Goal: Task Accomplishment & Management: Complete application form

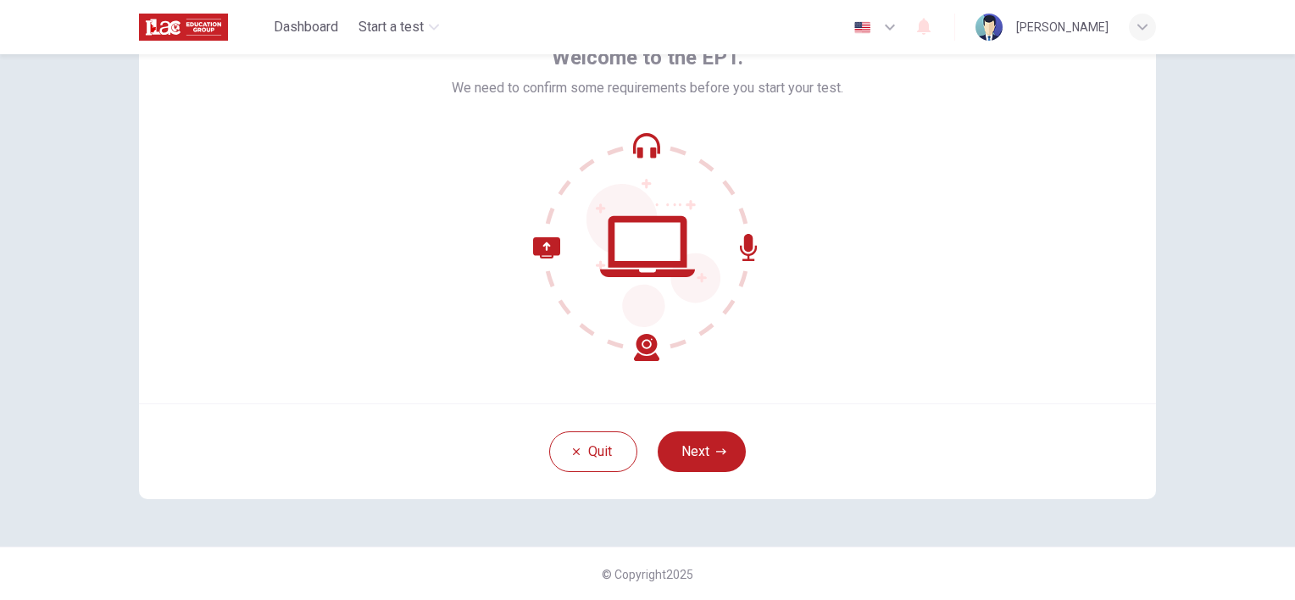
scroll to position [105, 0]
click at [725, 437] on button "Next" at bounding box center [702, 451] width 88 height 41
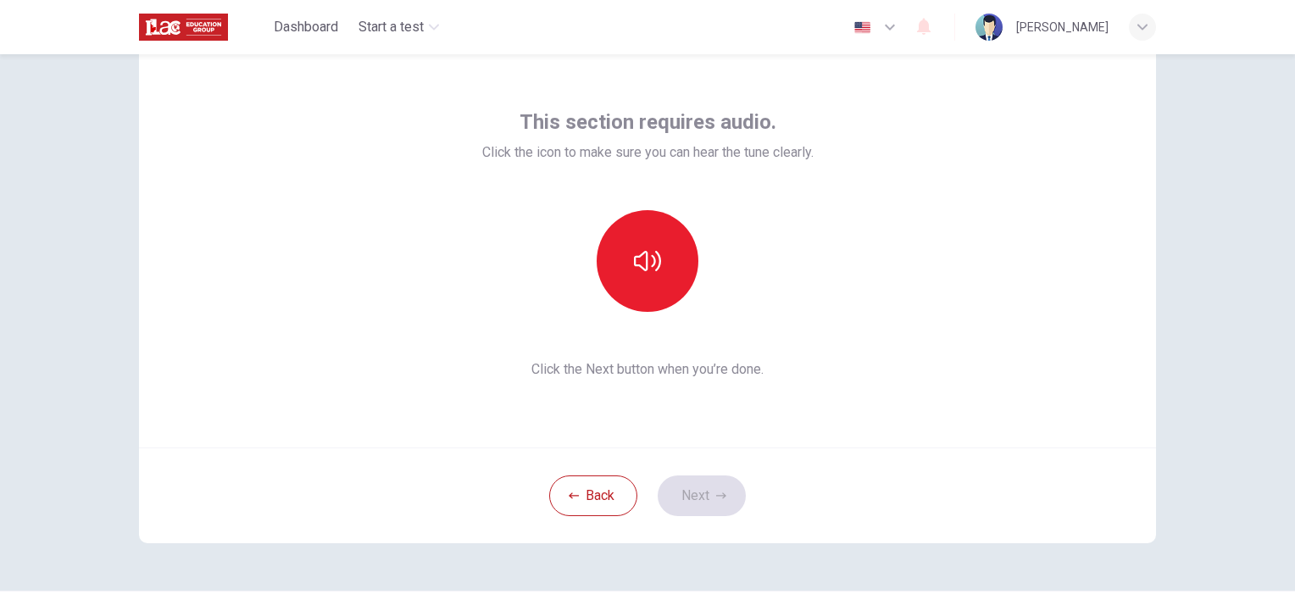
scroll to position [58, 0]
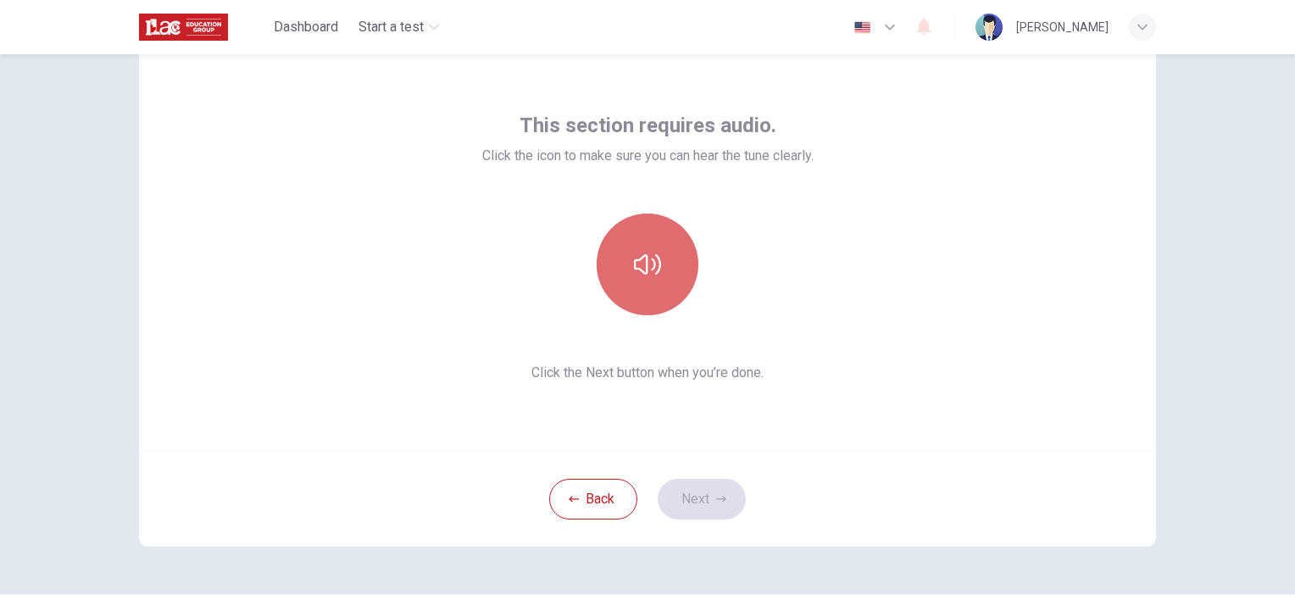
click at [639, 276] on icon "button" at bounding box center [647, 264] width 27 height 27
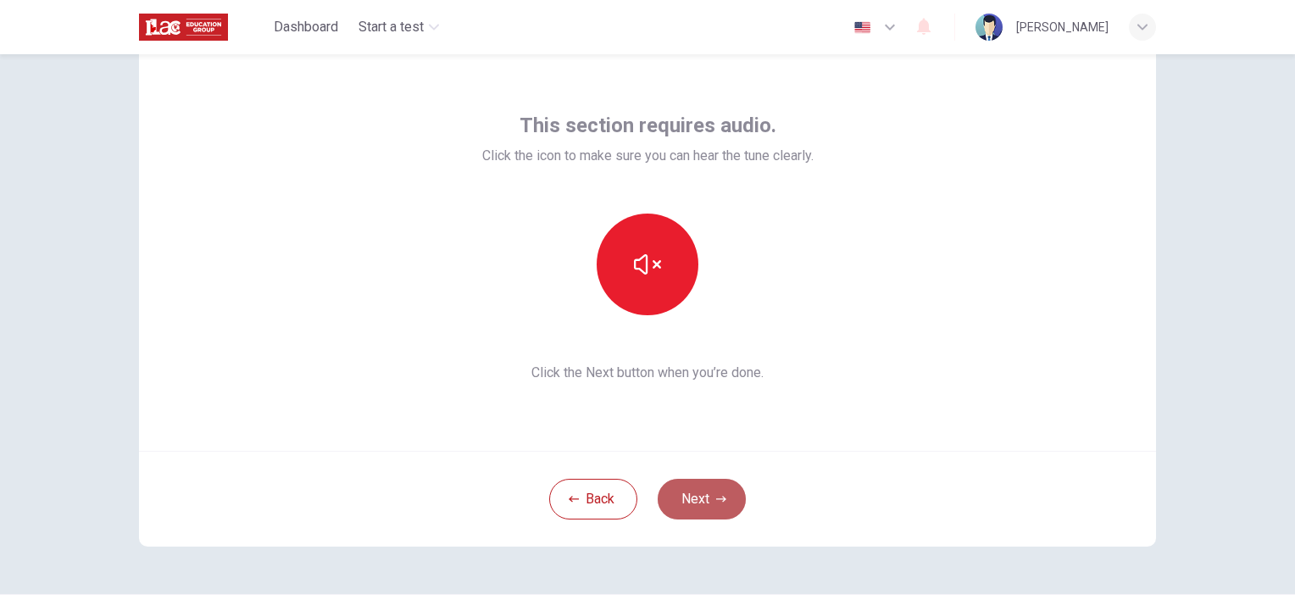
click at [715, 505] on button "Next" at bounding box center [702, 499] width 88 height 41
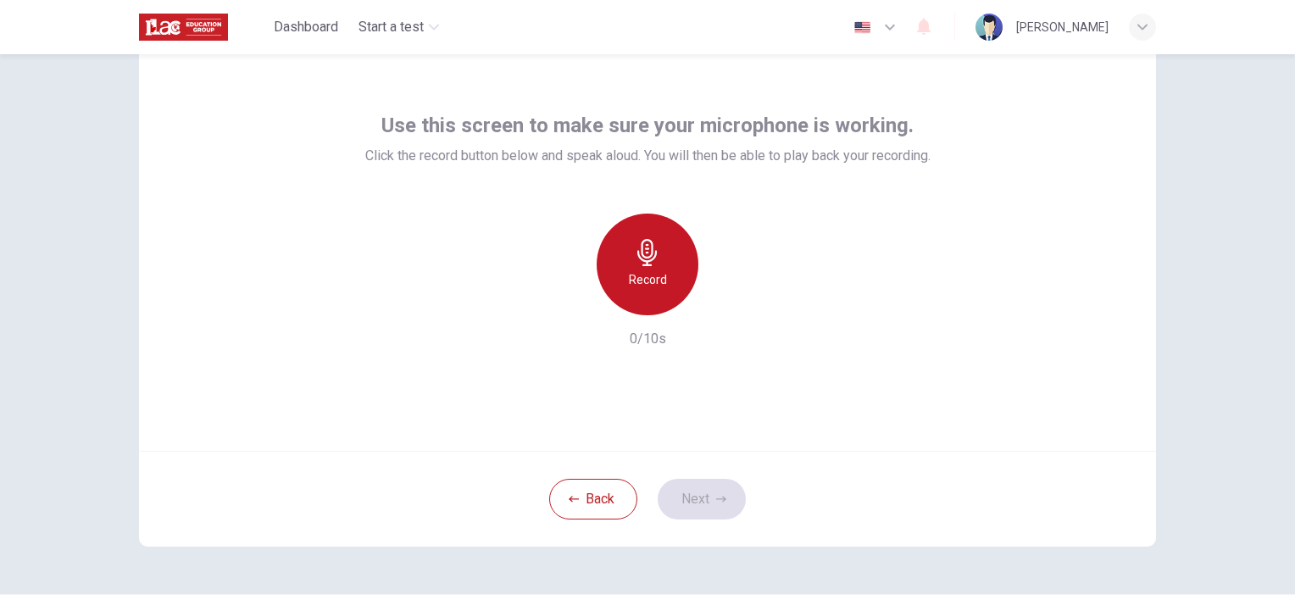
click at [665, 258] on div "Record" at bounding box center [648, 265] width 102 height 102
click at [665, 258] on div "Stop" at bounding box center [648, 265] width 102 height 102
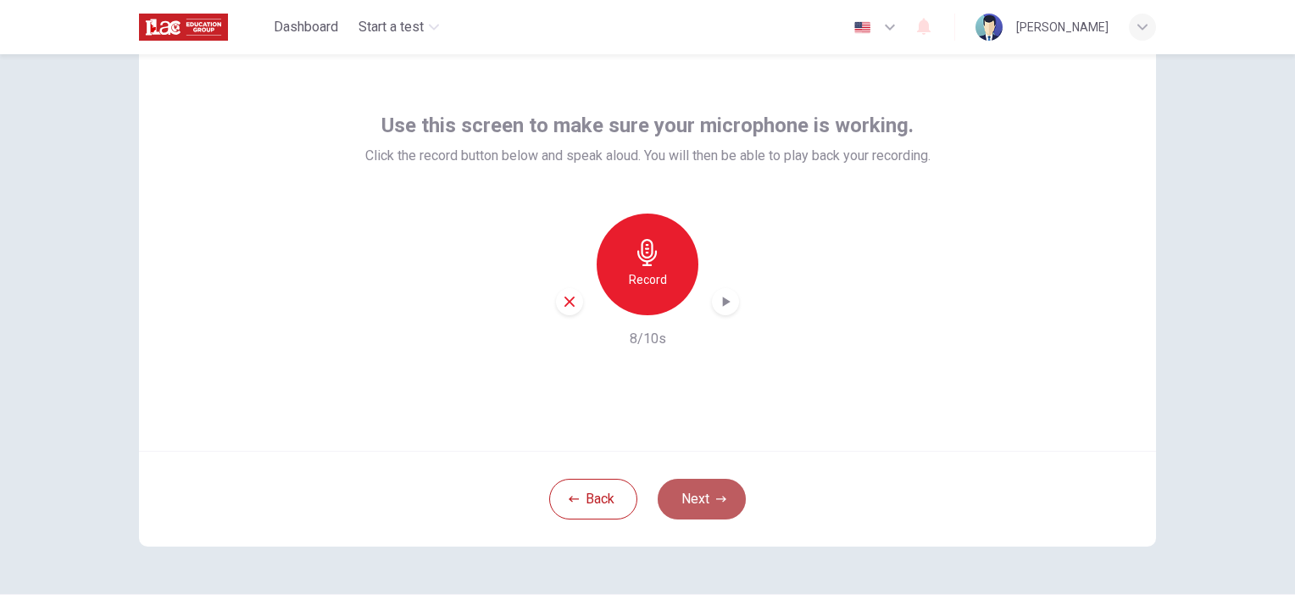
click at [726, 500] on button "Next" at bounding box center [702, 499] width 88 height 41
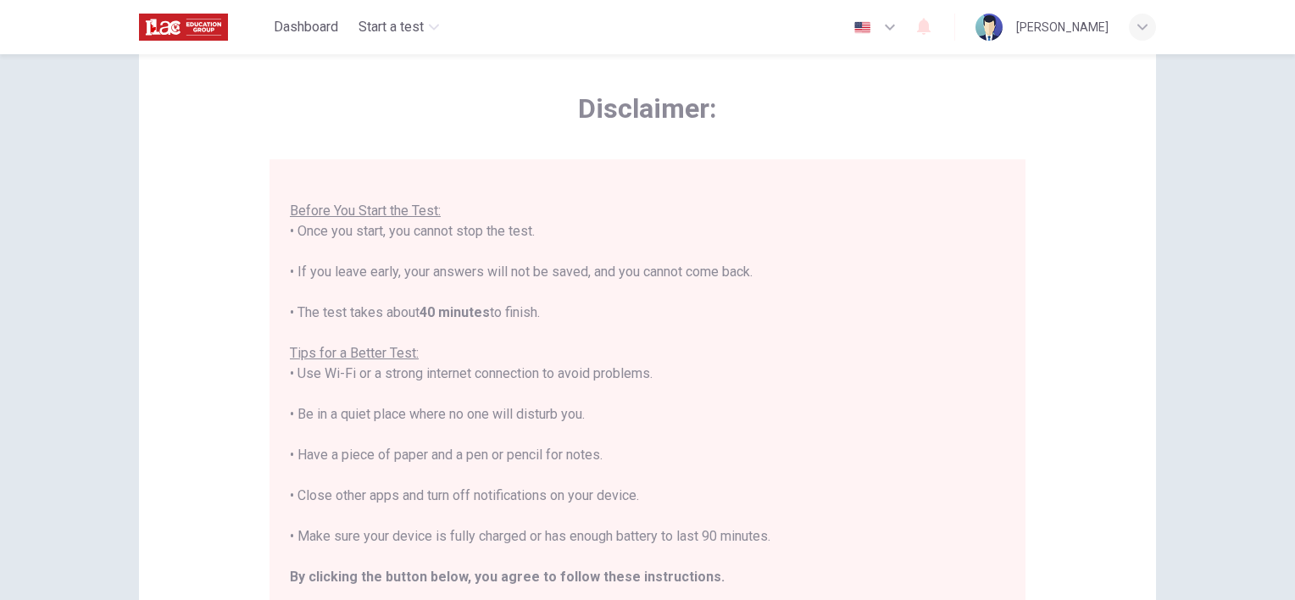
scroll to position [235, 0]
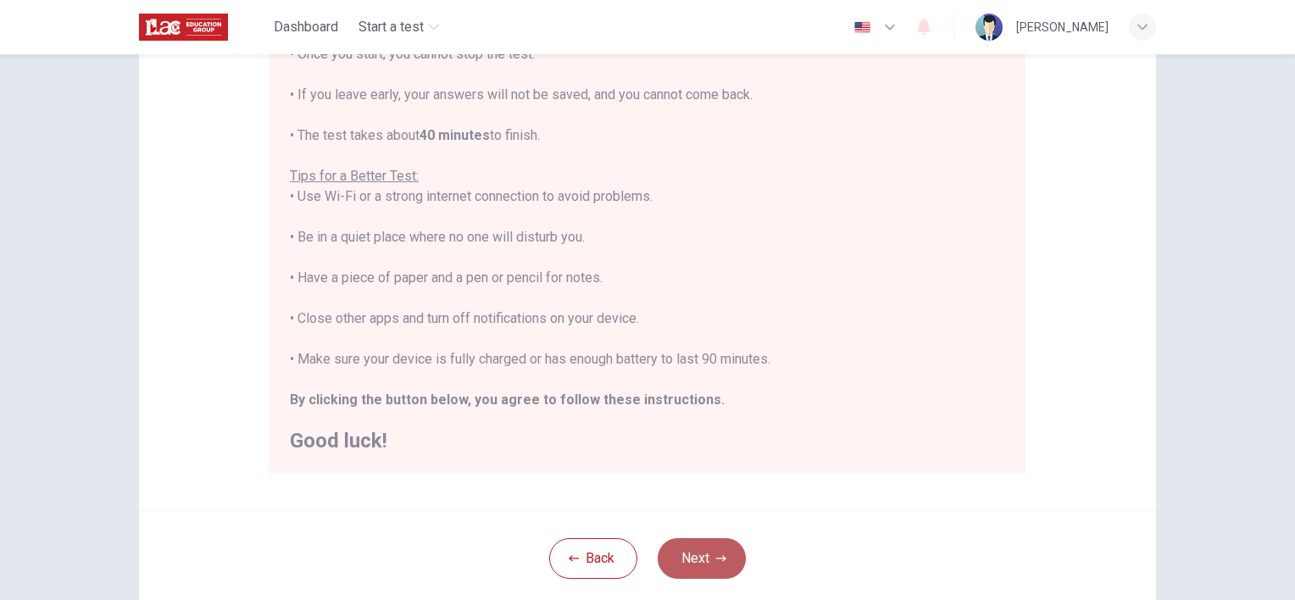
click at [719, 544] on button "Next" at bounding box center [702, 558] width 88 height 41
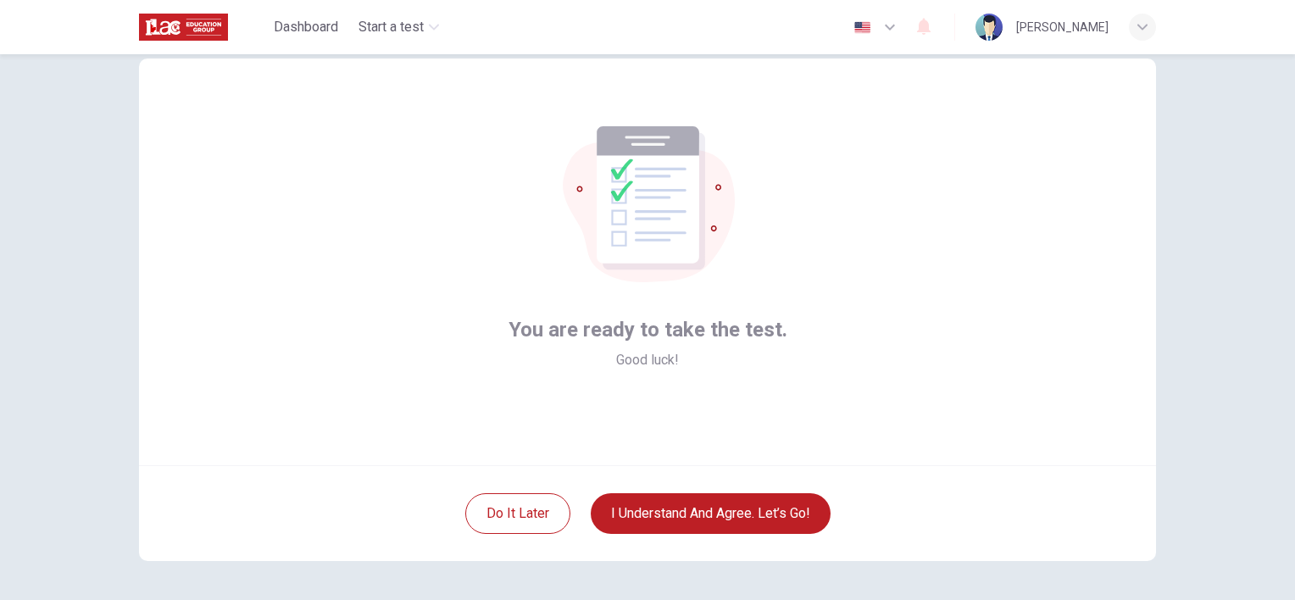
scroll to position [44, 0]
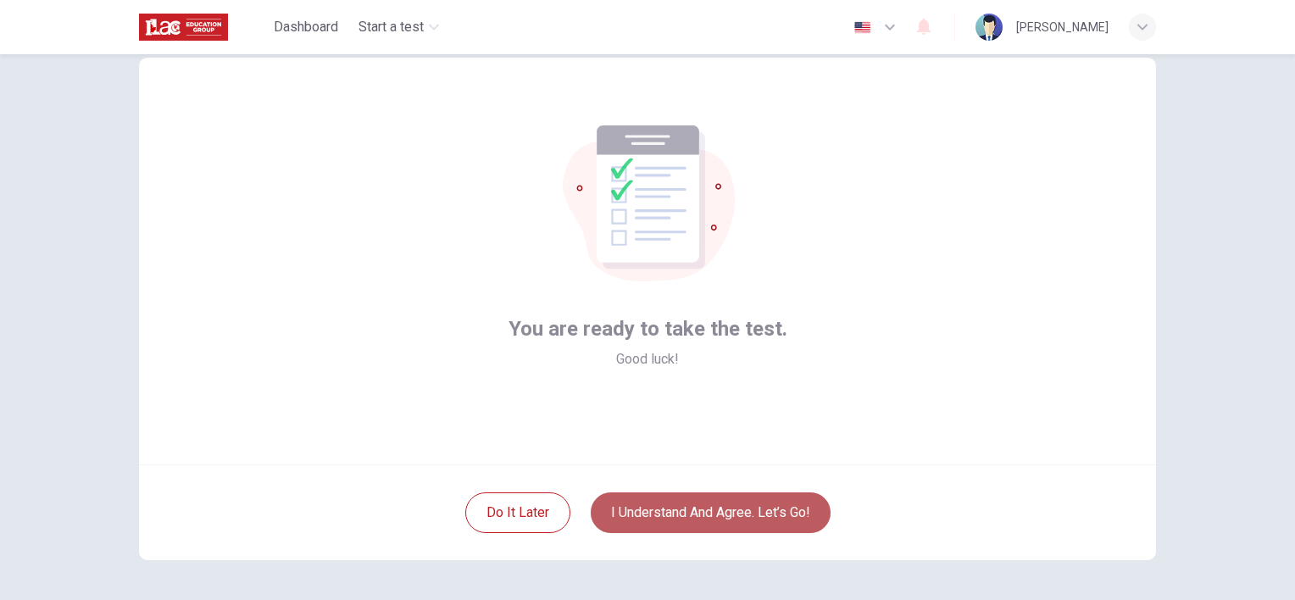
click at [740, 509] on button "I understand and agree. Let’s go!" at bounding box center [711, 512] width 240 height 41
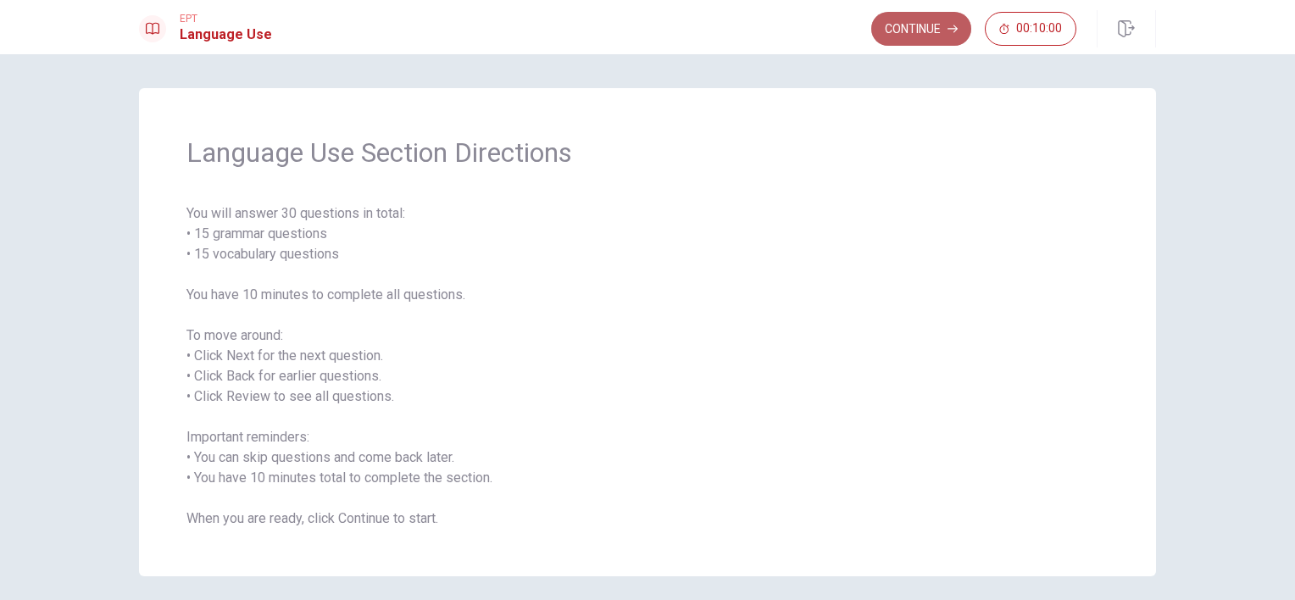
click at [916, 37] on button "Continue" at bounding box center [921, 29] width 100 height 34
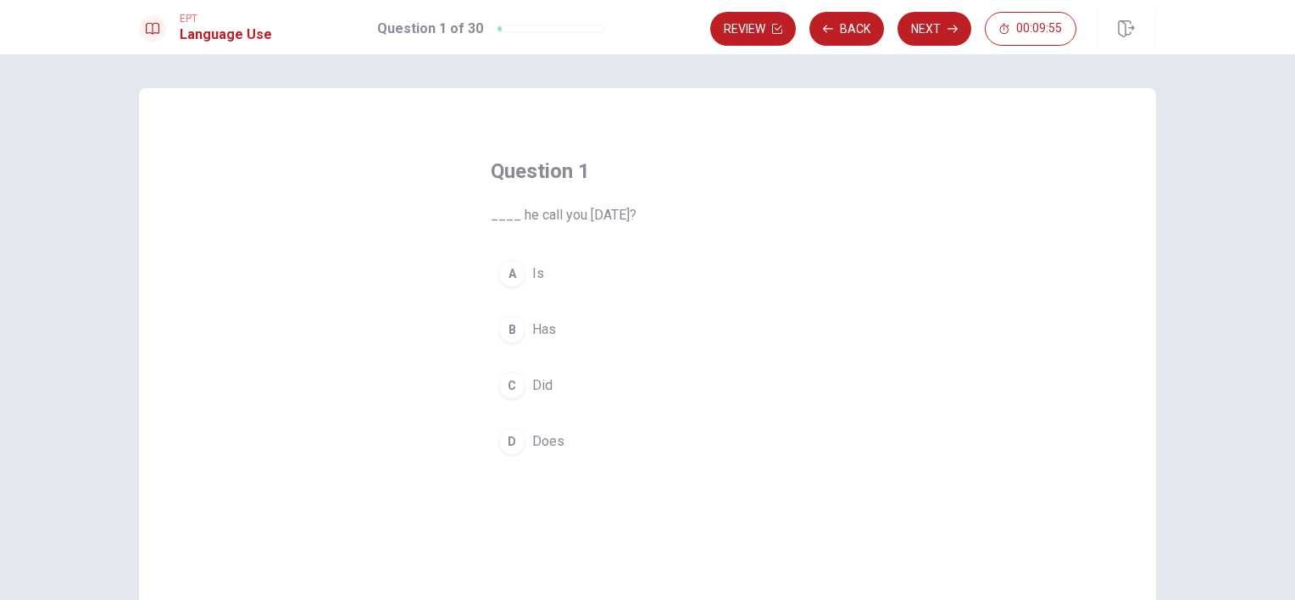
click at [512, 388] on div "C" at bounding box center [511, 385] width 27 height 27
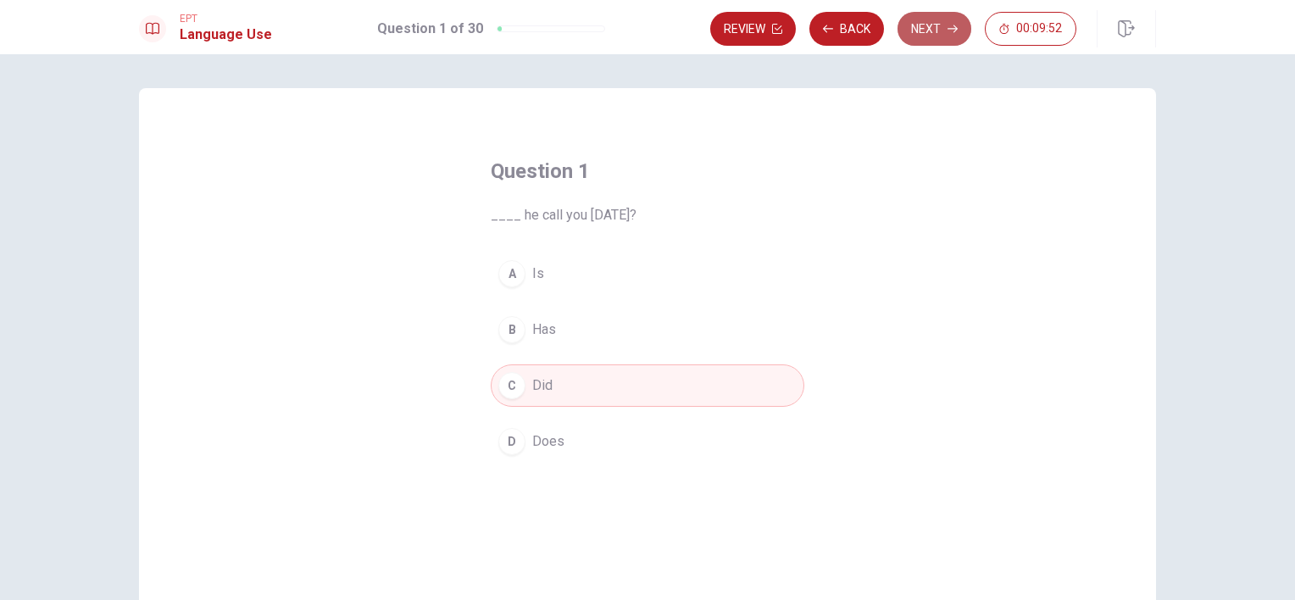
click at [923, 31] on button "Next" at bounding box center [935, 29] width 74 height 34
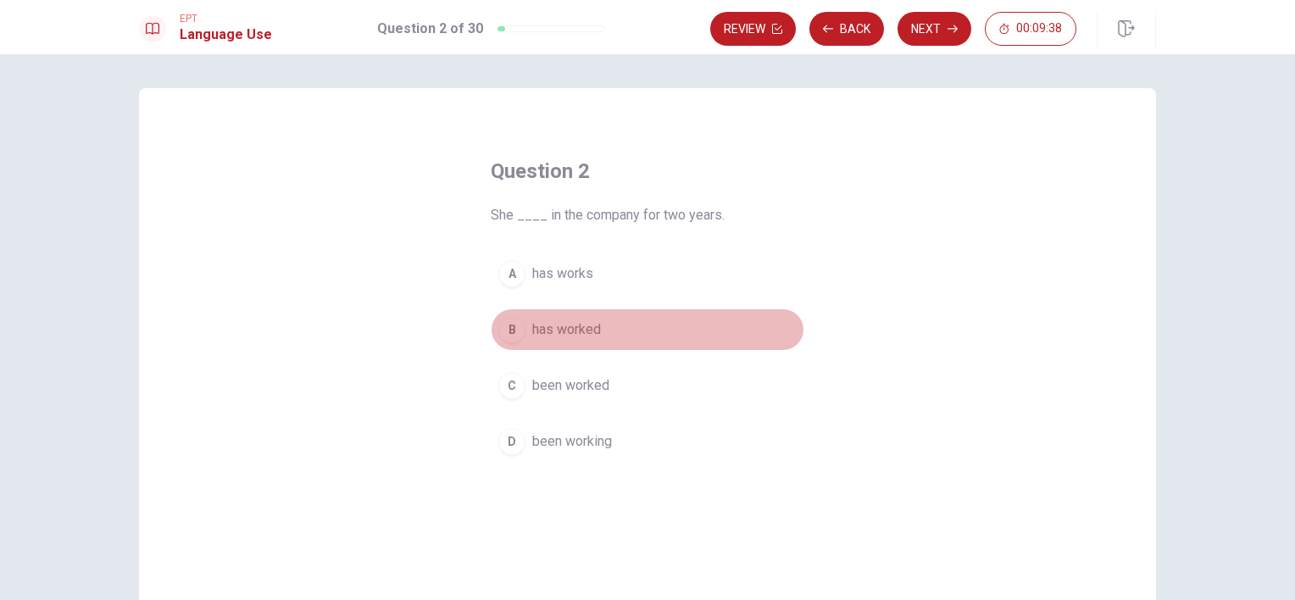
click at [509, 329] on div "B" at bounding box center [511, 329] width 27 height 27
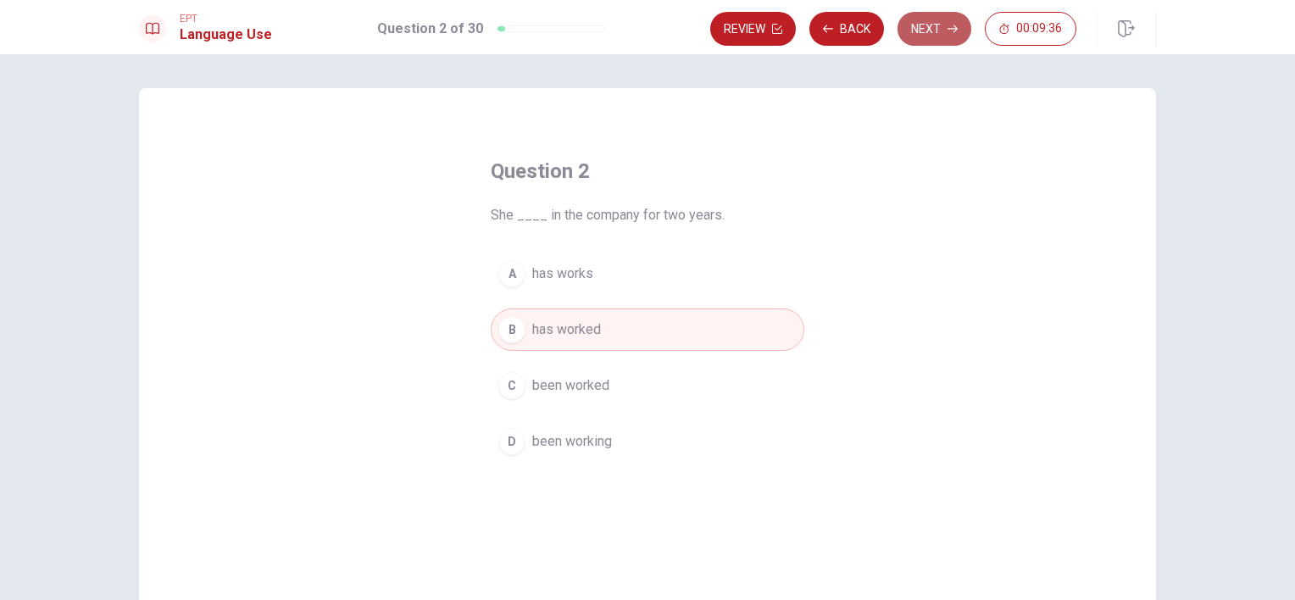
click at [938, 43] on button "Next" at bounding box center [935, 29] width 74 height 34
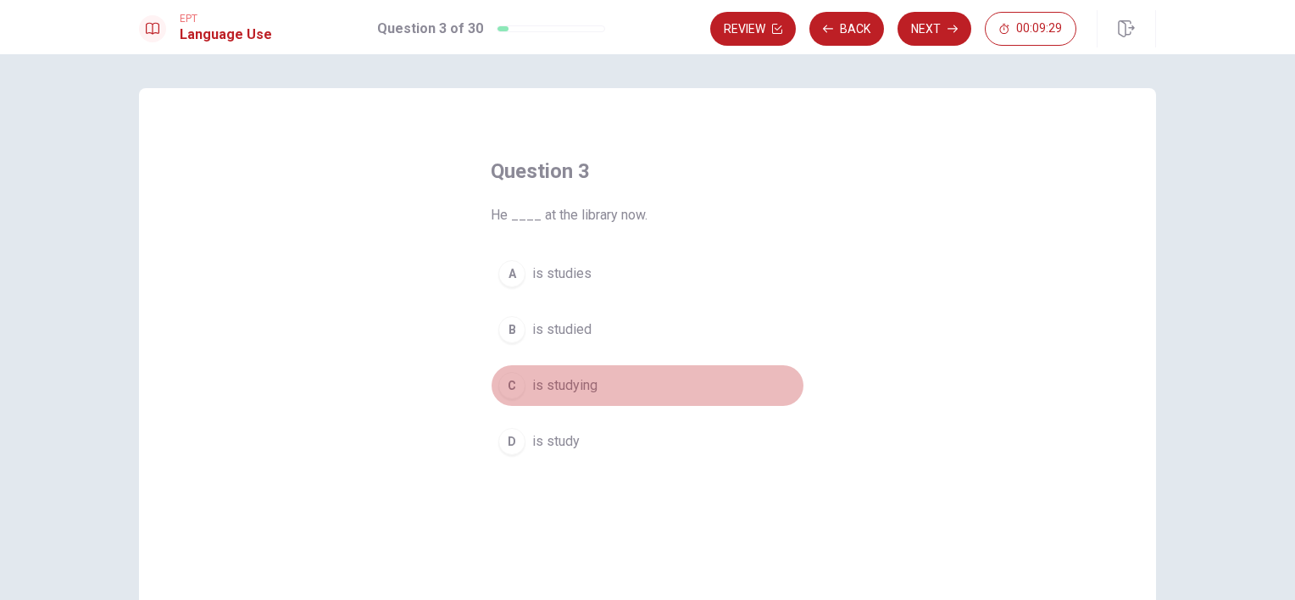
click at [539, 392] on span "is studying" at bounding box center [564, 386] width 65 height 20
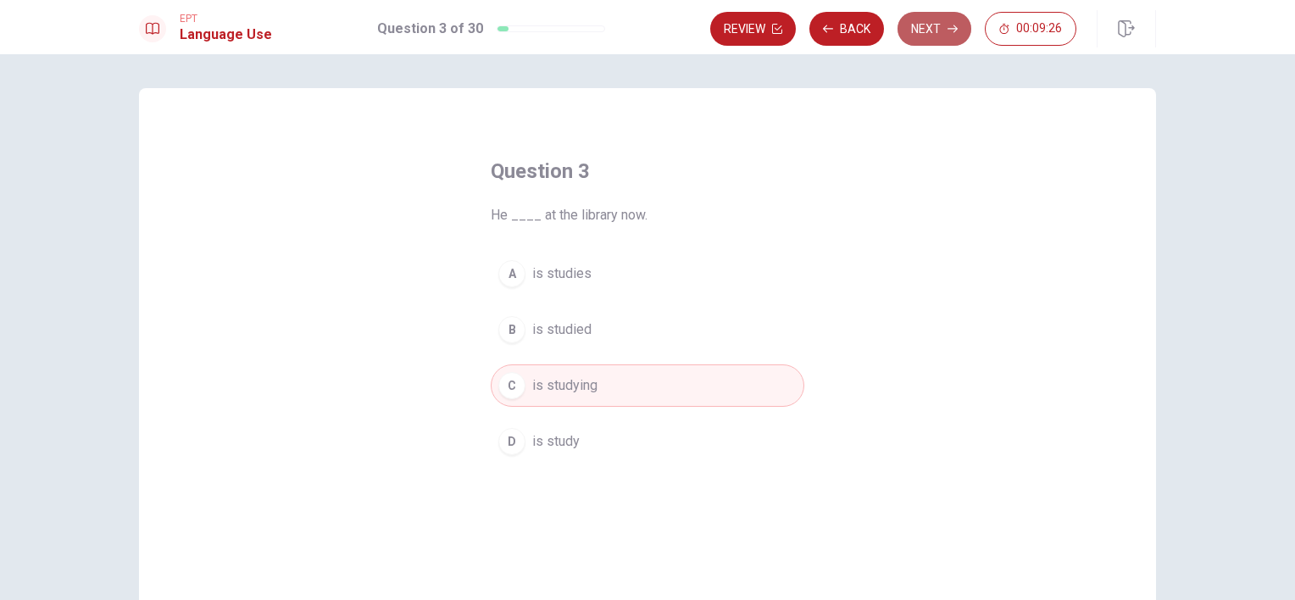
click at [926, 36] on button "Next" at bounding box center [935, 29] width 74 height 34
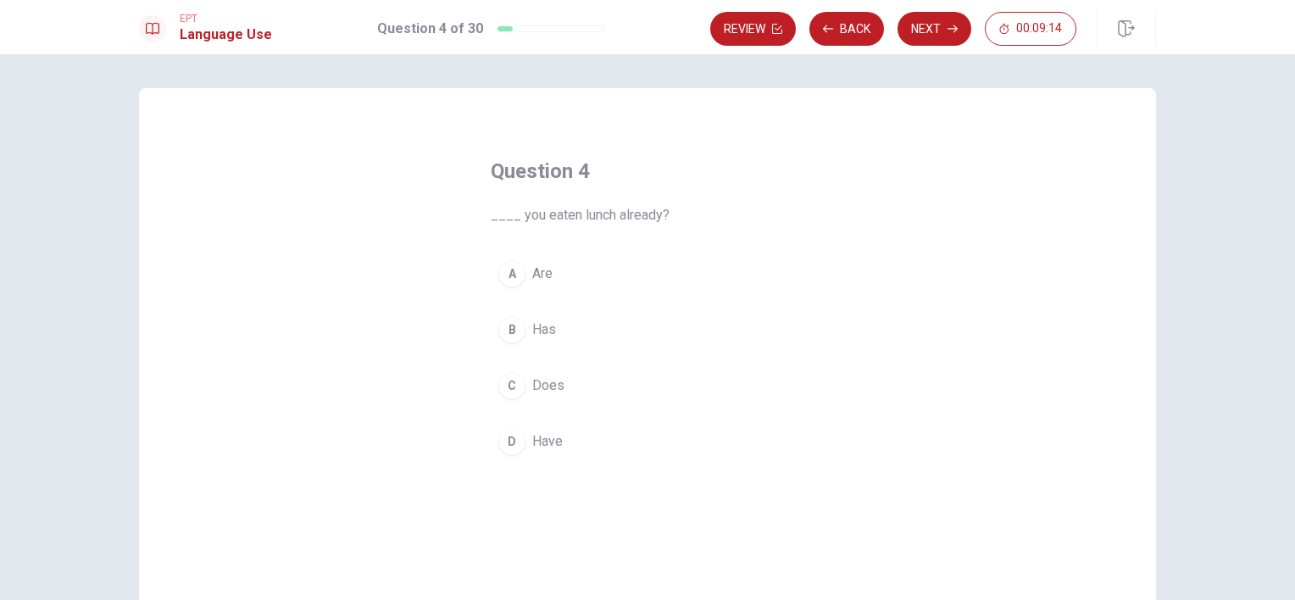
click at [516, 444] on div "D" at bounding box center [511, 441] width 27 height 27
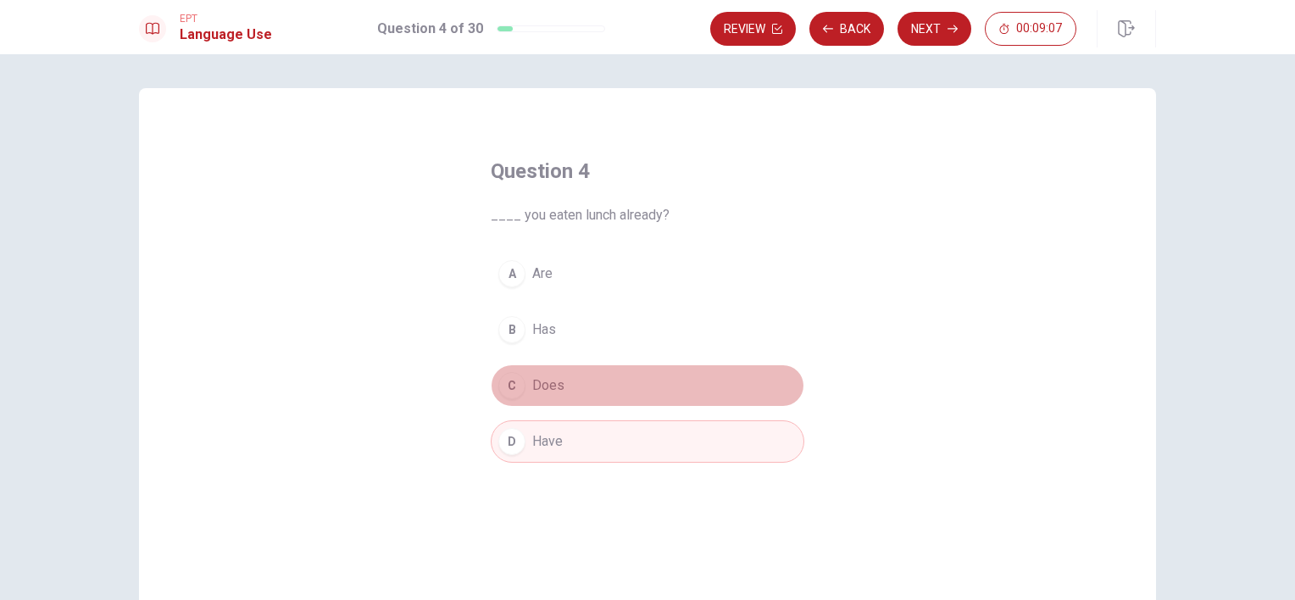
click at [544, 390] on span "Does" at bounding box center [548, 386] width 32 height 20
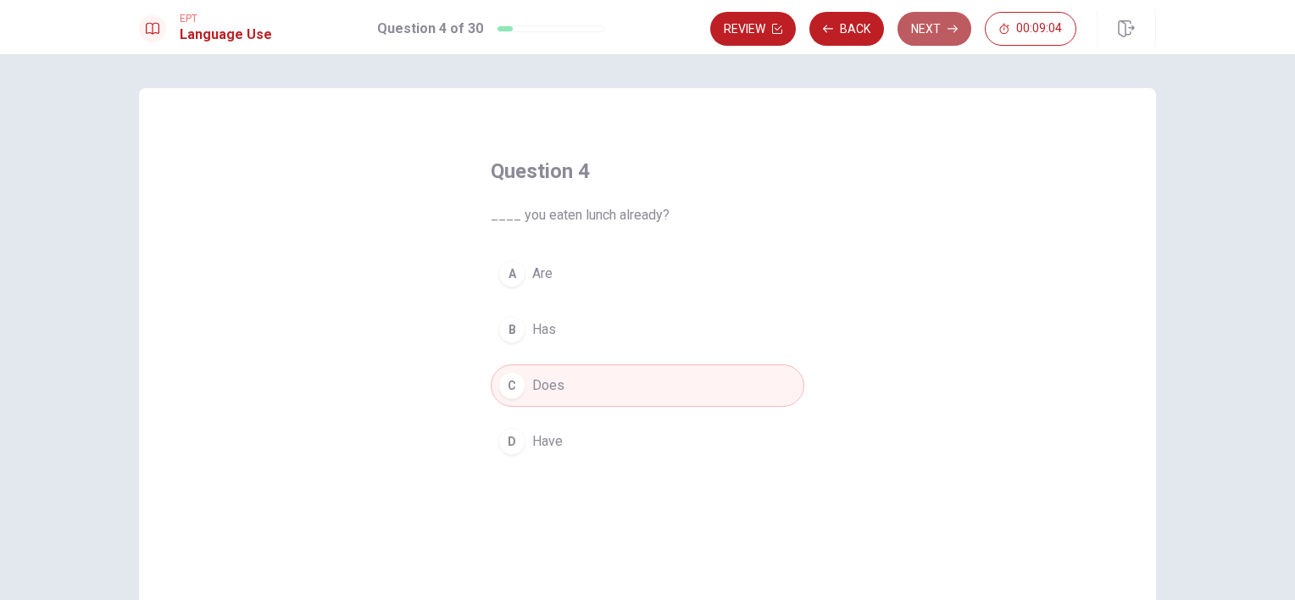
click at [937, 33] on button "Next" at bounding box center [935, 29] width 74 height 34
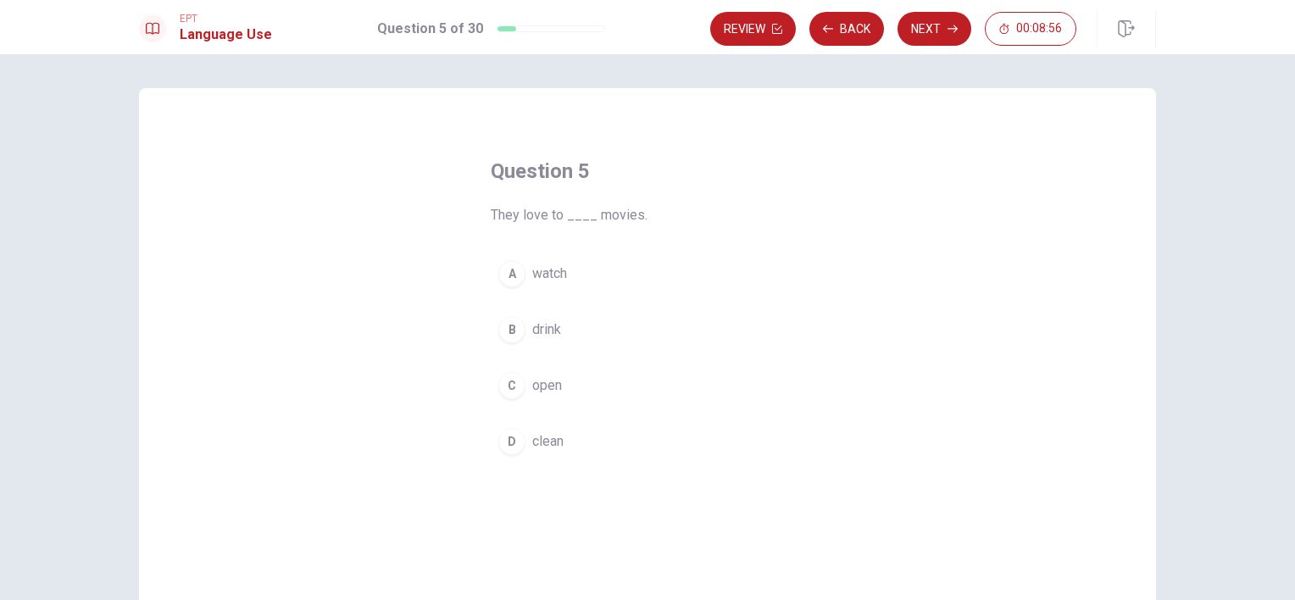
click at [526, 275] on button "A watch" at bounding box center [648, 274] width 314 height 42
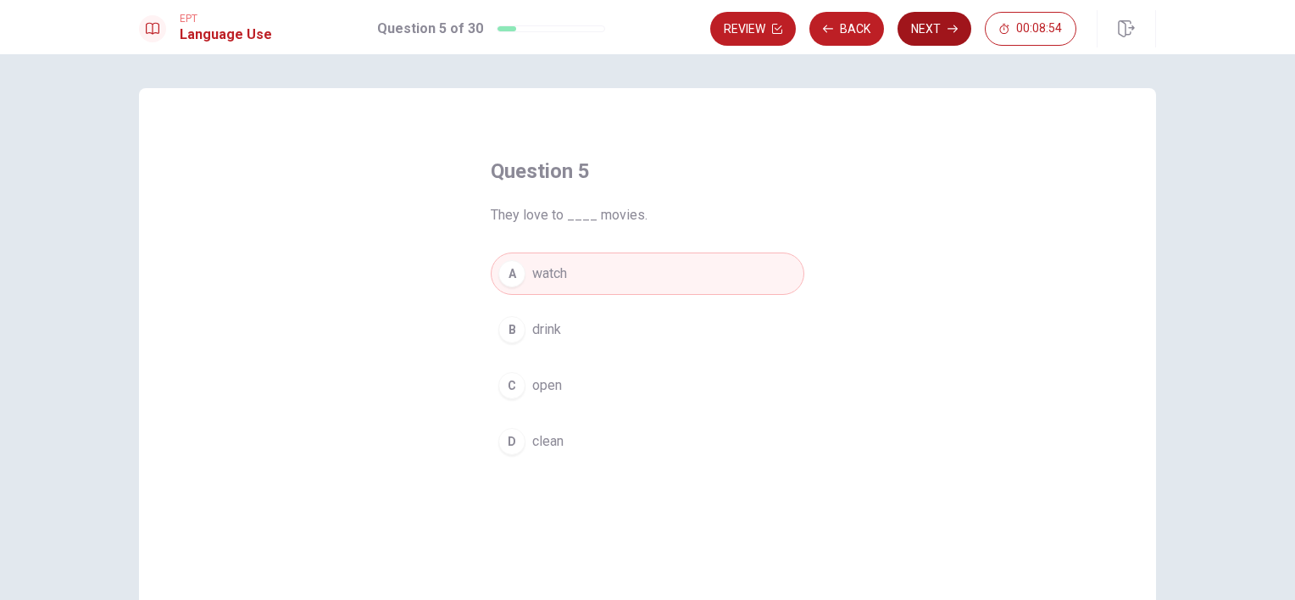
click at [949, 17] on button "Next" at bounding box center [935, 29] width 74 height 34
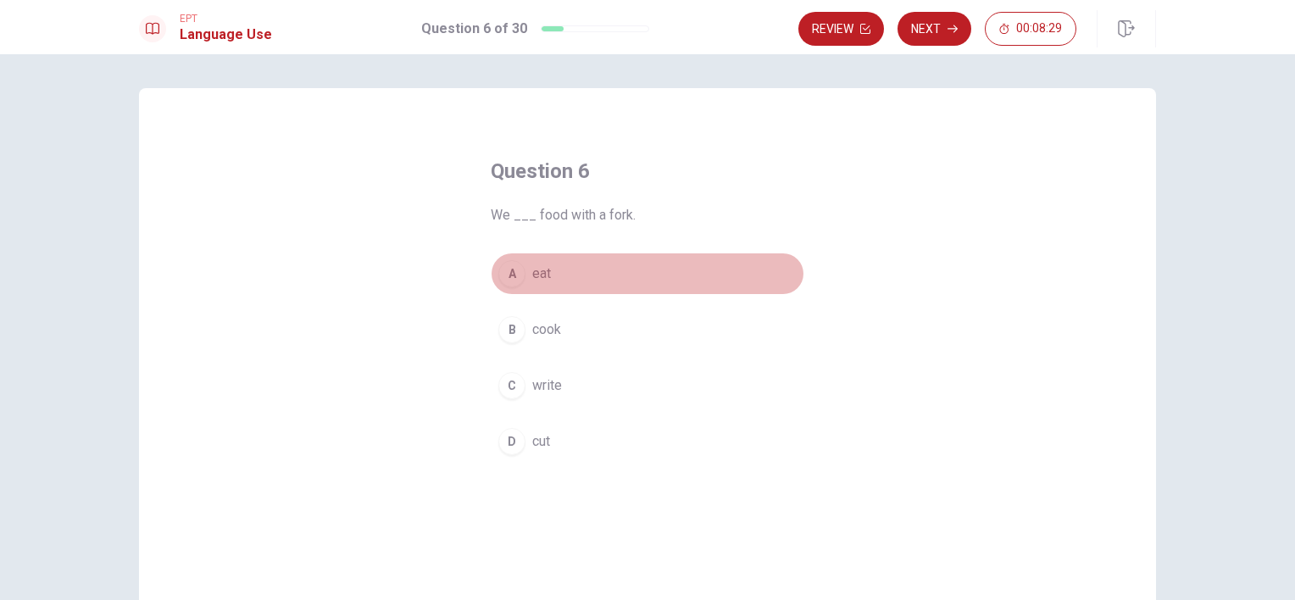
click at [525, 265] on button "A eat" at bounding box center [648, 274] width 314 height 42
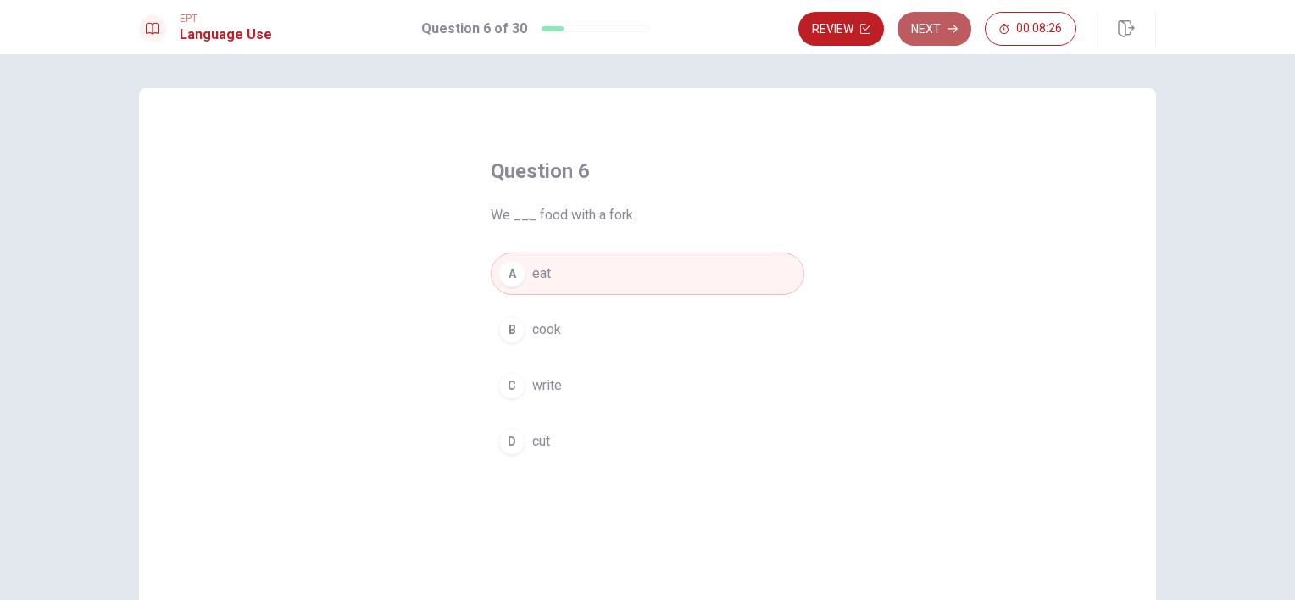
click at [924, 37] on button "Next" at bounding box center [935, 29] width 74 height 34
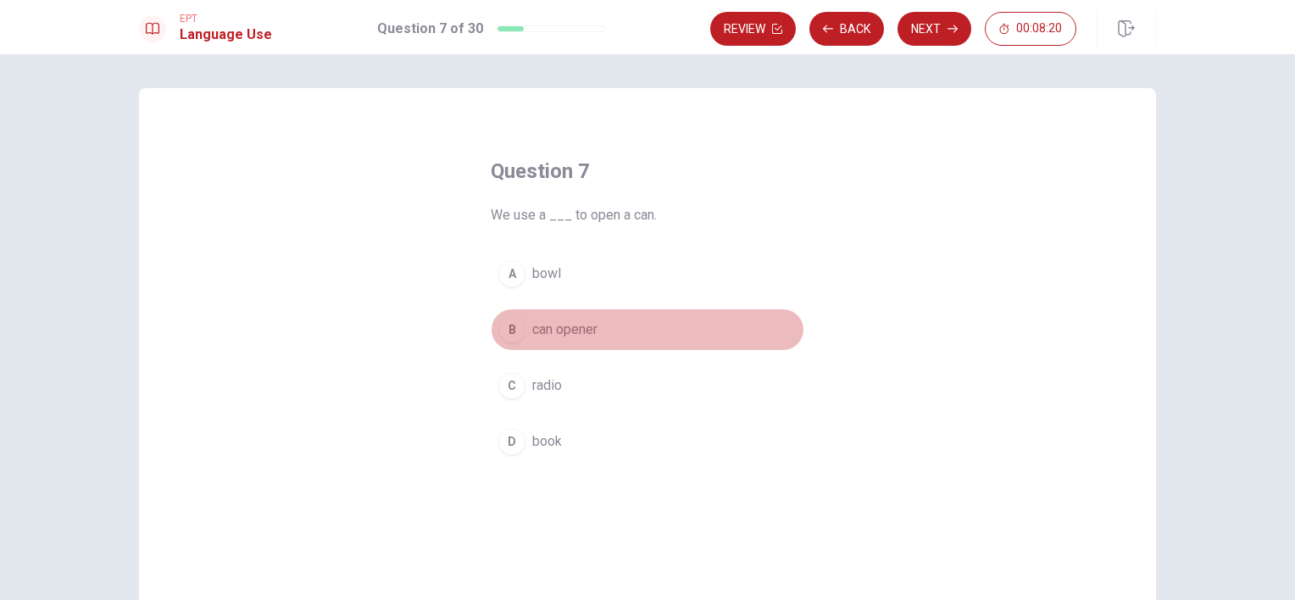
click at [539, 332] on span "can opener" at bounding box center [564, 330] width 65 height 20
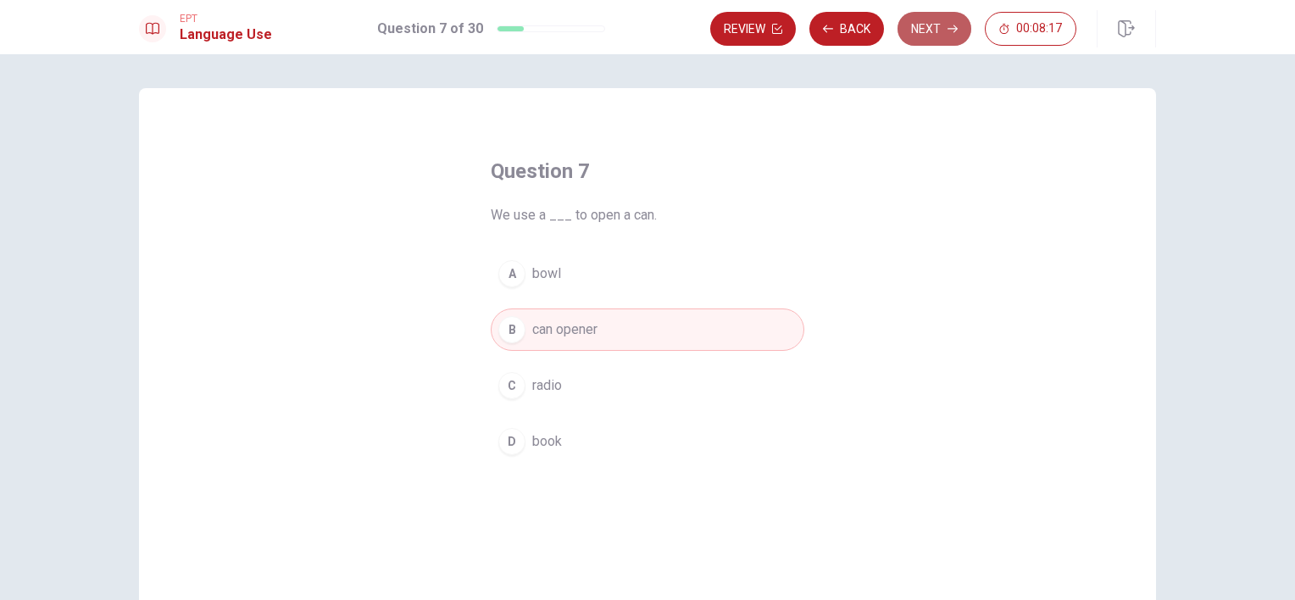
click at [926, 40] on button "Next" at bounding box center [935, 29] width 74 height 34
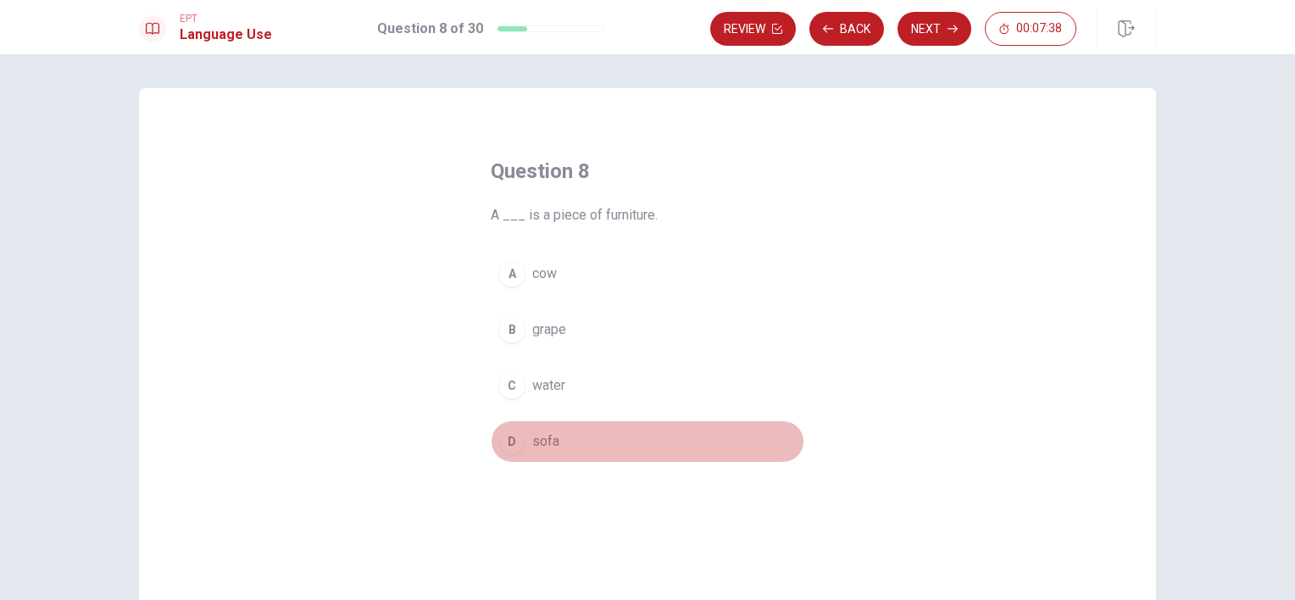
click at [516, 437] on div "D" at bounding box center [511, 441] width 27 height 27
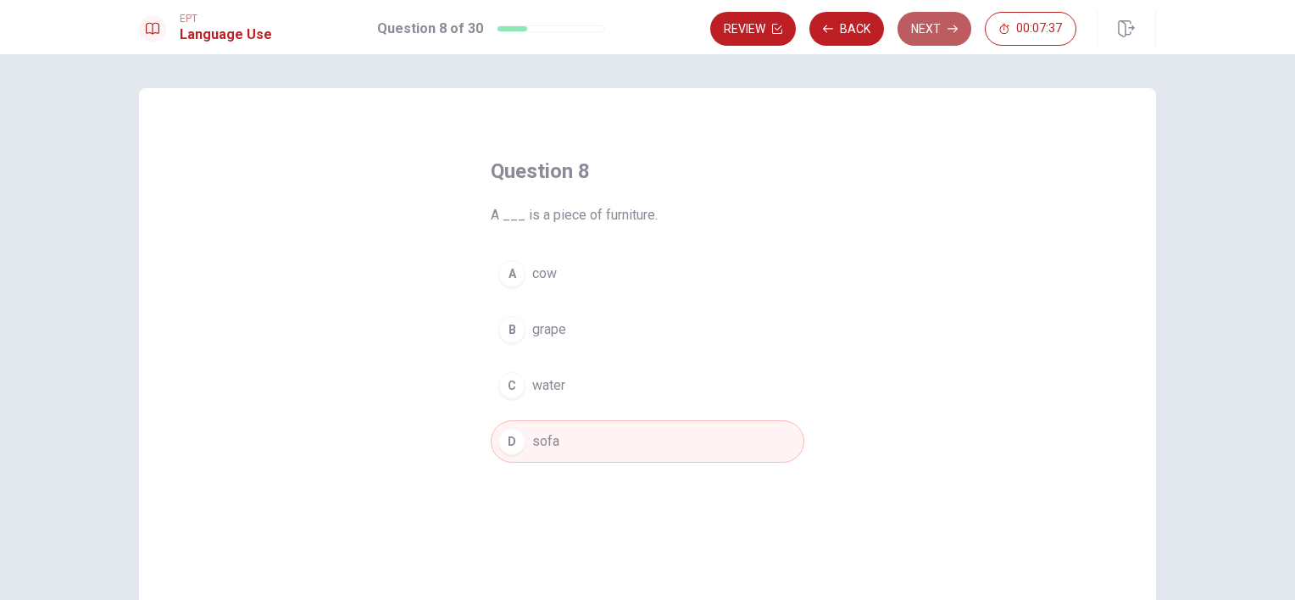
click at [925, 34] on button "Next" at bounding box center [935, 29] width 74 height 34
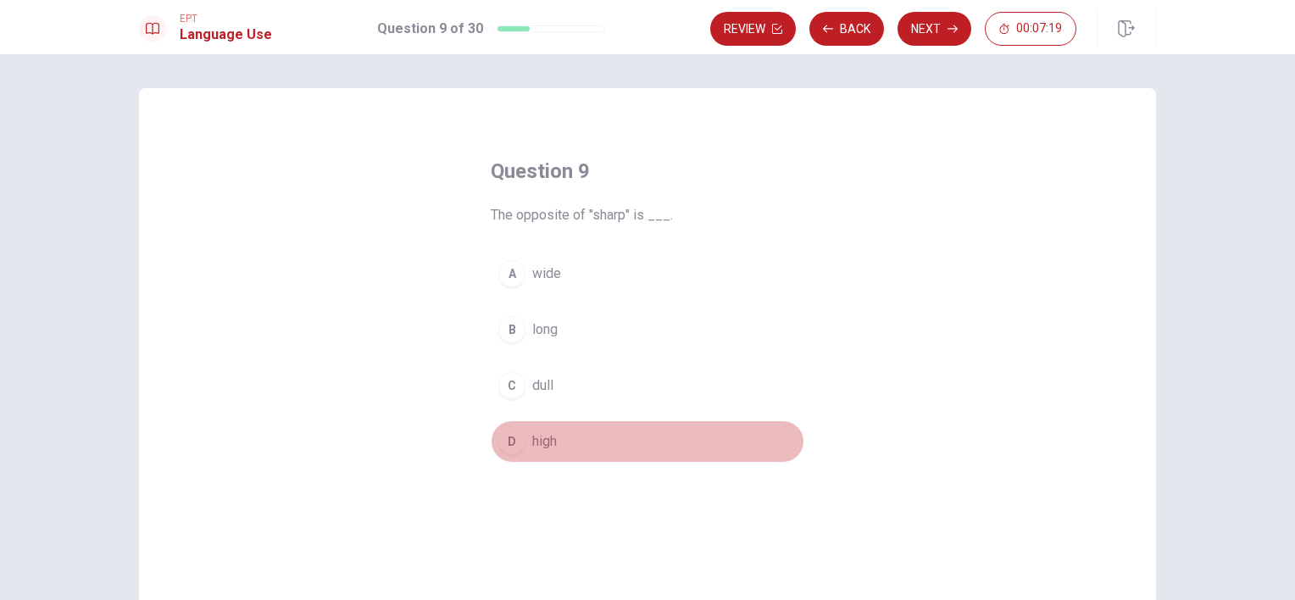
click at [509, 448] on div "D" at bounding box center [511, 441] width 27 height 27
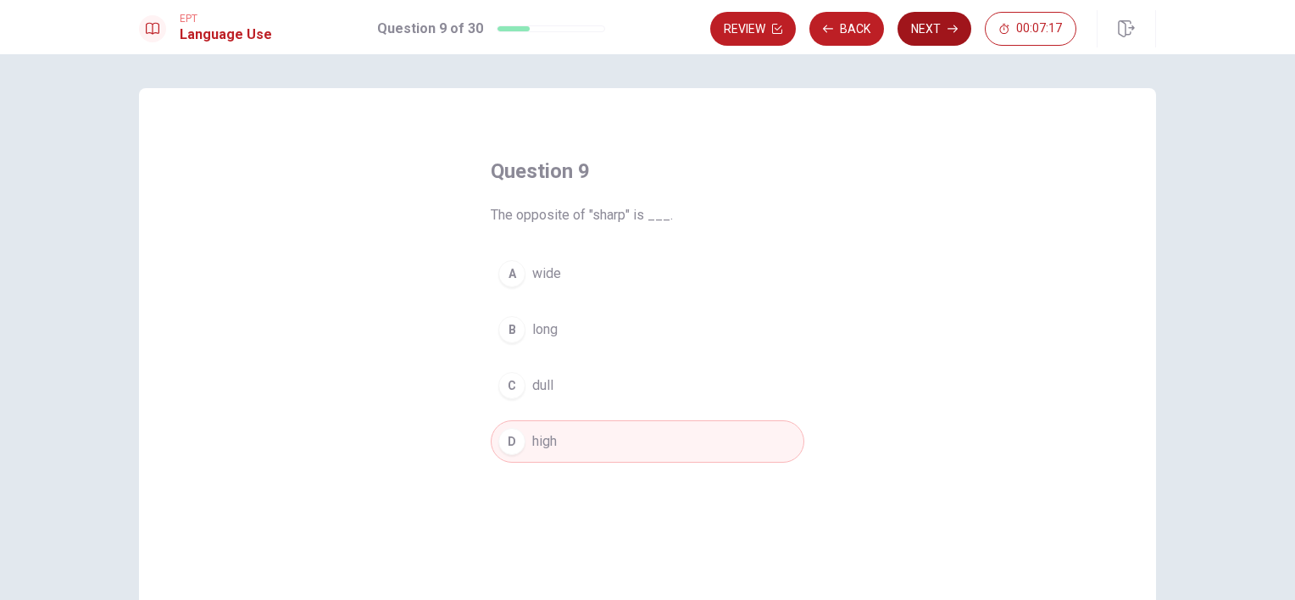
click at [927, 24] on button "Next" at bounding box center [935, 29] width 74 height 34
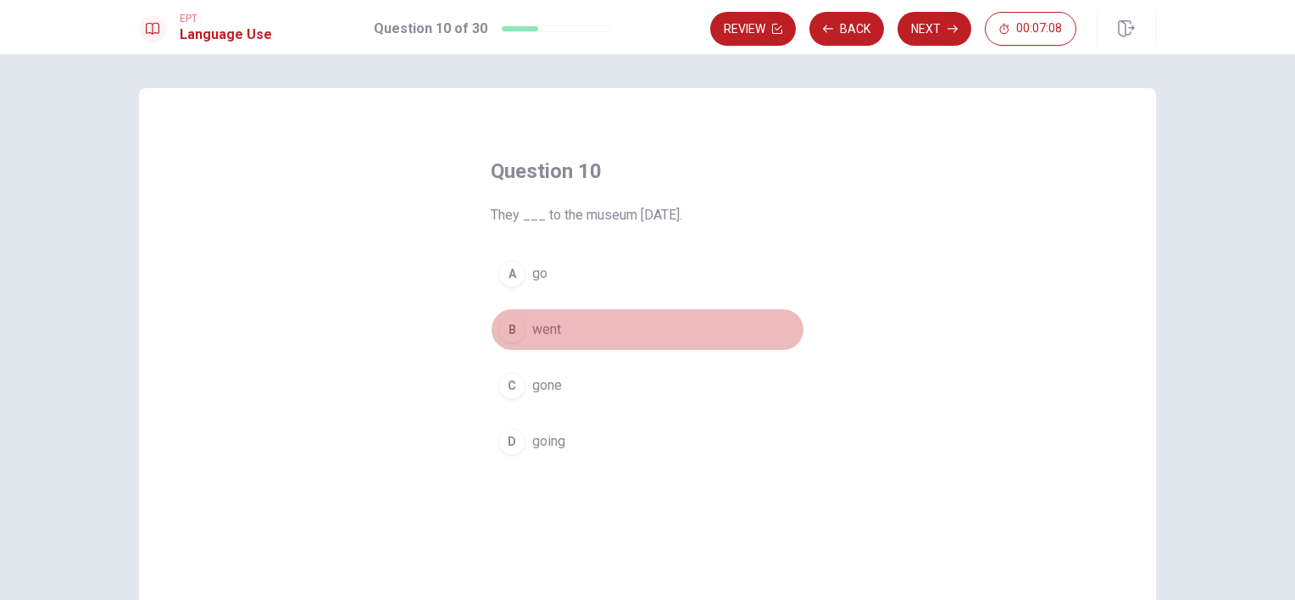
click at [504, 341] on div "B" at bounding box center [511, 329] width 27 height 27
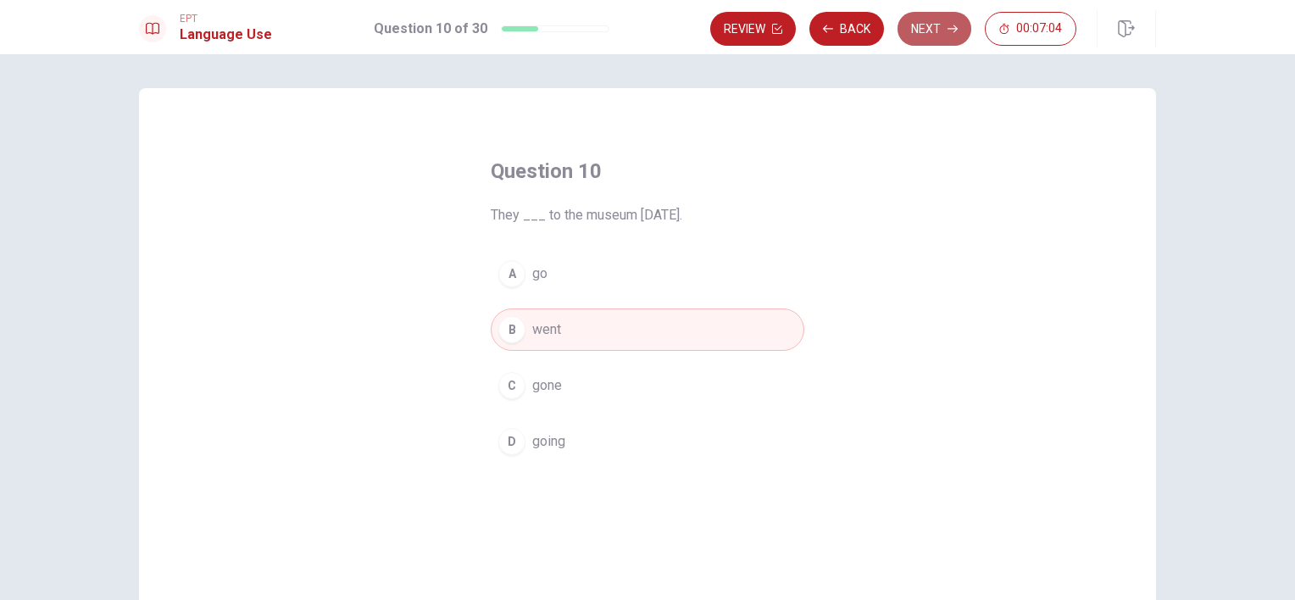
click at [922, 27] on button "Next" at bounding box center [935, 29] width 74 height 34
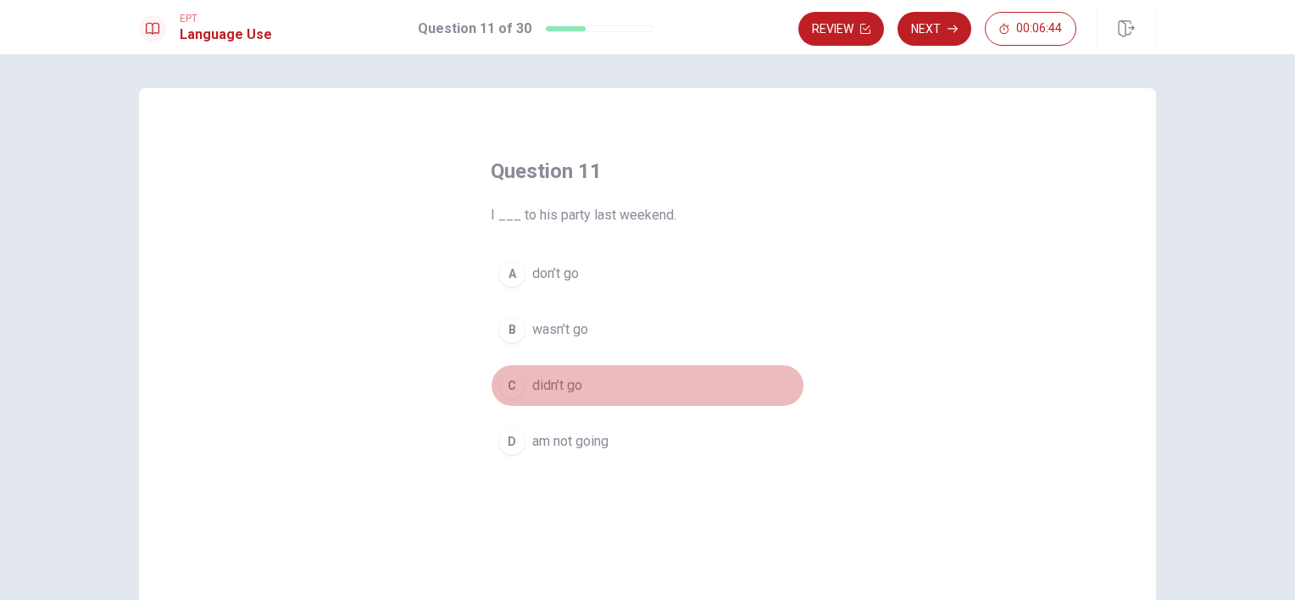
click at [540, 380] on span "didn’t go" at bounding box center [557, 386] width 50 height 20
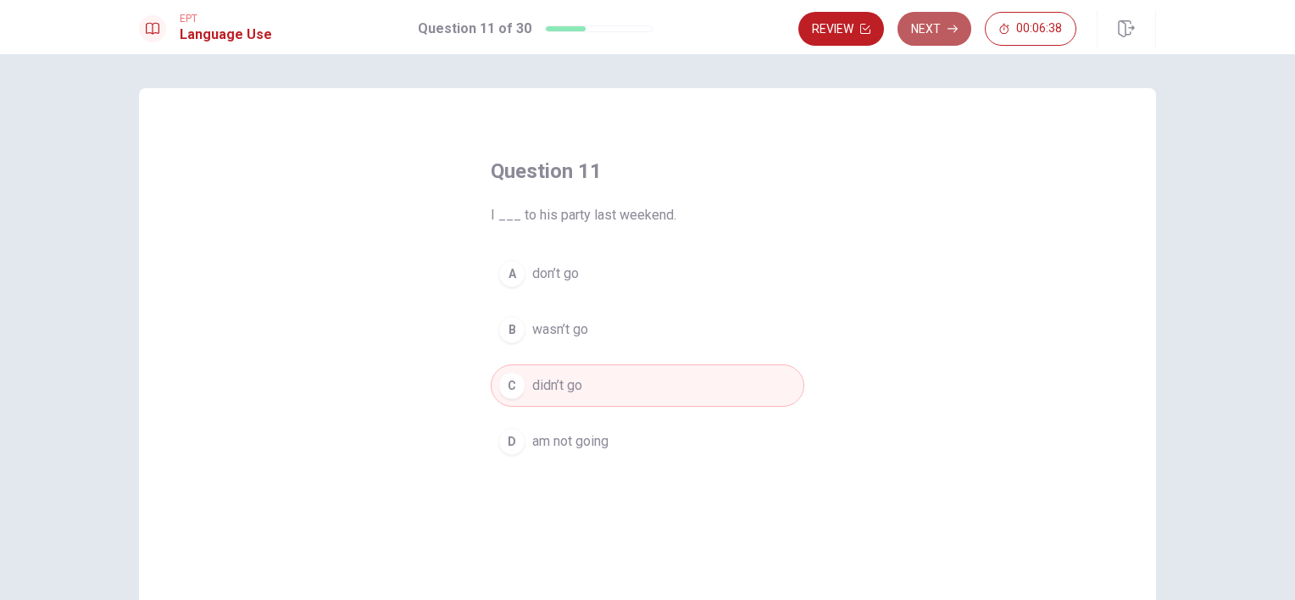
click at [926, 41] on button "Next" at bounding box center [935, 29] width 74 height 34
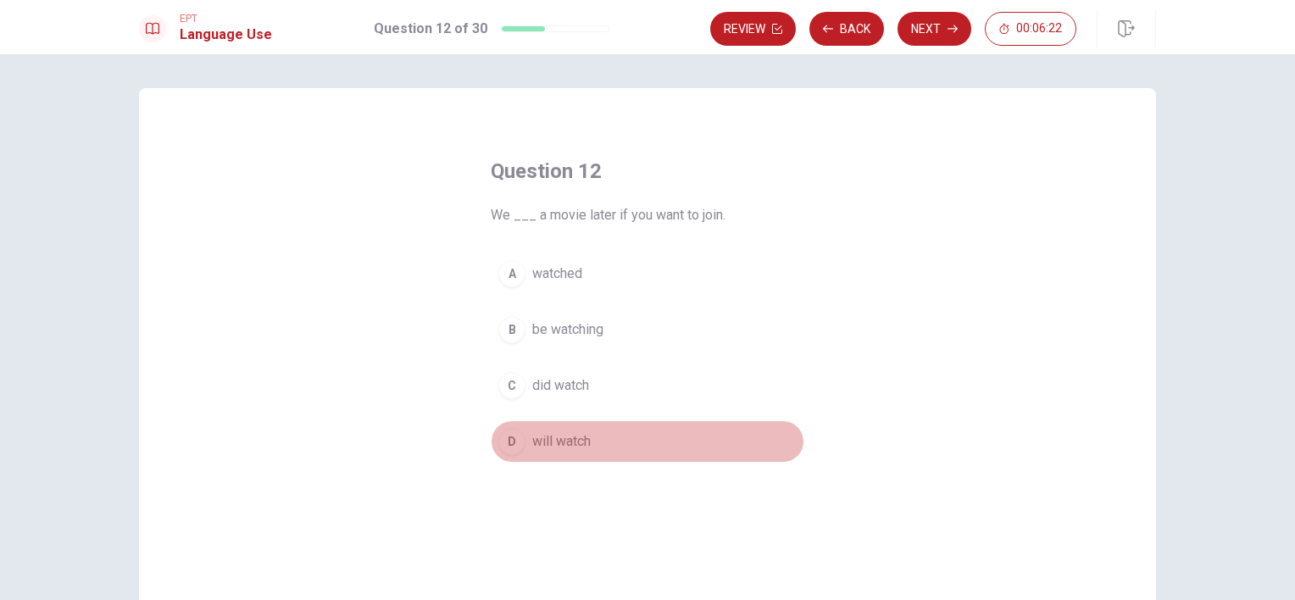
click at [552, 445] on span "will watch" at bounding box center [561, 441] width 58 height 20
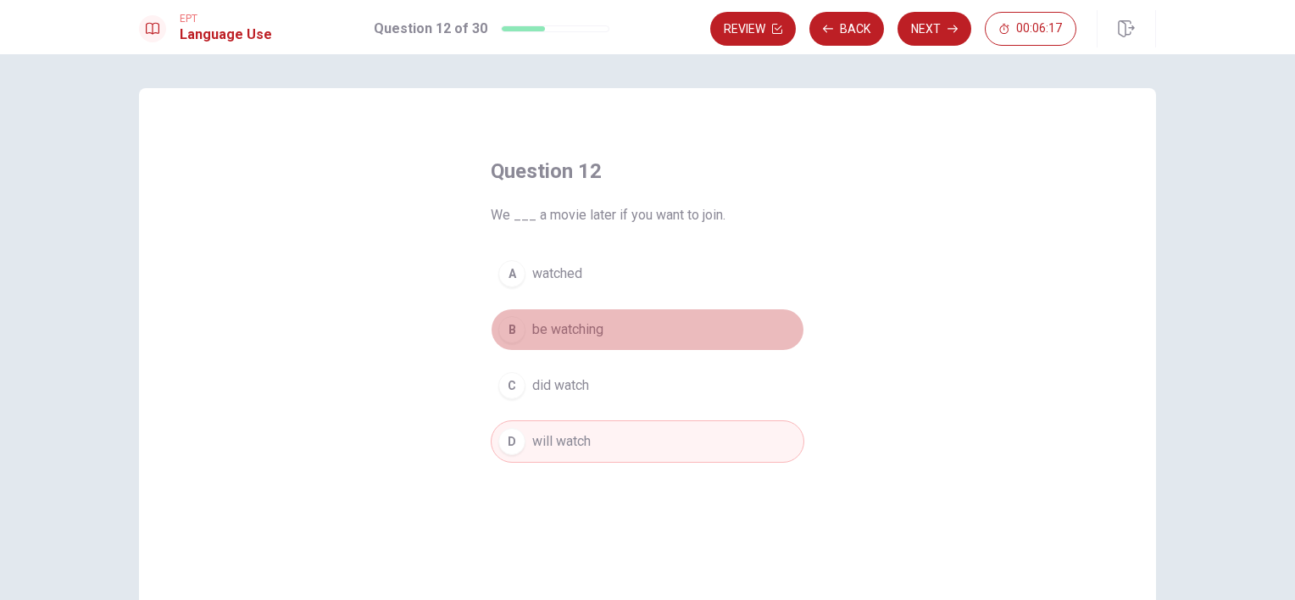
click at [584, 332] on span "be watching" at bounding box center [567, 330] width 71 height 20
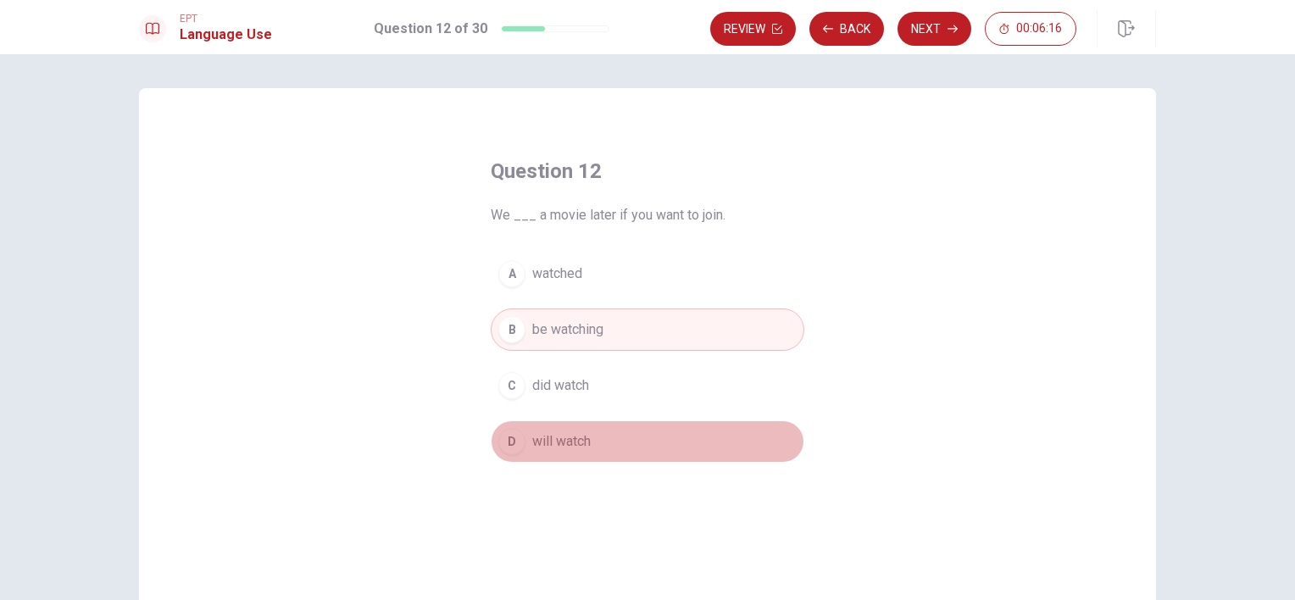
click at [561, 431] on span "will watch" at bounding box center [561, 441] width 58 height 20
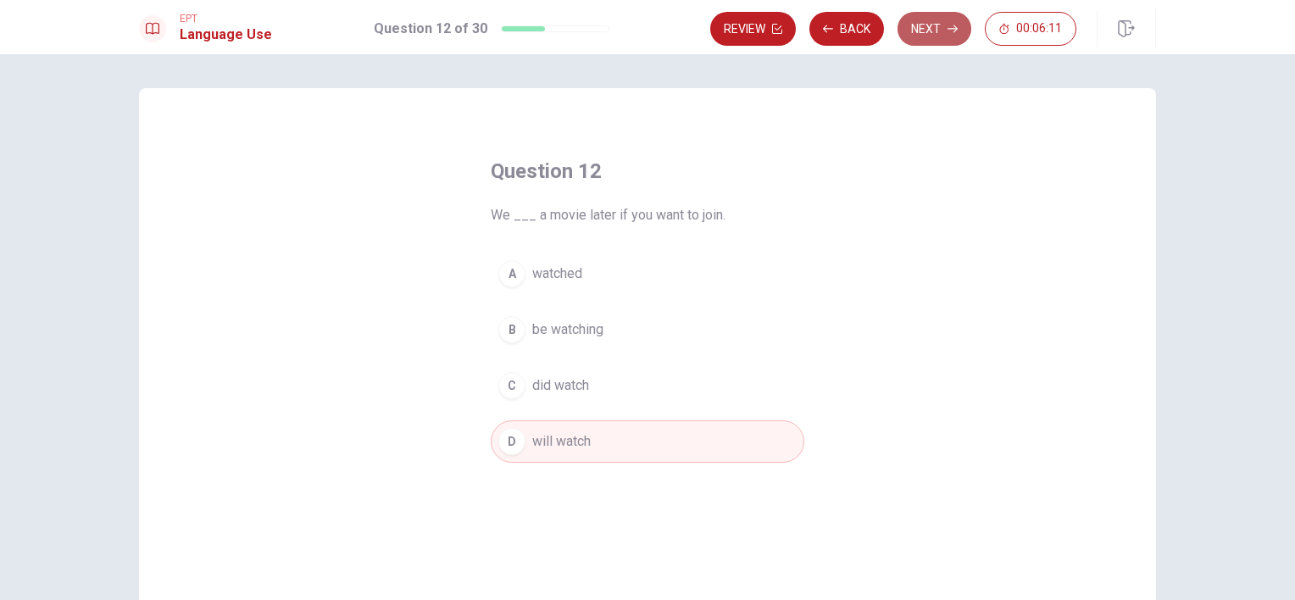
click at [921, 32] on button "Next" at bounding box center [935, 29] width 74 height 34
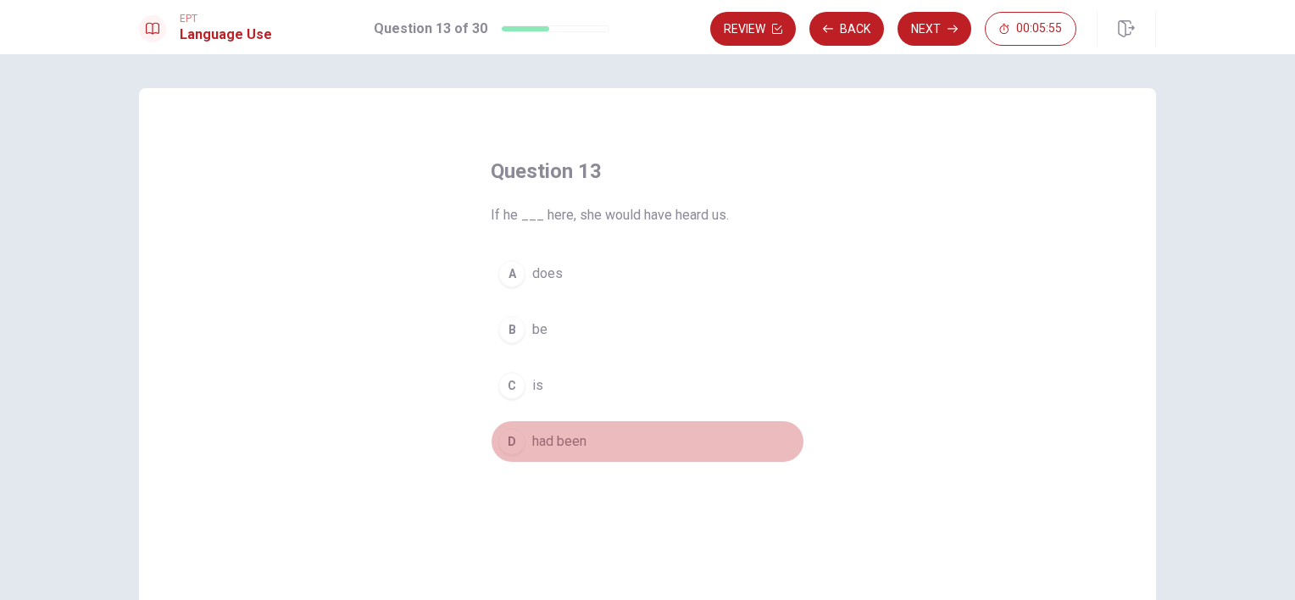
click at [577, 443] on span "had been" at bounding box center [559, 441] width 54 height 20
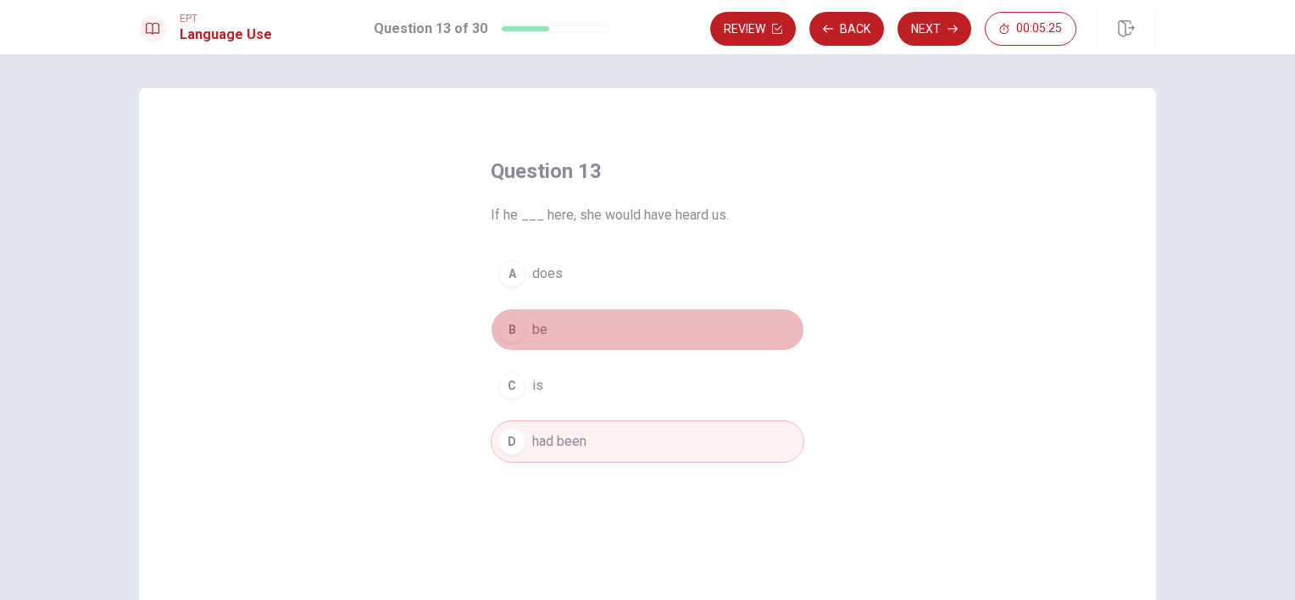
click at [536, 342] on button "B be" at bounding box center [648, 330] width 314 height 42
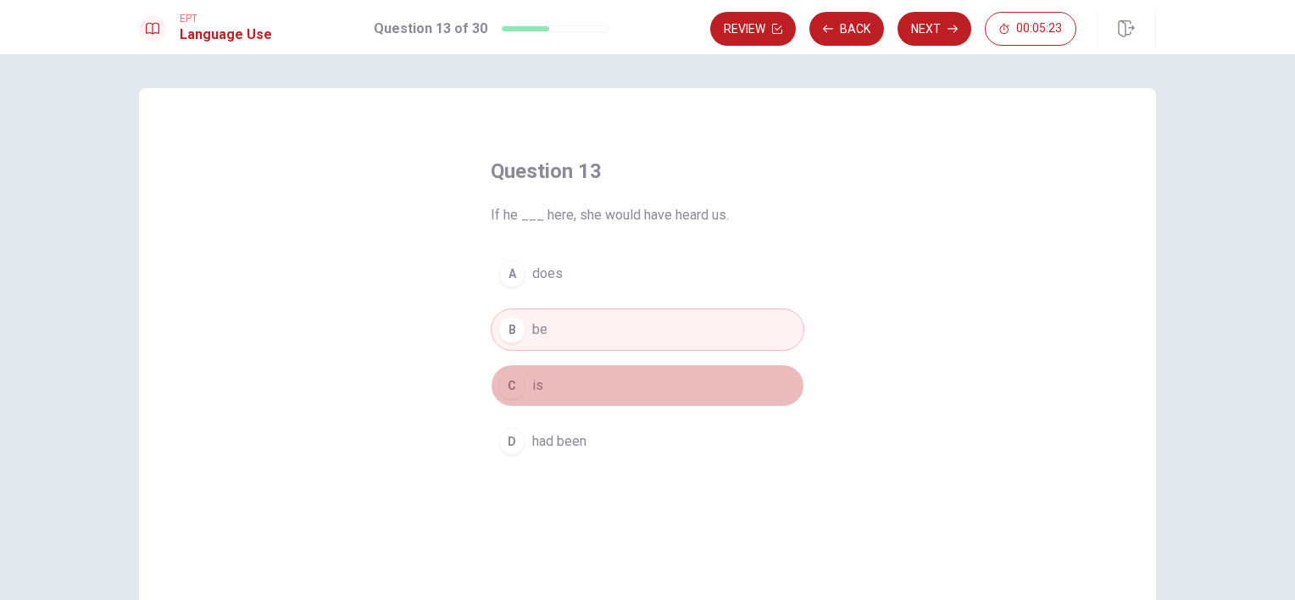
click at [531, 400] on button "C is" at bounding box center [648, 386] width 314 height 42
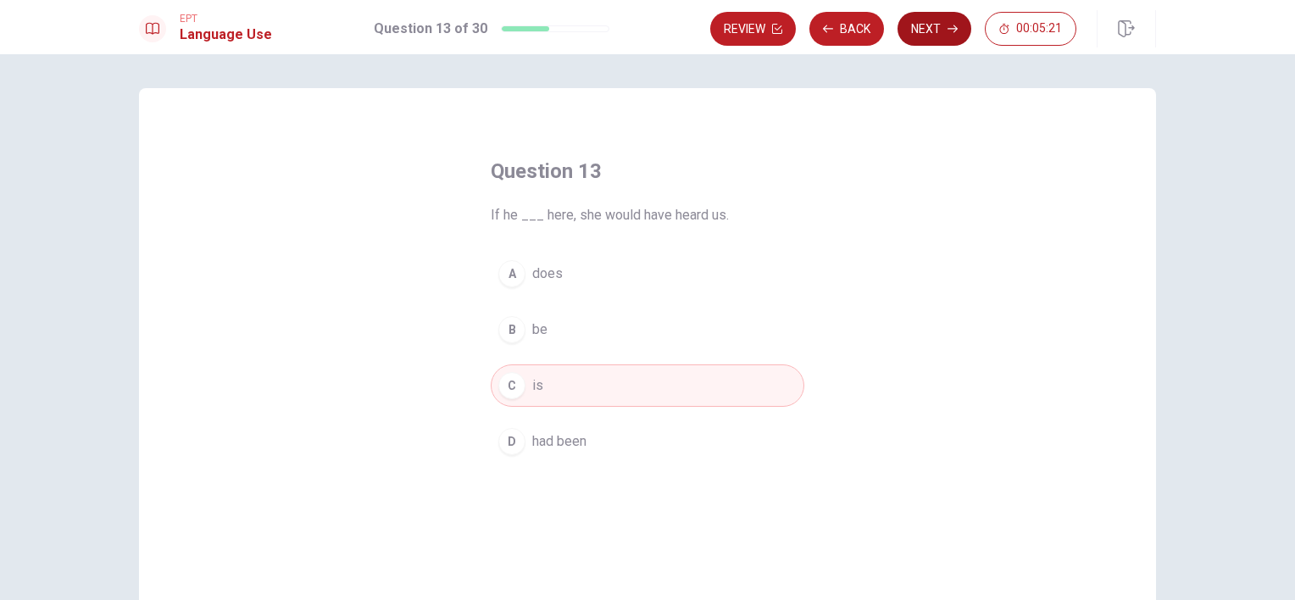
click at [938, 27] on button "Next" at bounding box center [935, 29] width 74 height 34
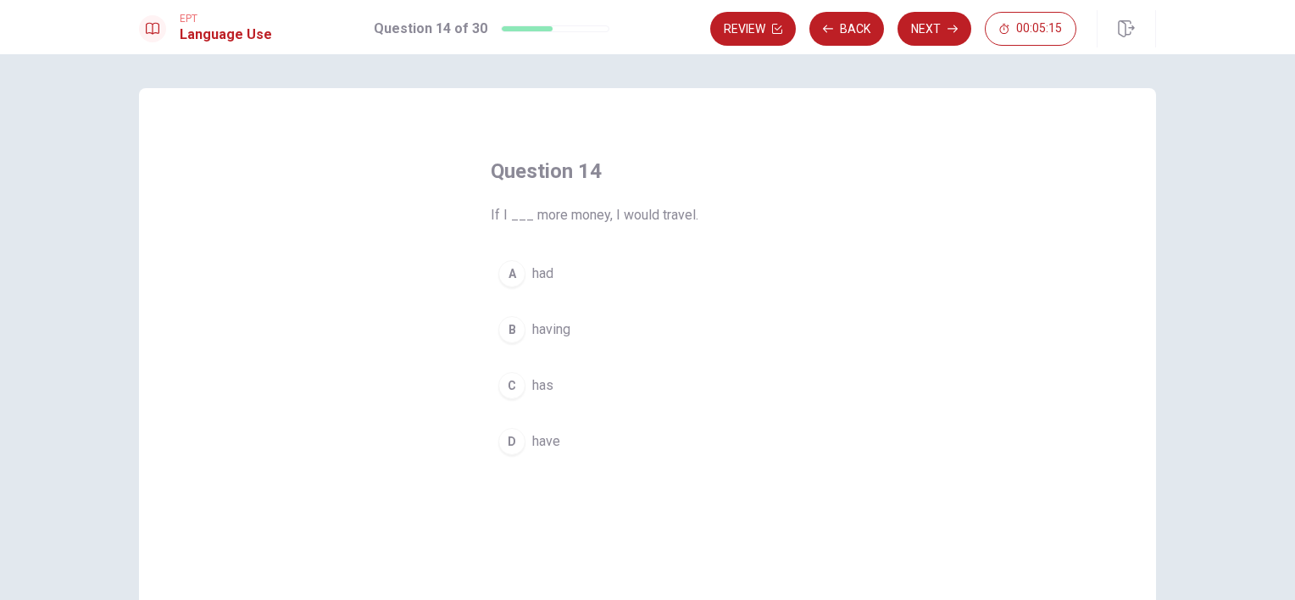
click at [526, 439] on button "D have" at bounding box center [648, 441] width 314 height 42
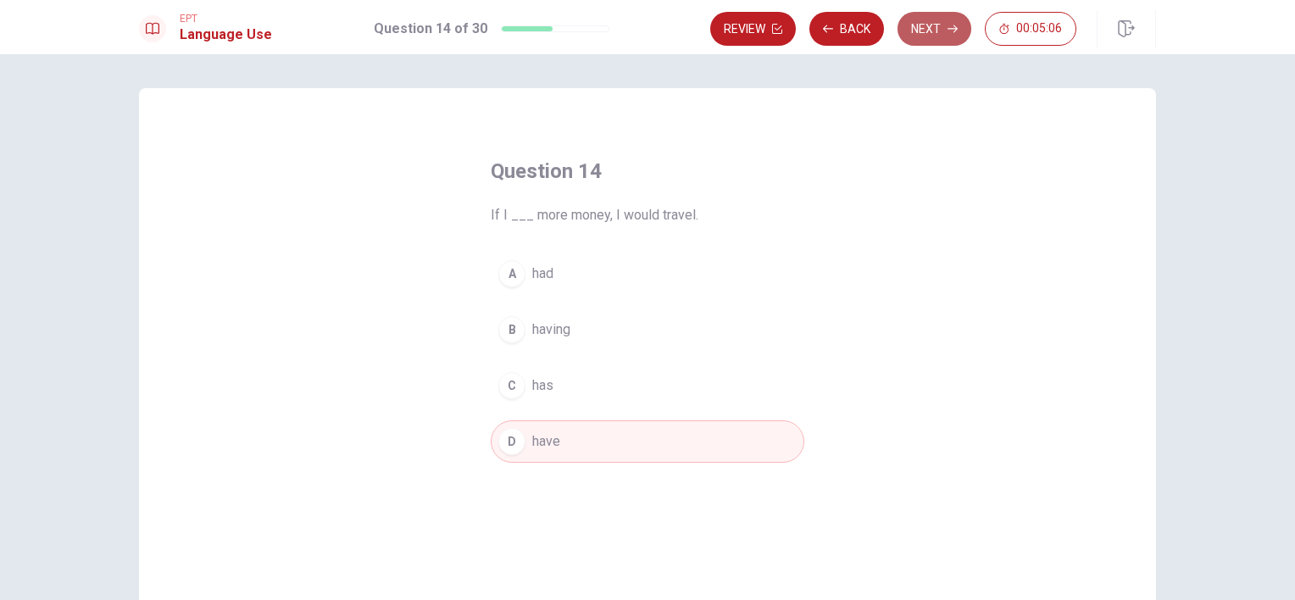
click at [932, 42] on button "Next" at bounding box center [935, 29] width 74 height 34
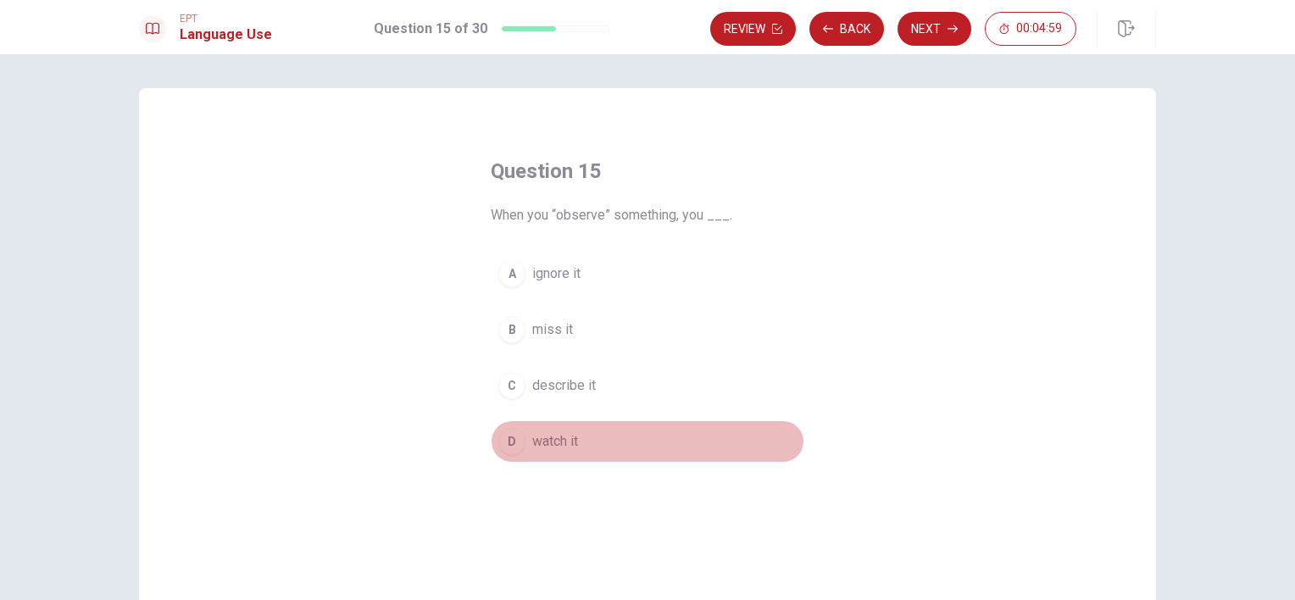
click at [540, 442] on span "watch it" at bounding box center [555, 441] width 46 height 20
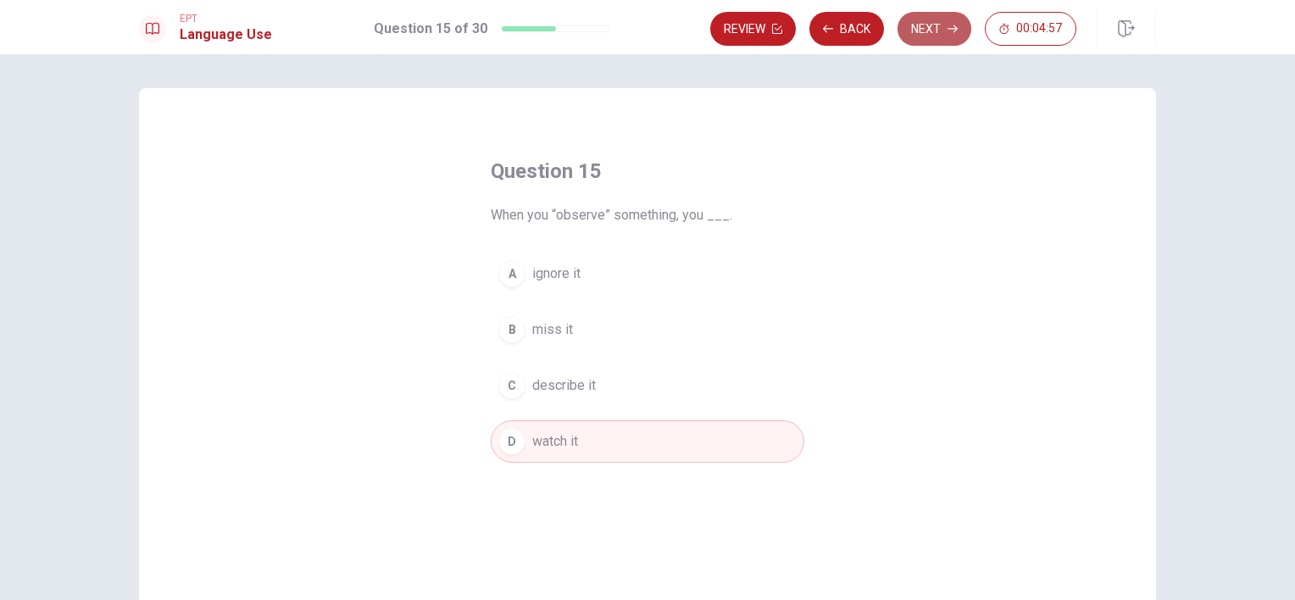
click at [940, 18] on button "Next" at bounding box center [935, 29] width 74 height 34
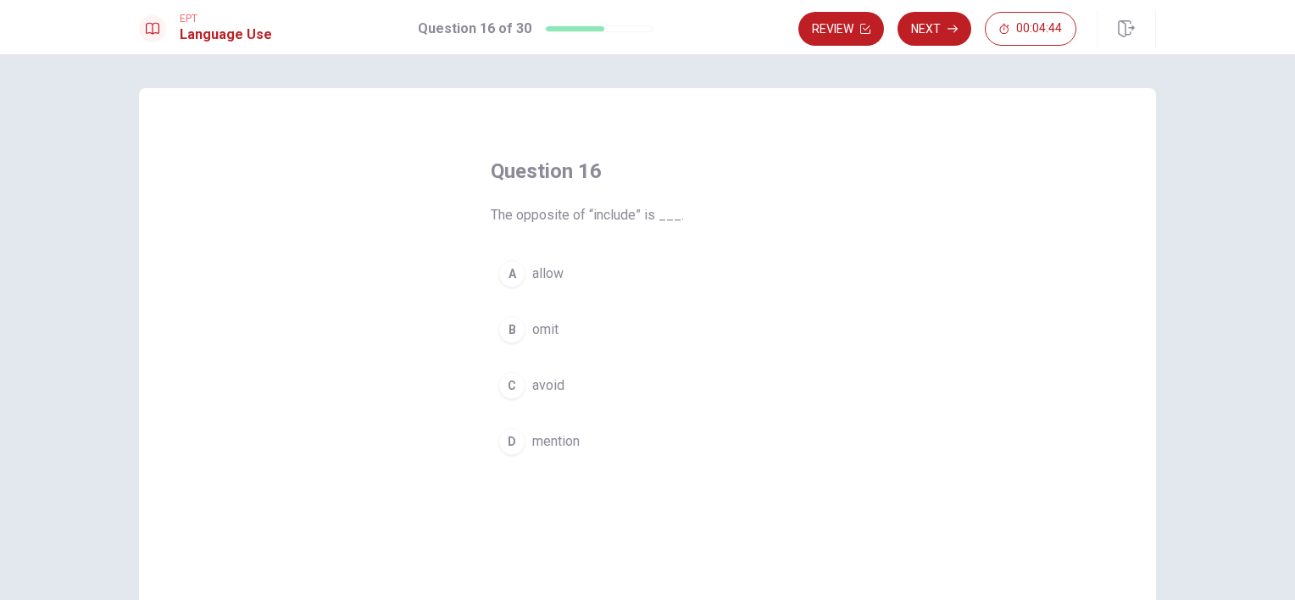
click at [552, 344] on button "B omit" at bounding box center [648, 330] width 314 height 42
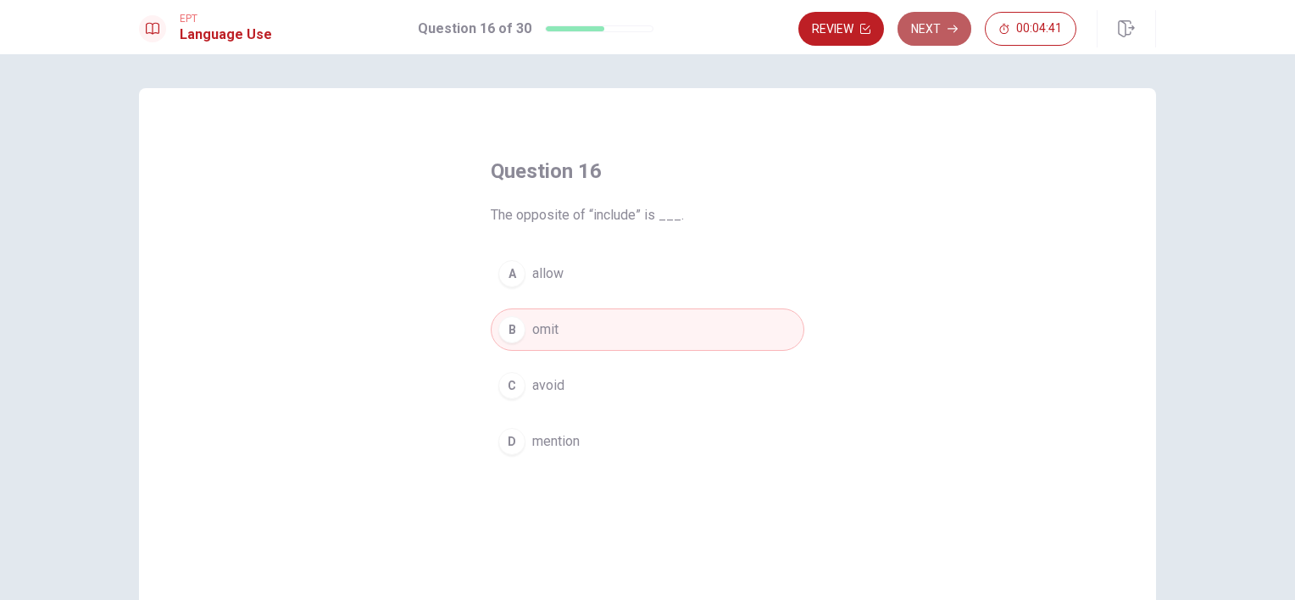
click at [943, 41] on button "Next" at bounding box center [935, 29] width 74 height 34
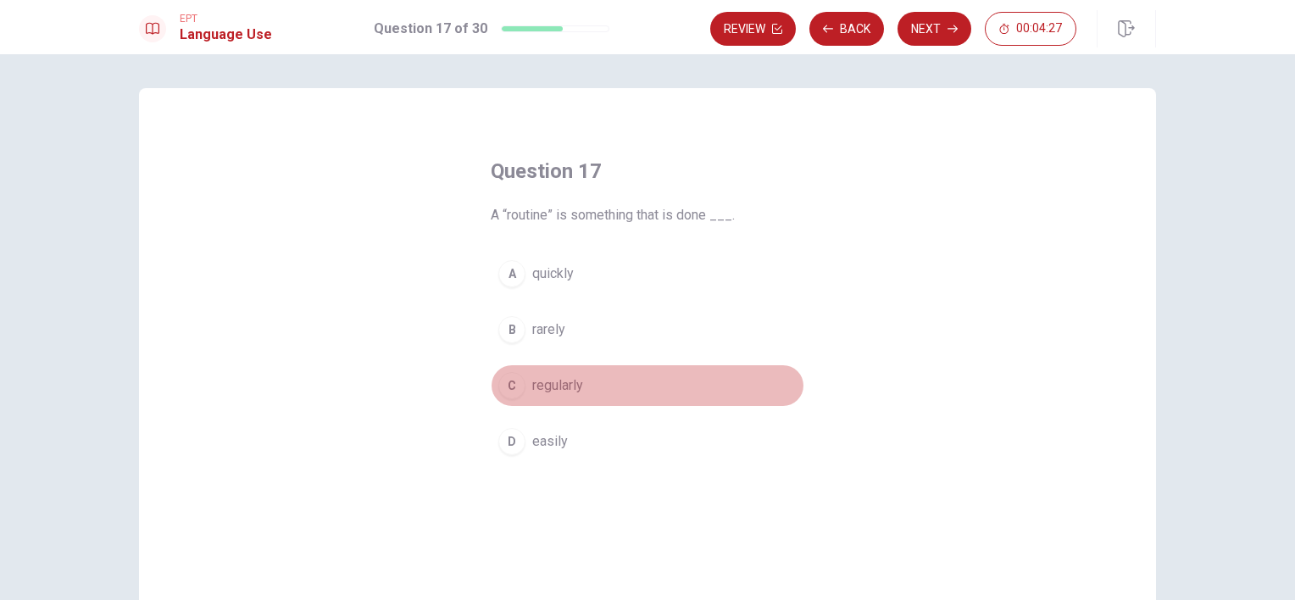
click at [523, 387] on button "C regularly" at bounding box center [648, 386] width 314 height 42
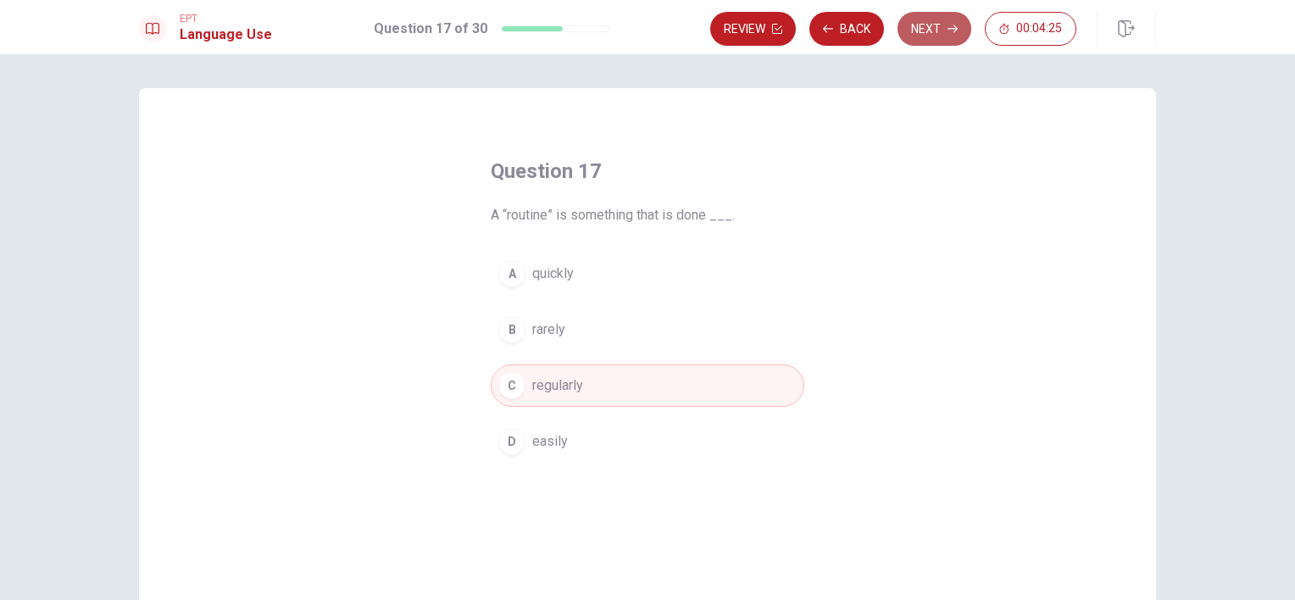
click at [923, 35] on button "Next" at bounding box center [935, 29] width 74 height 34
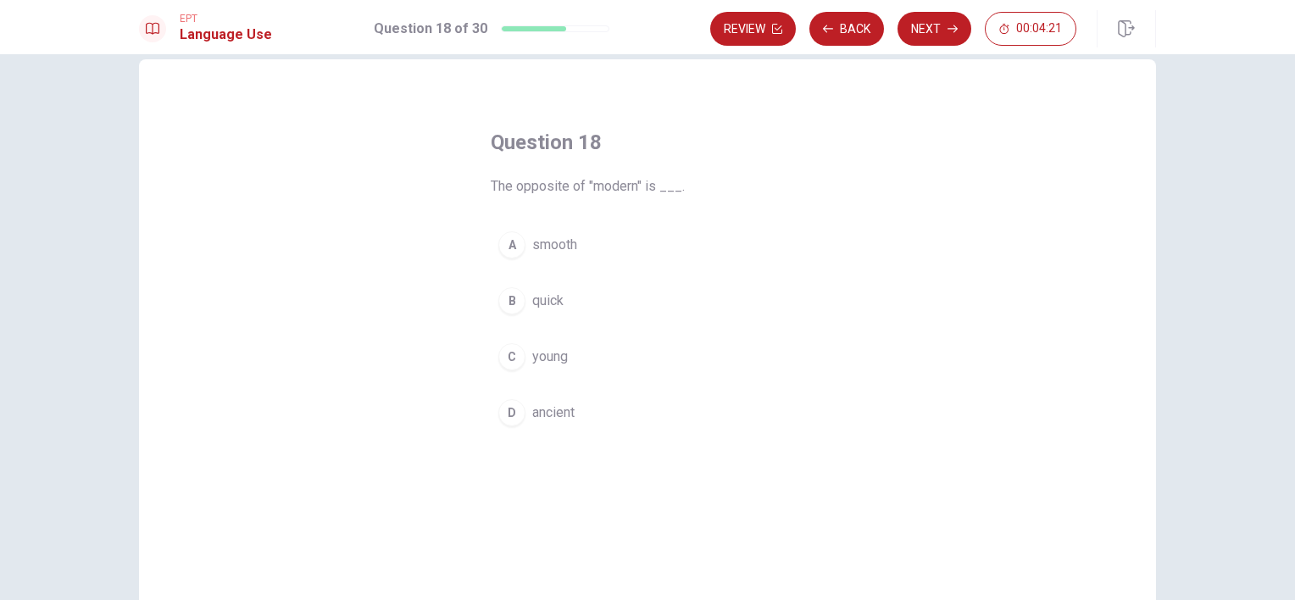
scroll to position [30, 0]
click at [554, 296] on span "quick" at bounding box center [547, 300] width 31 height 20
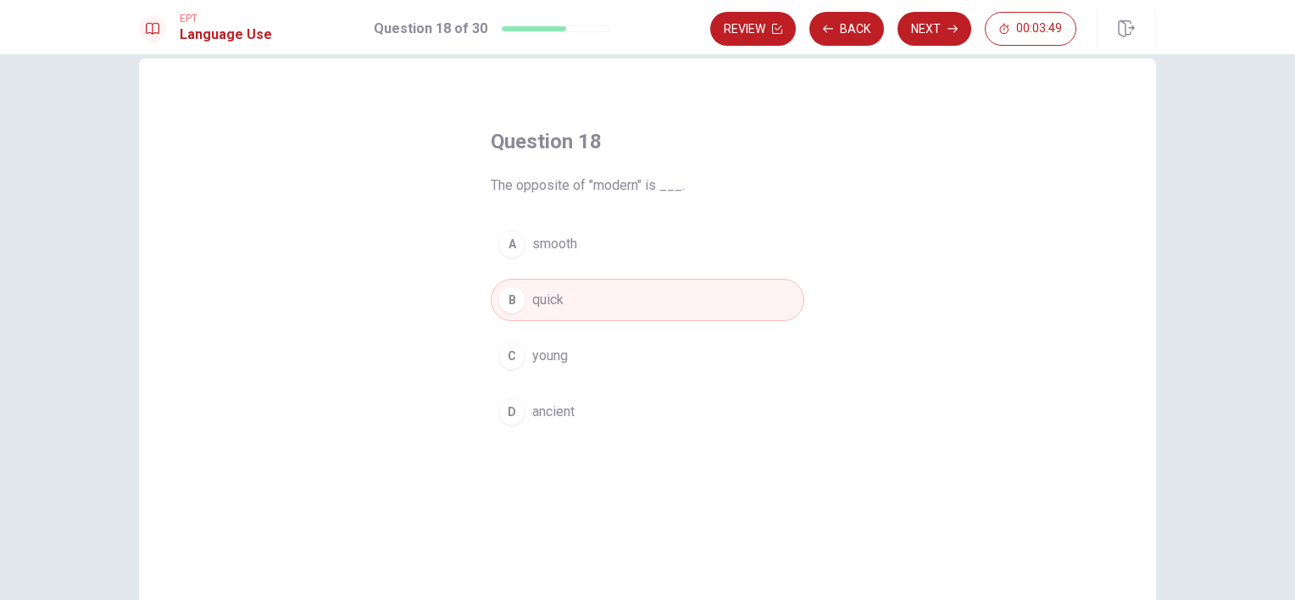
click at [555, 387] on div "A smooth B quick C young D ancient" at bounding box center [648, 328] width 314 height 210
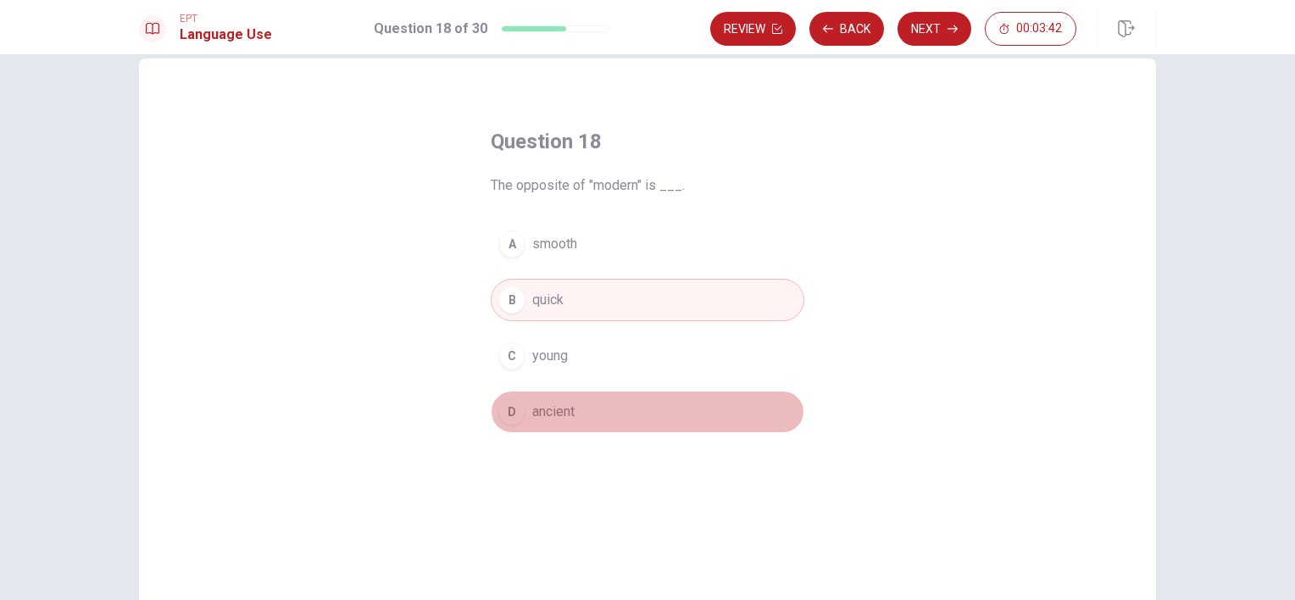
click at [554, 409] on span "ancient" at bounding box center [553, 412] width 42 height 20
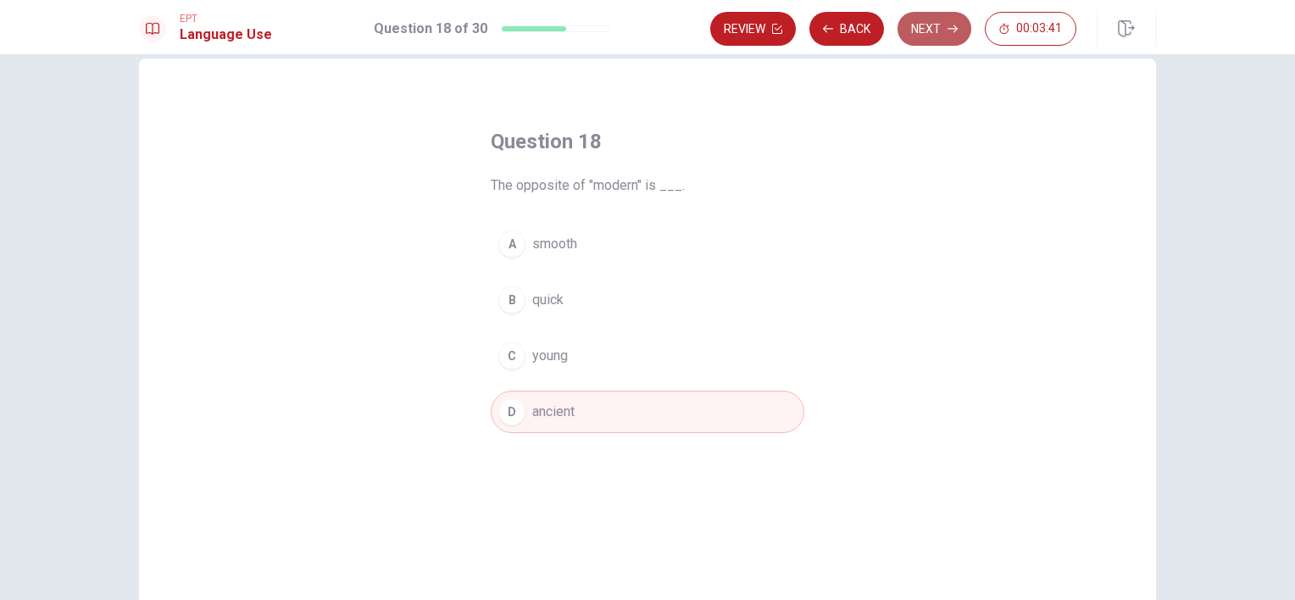
click at [927, 27] on button "Next" at bounding box center [935, 29] width 74 height 34
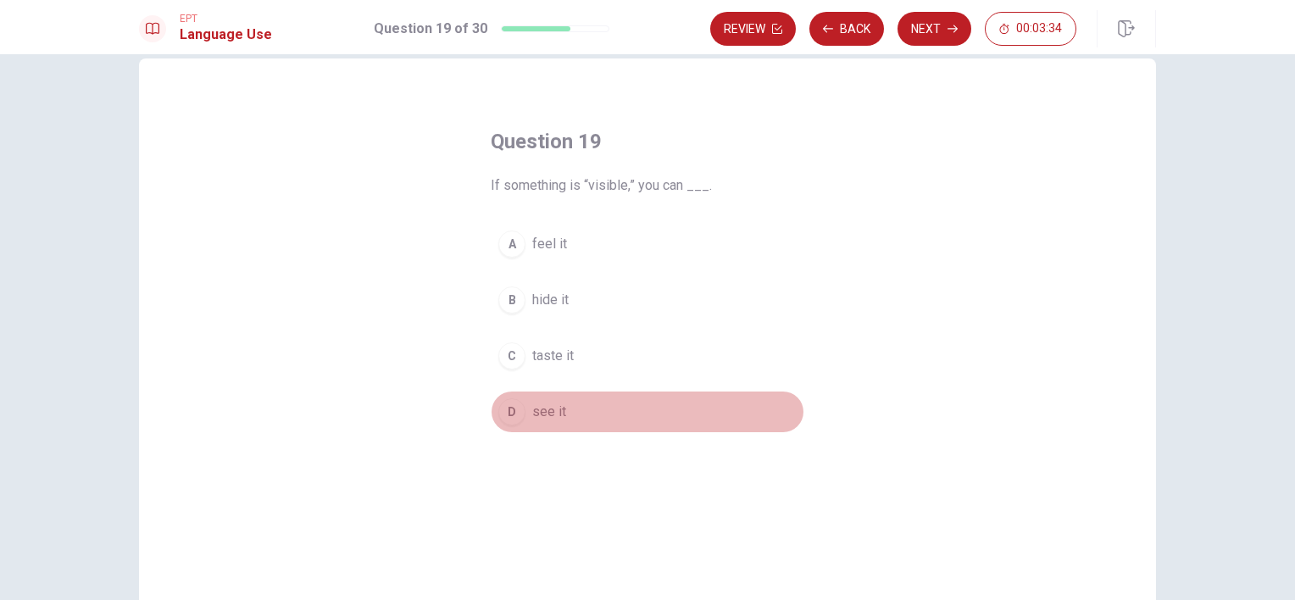
click at [557, 403] on span "see it" at bounding box center [549, 412] width 34 height 20
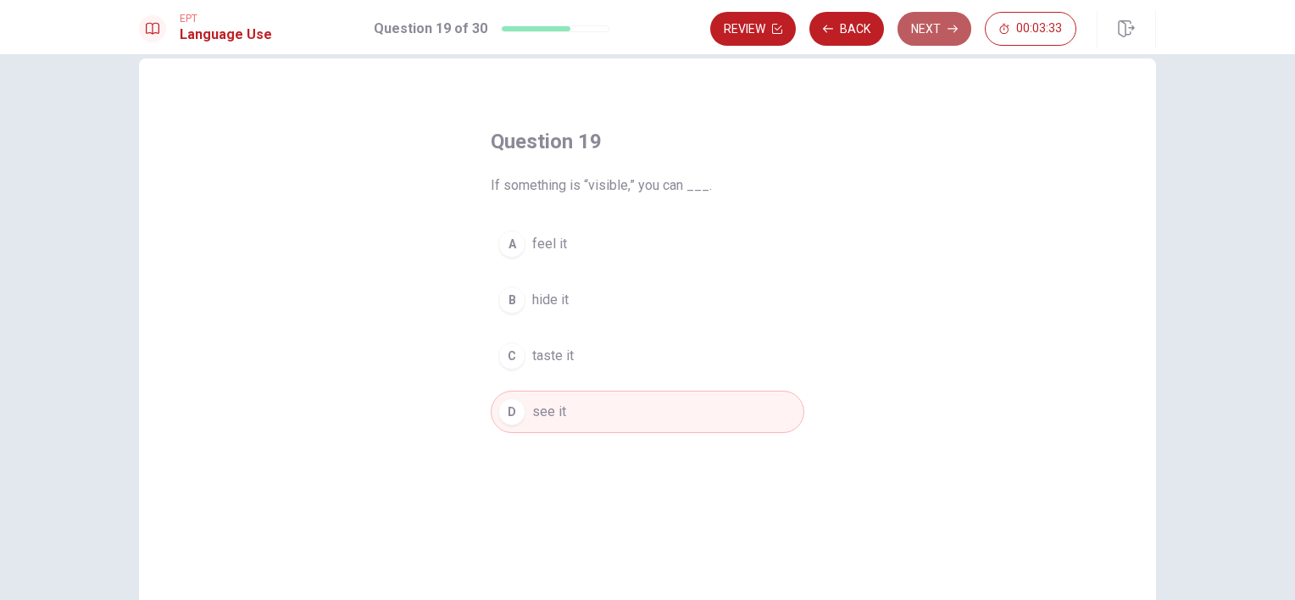
click at [912, 34] on button "Next" at bounding box center [935, 29] width 74 height 34
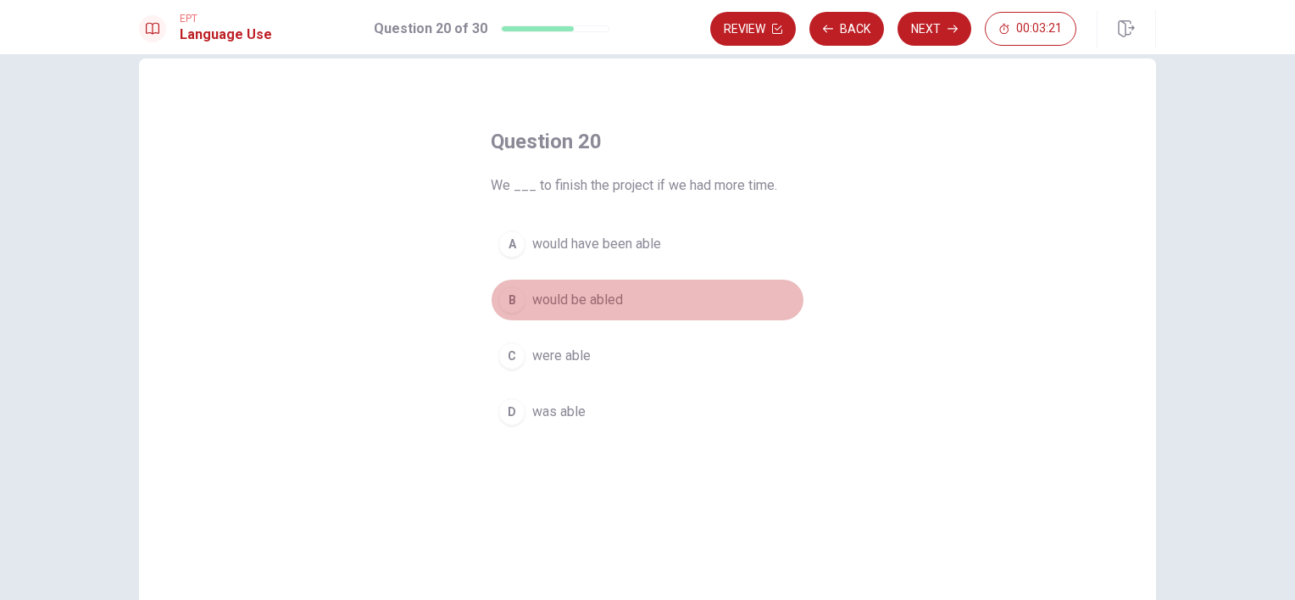
click at [546, 302] on span "would be abled" at bounding box center [577, 300] width 91 height 20
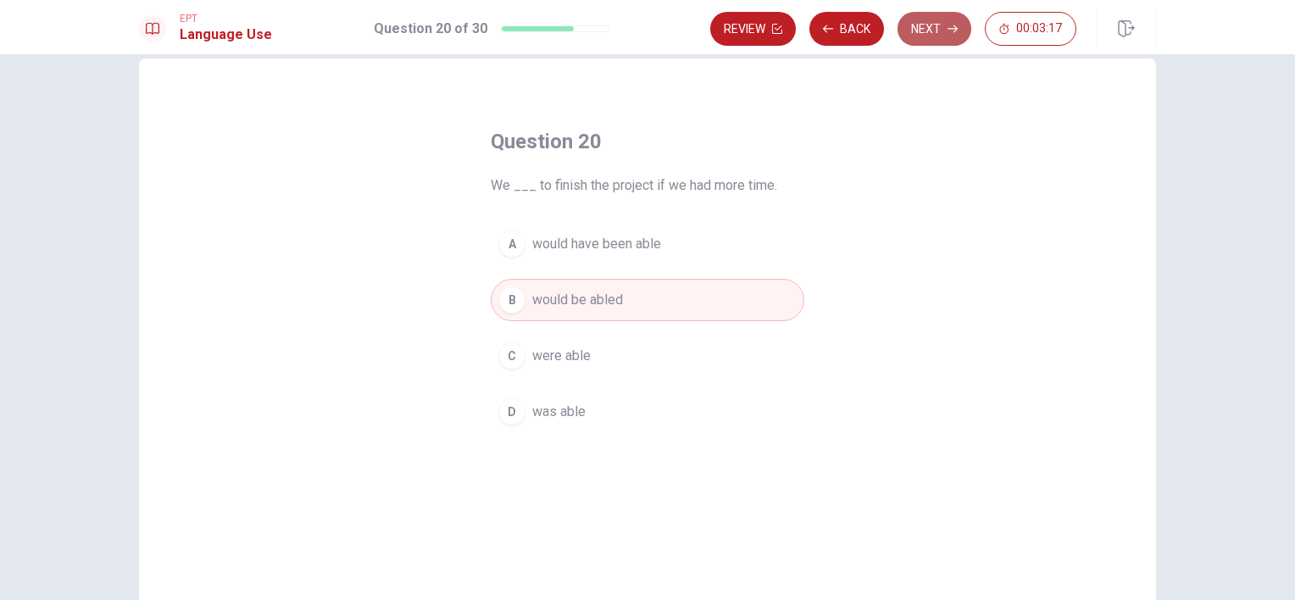
click at [925, 37] on button "Next" at bounding box center [935, 29] width 74 height 34
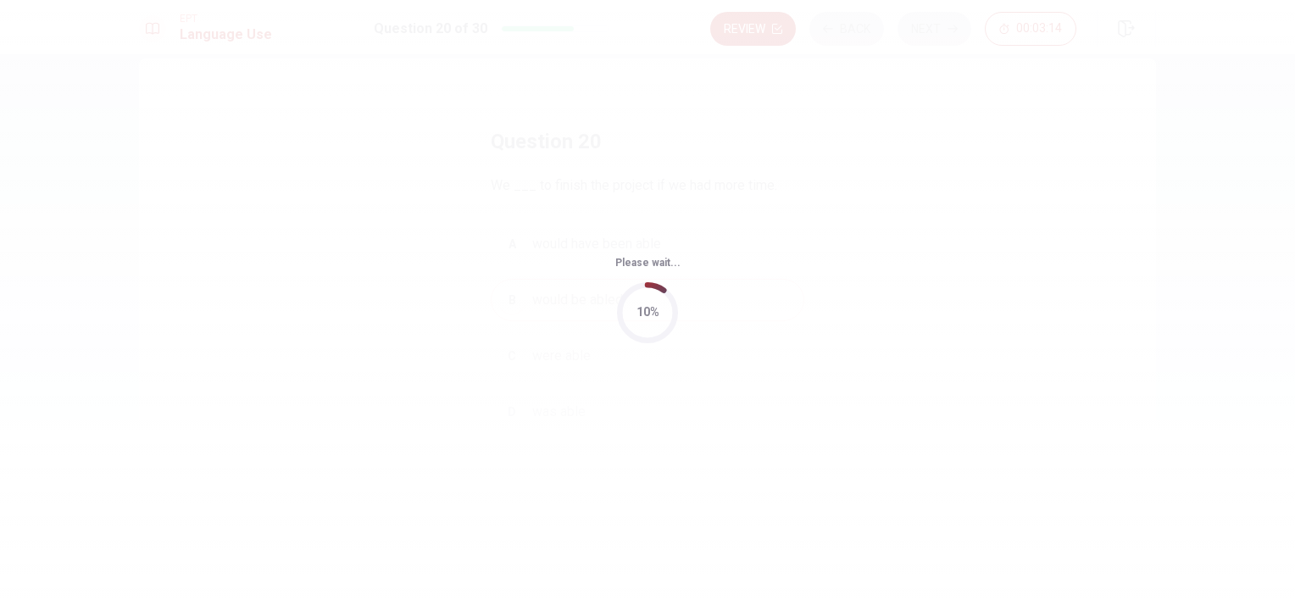
scroll to position [0, 0]
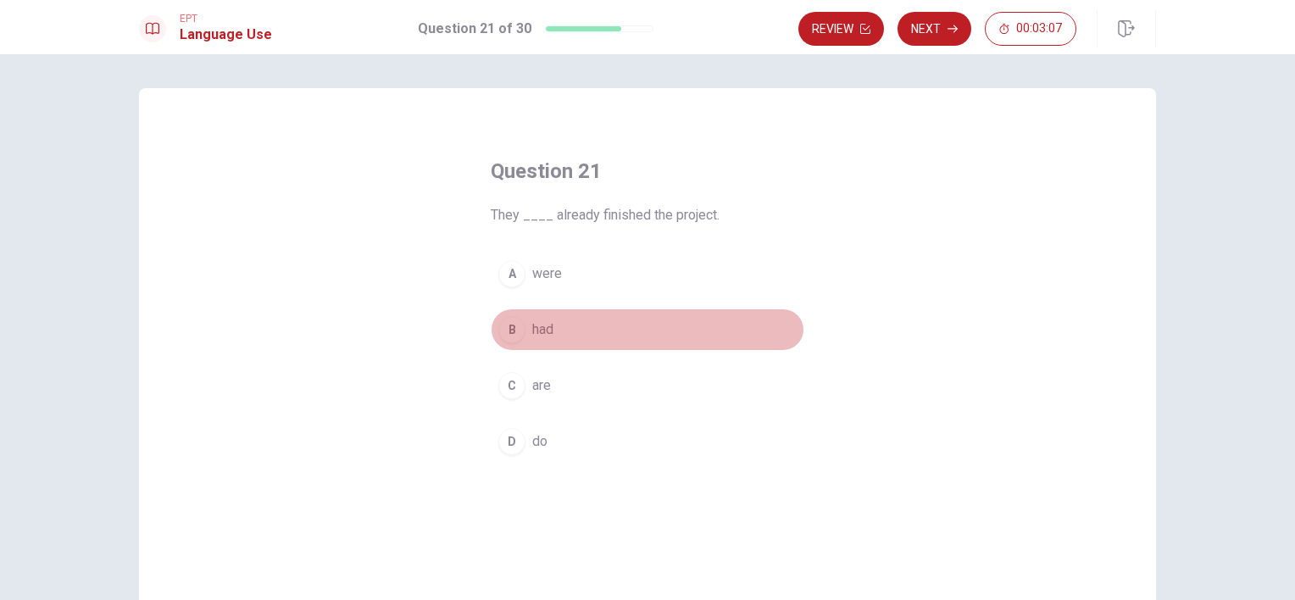
click at [509, 329] on div "B" at bounding box center [511, 329] width 27 height 27
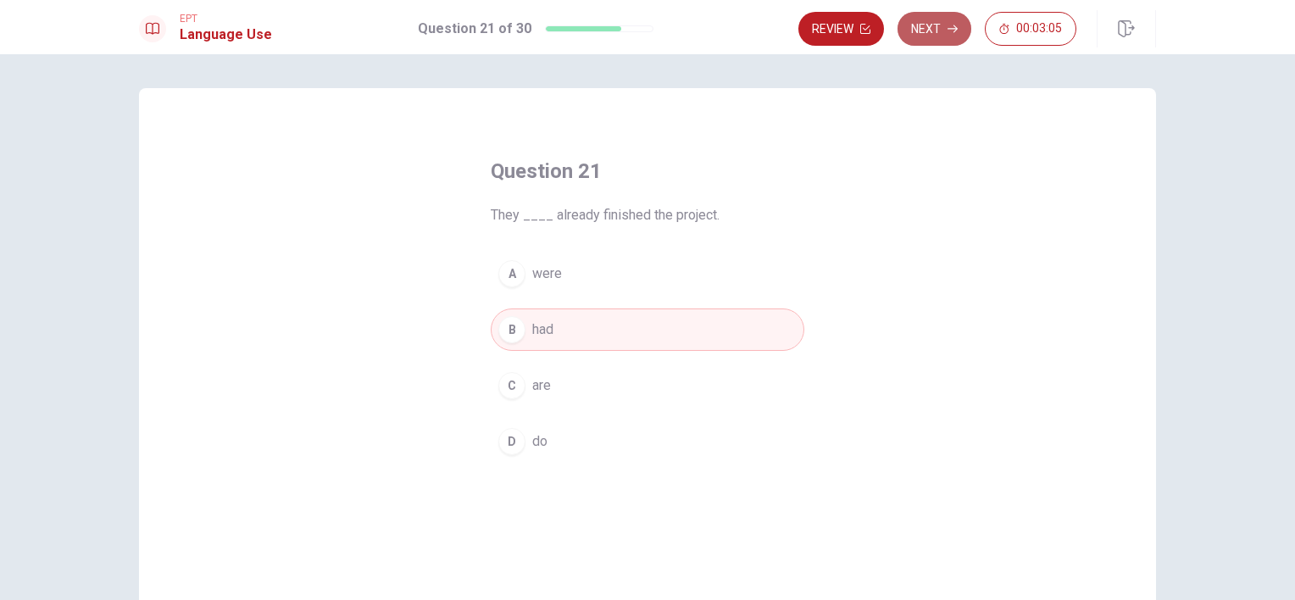
click at [939, 42] on button "Next" at bounding box center [935, 29] width 74 height 34
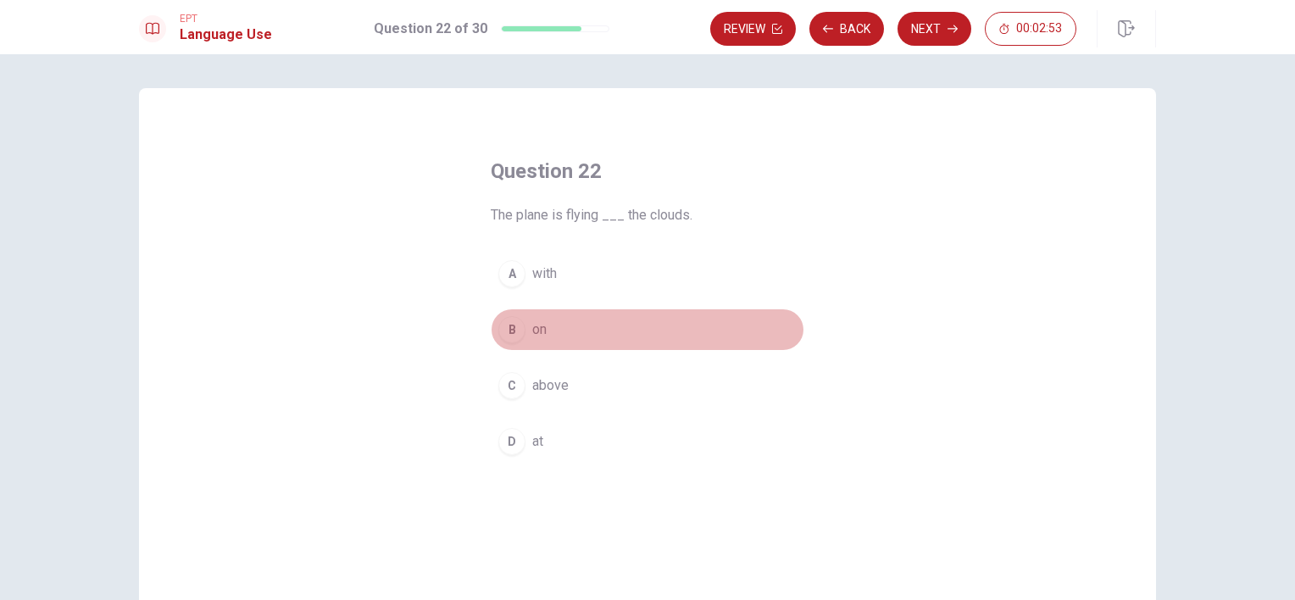
click at [532, 331] on span "on" at bounding box center [539, 330] width 14 height 20
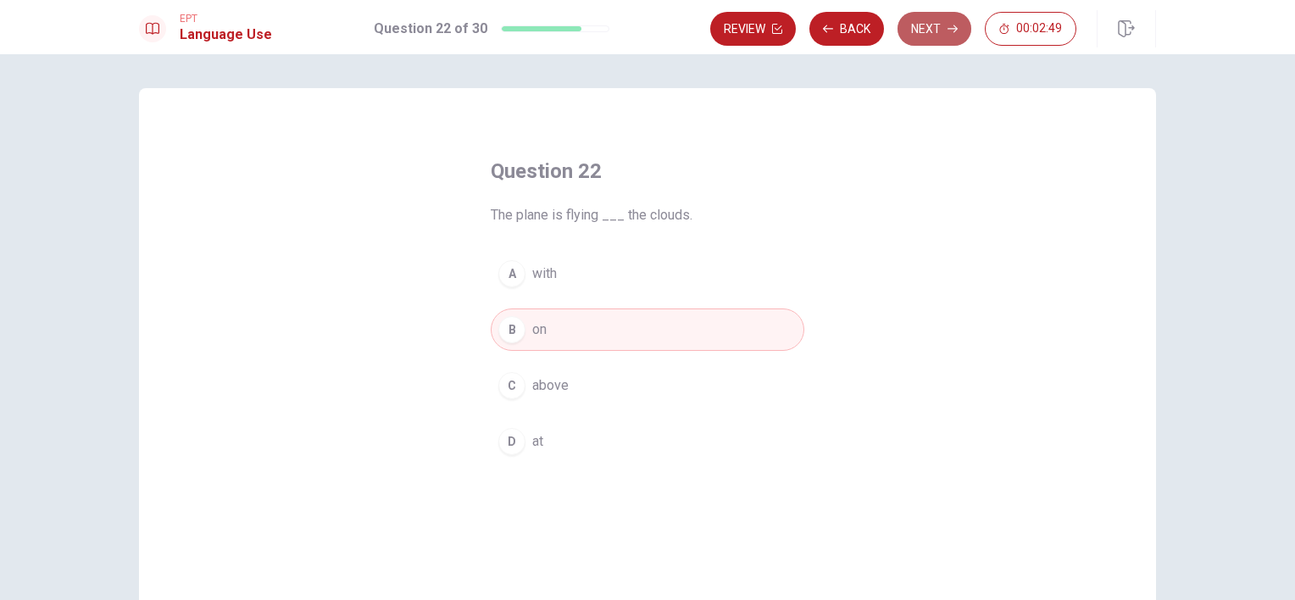
click at [929, 18] on button "Next" at bounding box center [935, 29] width 74 height 34
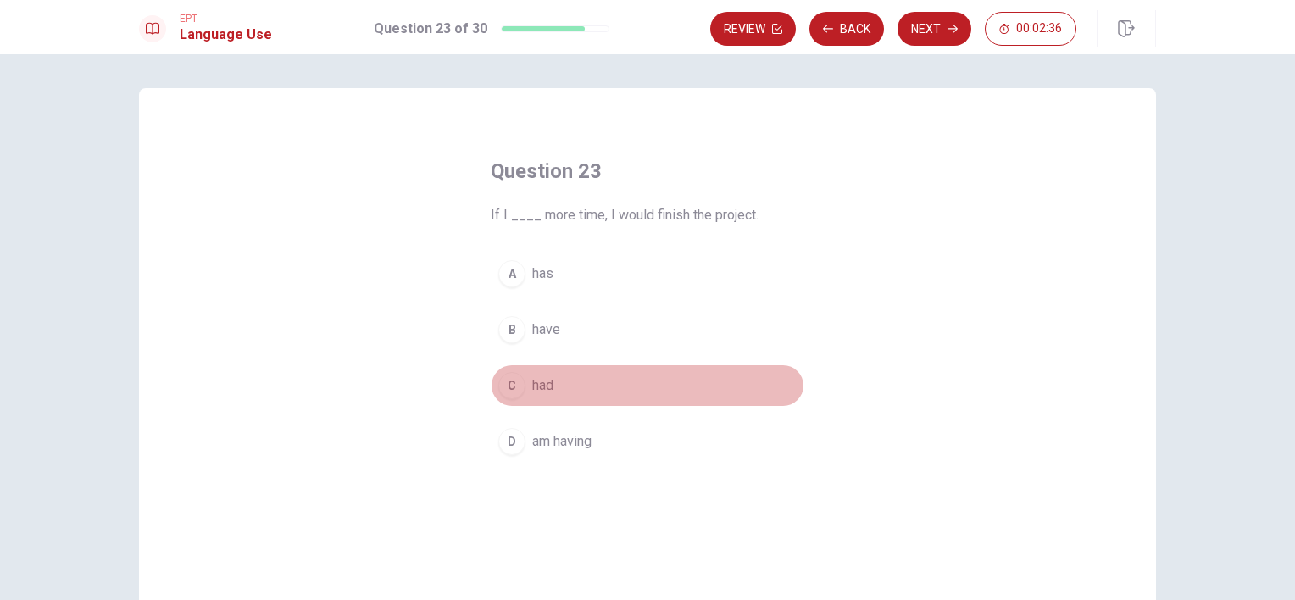
click at [539, 381] on span "had" at bounding box center [542, 386] width 21 height 20
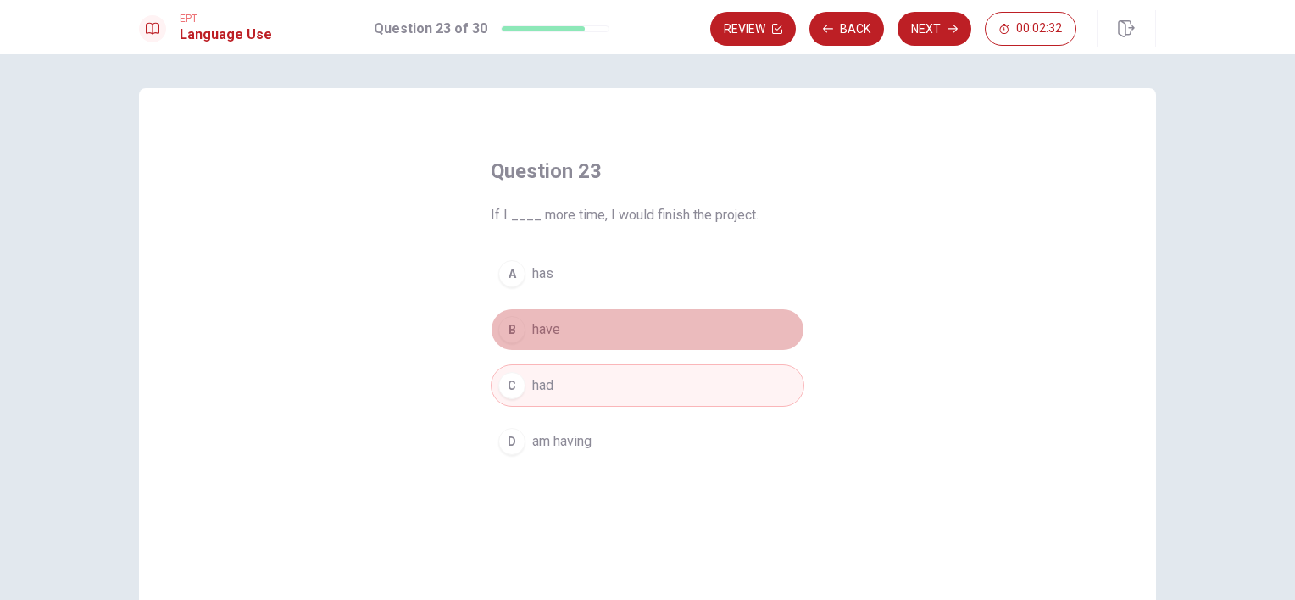
click at [546, 317] on button "B have" at bounding box center [648, 330] width 314 height 42
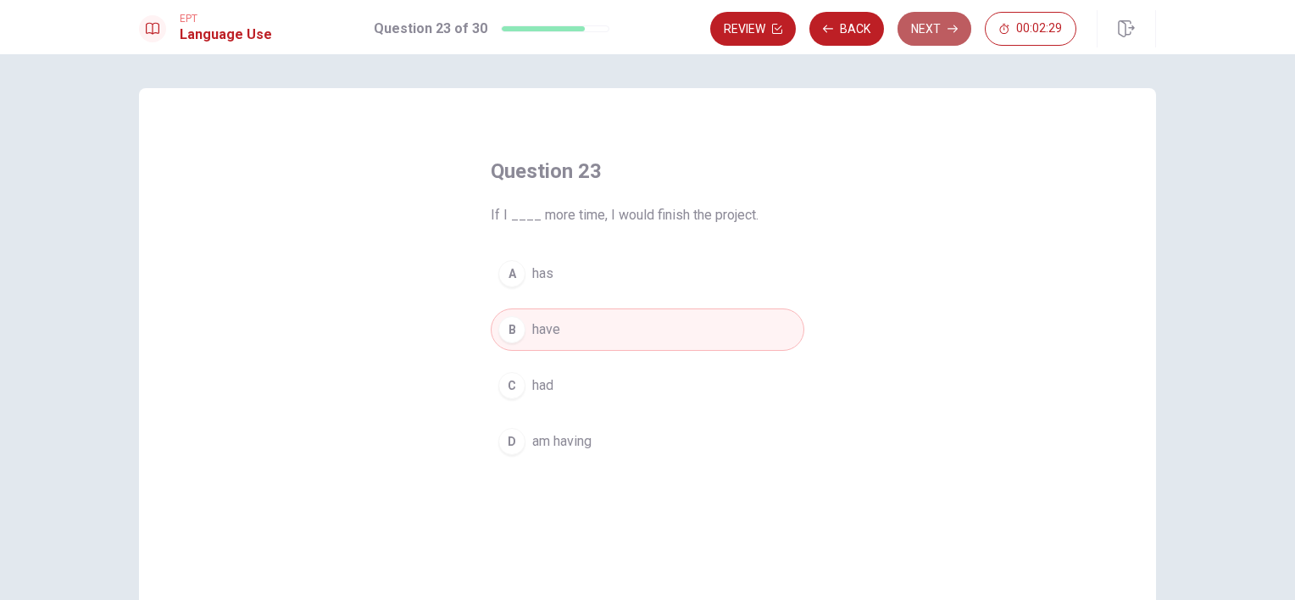
click at [945, 17] on button "Next" at bounding box center [935, 29] width 74 height 34
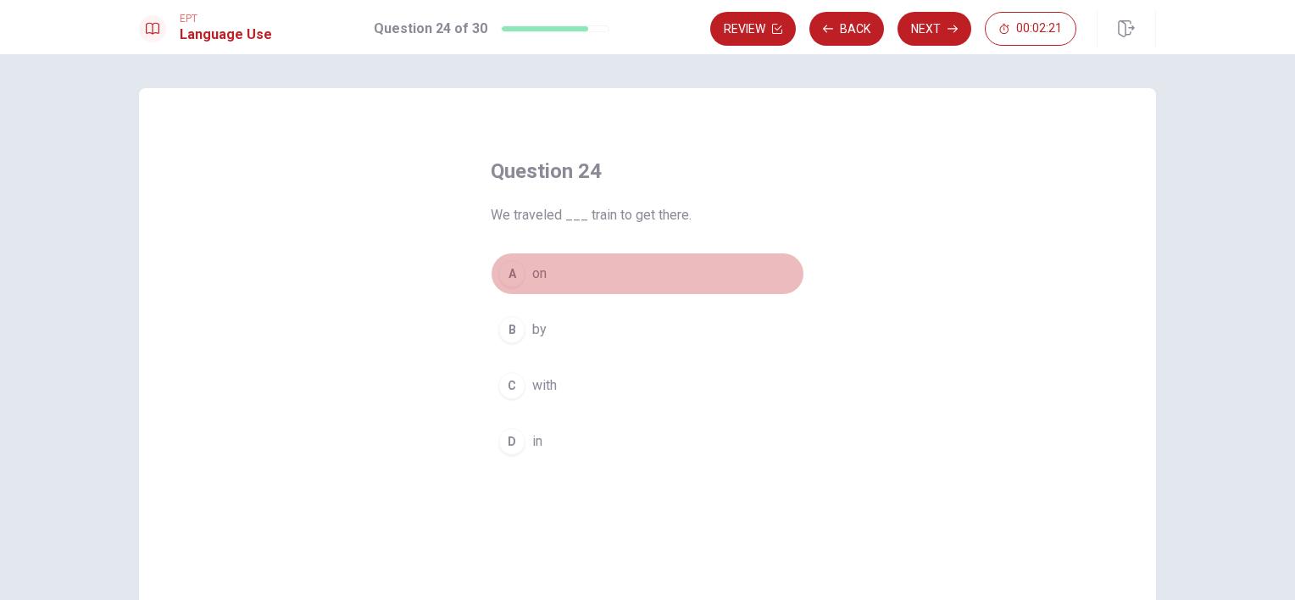
click at [522, 273] on button "A on" at bounding box center [648, 274] width 314 height 42
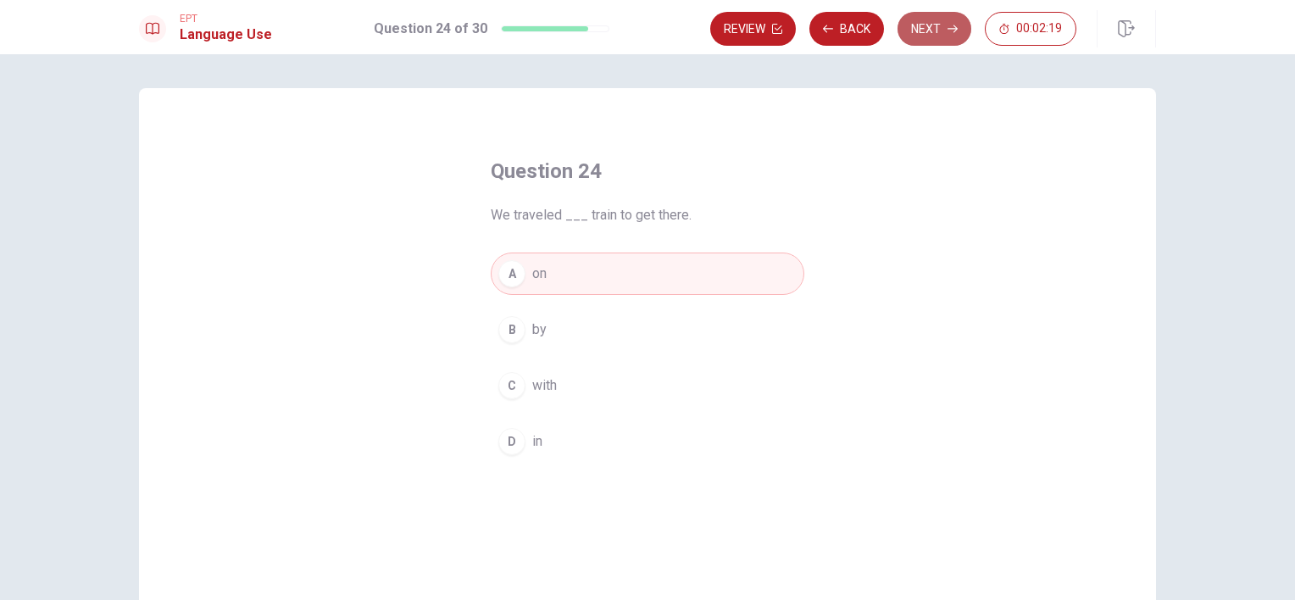
click at [928, 41] on button "Next" at bounding box center [935, 29] width 74 height 34
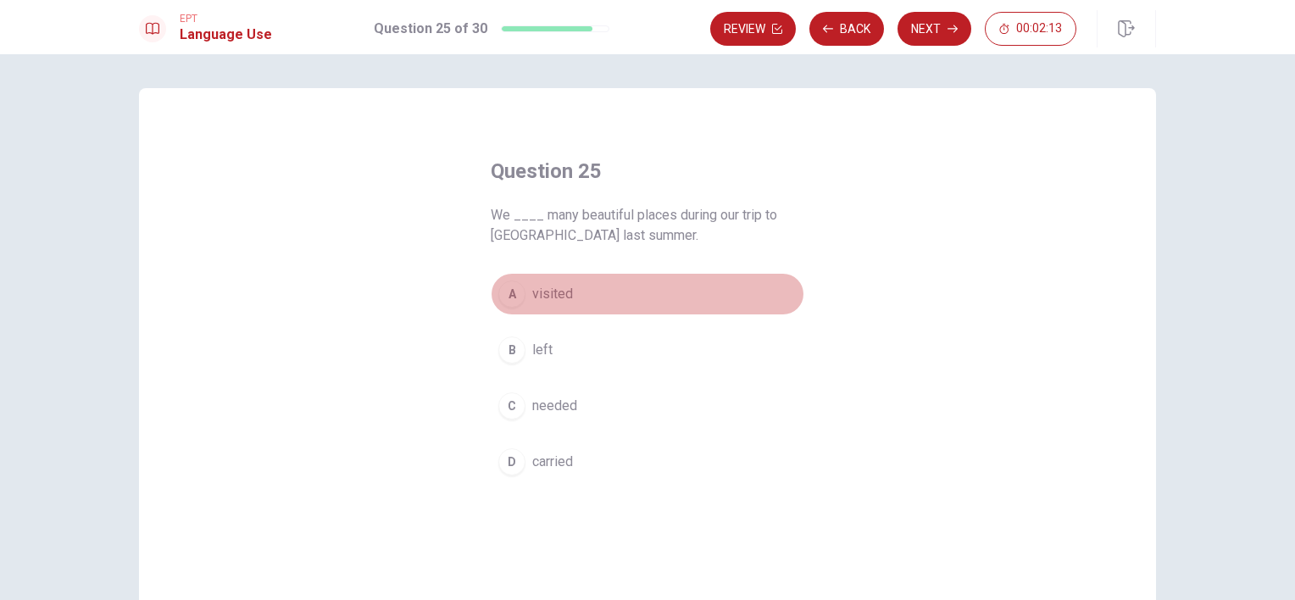
click at [505, 294] on div "A" at bounding box center [511, 294] width 27 height 27
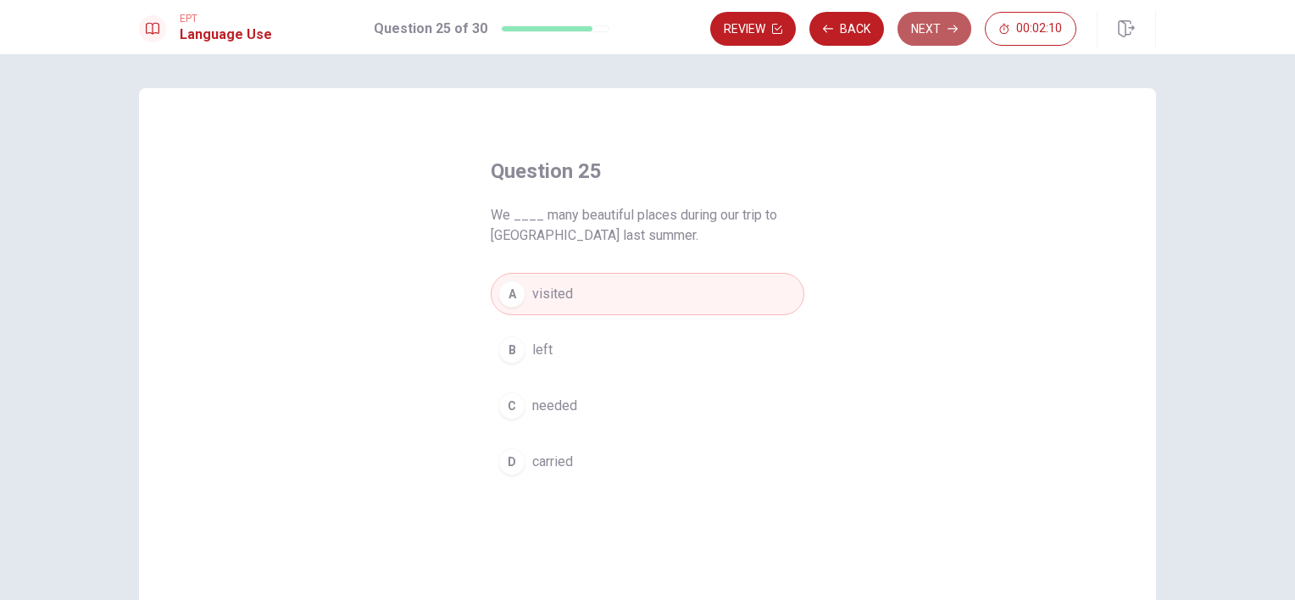
click at [931, 31] on button "Next" at bounding box center [935, 29] width 74 height 34
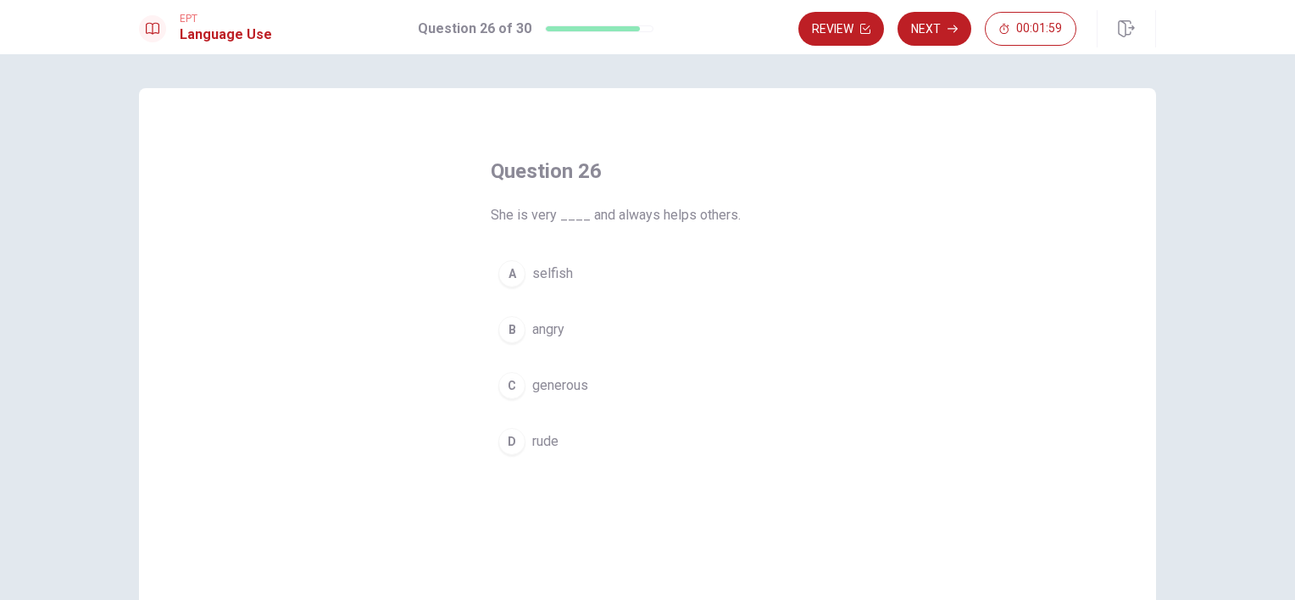
click at [516, 394] on div "C" at bounding box center [511, 385] width 27 height 27
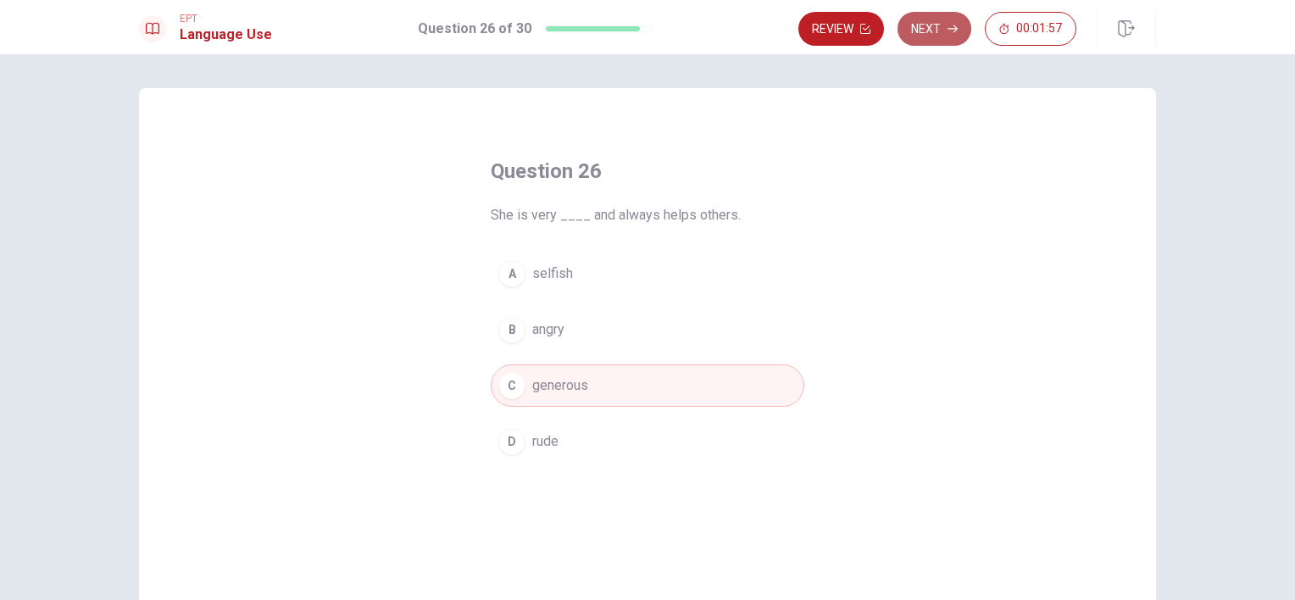
click at [929, 29] on button "Next" at bounding box center [935, 29] width 74 height 34
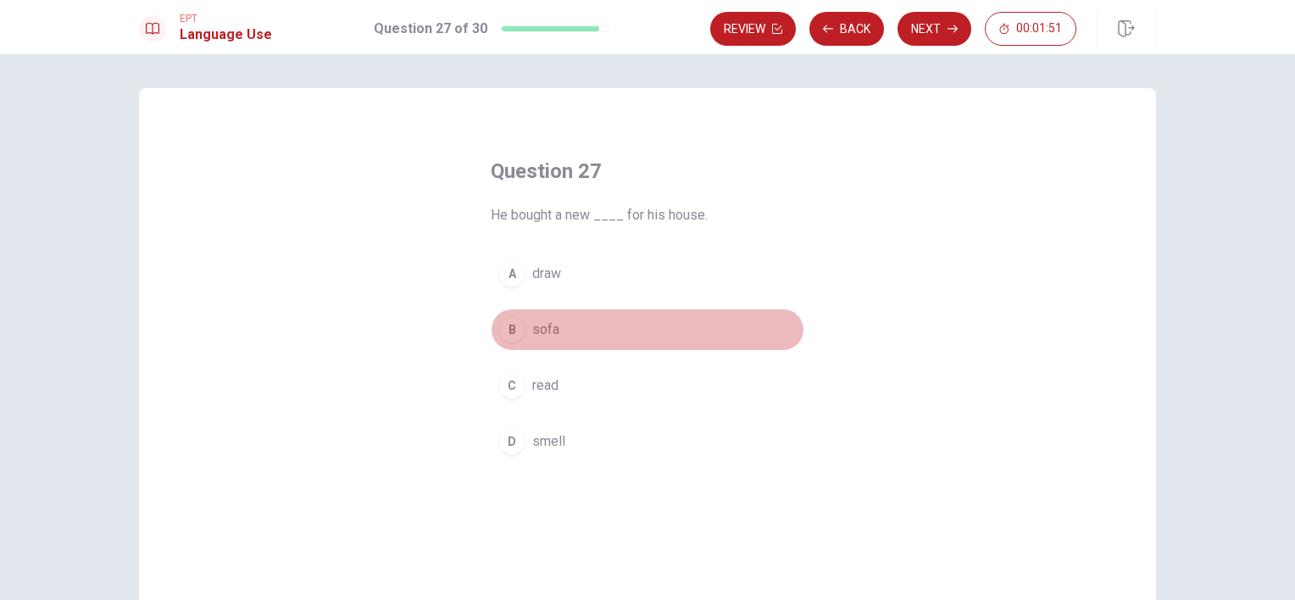
click at [548, 337] on span "sofa" at bounding box center [545, 330] width 27 height 20
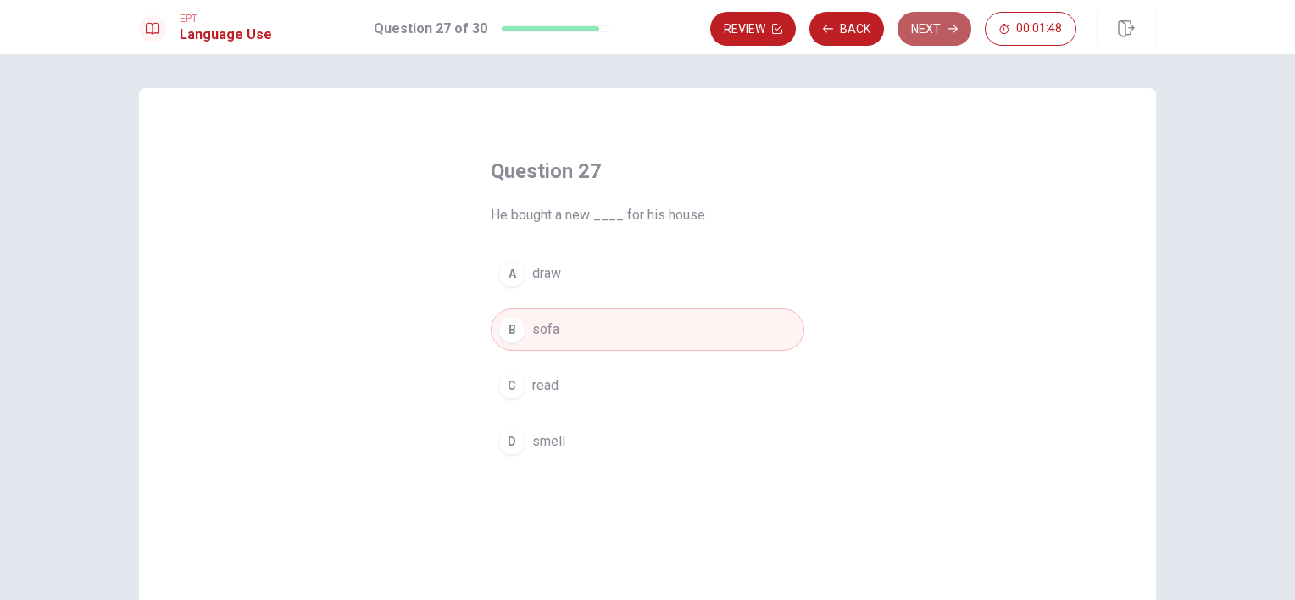
click at [931, 33] on button "Next" at bounding box center [935, 29] width 74 height 34
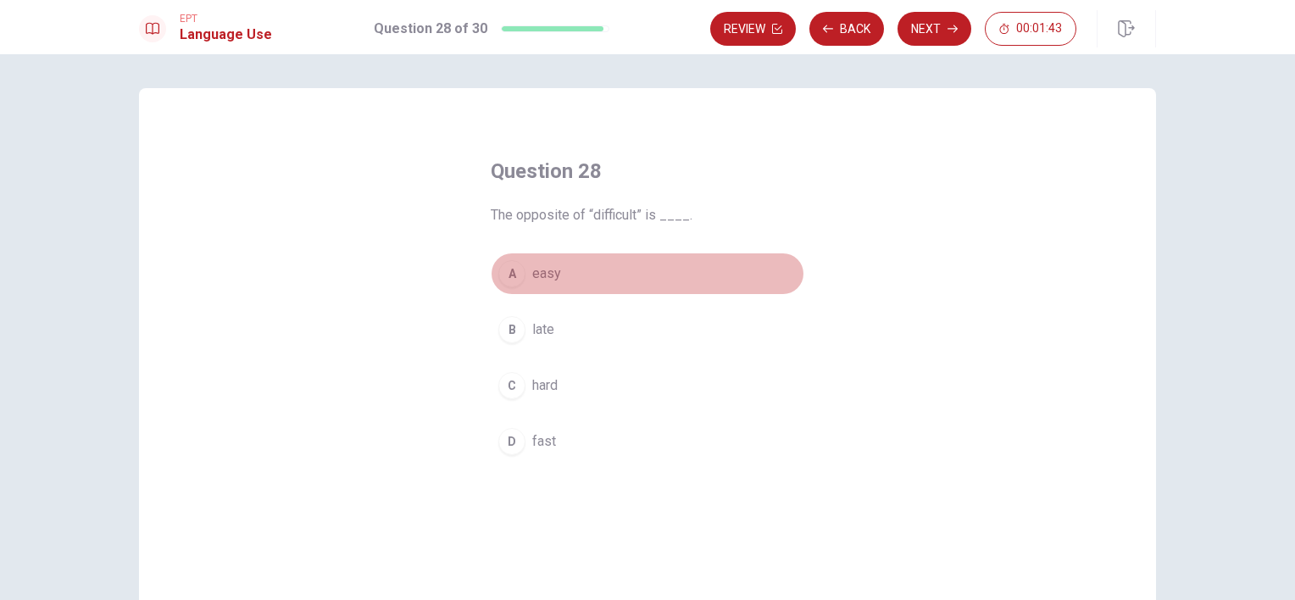
click at [554, 278] on span "easy" at bounding box center [546, 274] width 29 height 20
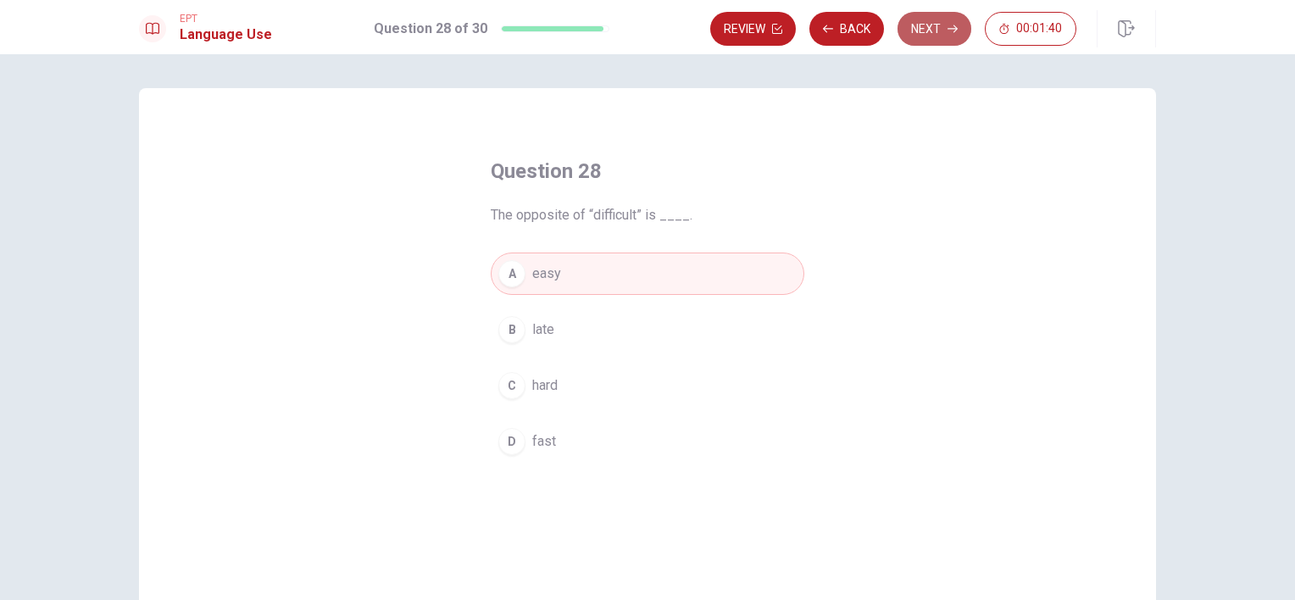
click at [937, 28] on button "Next" at bounding box center [935, 29] width 74 height 34
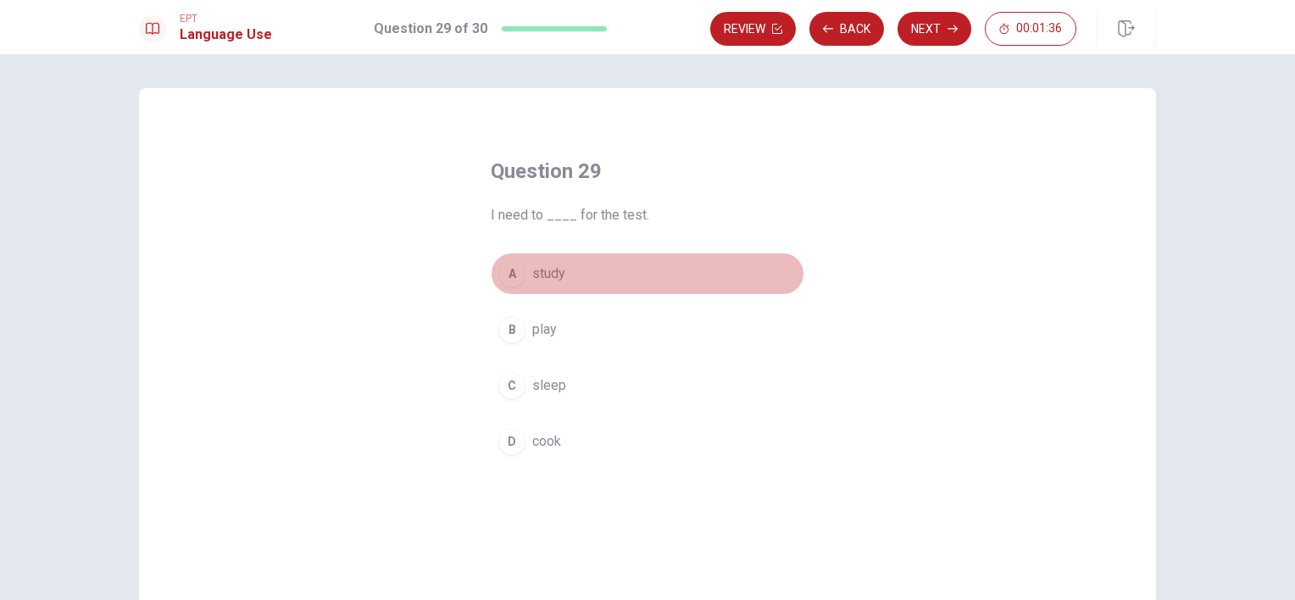
click at [563, 268] on button "A study" at bounding box center [648, 274] width 314 height 42
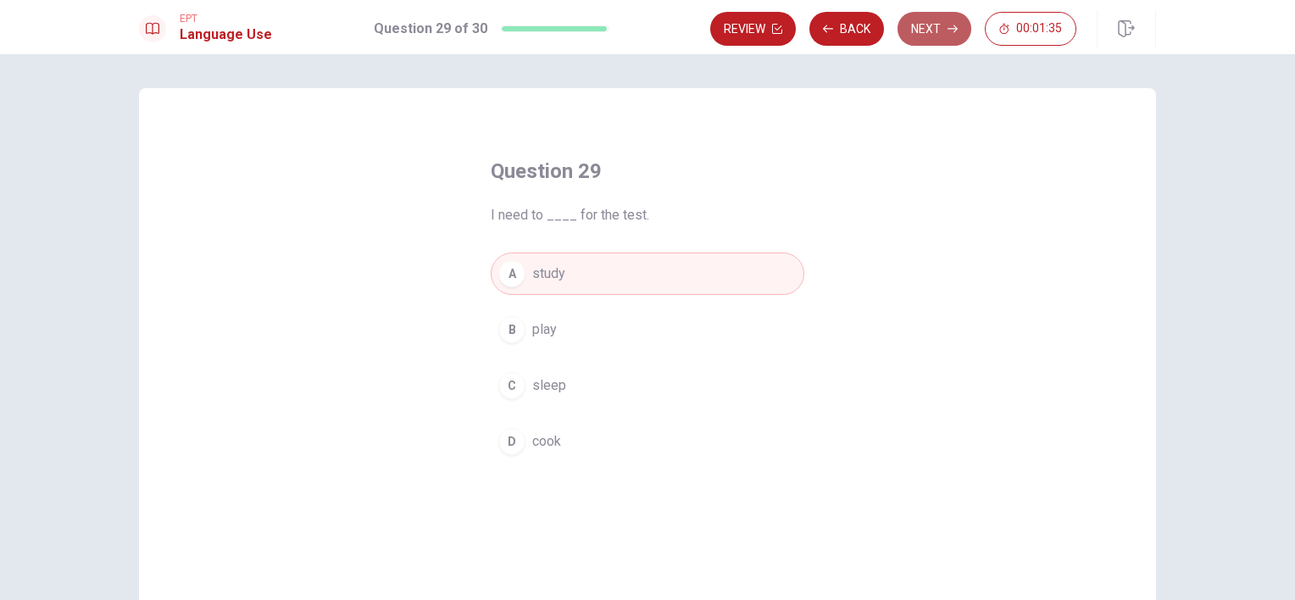
click at [943, 27] on button "Next" at bounding box center [935, 29] width 74 height 34
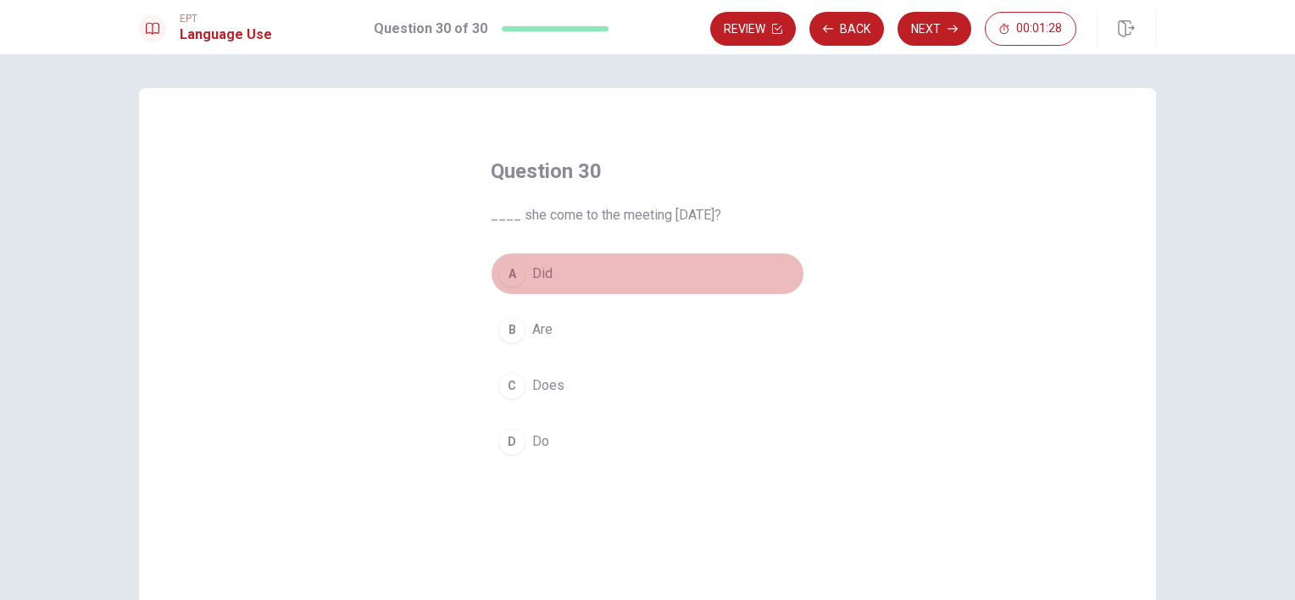
click at [534, 275] on span "Did" at bounding box center [542, 274] width 20 height 20
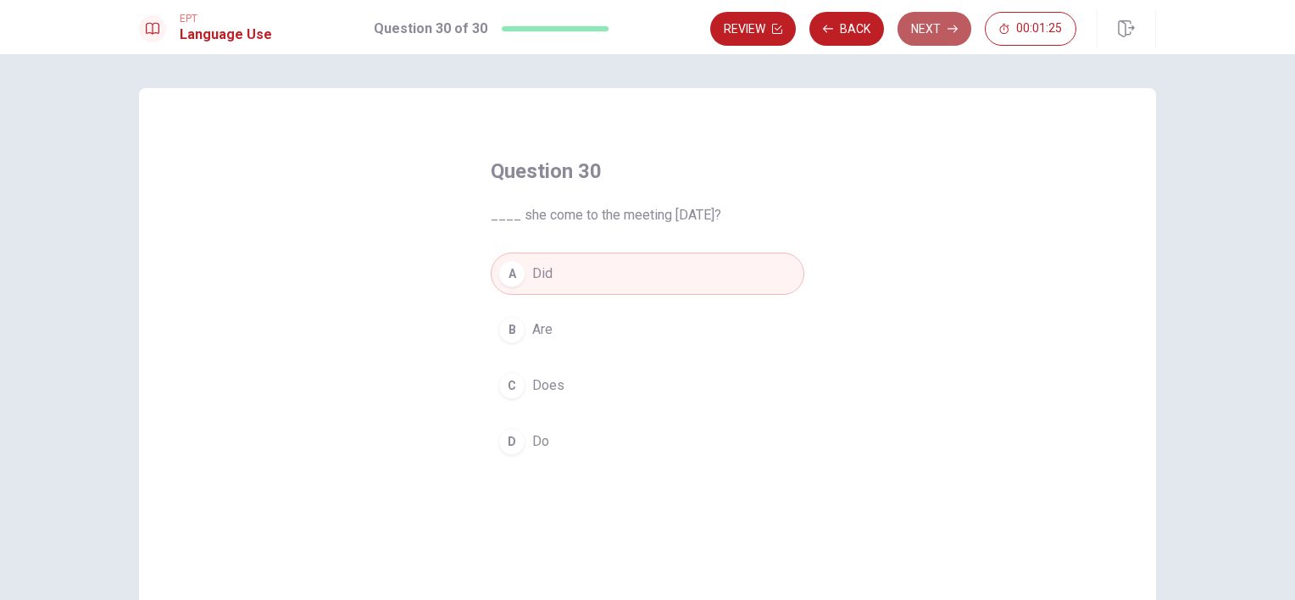
click at [935, 36] on button "Next" at bounding box center [935, 29] width 74 height 34
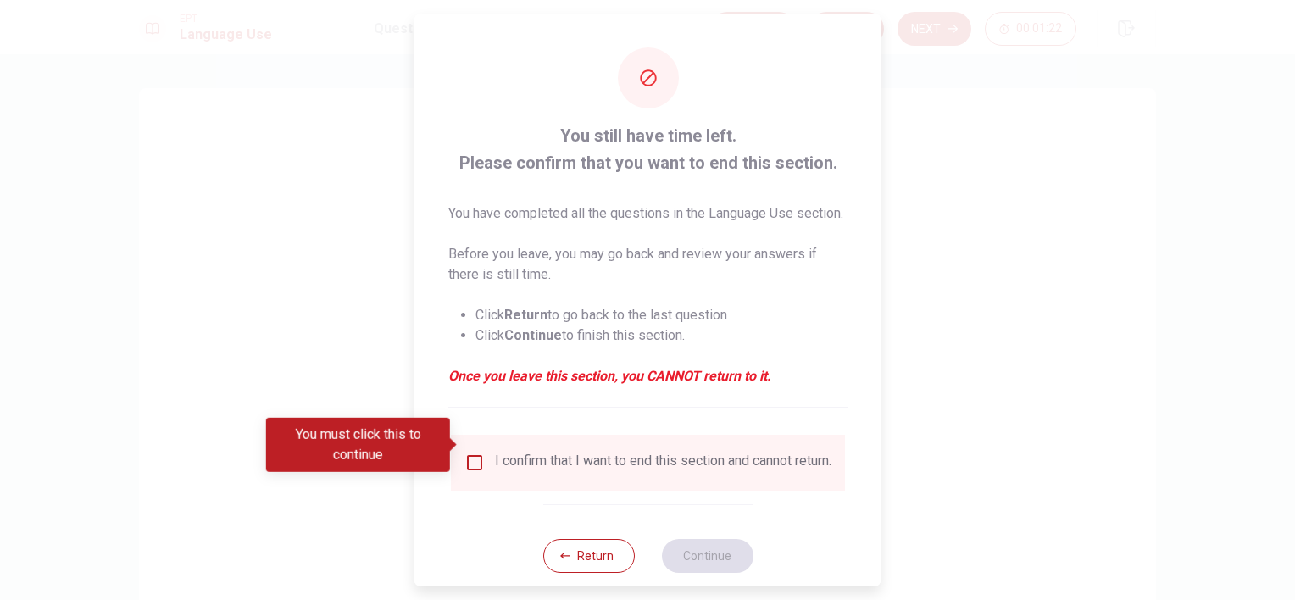
scroll to position [52, 0]
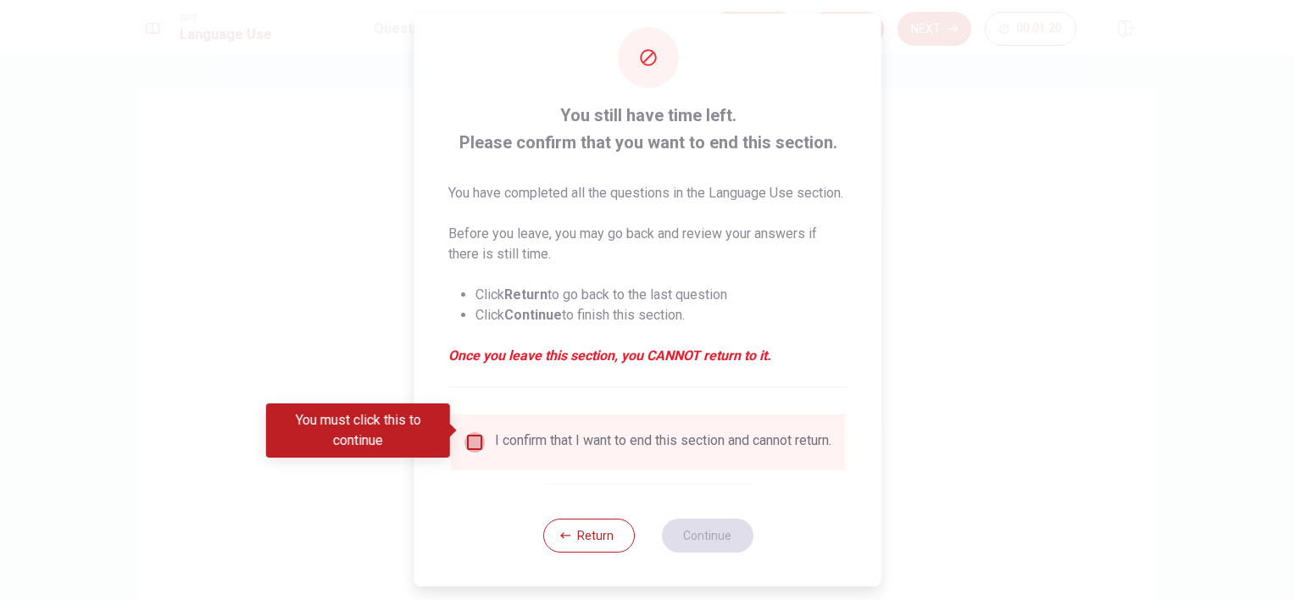
click at [471, 432] on input "You must click this to continue" at bounding box center [475, 442] width 20 height 20
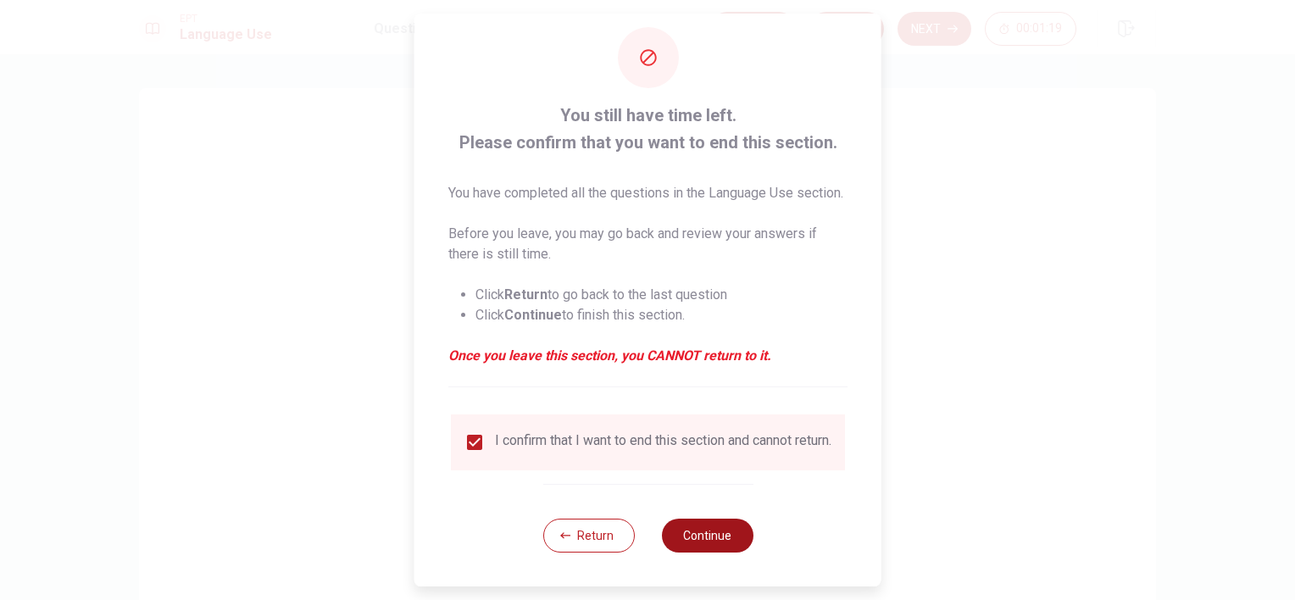
click at [695, 532] on button "Continue" at bounding box center [707, 536] width 92 height 34
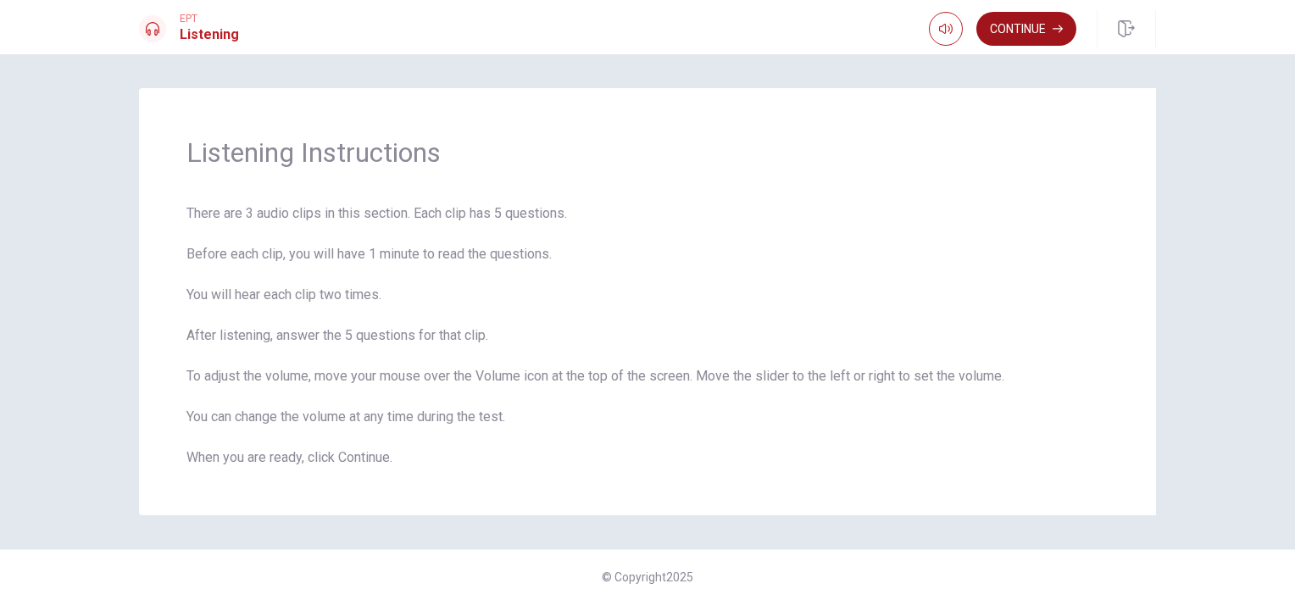
click at [1027, 38] on button "Continue" at bounding box center [1027, 29] width 100 height 34
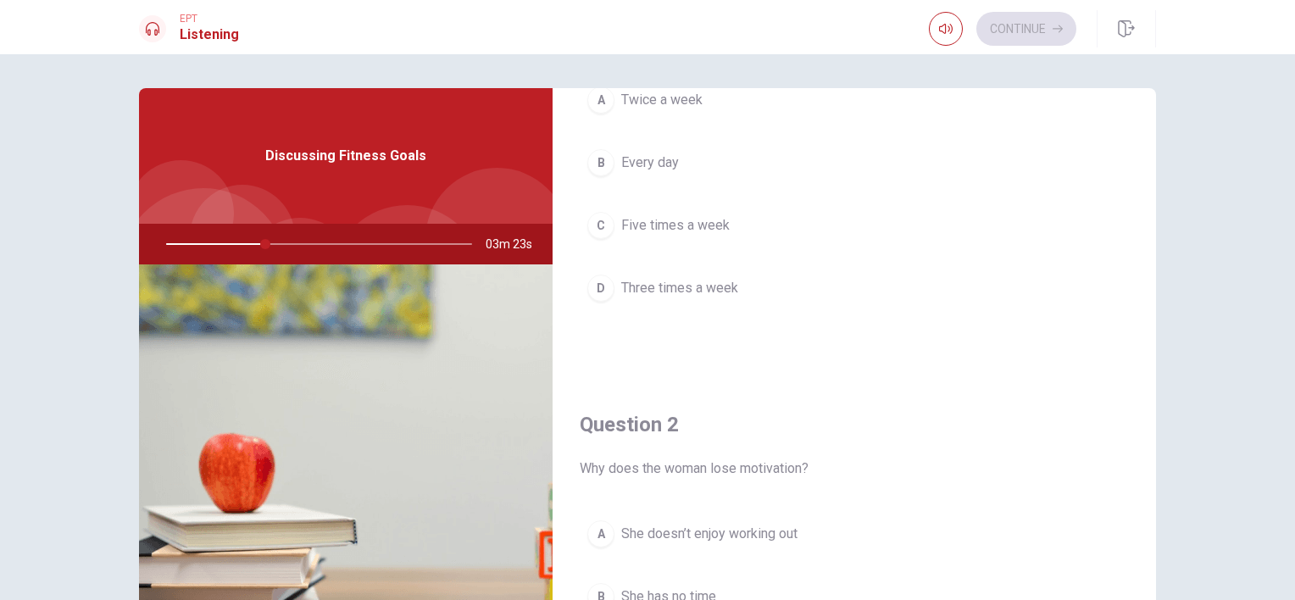
scroll to position [0, 0]
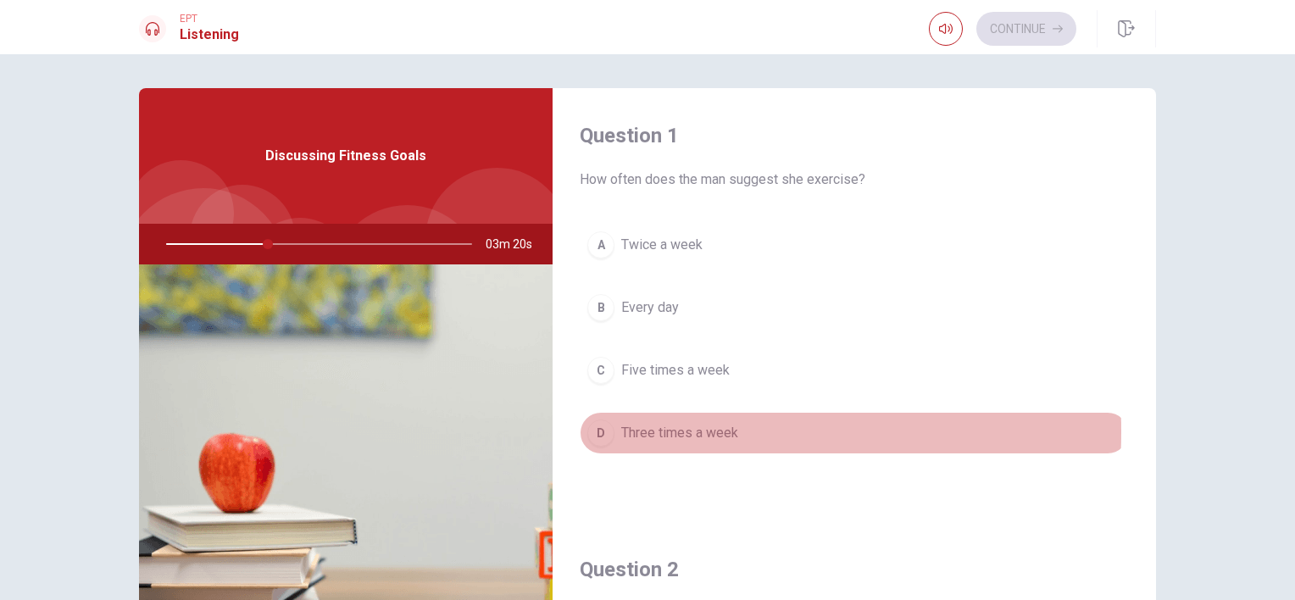
click at [610, 431] on button "D Three times a week" at bounding box center [854, 433] width 549 height 42
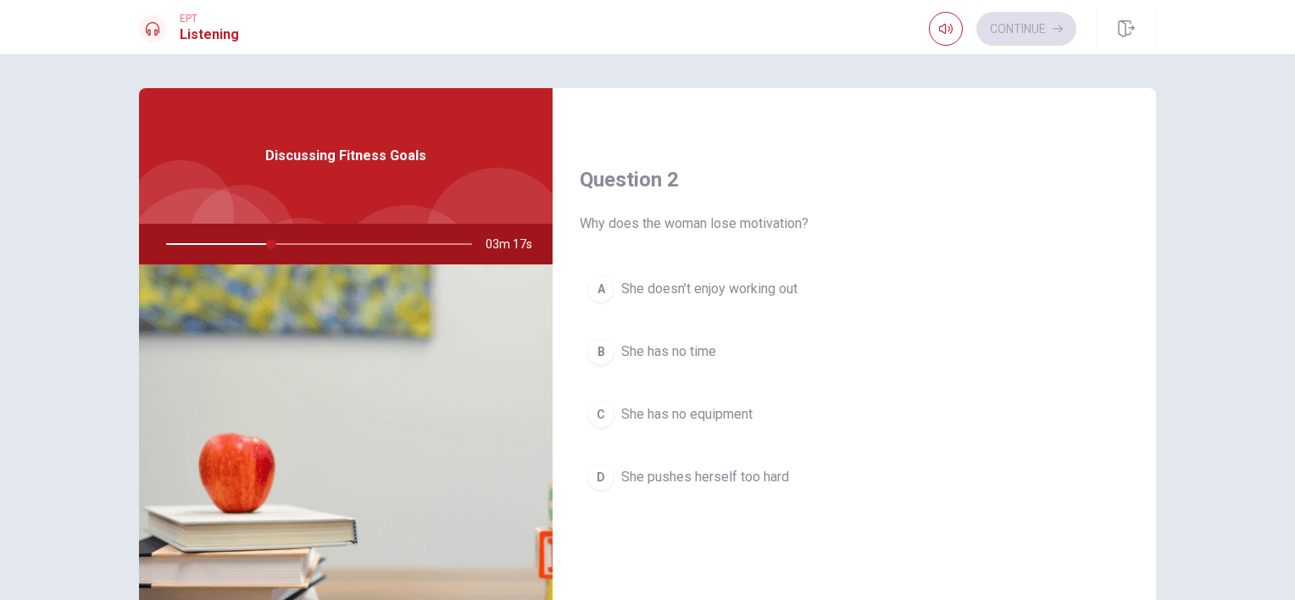
scroll to position [413, 0]
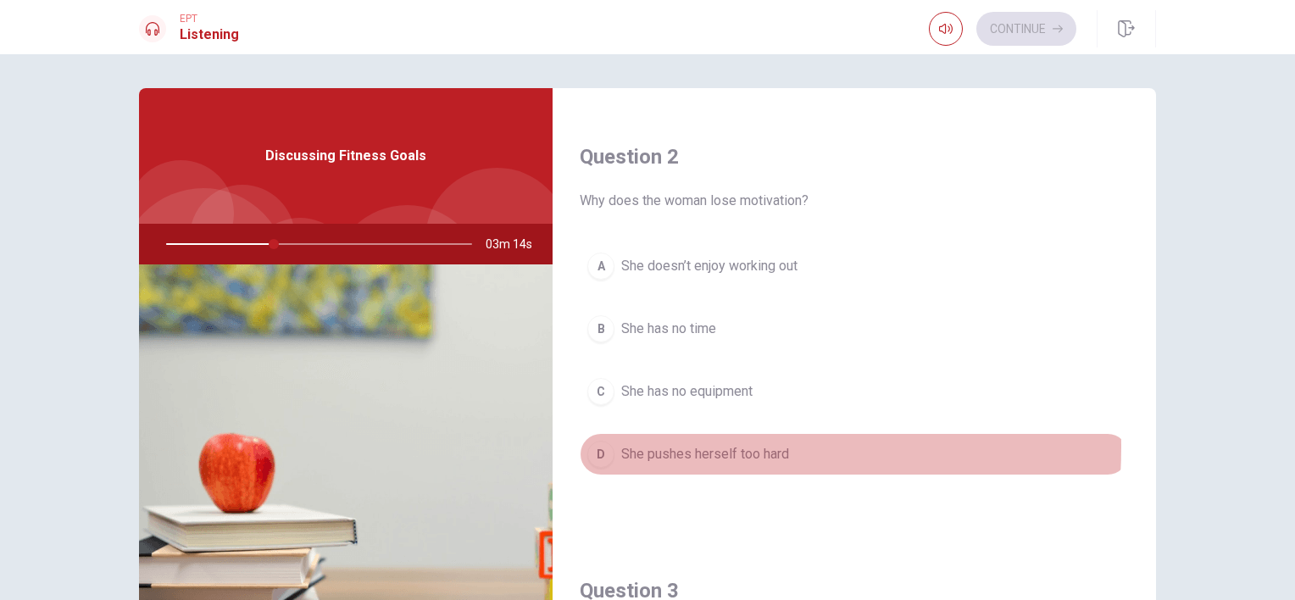
click at [606, 444] on div "D" at bounding box center [600, 454] width 27 height 27
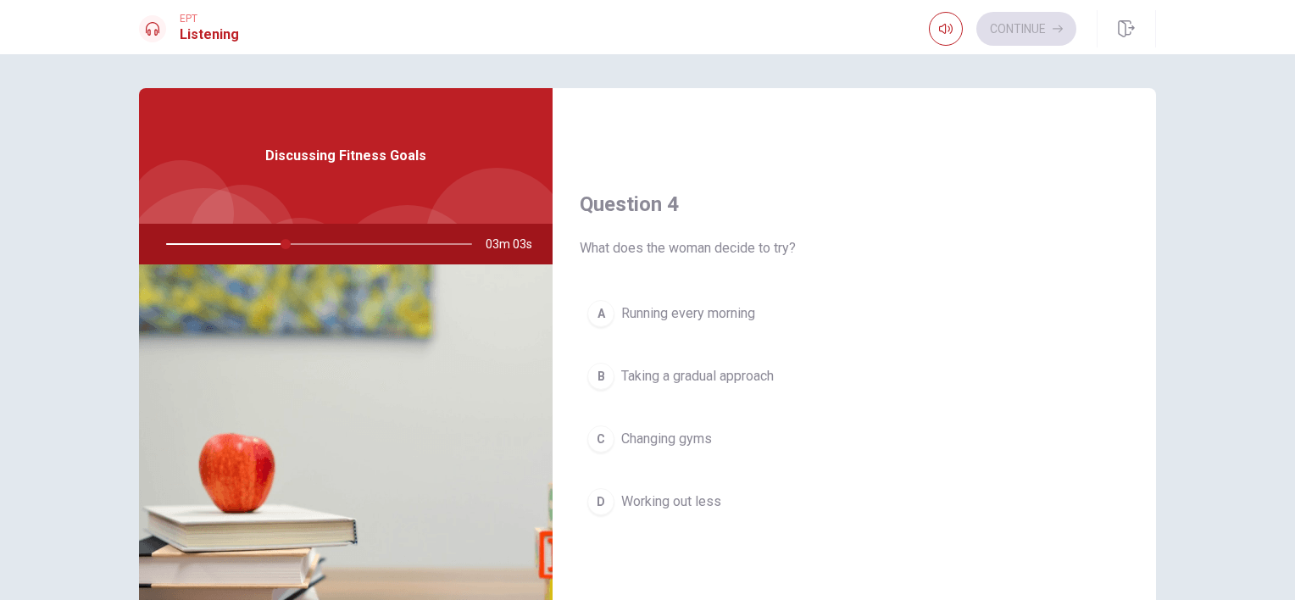
scroll to position [1231, 0]
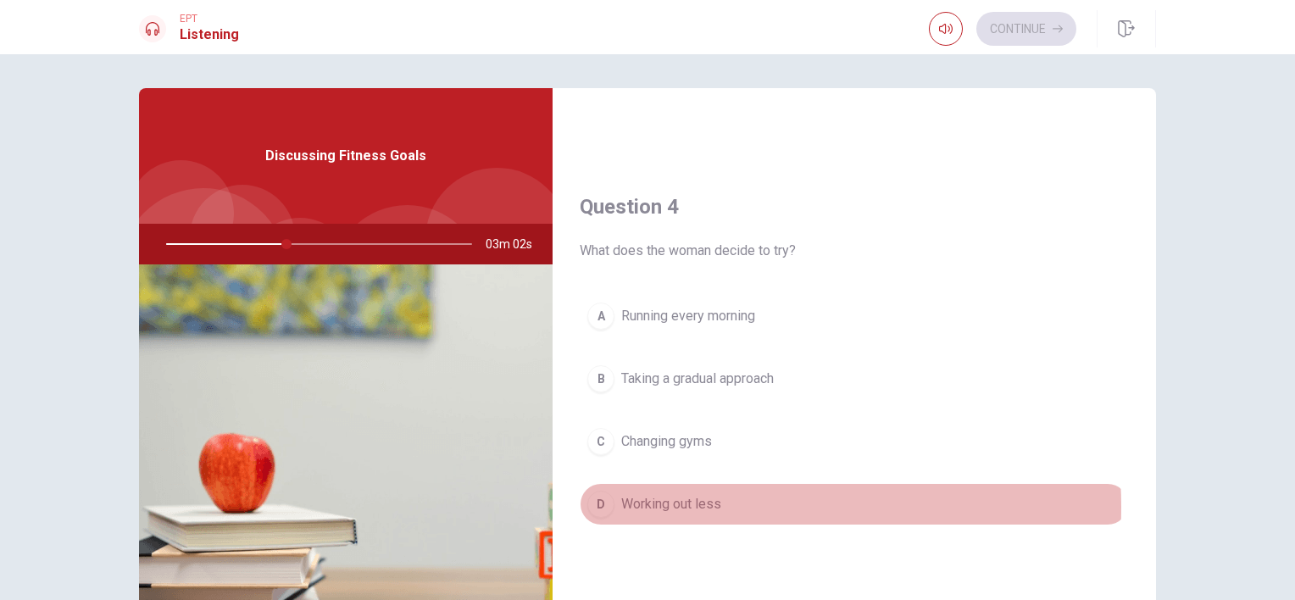
click at [702, 502] on span "Working out less" at bounding box center [671, 504] width 100 height 20
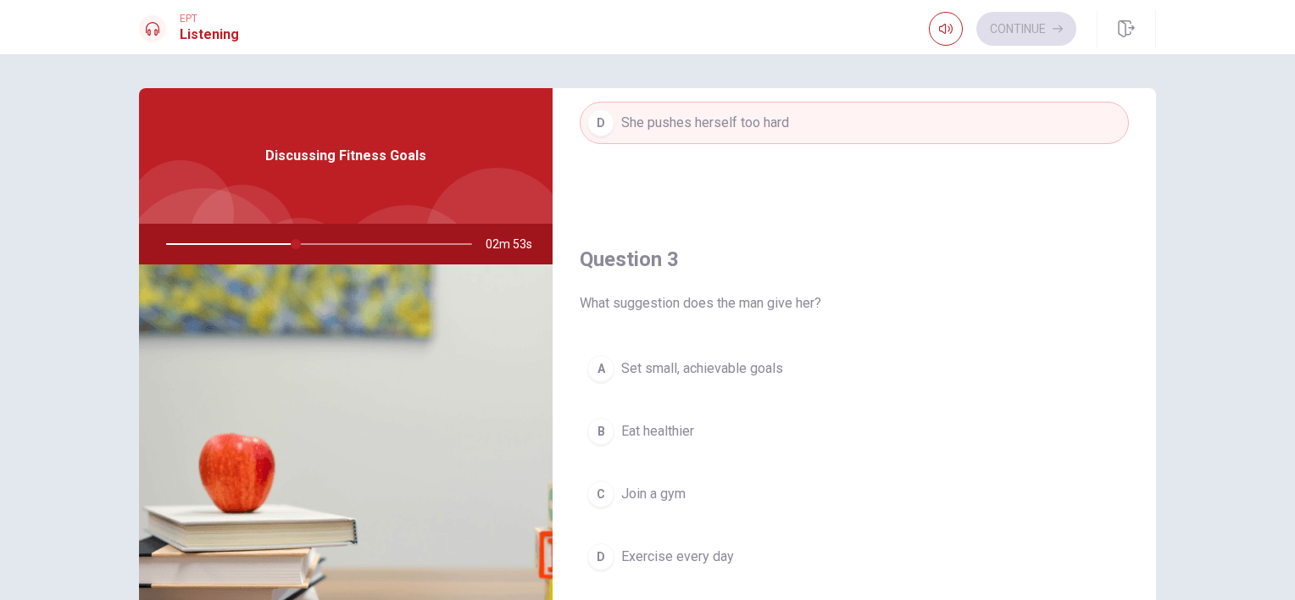
scroll to position [762, 0]
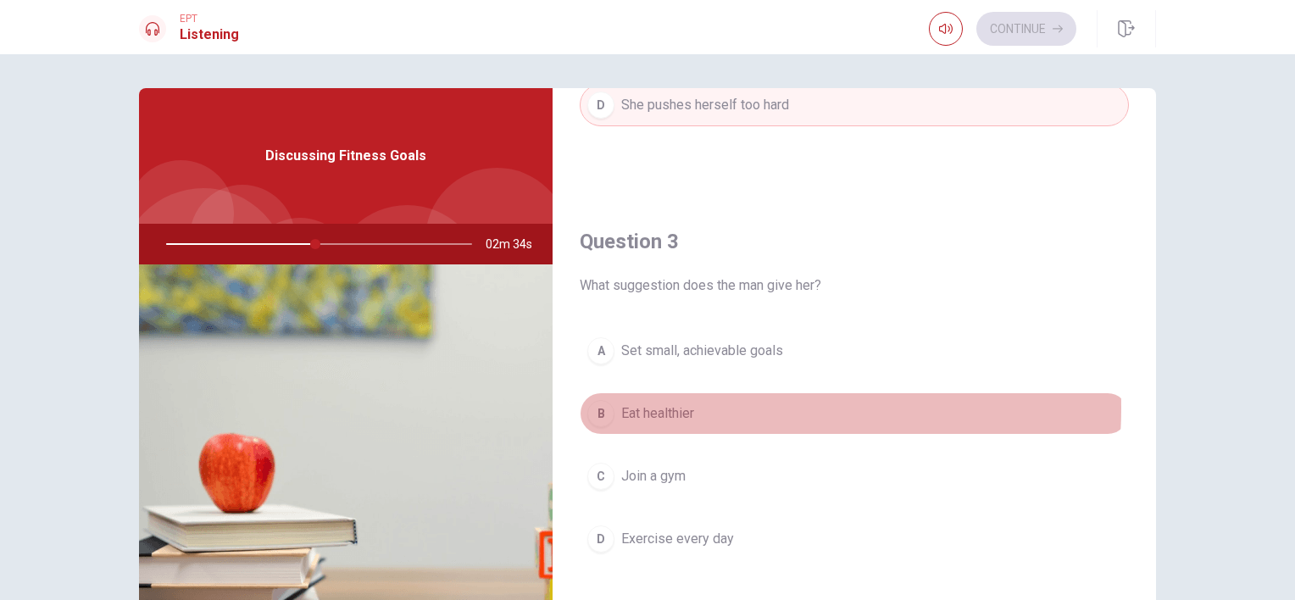
click at [665, 404] on span "Eat healthier" at bounding box center [657, 413] width 73 height 20
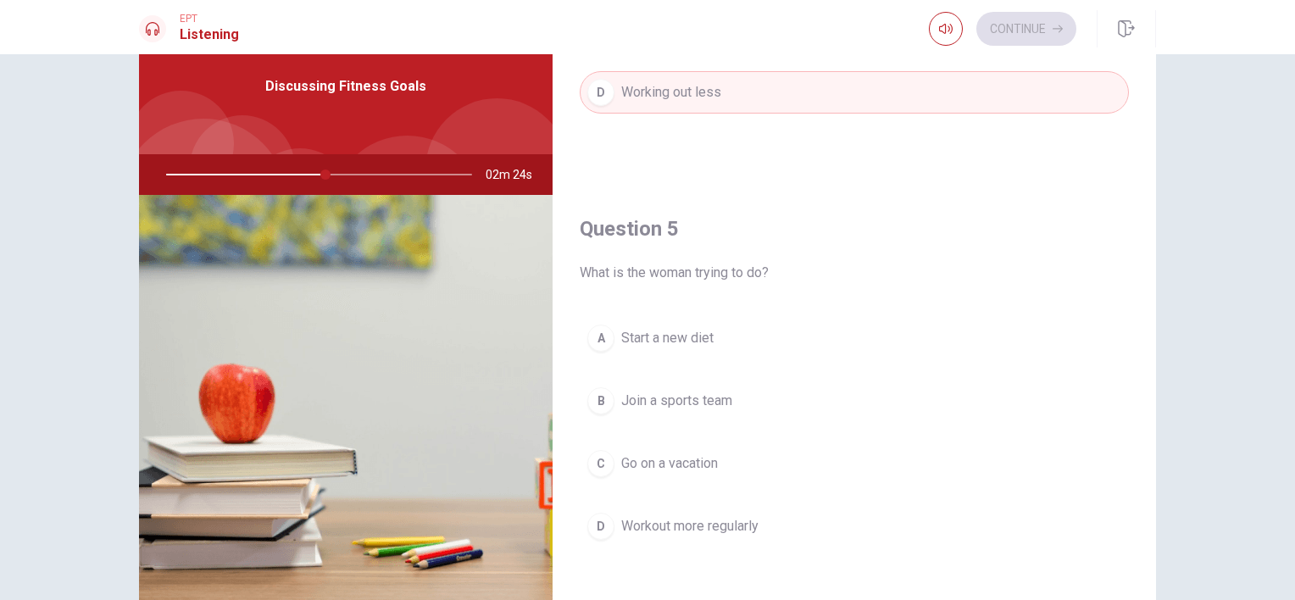
scroll to position [69, 0]
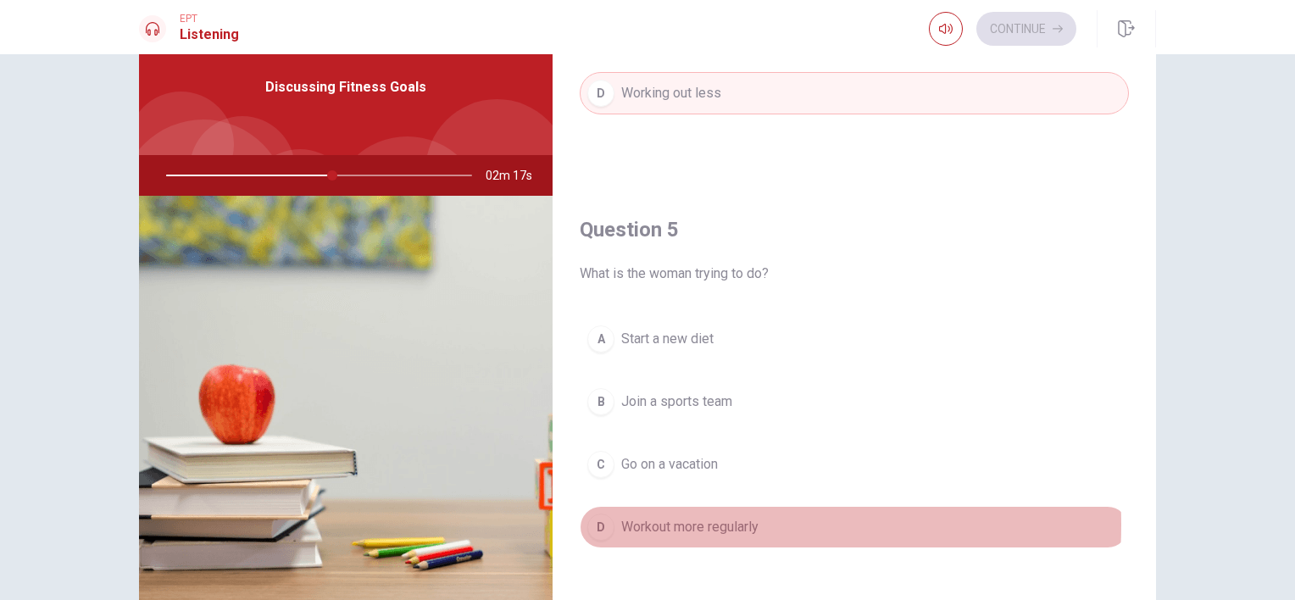
click at [675, 517] on span "Workout more regularly" at bounding box center [689, 527] width 137 height 20
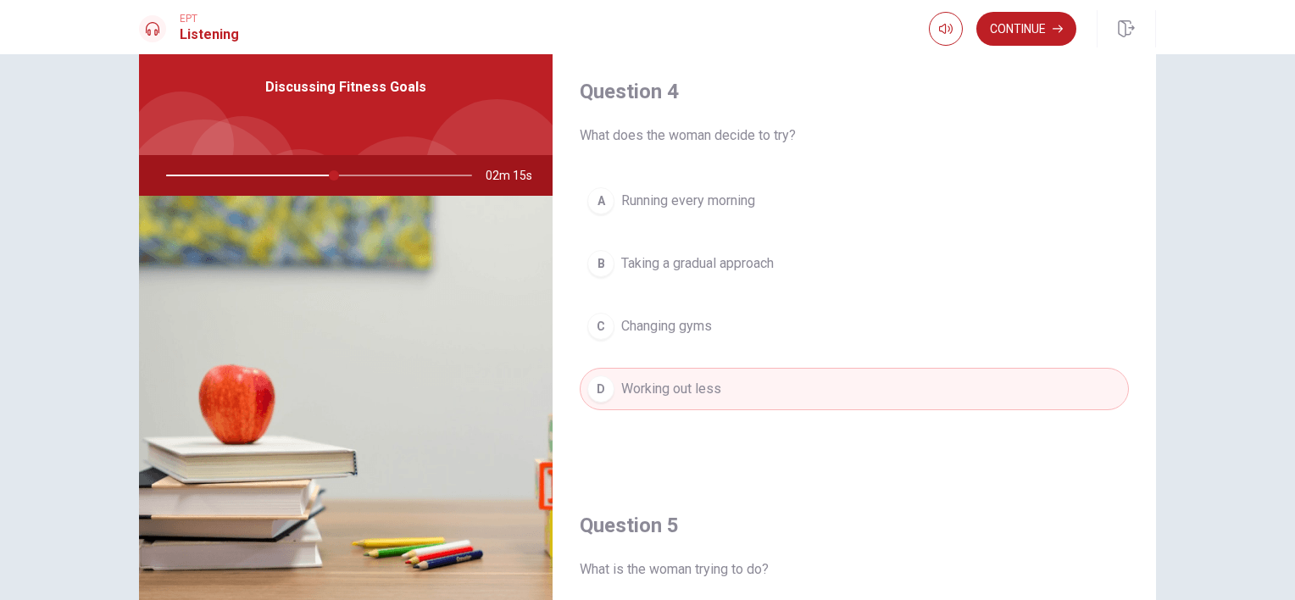
scroll to position [1276, 0]
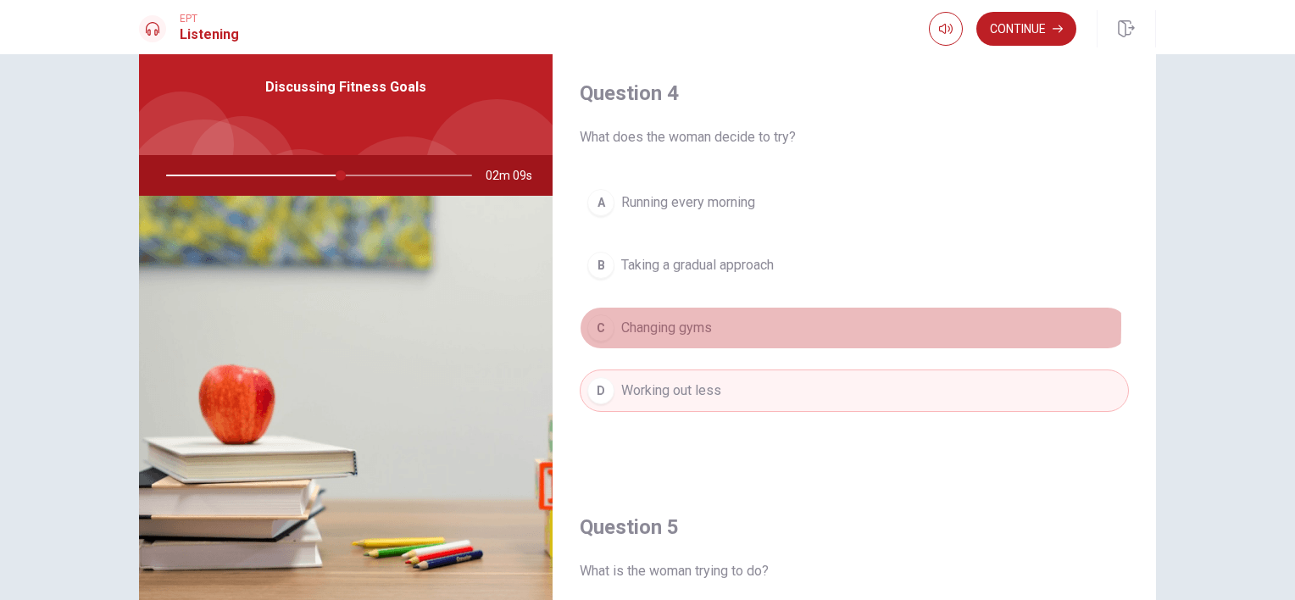
click at [656, 319] on span "Changing gyms" at bounding box center [666, 328] width 91 height 20
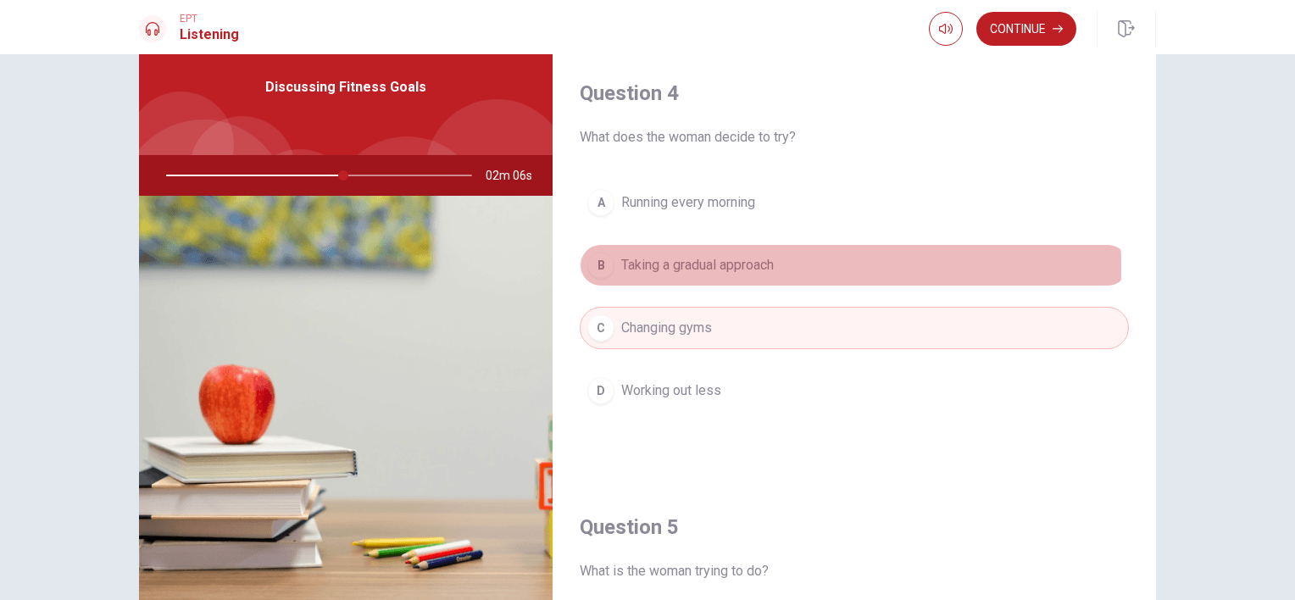
click at [694, 261] on span "Taking a gradual approach" at bounding box center [697, 265] width 153 height 20
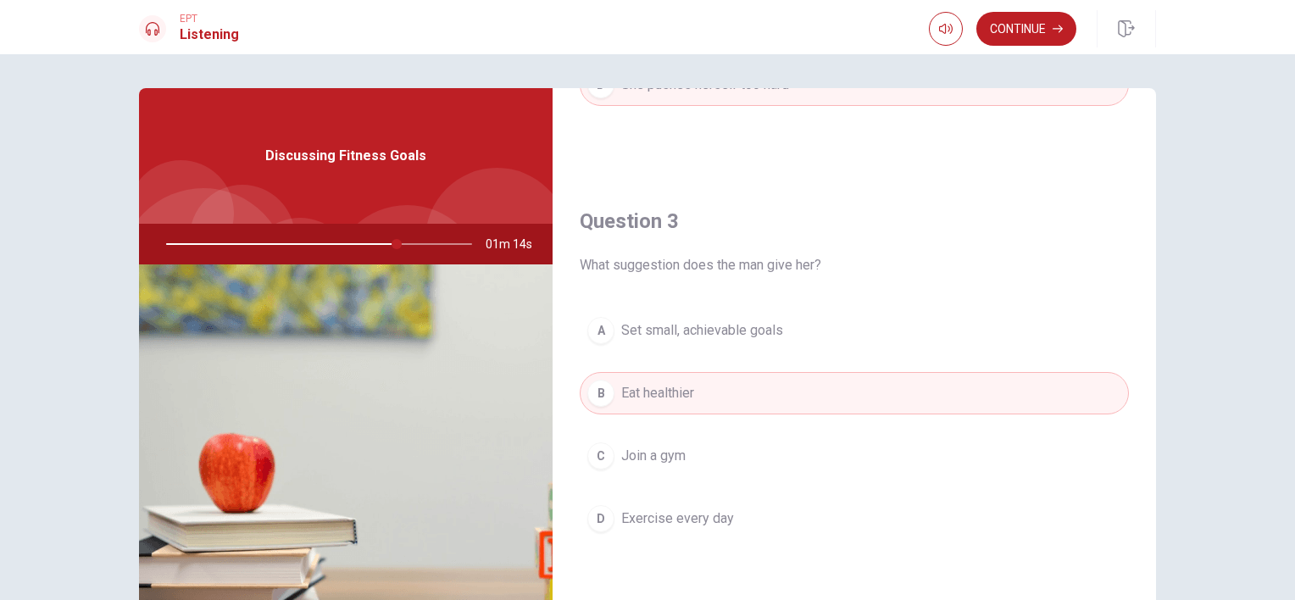
scroll to position [777, 0]
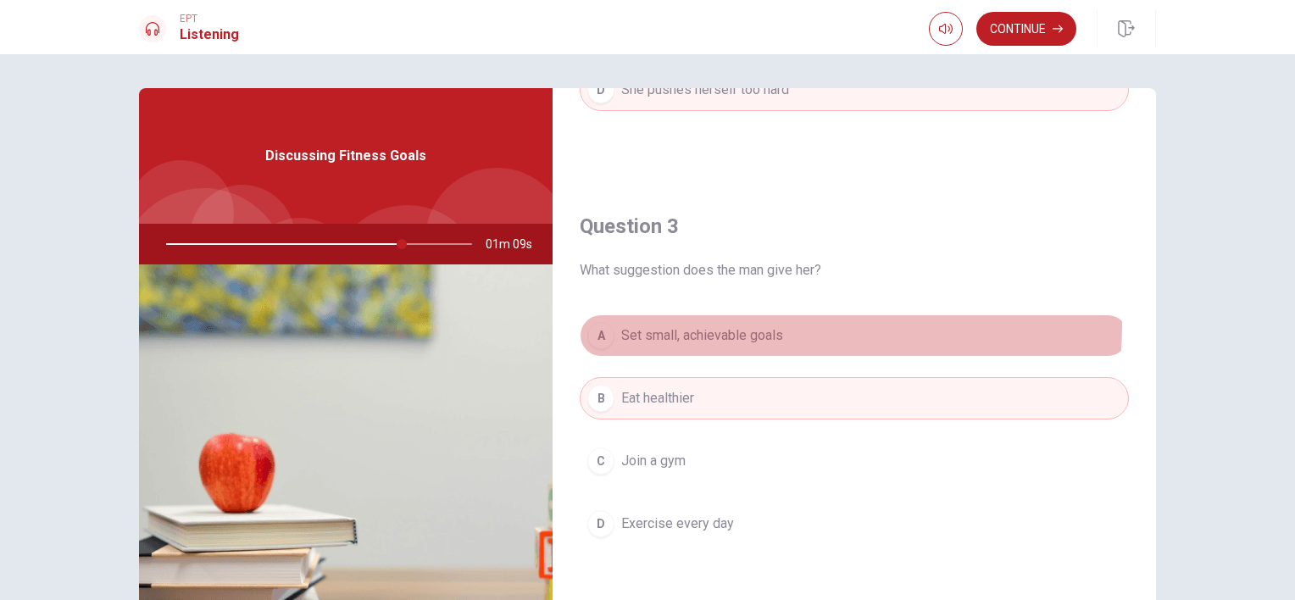
click at [787, 322] on button "A Set small, achievable goals" at bounding box center [854, 335] width 549 height 42
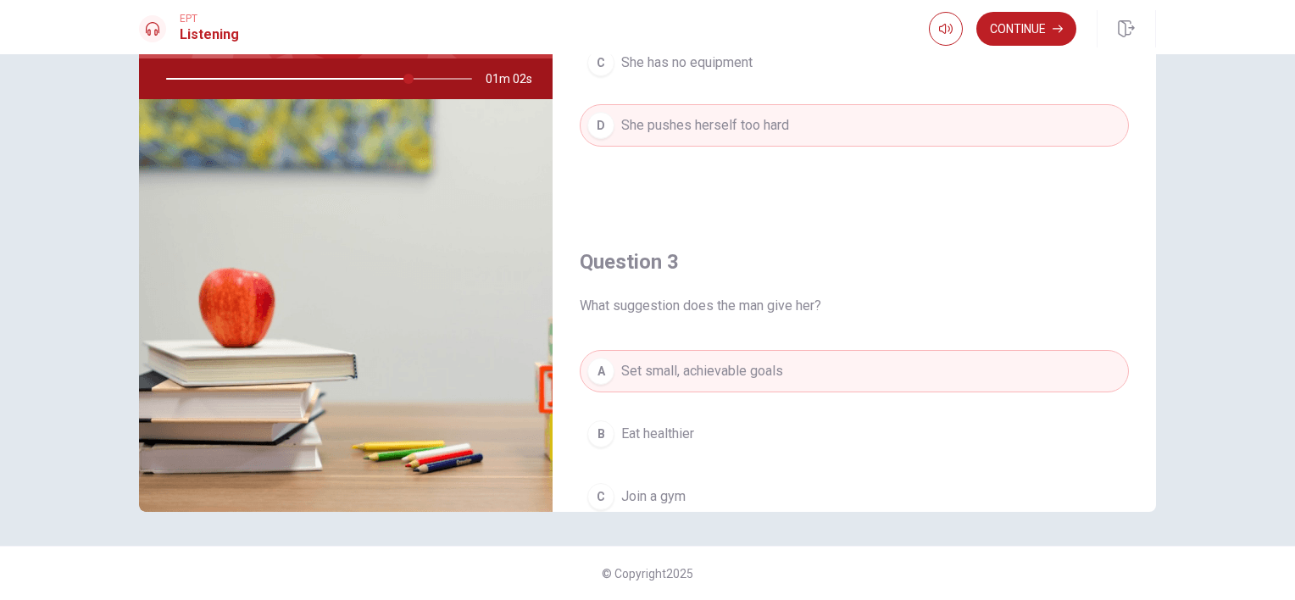
scroll to position [329, 0]
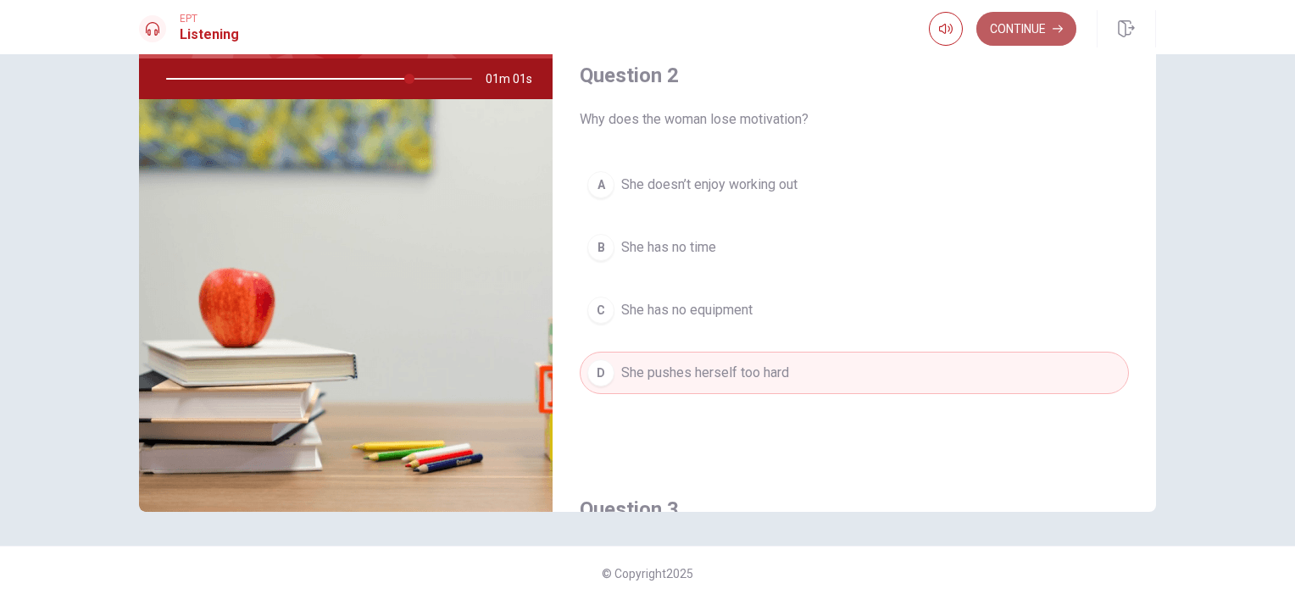
click at [1034, 28] on button "Continue" at bounding box center [1027, 29] width 100 height 34
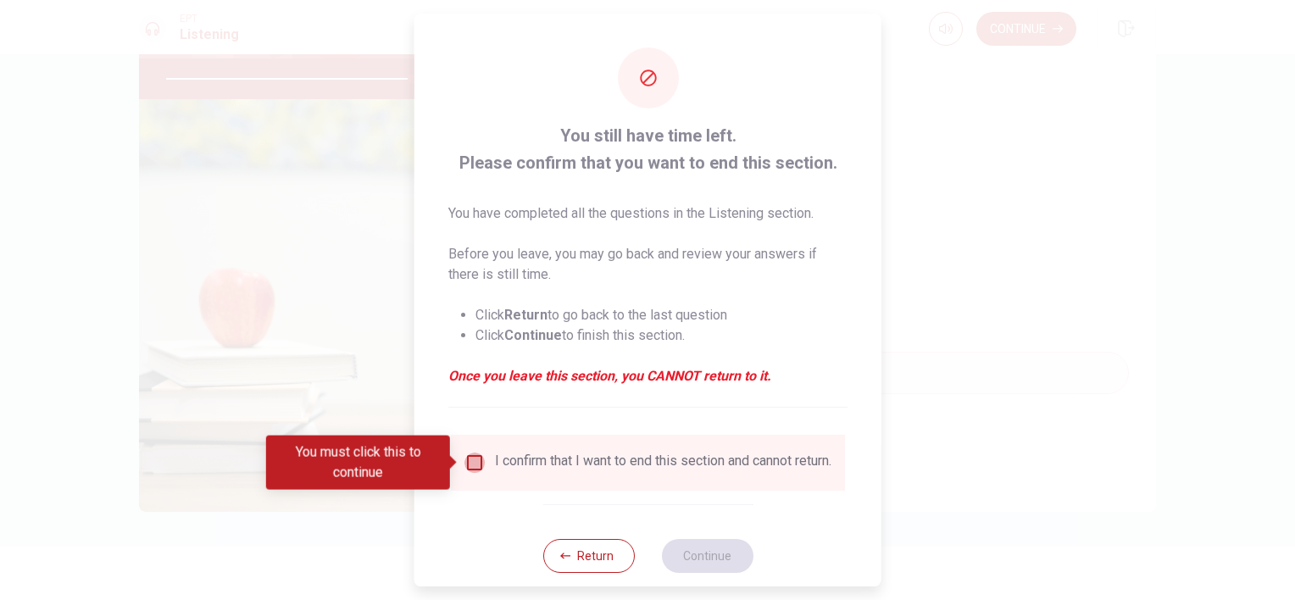
click at [465, 469] on input "You must click this to continue" at bounding box center [475, 463] width 20 height 20
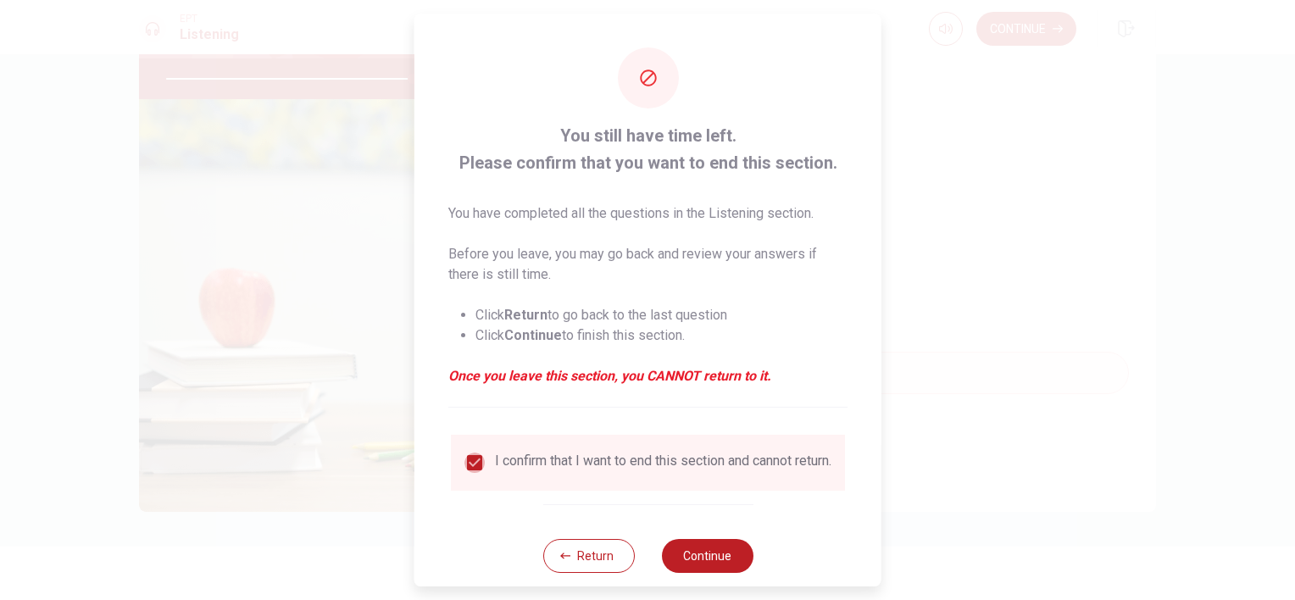
click at [465, 469] on input "checkbox" at bounding box center [475, 463] width 20 height 20
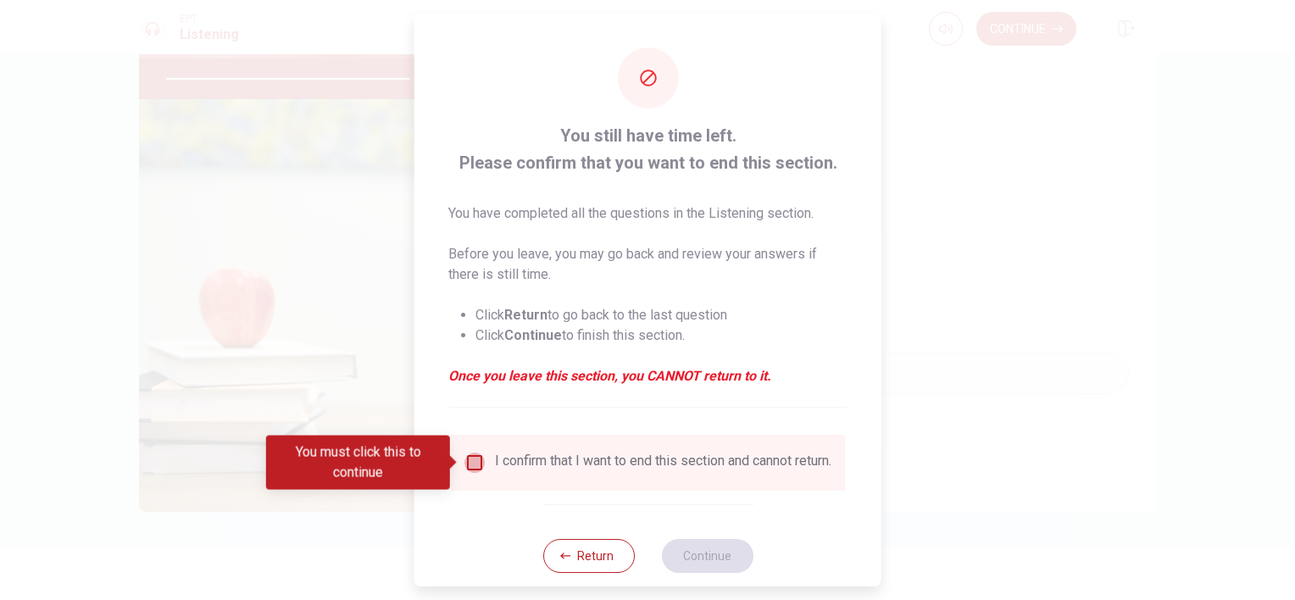
click at [469, 471] on input "You must click this to continue" at bounding box center [475, 463] width 20 height 20
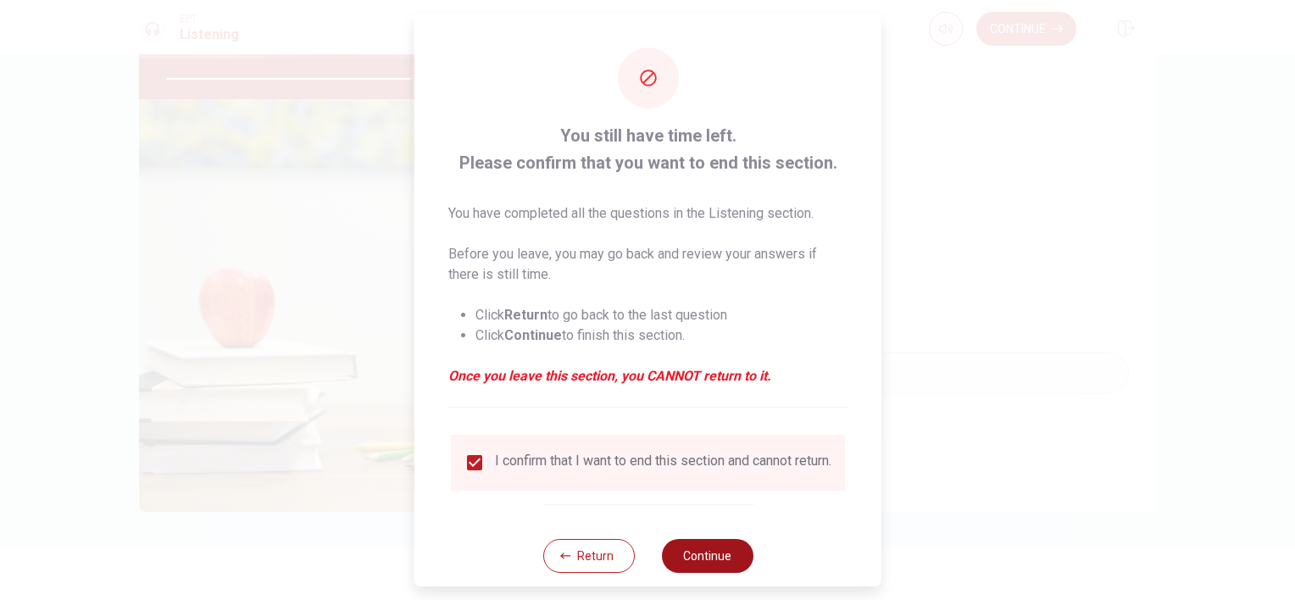
click at [723, 570] on button "Continue" at bounding box center [707, 556] width 92 height 34
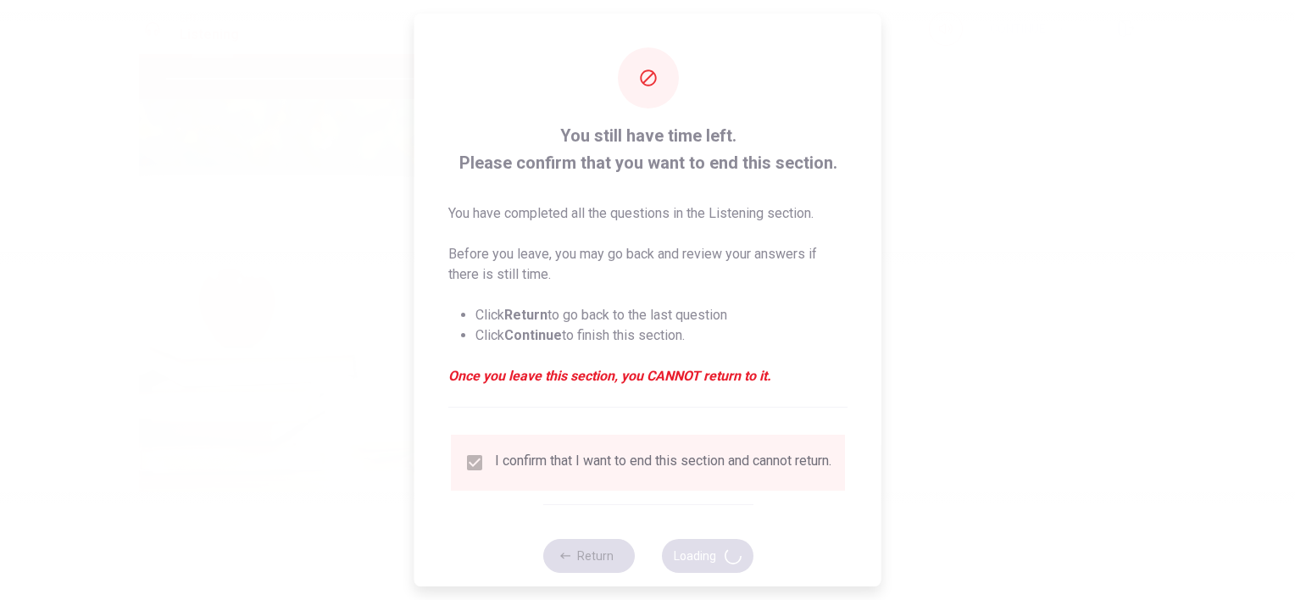
type input "83"
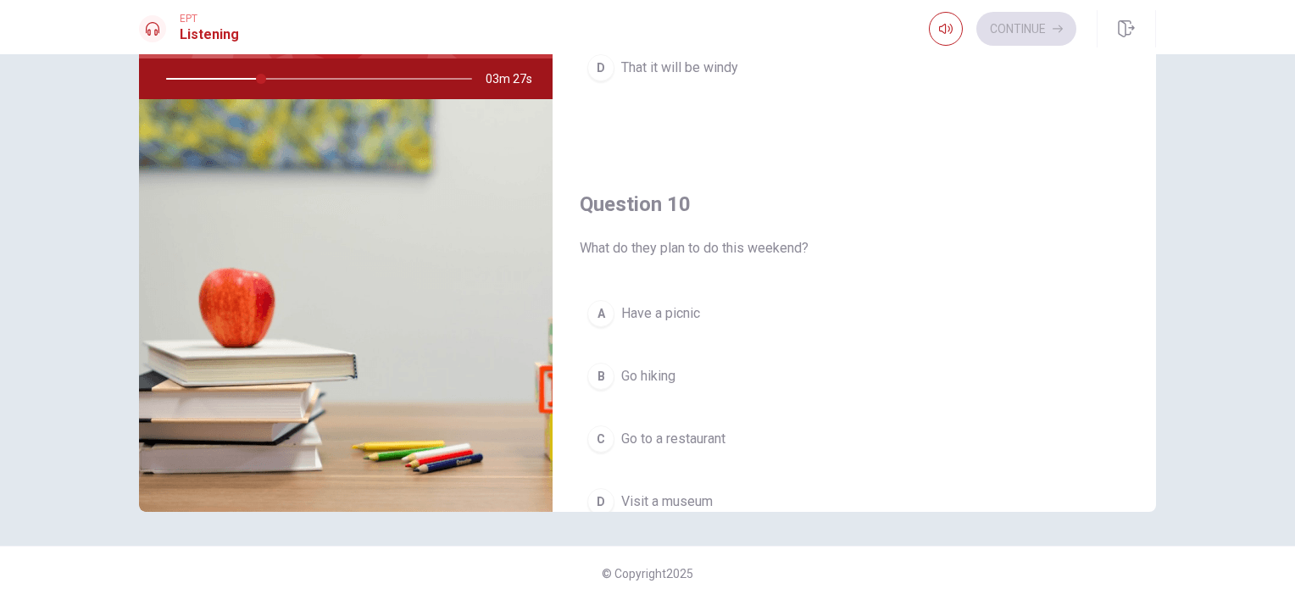
scroll to position [1502, 0]
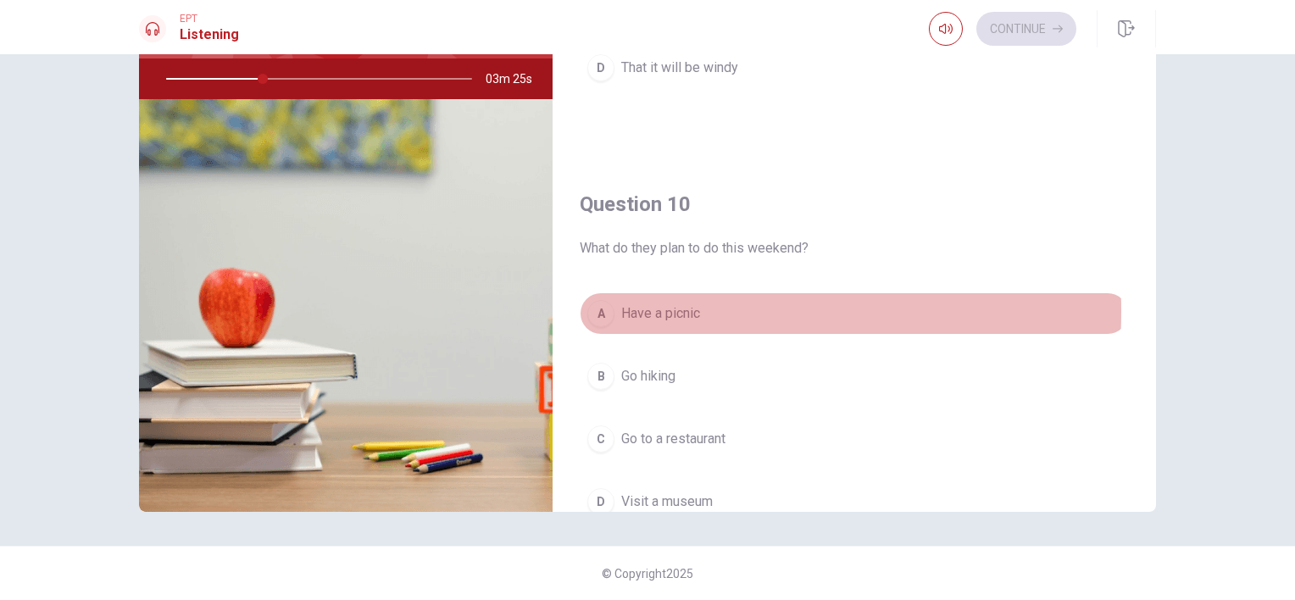
click at [601, 305] on div "A" at bounding box center [600, 313] width 27 height 27
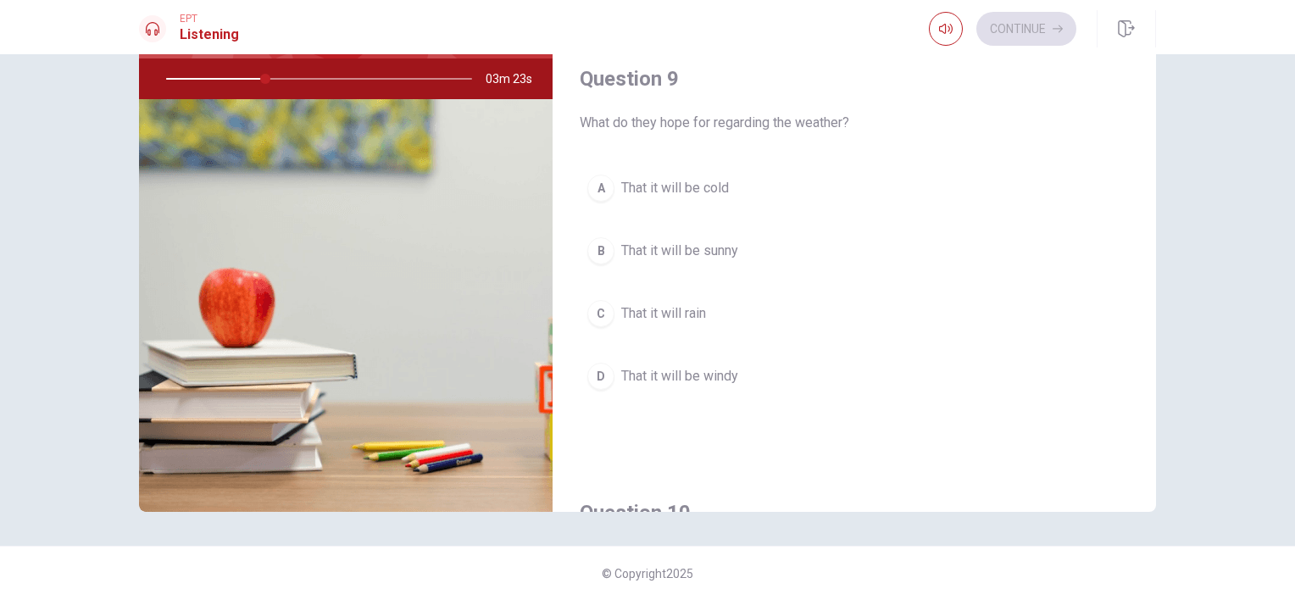
scroll to position [1194, 0]
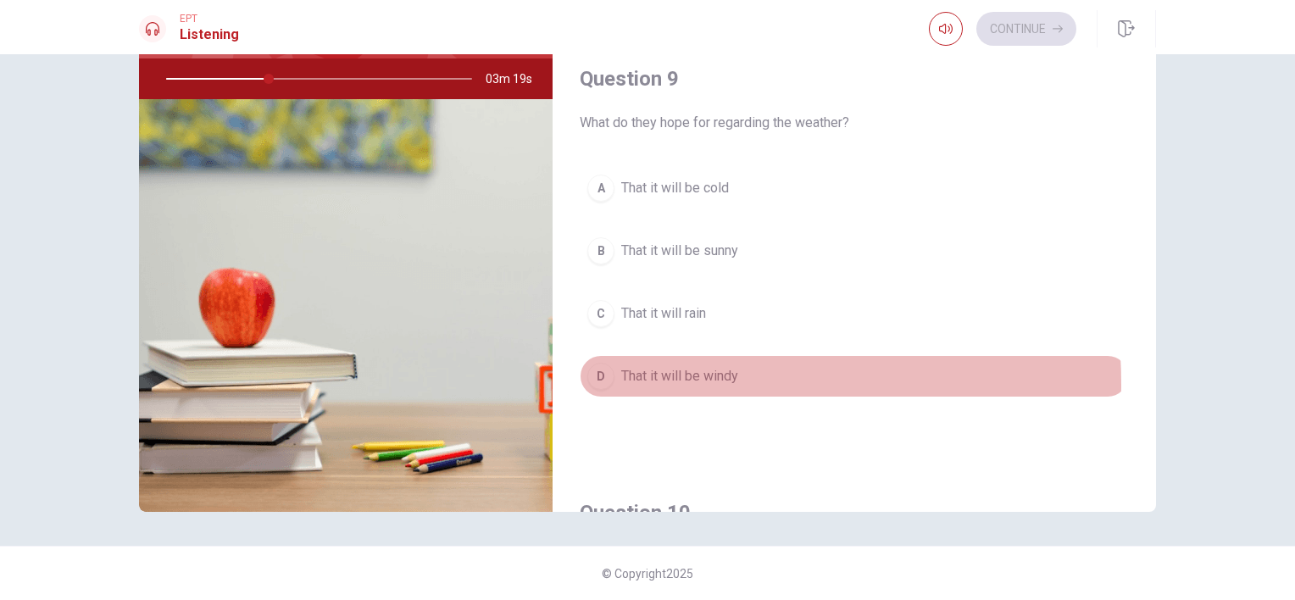
click at [607, 380] on button "D That it will be windy" at bounding box center [854, 376] width 549 height 42
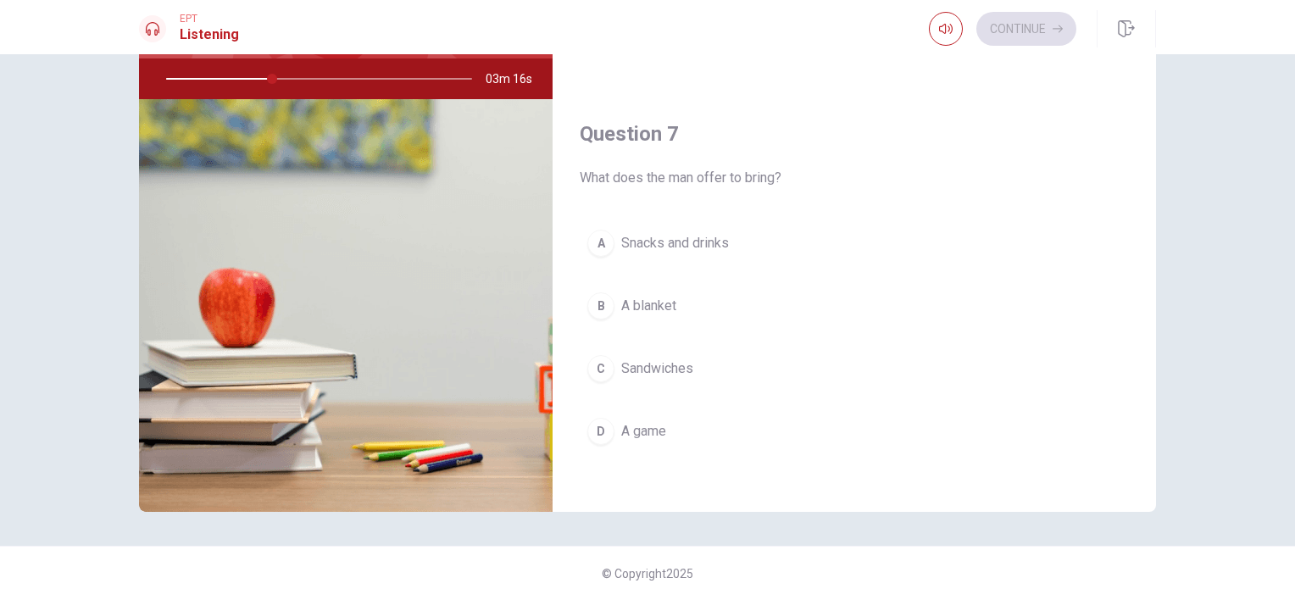
scroll to position [269, 0]
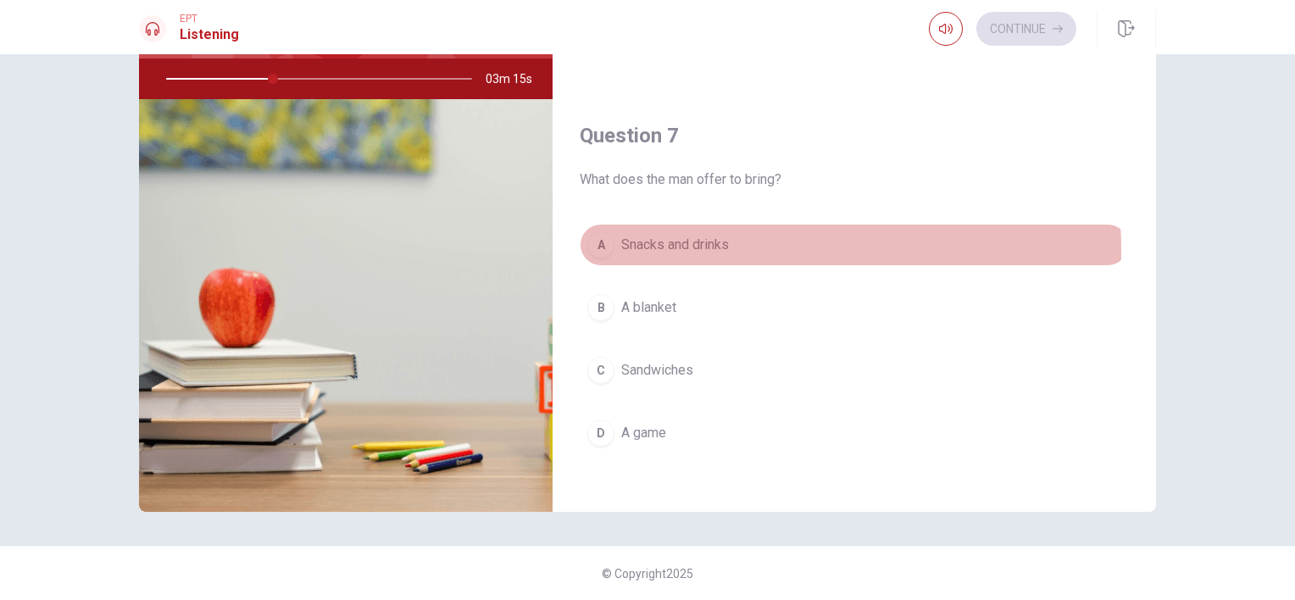
click at [715, 248] on span "Snacks and drinks" at bounding box center [675, 245] width 108 height 20
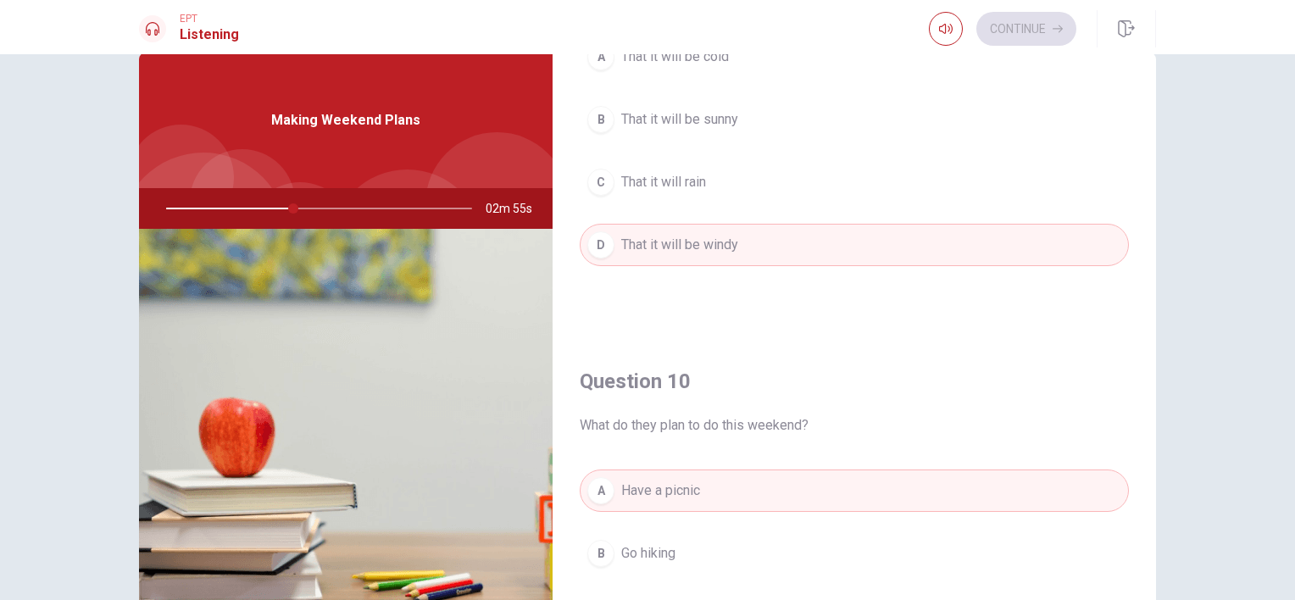
scroll to position [1384, 0]
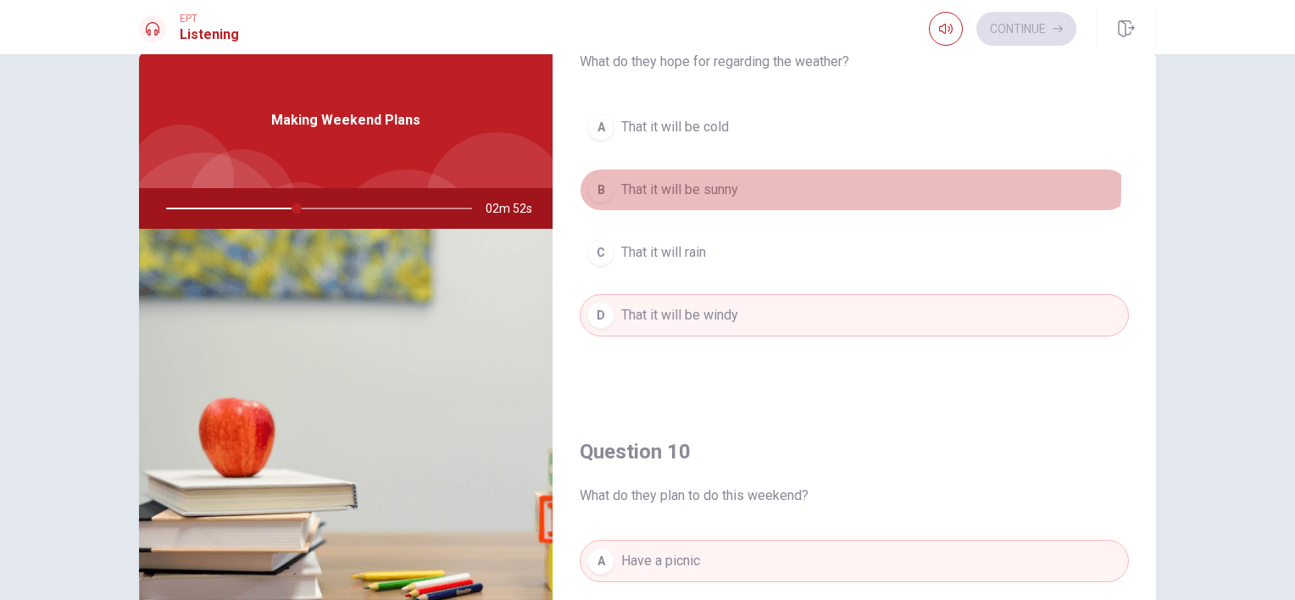
click at [611, 180] on button "B That it will be sunny" at bounding box center [854, 190] width 549 height 42
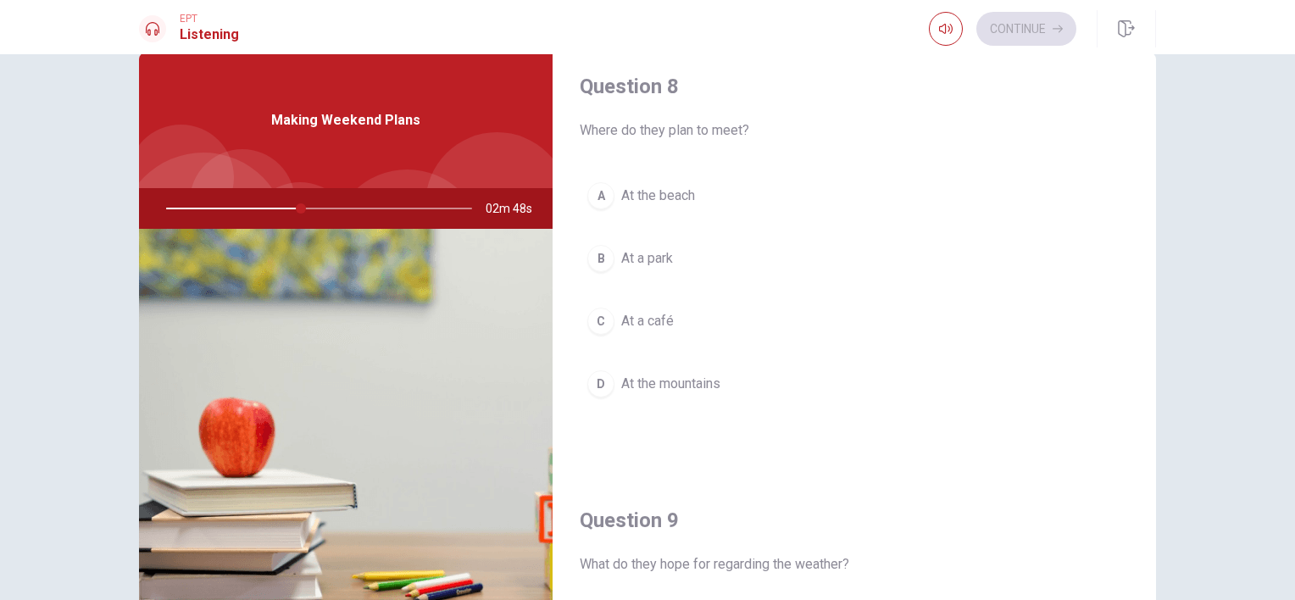
scroll to position [739, 0]
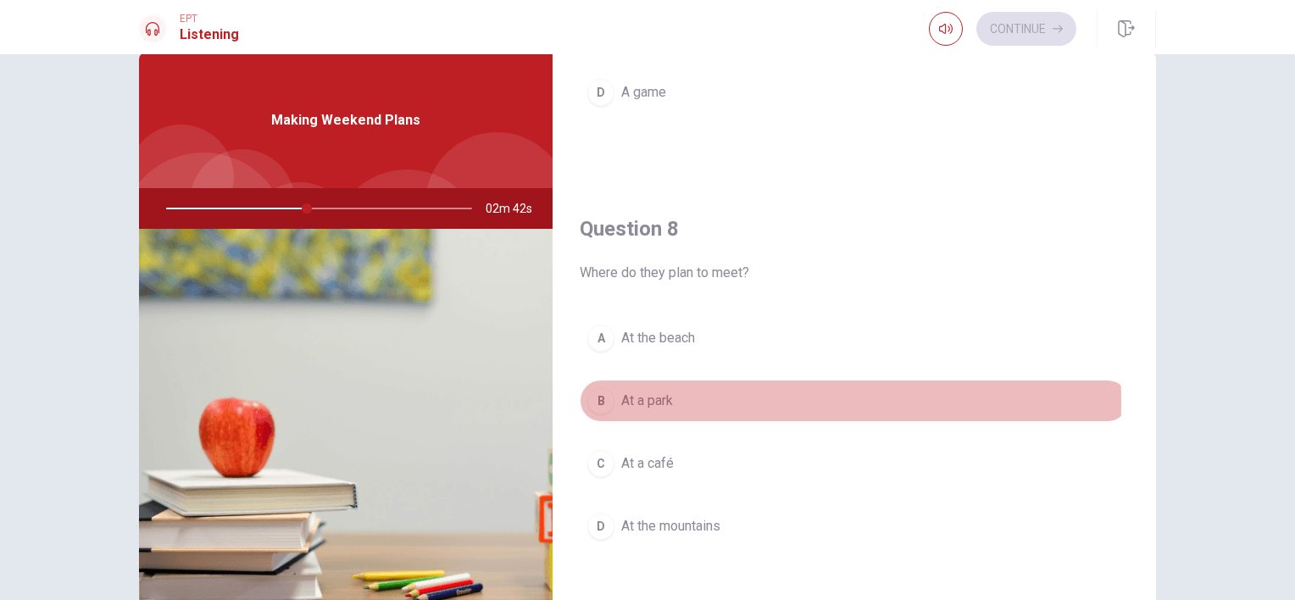
click at [609, 400] on div "B" at bounding box center [600, 400] width 27 height 27
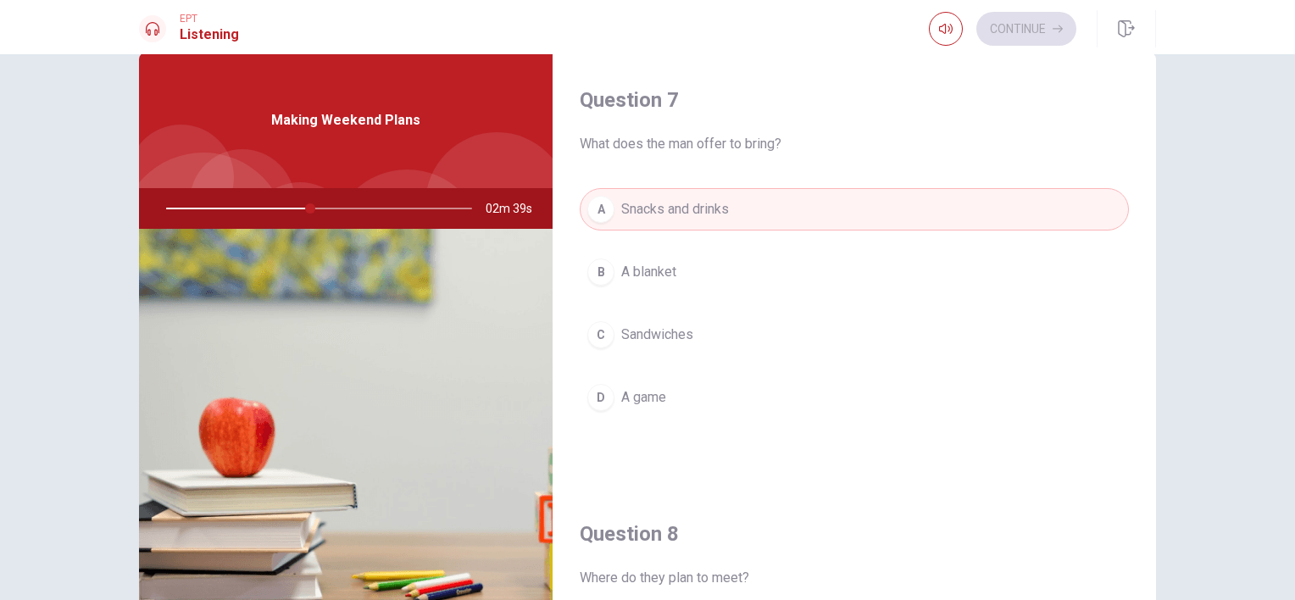
scroll to position [403, 0]
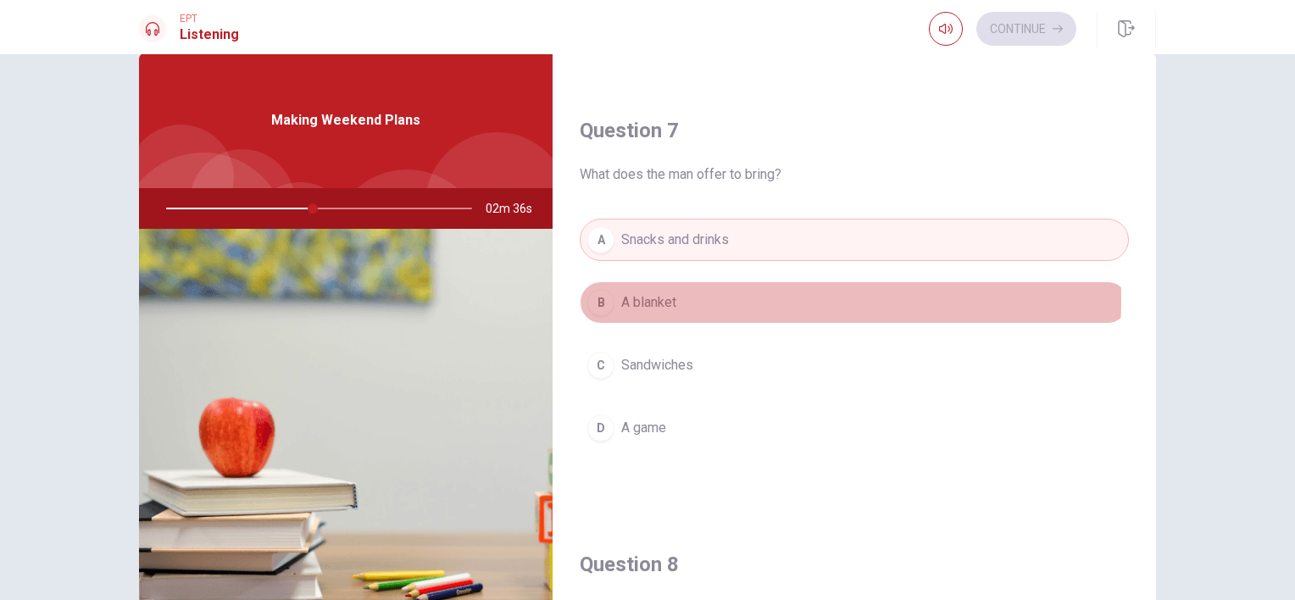
click at [671, 297] on span "A blanket" at bounding box center [648, 302] width 55 height 20
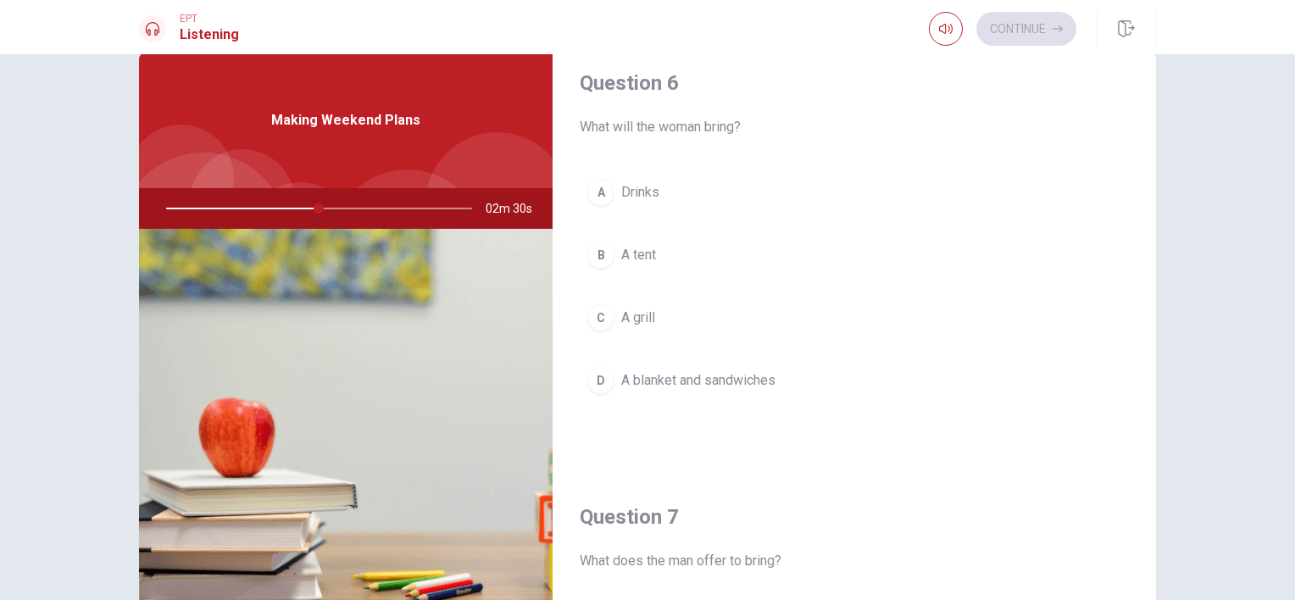
scroll to position [0, 0]
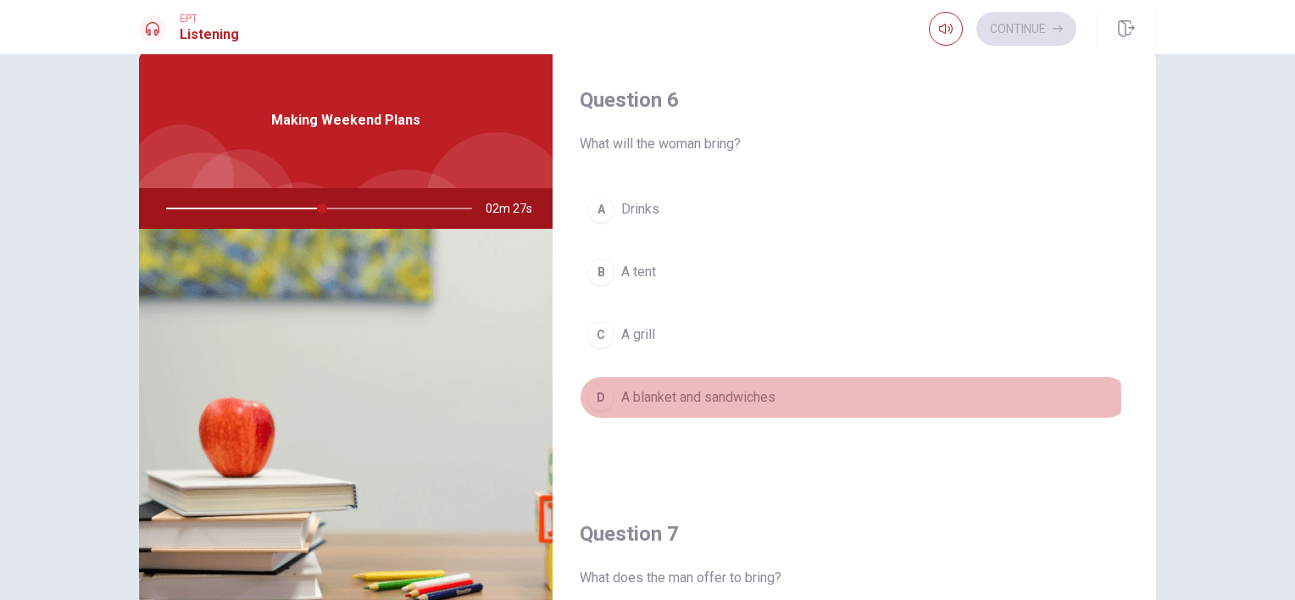
click at [669, 398] on span "A blanket and sandwiches" at bounding box center [698, 397] width 154 height 20
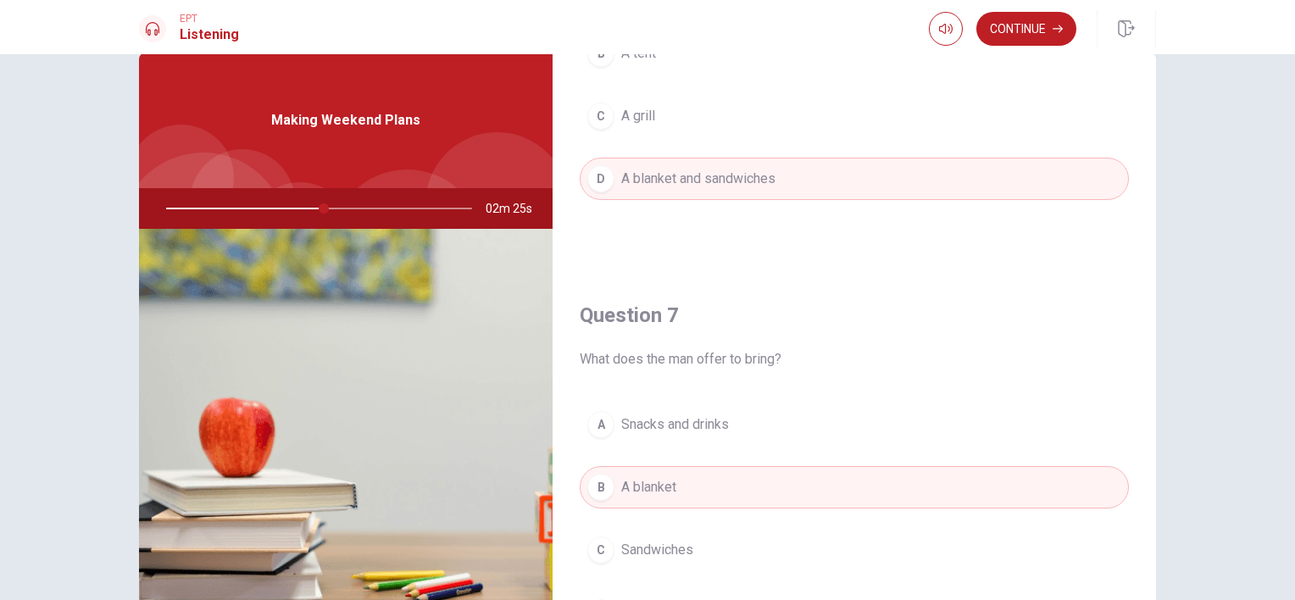
scroll to position [227, 0]
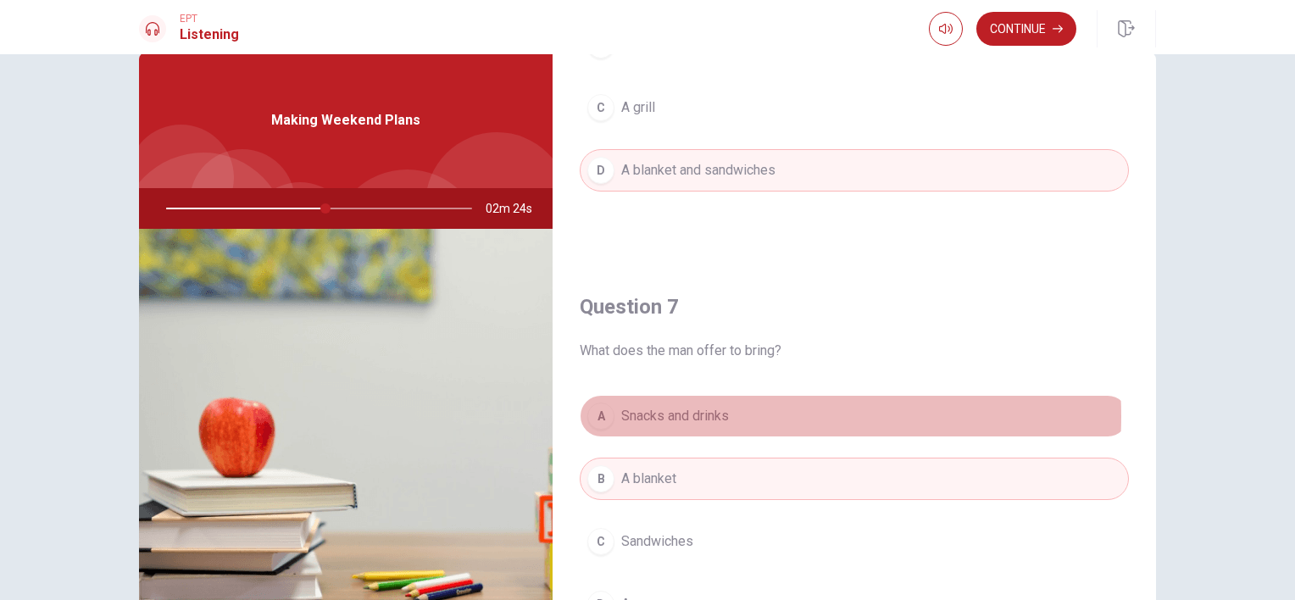
click at [741, 414] on button "A Snacks and drinks" at bounding box center [854, 416] width 549 height 42
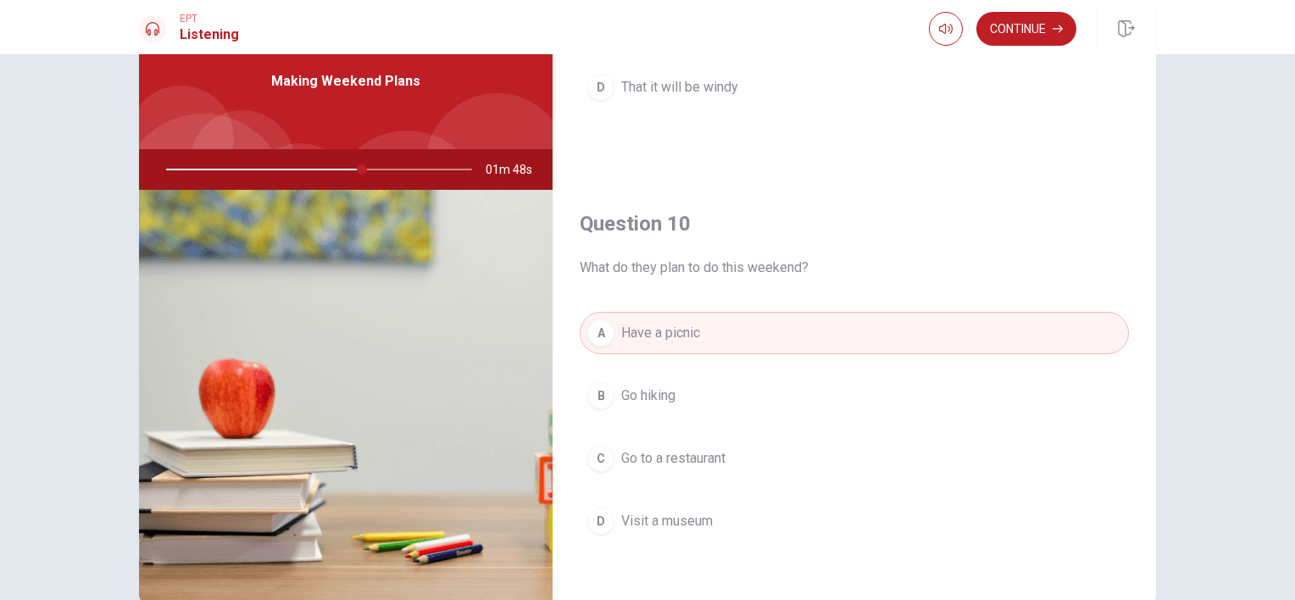
scroll to position [165, 0]
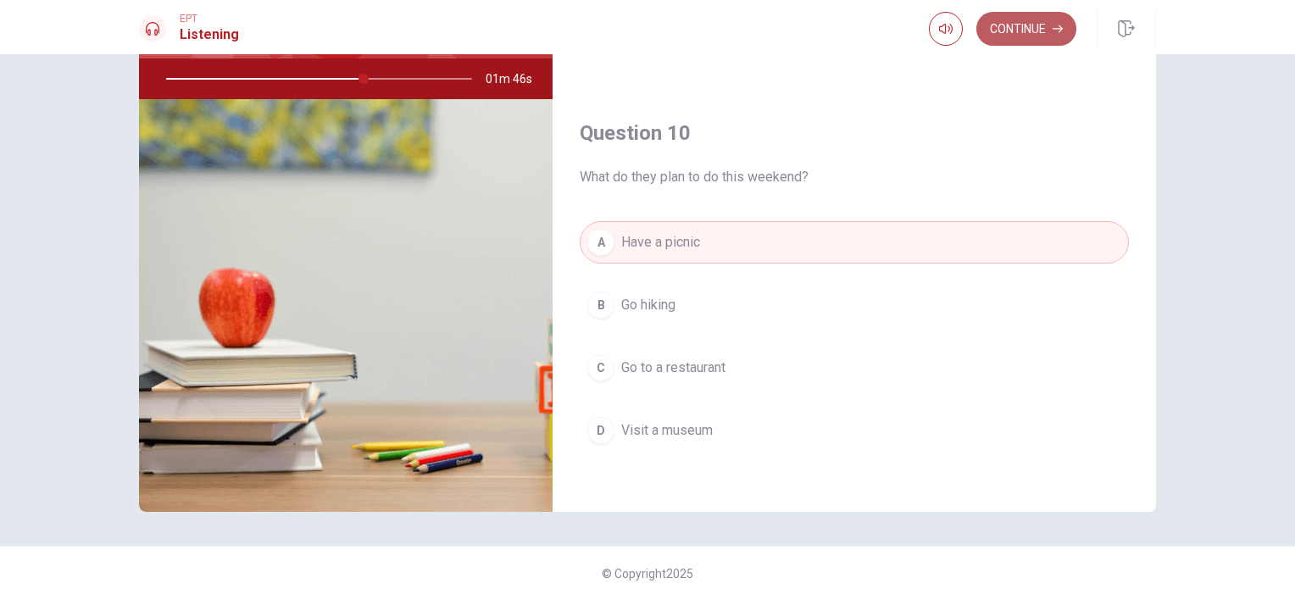
click at [1013, 25] on button "Continue" at bounding box center [1027, 29] width 100 height 34
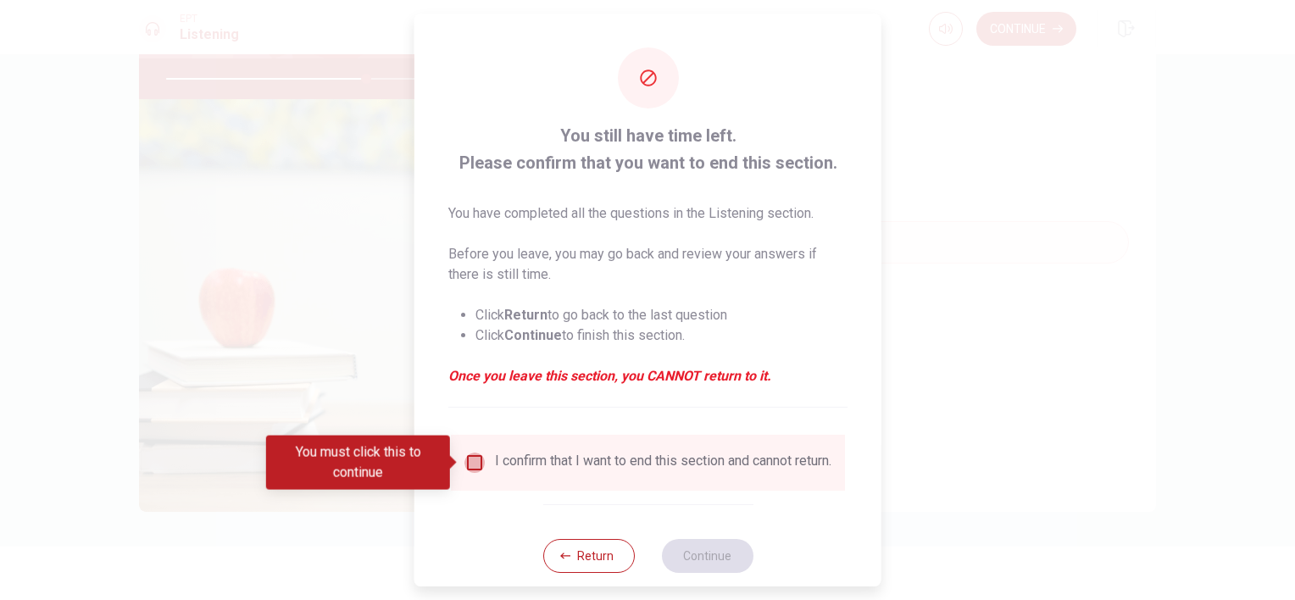
click at [468, 468] on input "You must click this to continue" at bounding box center [475, 463] width 20 height 20
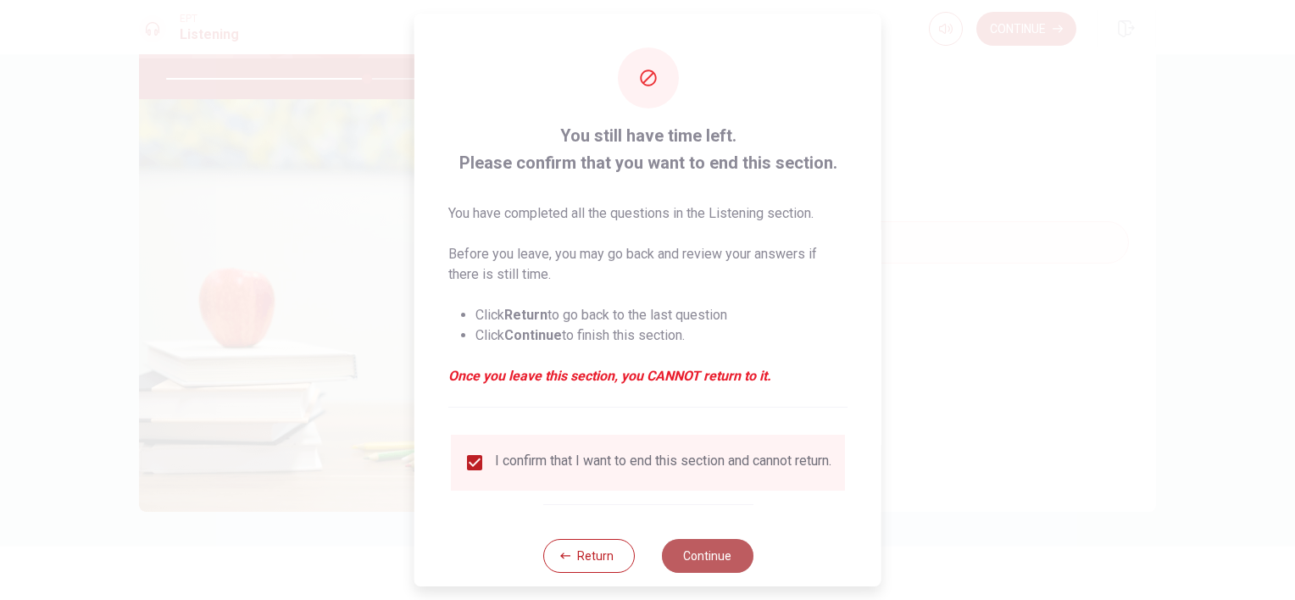
click at [710, 560] on button "Continue" at bounding box center [707, 556] width 92 height 34
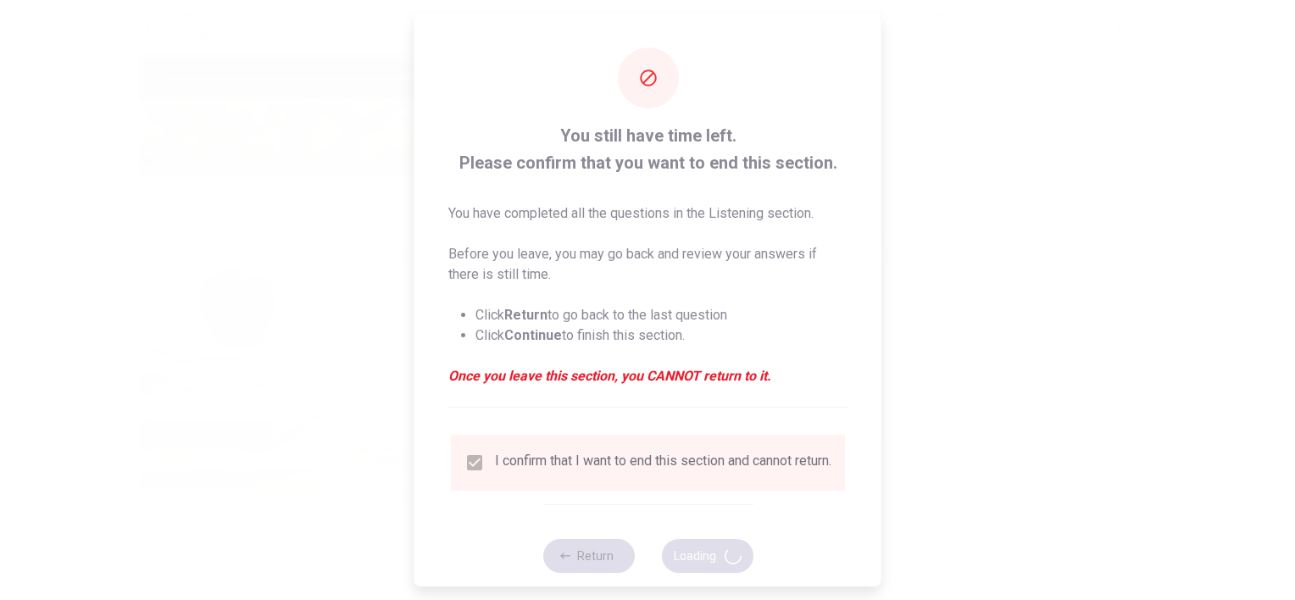
type input "67"
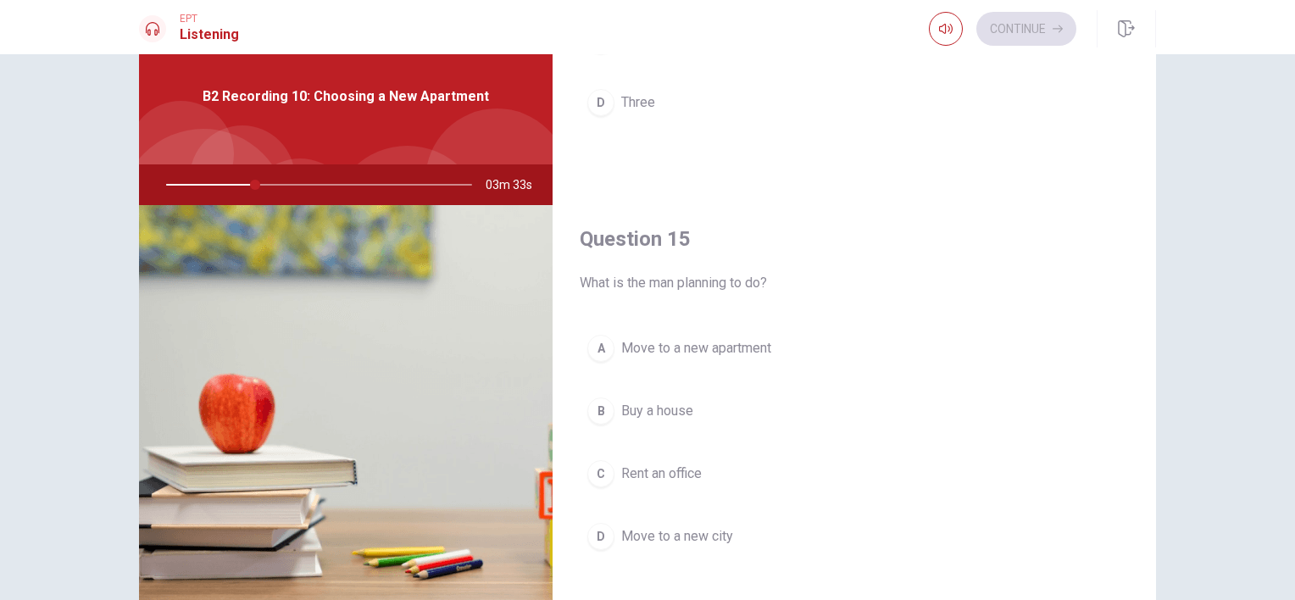
scroll to position [60, 0]
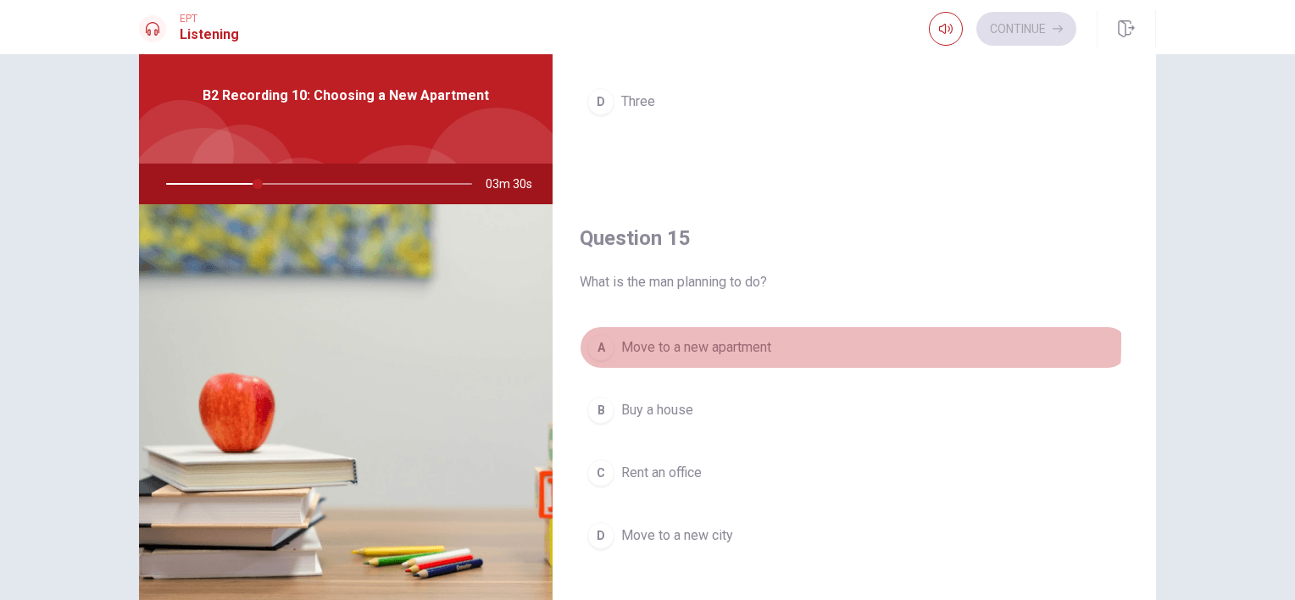
click at [614, 335] on button "A Move to a new apartment" at bounding box center [854, 347] width 549 height 42
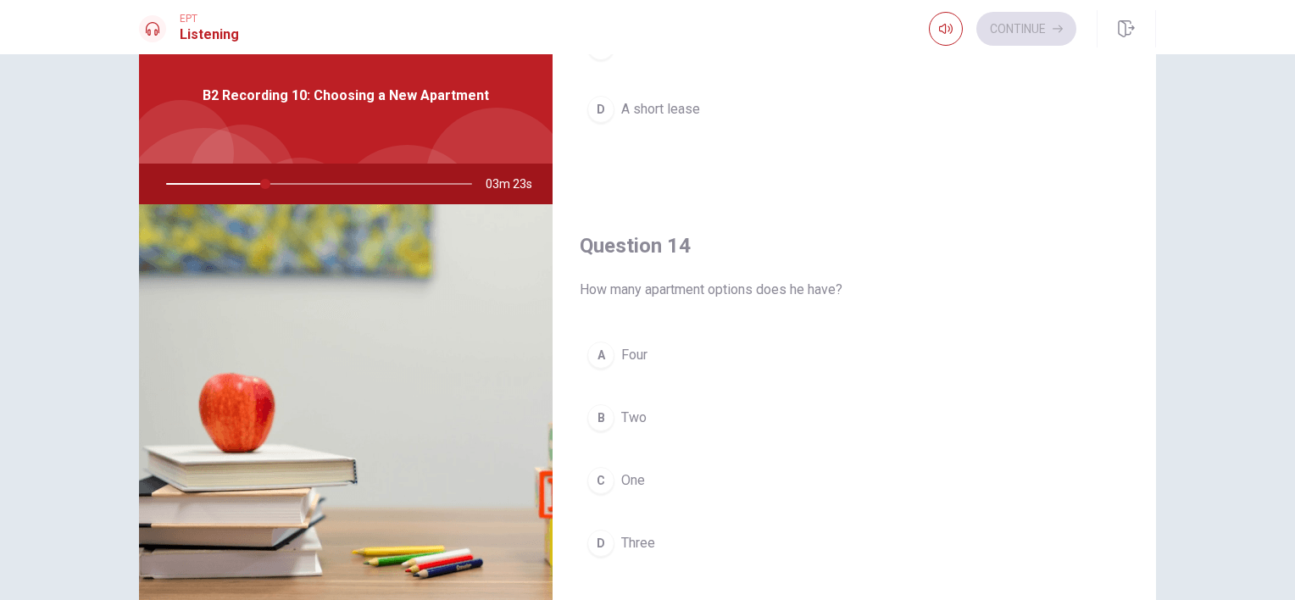
scroll to position [1244, 0]
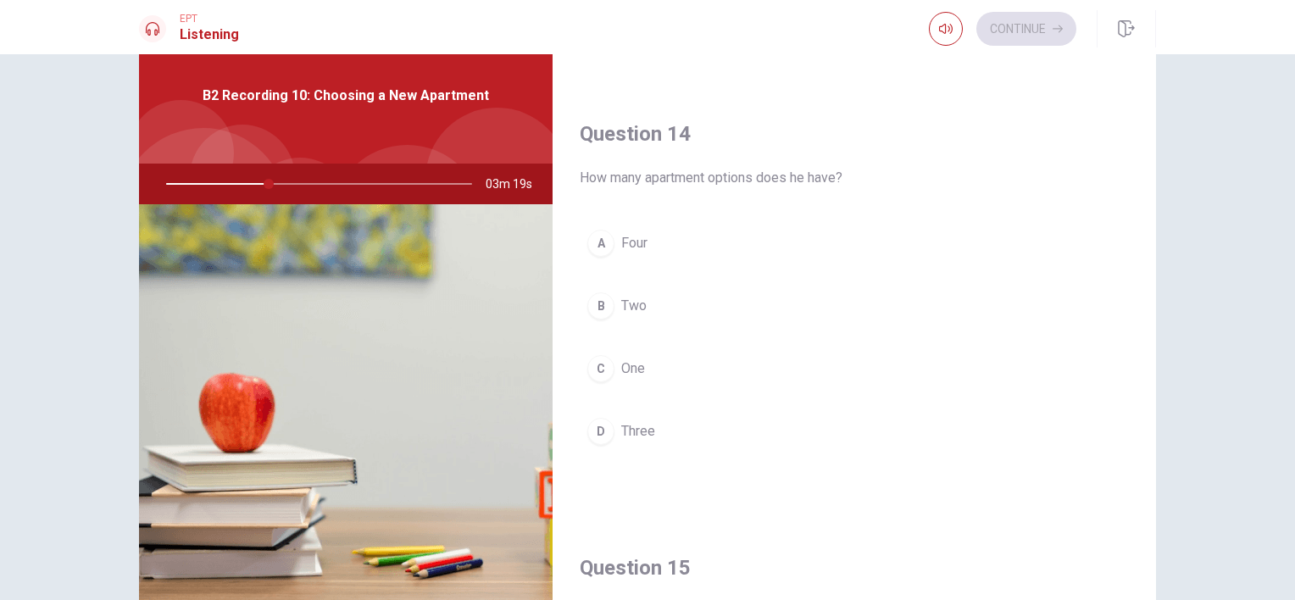
click at [627, 296] on span "Two" at bounding box center [633, 306] width 25 height 20
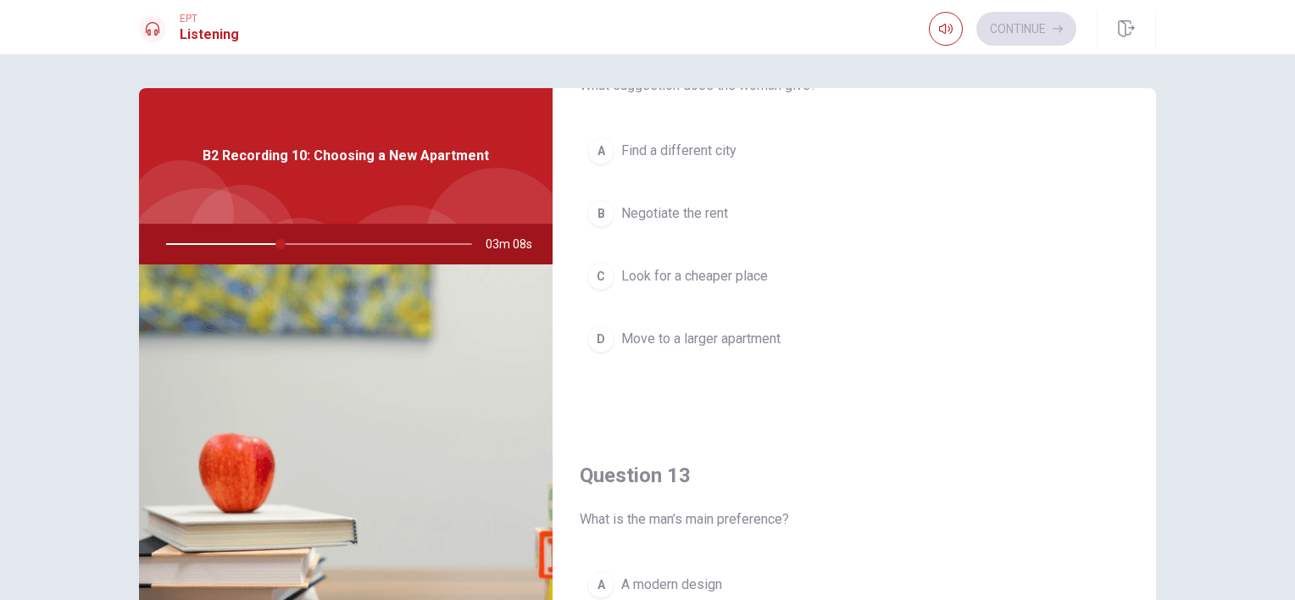
scroll to position [515, 0]
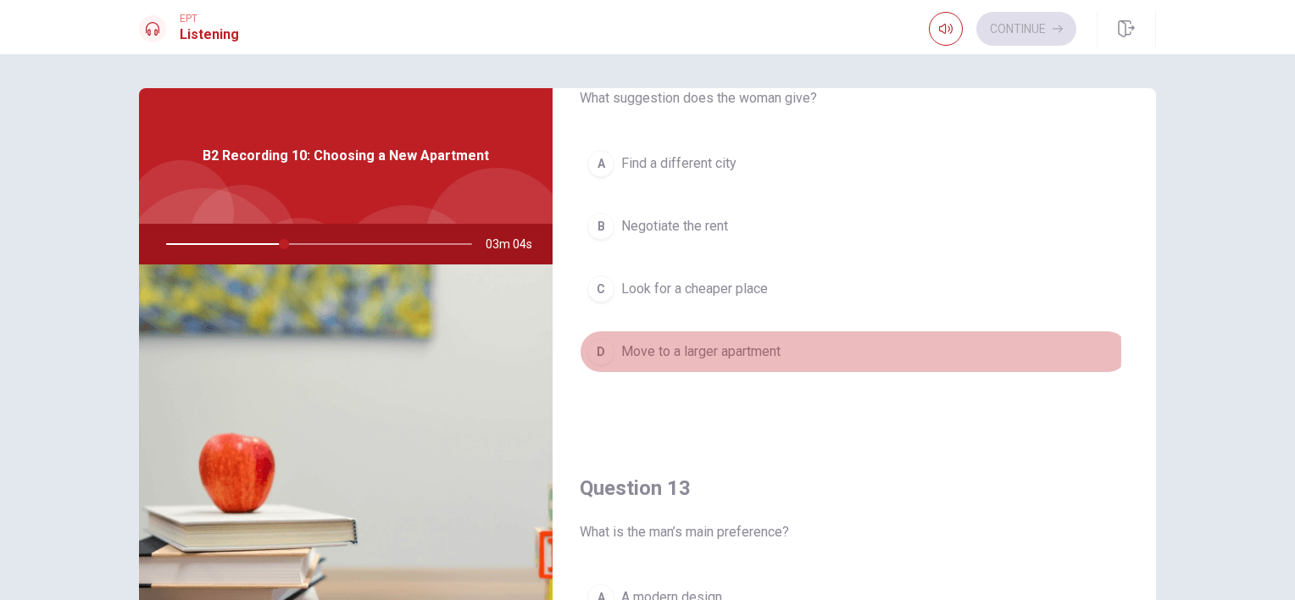
click at [679, 349] on span "Move to a larger apartment" at bounding box center [700, 352] width 159 height 20
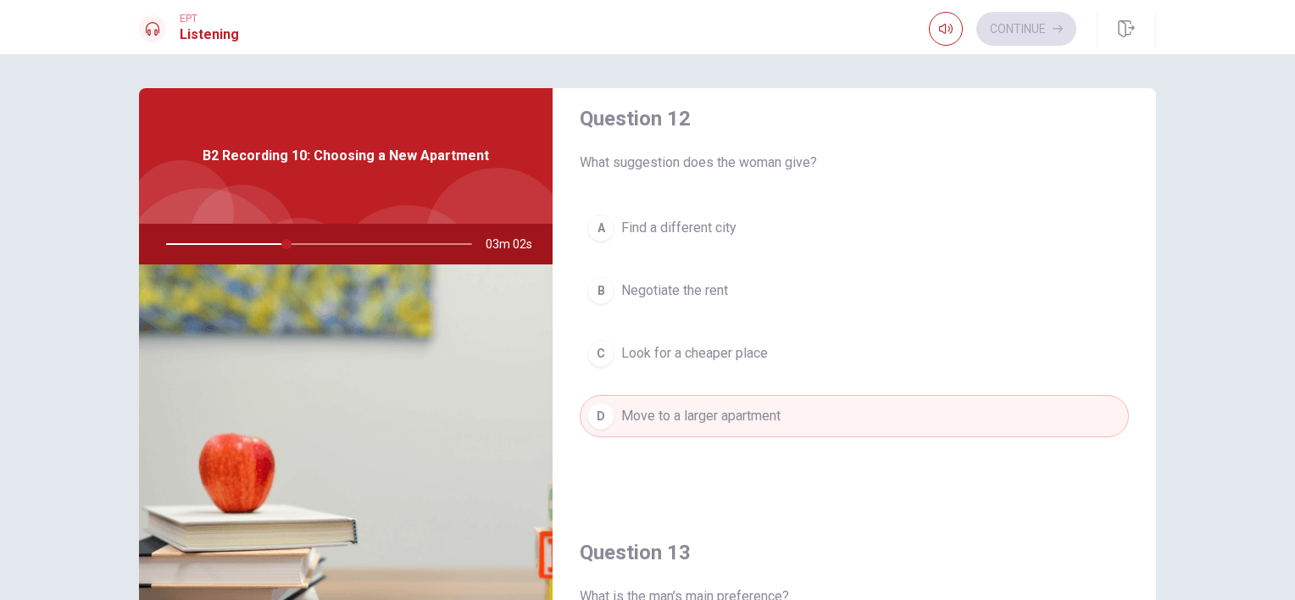
scroll to position [451, 0]
click at [692, 300] on button "B Negotiate the rent" at bounding box center [854, 291] width 549 height 42
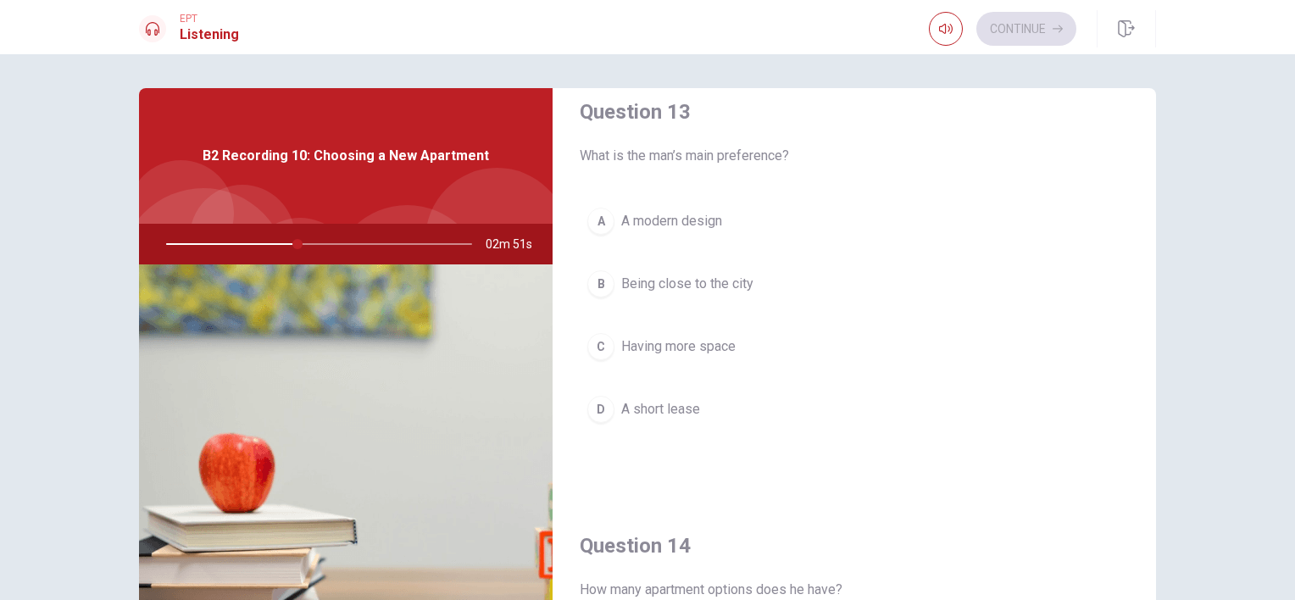
scroll to position [891, 0]
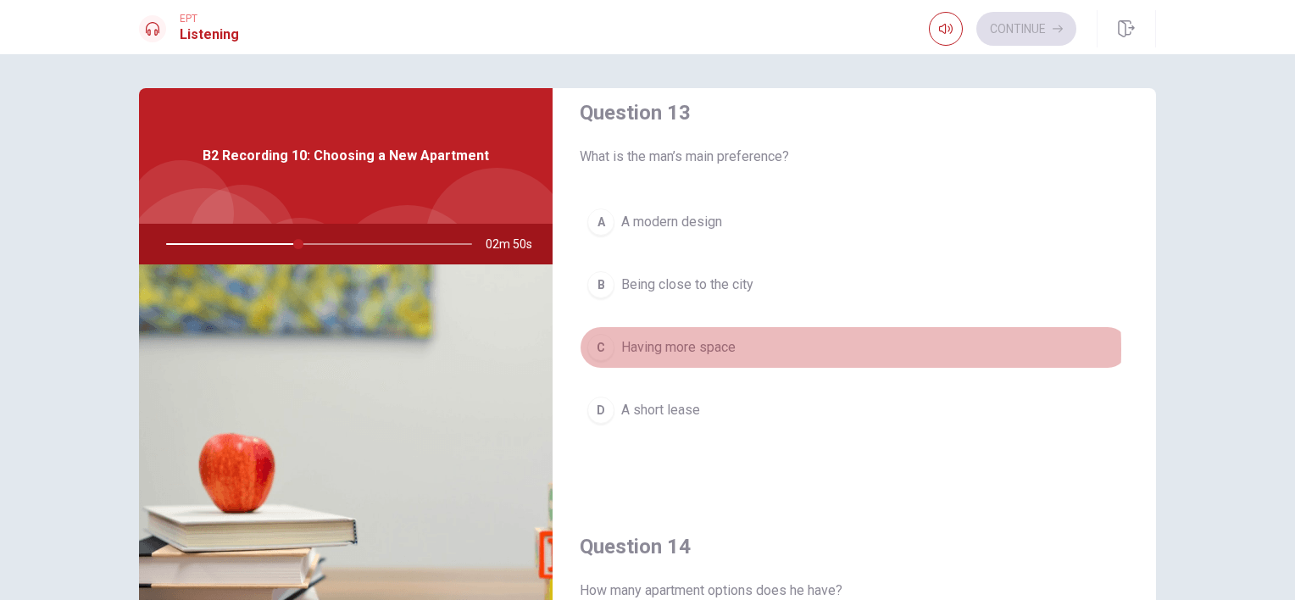
click at [708, 346] on span "Having more space" at bounding box center [678, 347] width 114 height 20
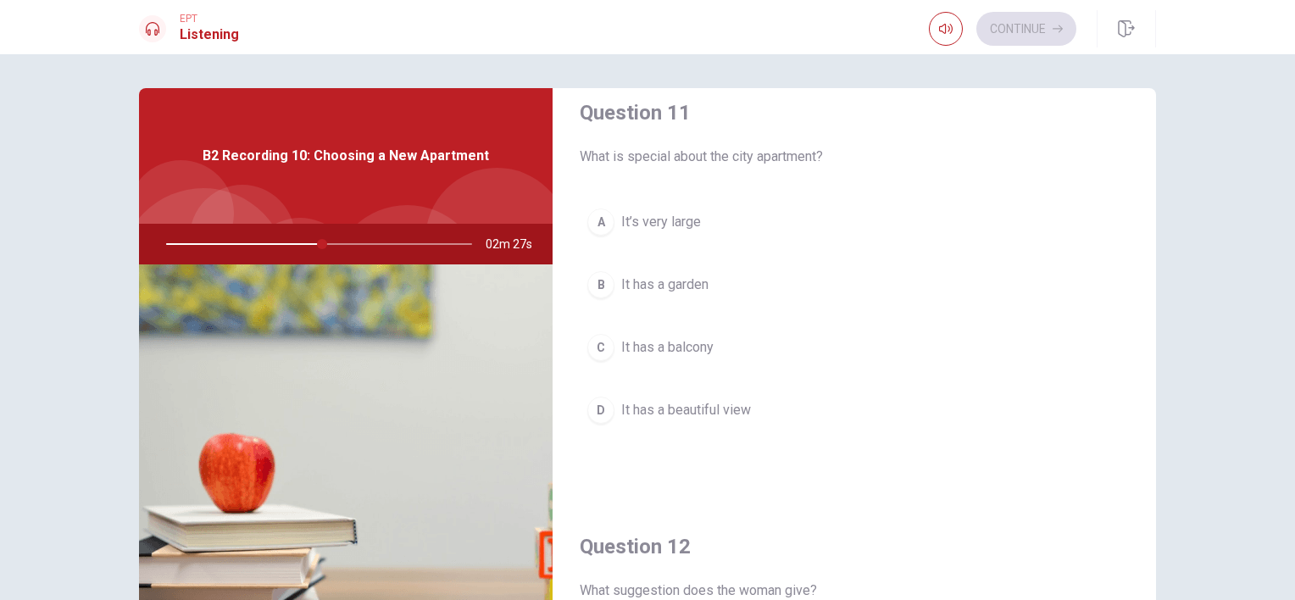
scroll to position [22, 0]
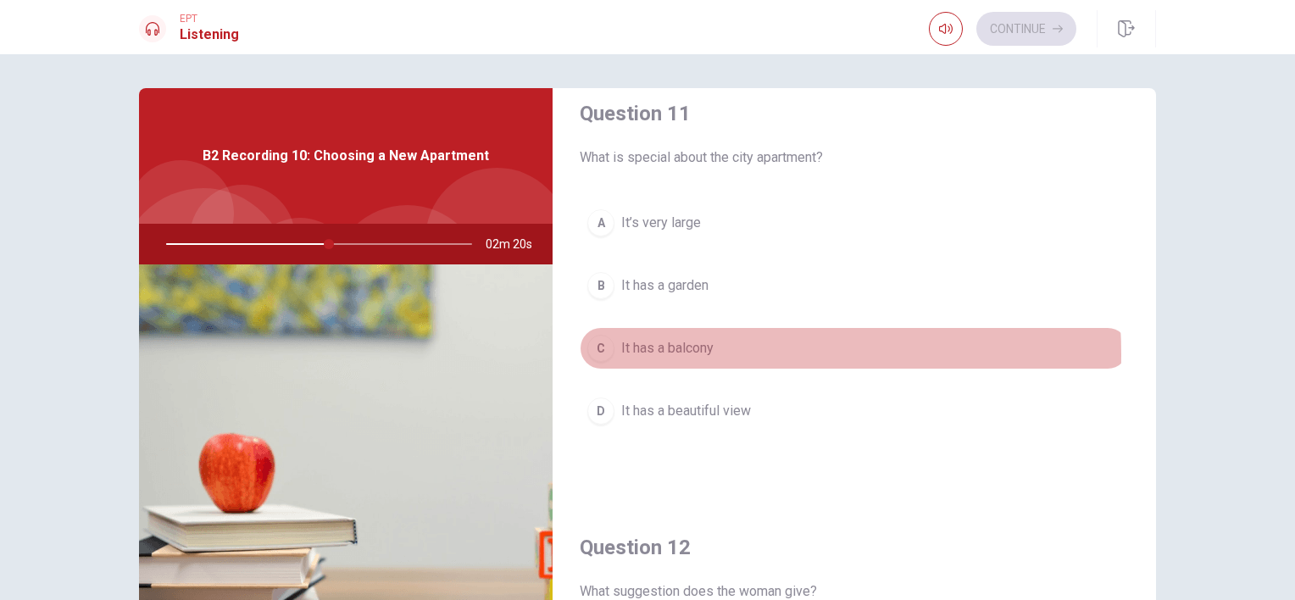
click at [661, 353] on span "It has a balcony" at bounding box center [667, 348] width 92 height 20
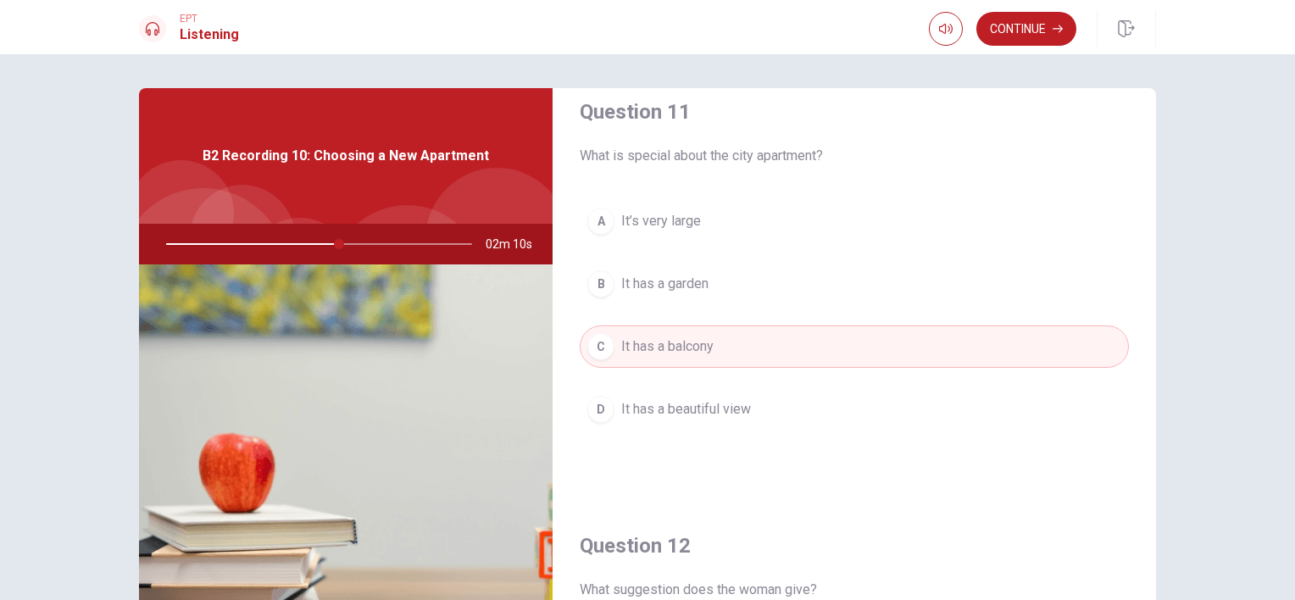
scroll to position [20, 0]
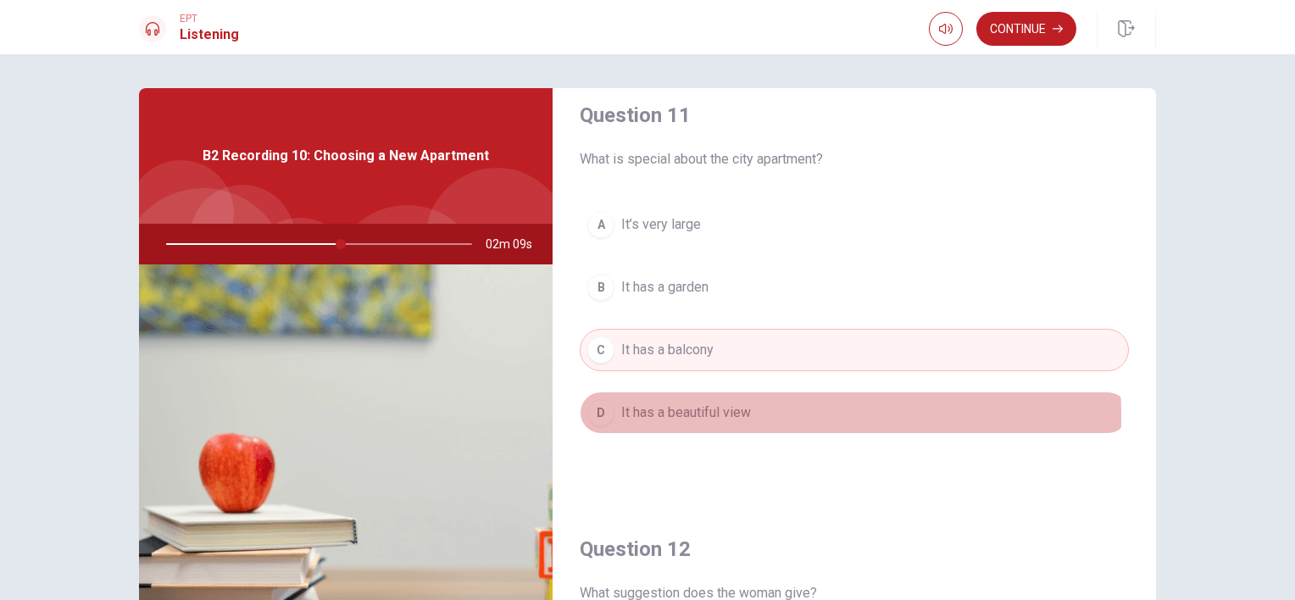
click at [687, 414] on span "It has a beautiful view" at bounding box center [686, 413] width 130 height 20
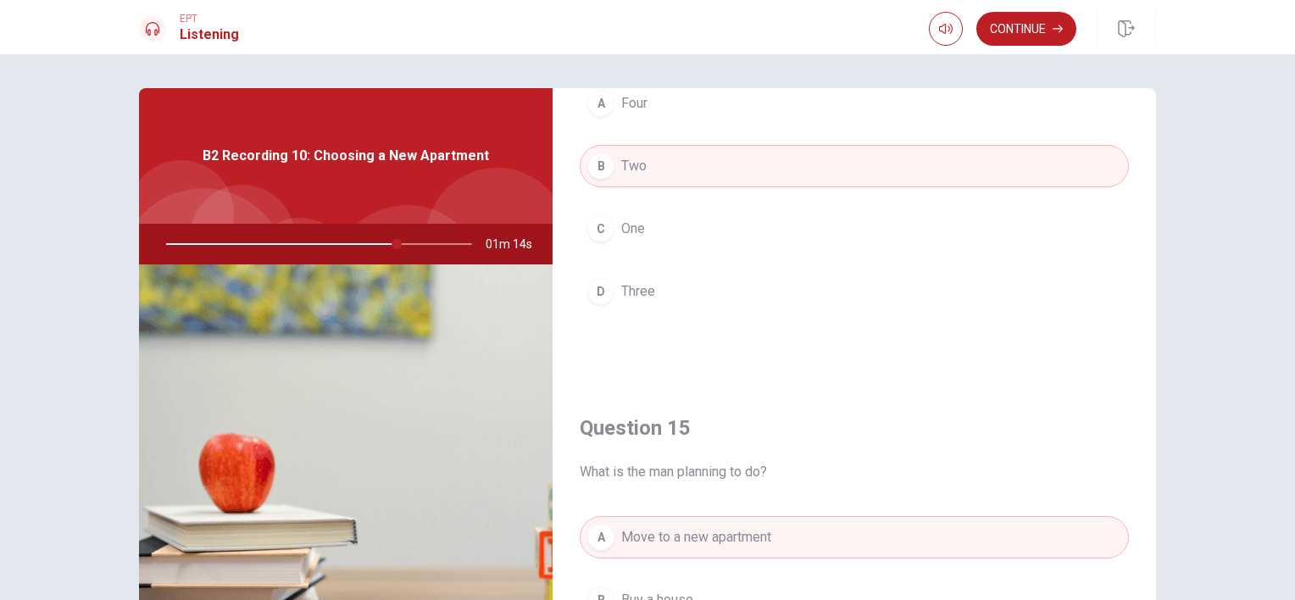
scroll to position [1573, 0]
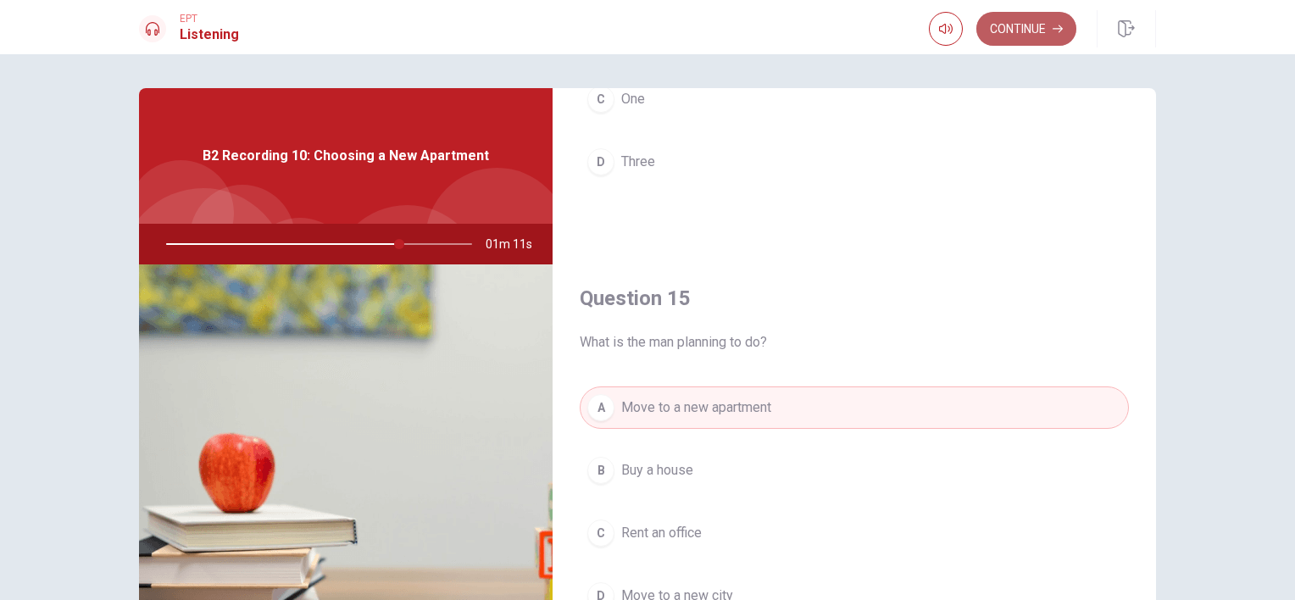
click at [1017, 24] on button "Continue" at bounding box center [1027, 29] width 100 height 34
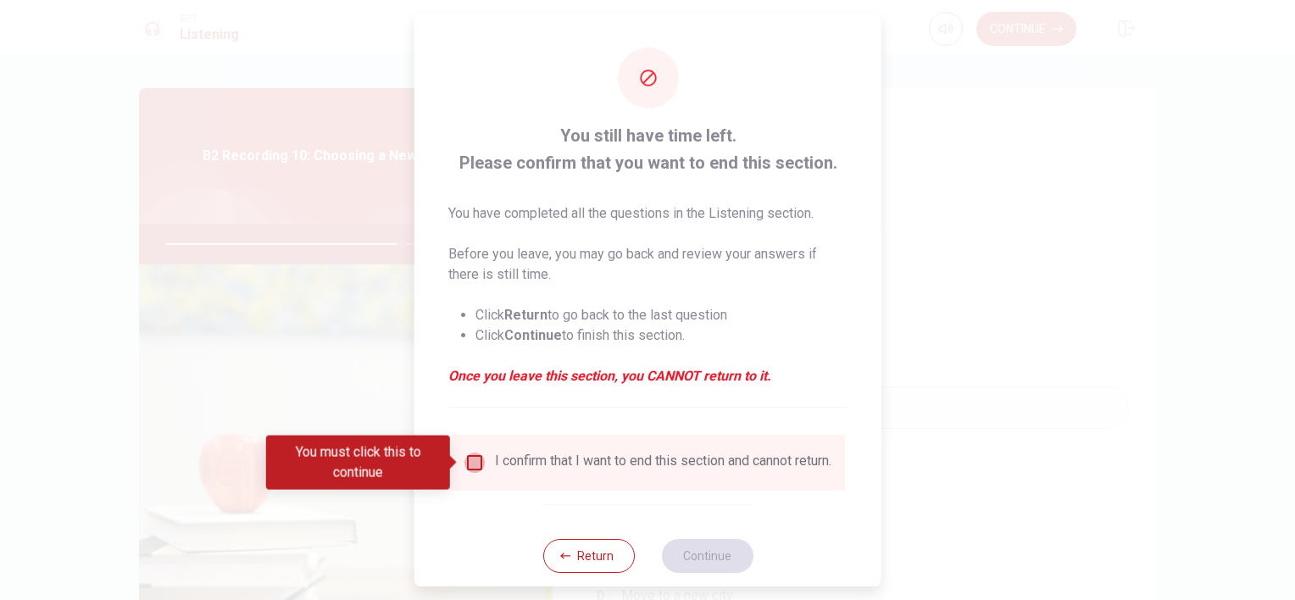
click at [471, 461] on input "You must click this to continue" at bounding box center [475, 463] width 20 height 20
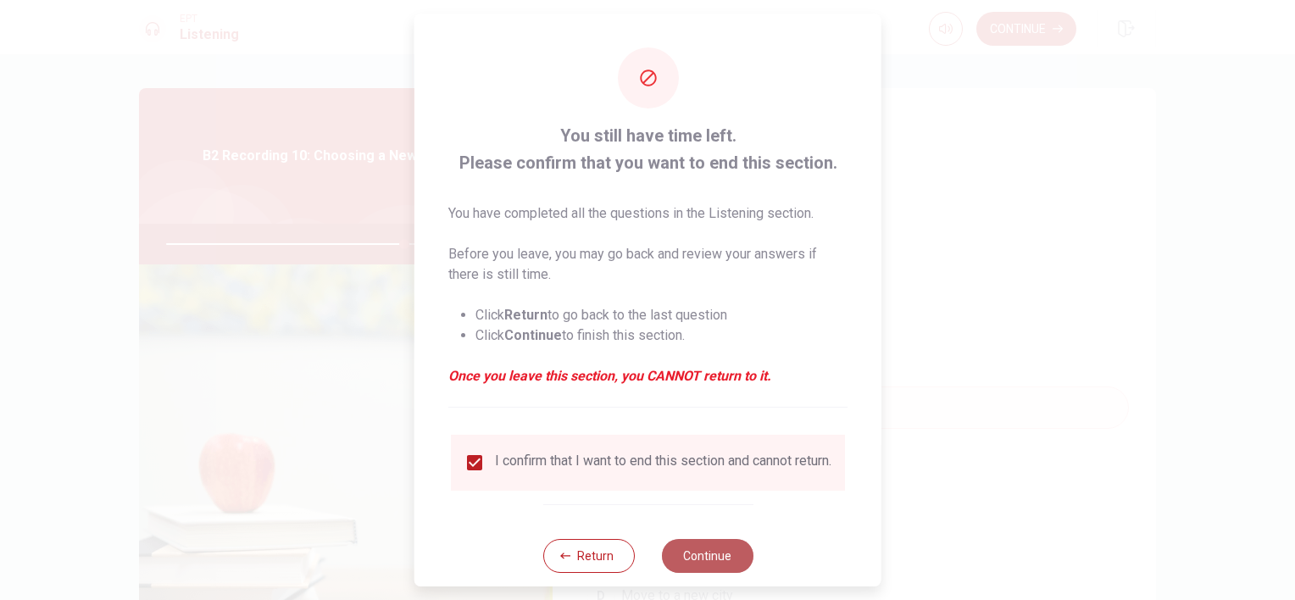
click at [719, 560] on button "Continue" at bounding box center [707, 556] width 92 height 34
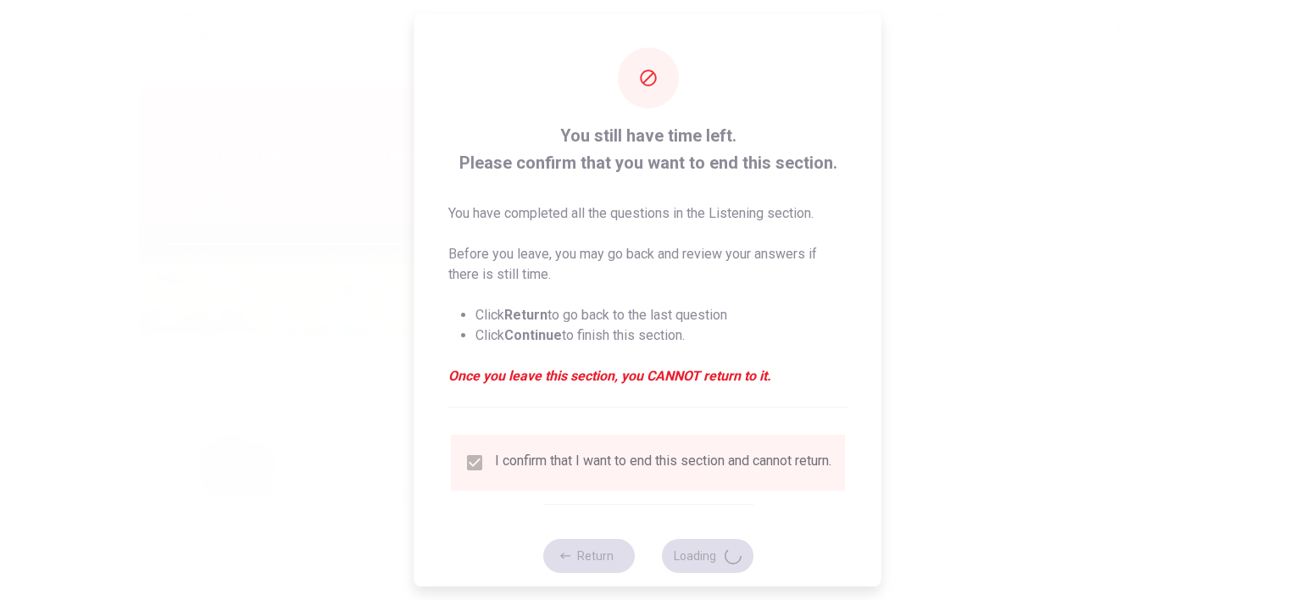
type input "79"
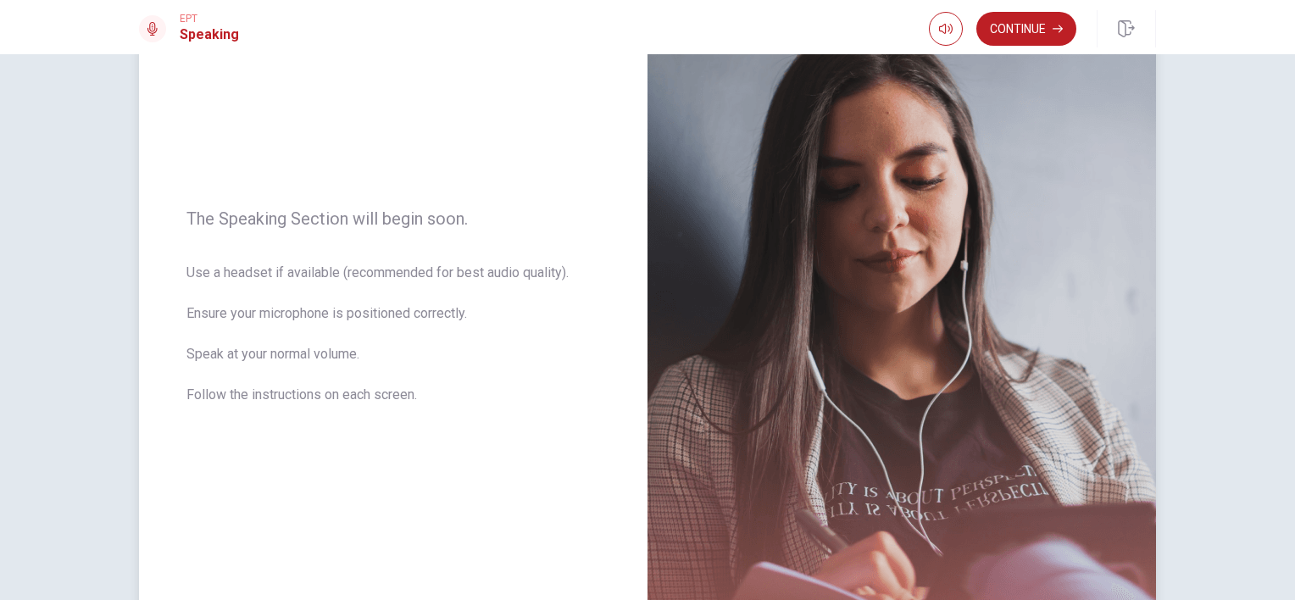
click at [592, 397] on span "Use a headset if available (recommended for best audio quality). Ensure your mi…" at bounding box center [393, 344] width 414 height 163
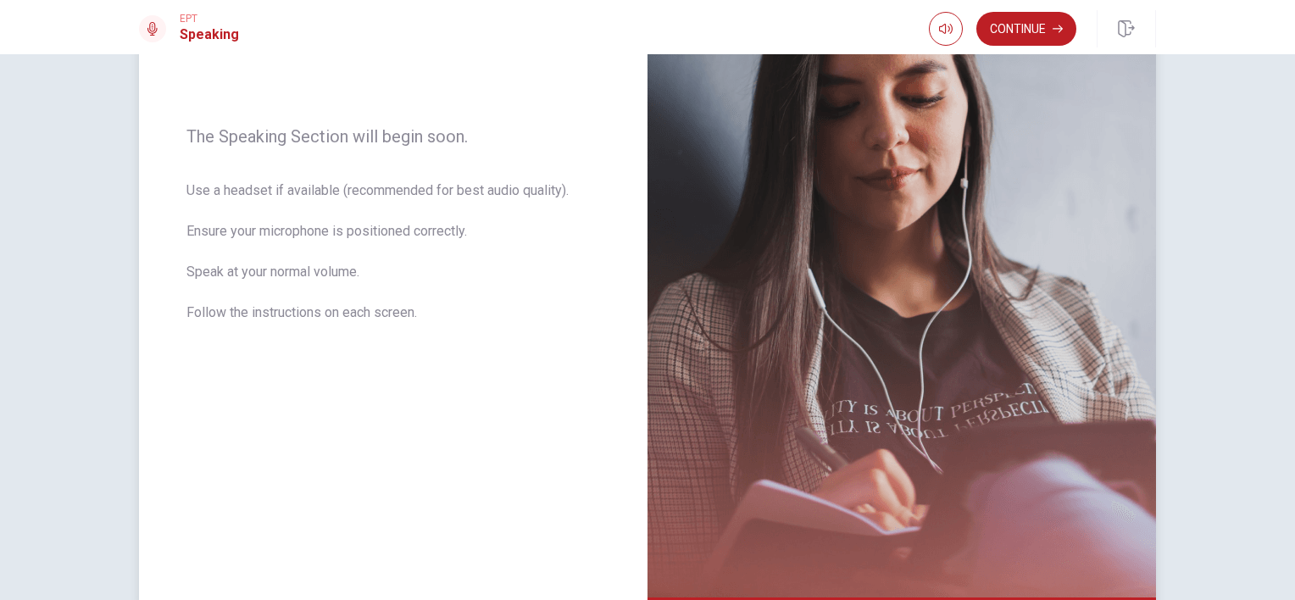
scroll to position [216, 0]
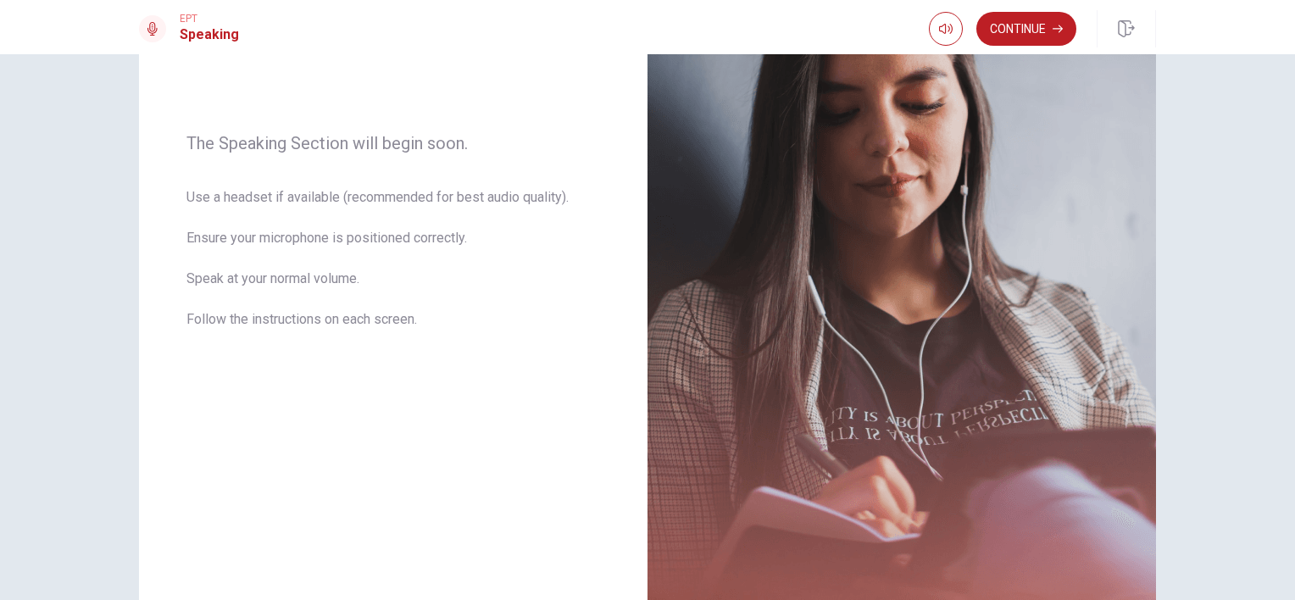
click at [1020, 9] on div "EPT Speaking Continue" at bounding box center [647, 27] width 1295 height 54
click at [1034, 23] on button "Continue" at bounding box center [1027, 29] width 100 height 34
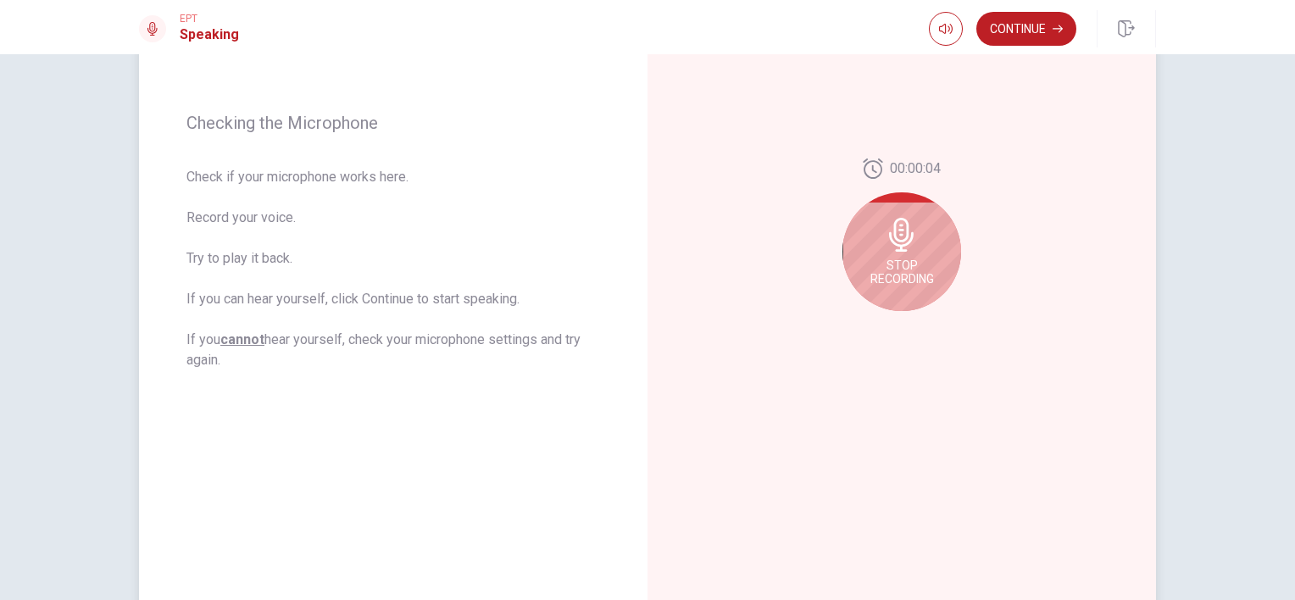
click at [922, 237] on div "Stop Recording" at bounding box center [902, 251] width 119 height 119
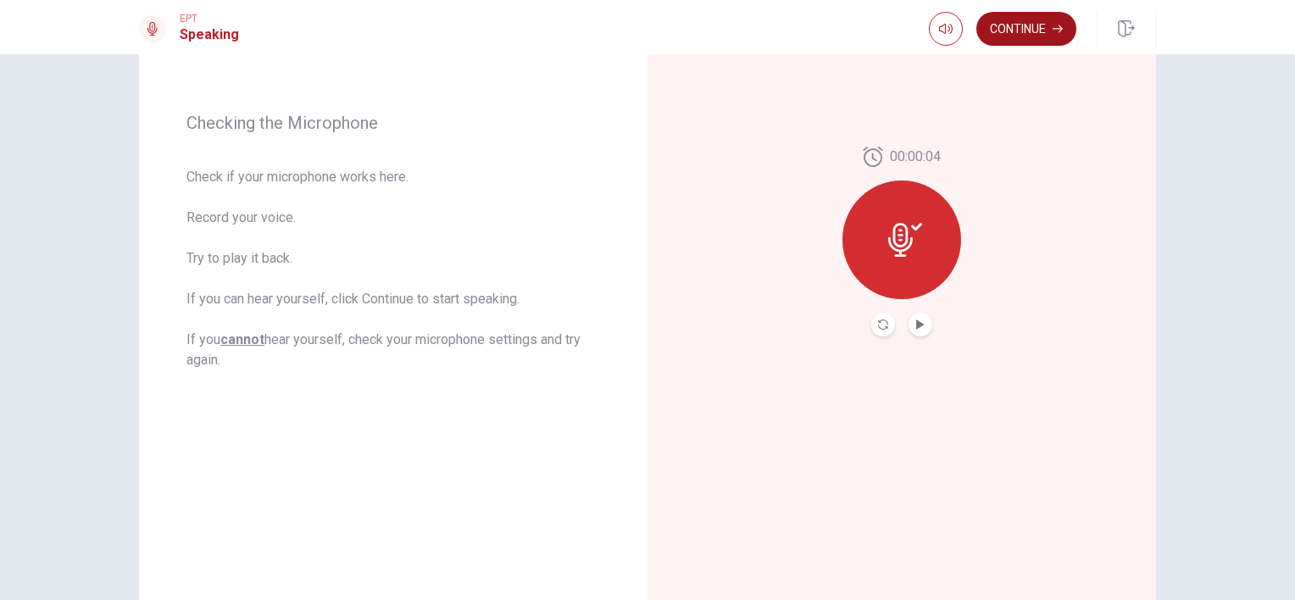
click at [1046, 41] on button "Continue" at bounding box center [1027, 29] width 100 height 34
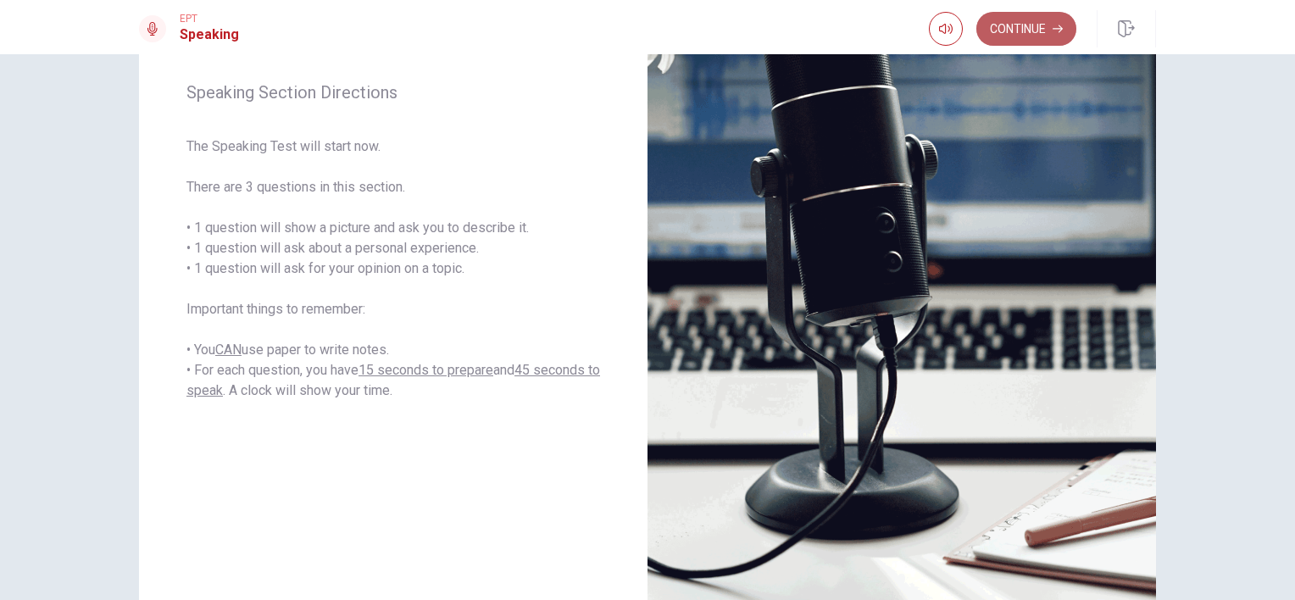
click at [1021, 35] on button "Continue" at bounding box center [1027, 29] width 100 height 34
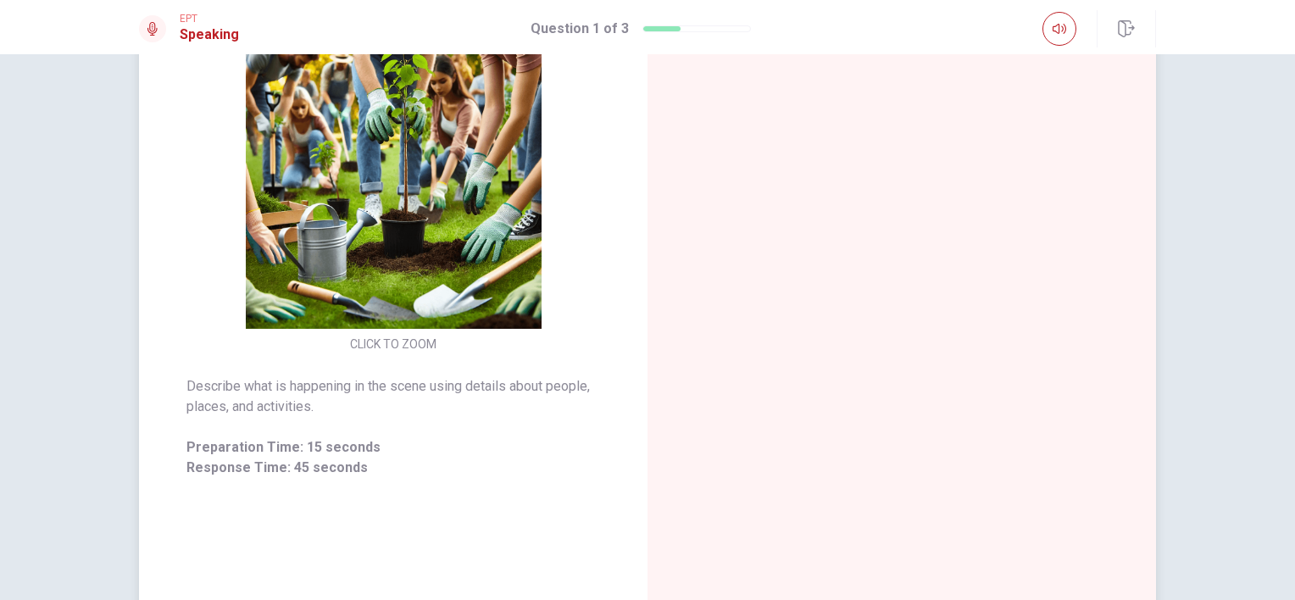
click at [317, 271] on img at bounding box center [394, 181] width 326 height 296
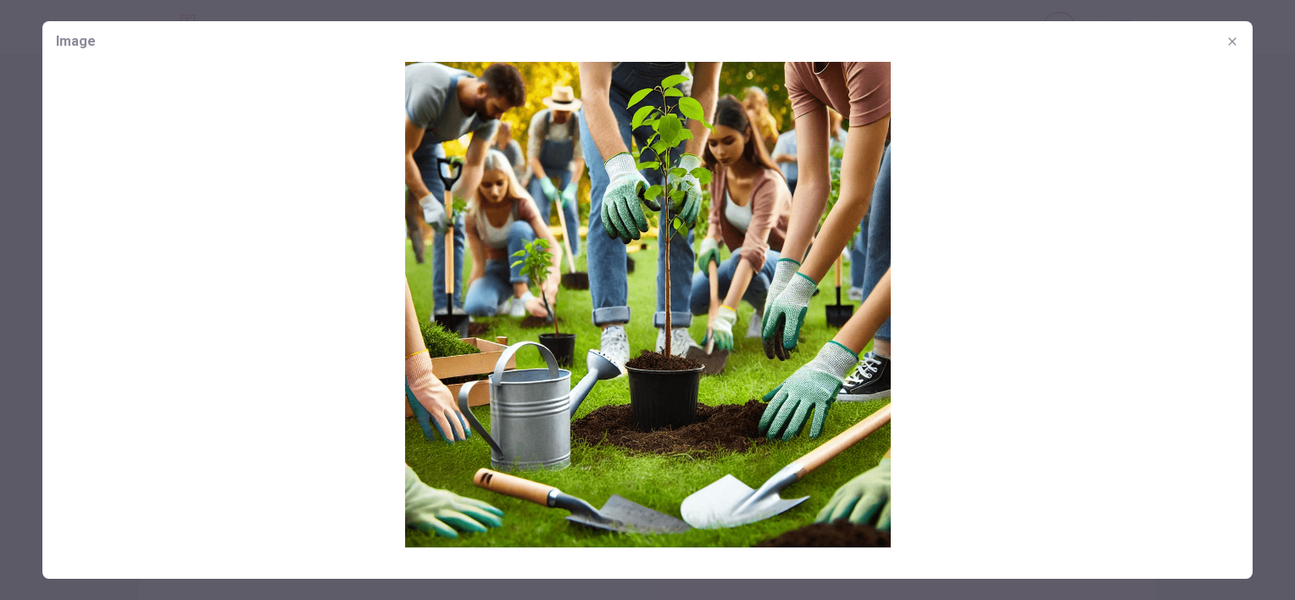
click at [461, 284] on img at bounding box center [647, 305] width 1210 height 486
click at [1232, 40] on icon "button" at bounding box center [1233, 42] width 14 height 14
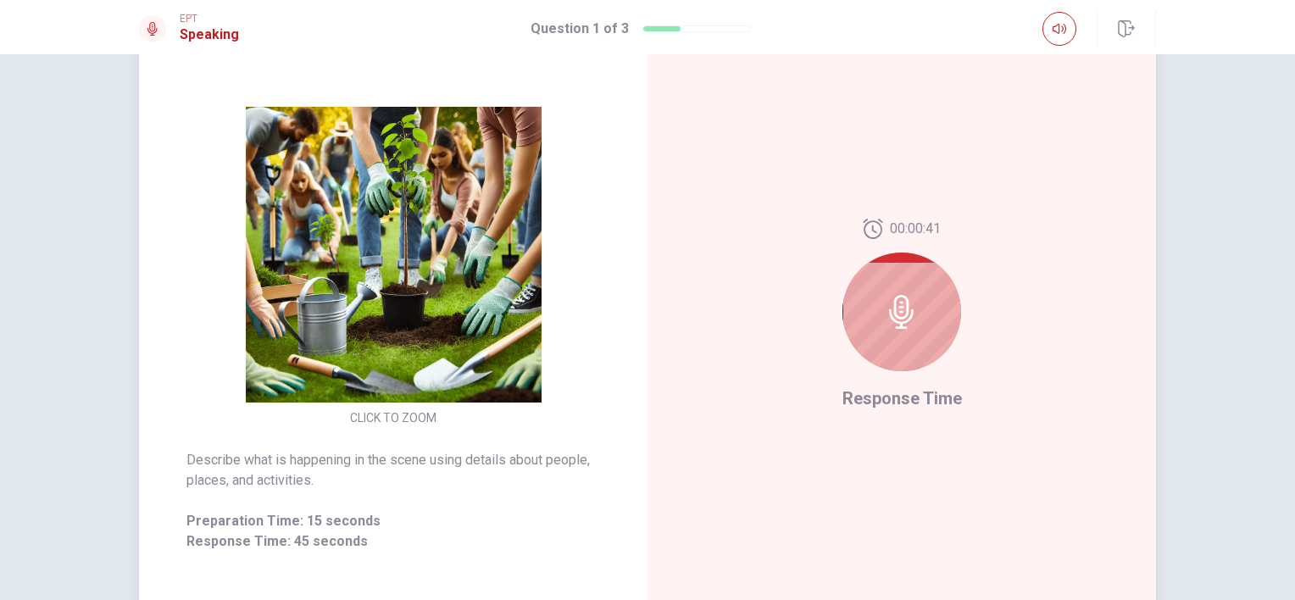
scroll to position [139, 0]
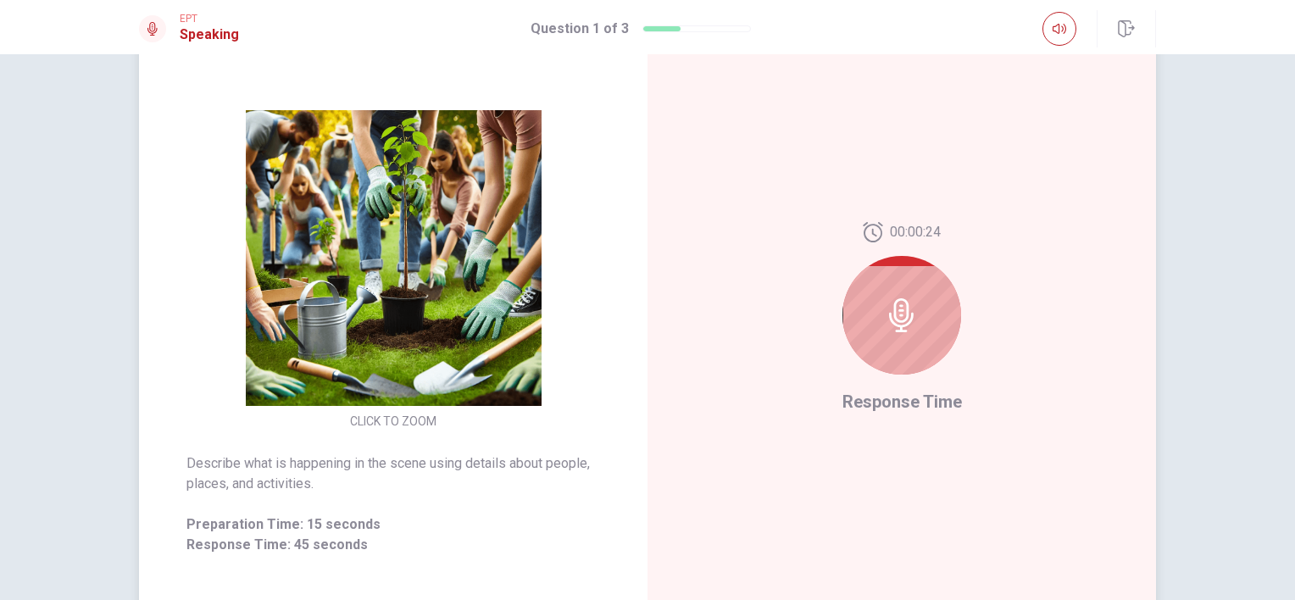
click at [899, 321] on icon at bounding box center [901, 315] width 25 height 34
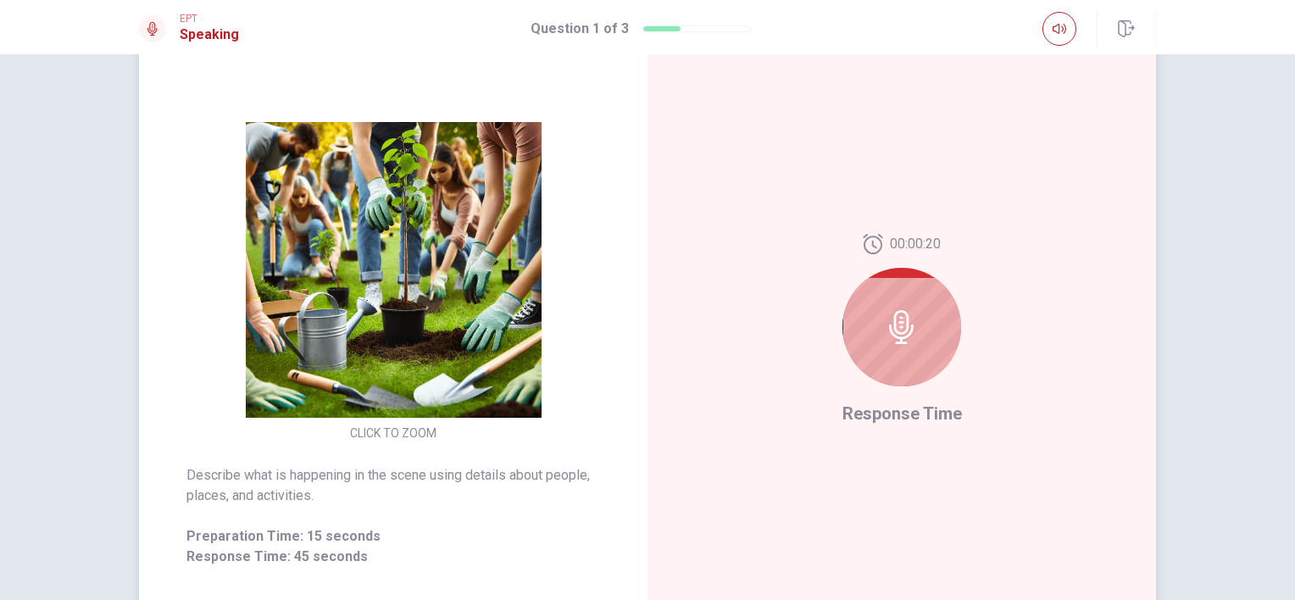
scroll to position [131, 0]
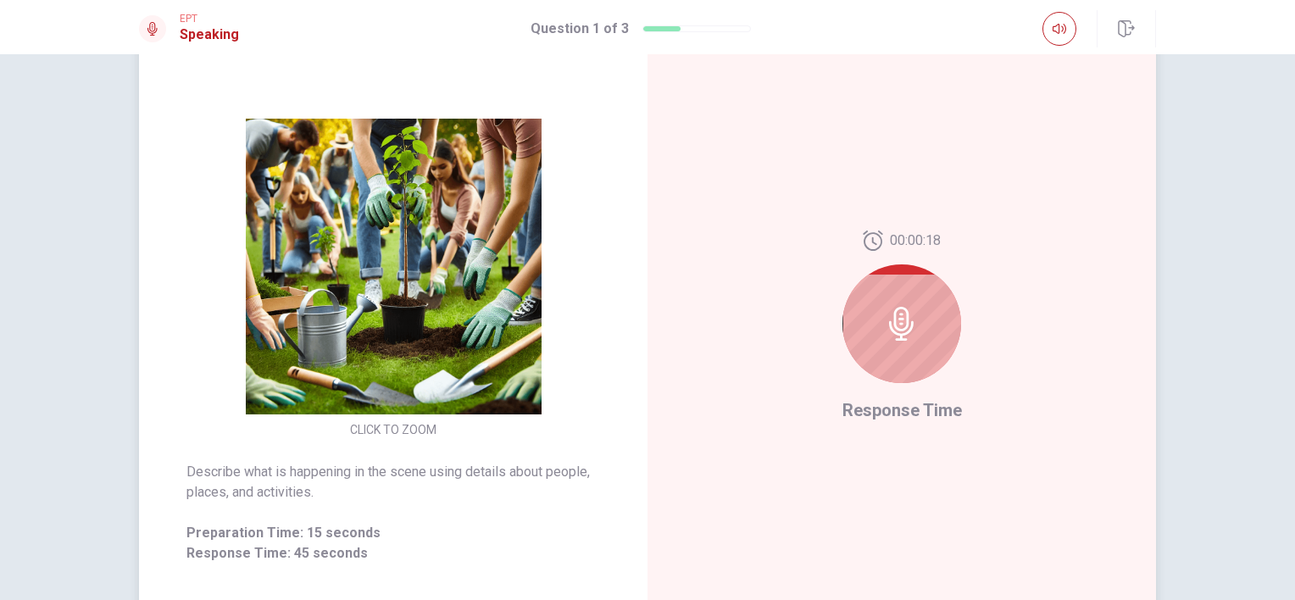
click at [895, 326] on icon at bounding box center [902, 324] width 34 height 34
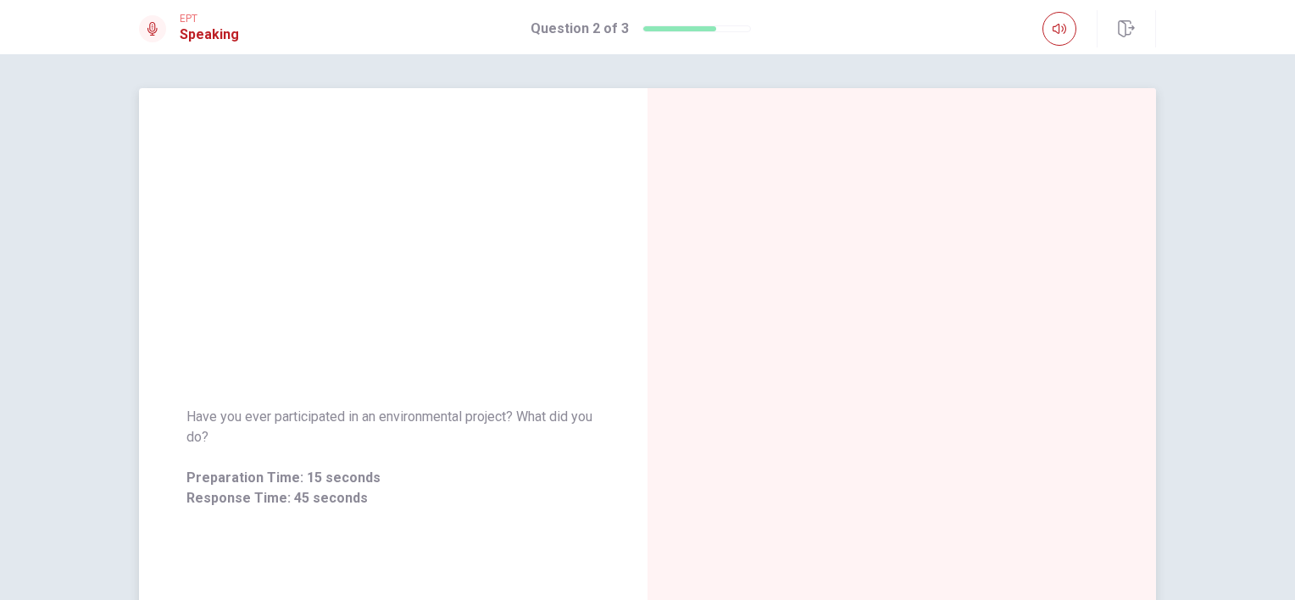
scroll to position [9, 0]
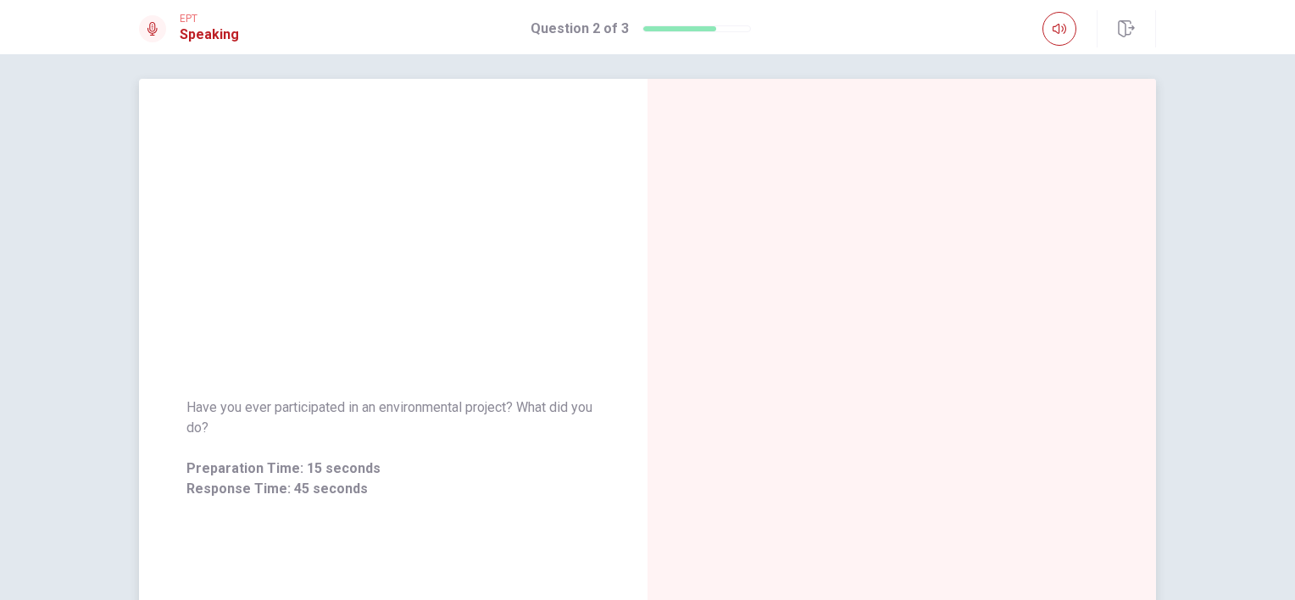
click at [424, 277] on div "Have you ever participated in an environmental project? What did you do? Prepar…" at bounding box center [393, 448] width 509 height 739
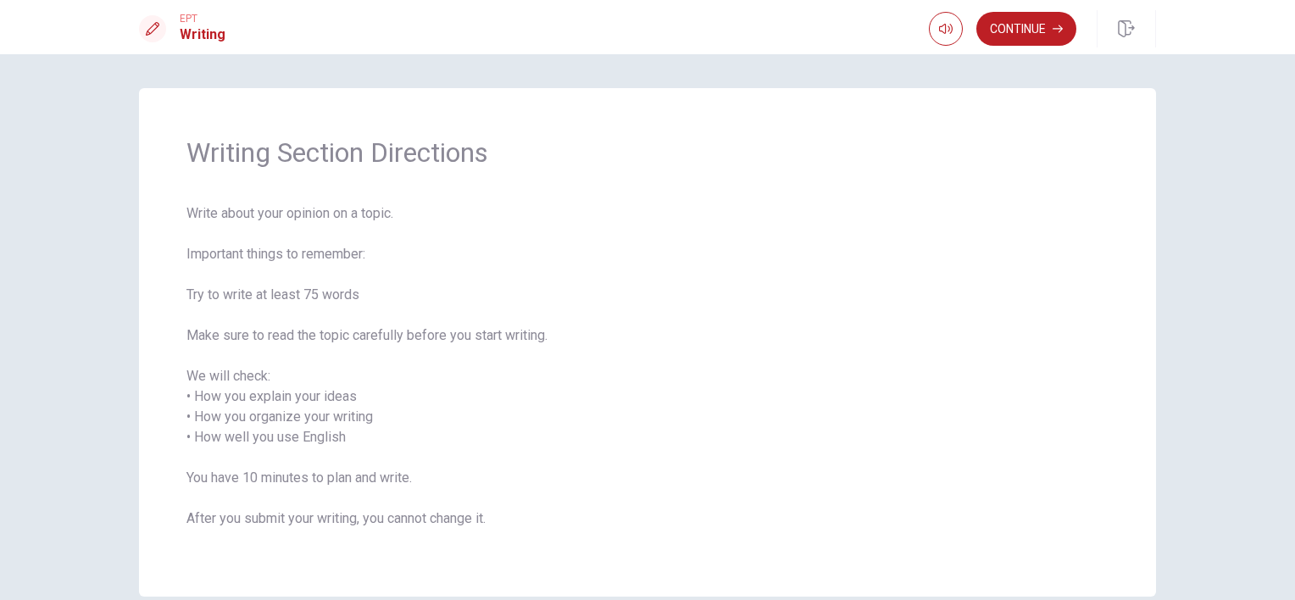
scroll to position [47, 0]
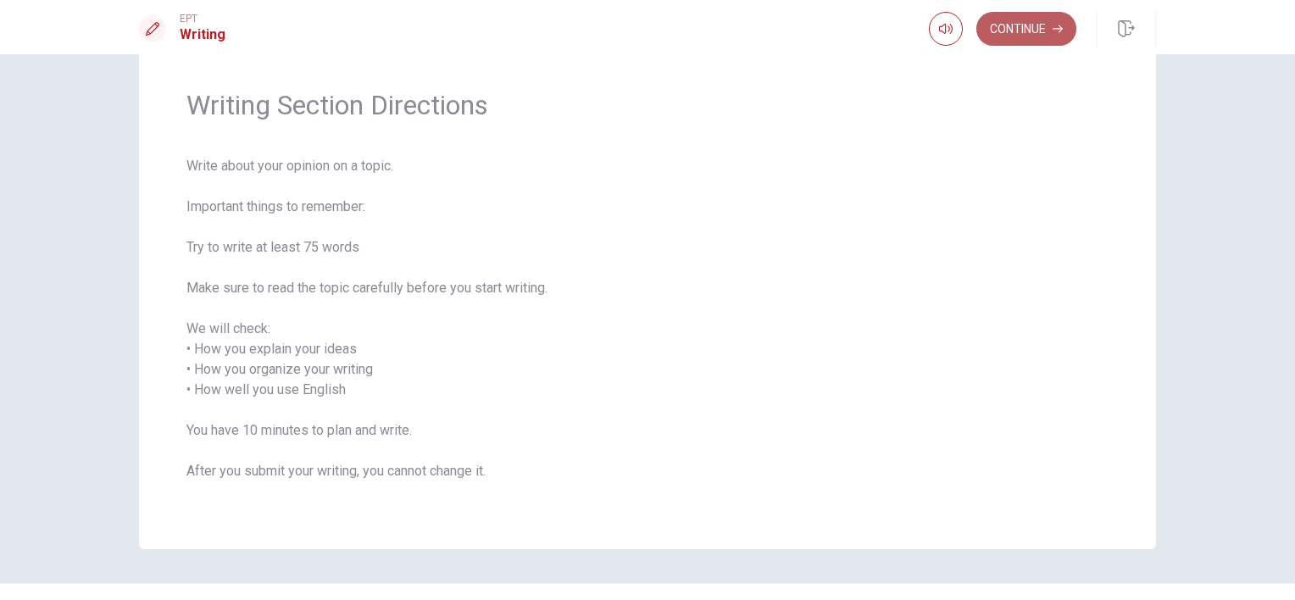
click at [1014, 44] on button "Continue" at bounding box center [1027, 29] width 100 height 34
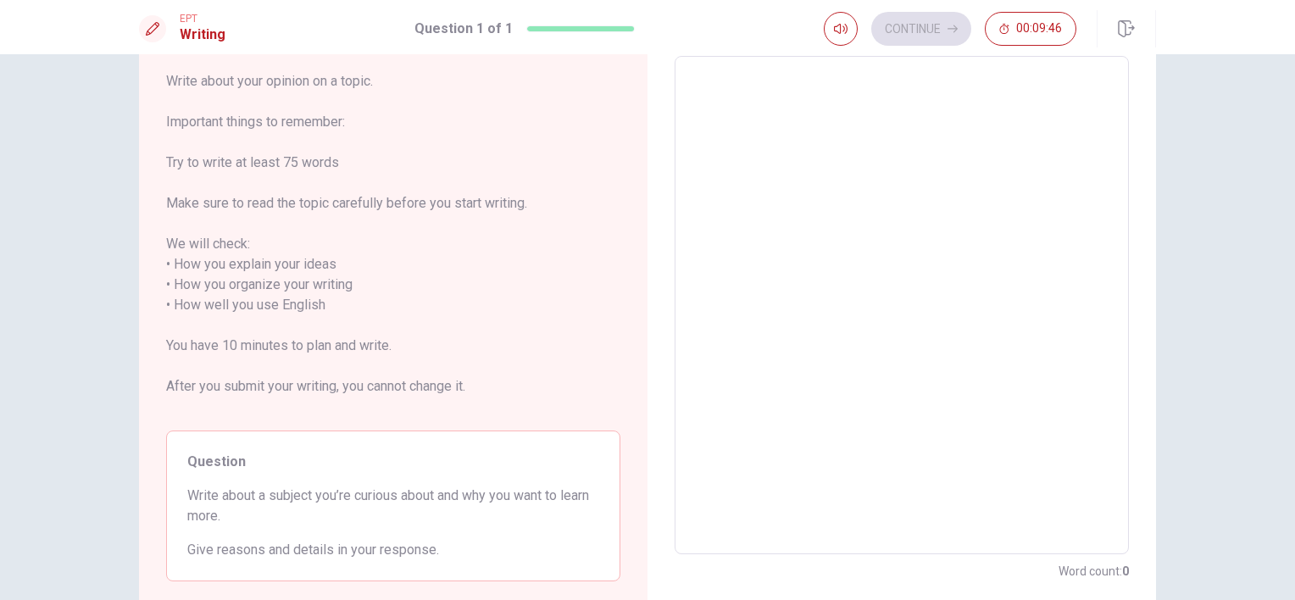
scroll to position [15, 0]
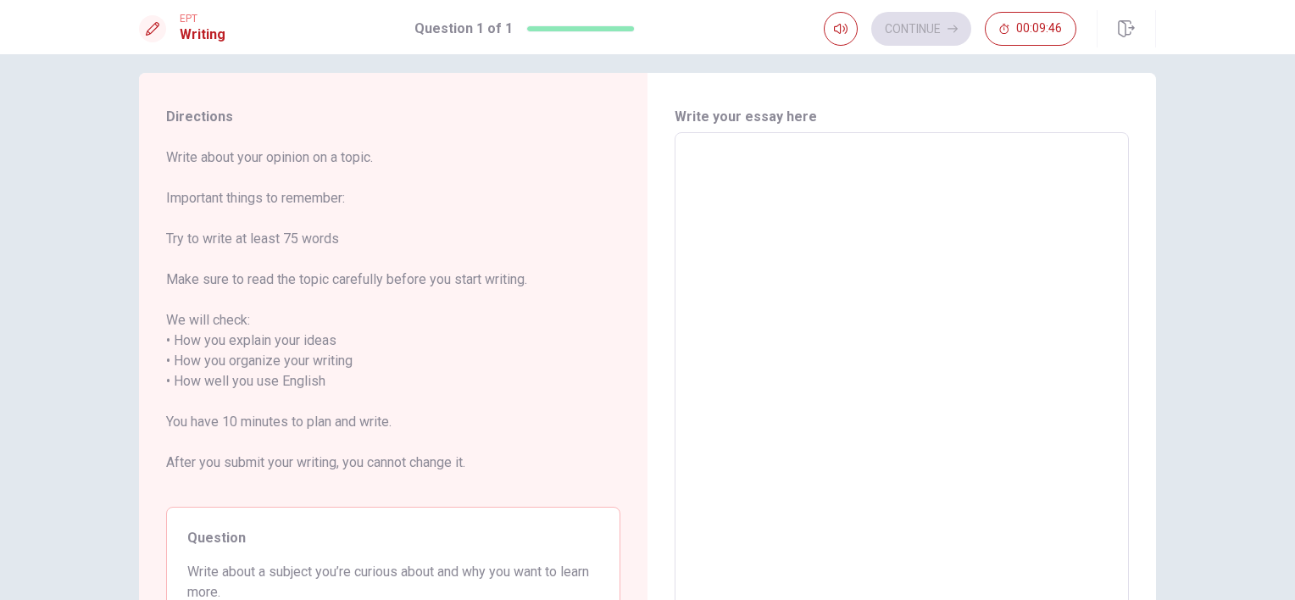
click at [746, 171] on textarea at bounding box center [902, 382] width 431 height 470
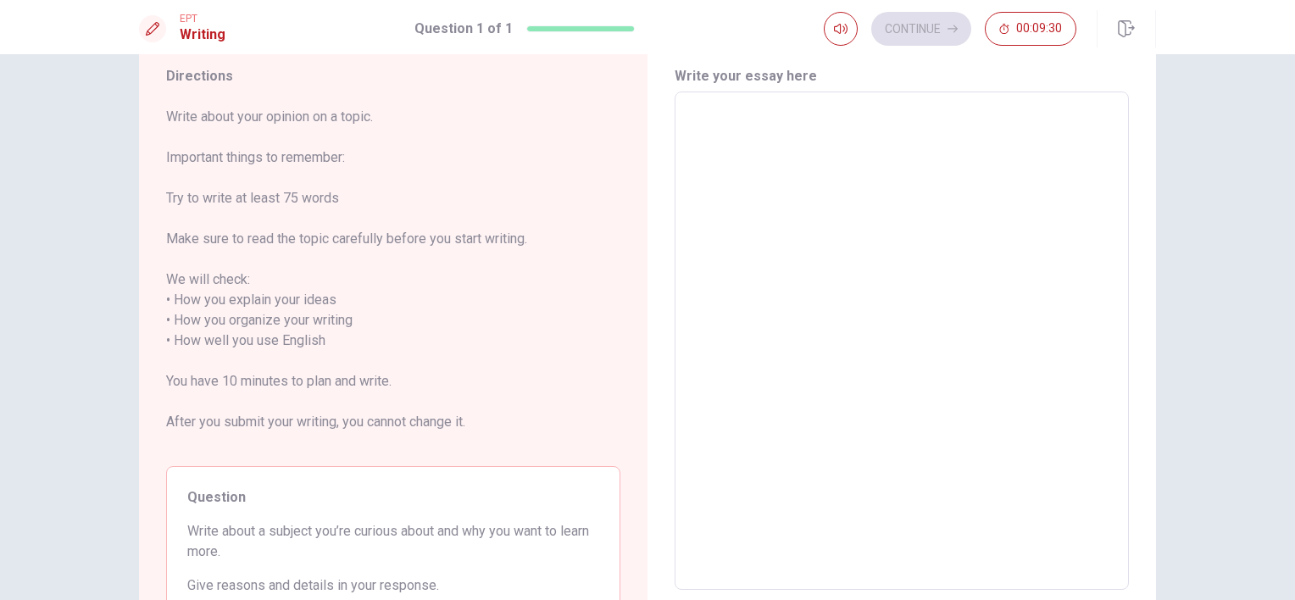
scroll to position [50, 0]
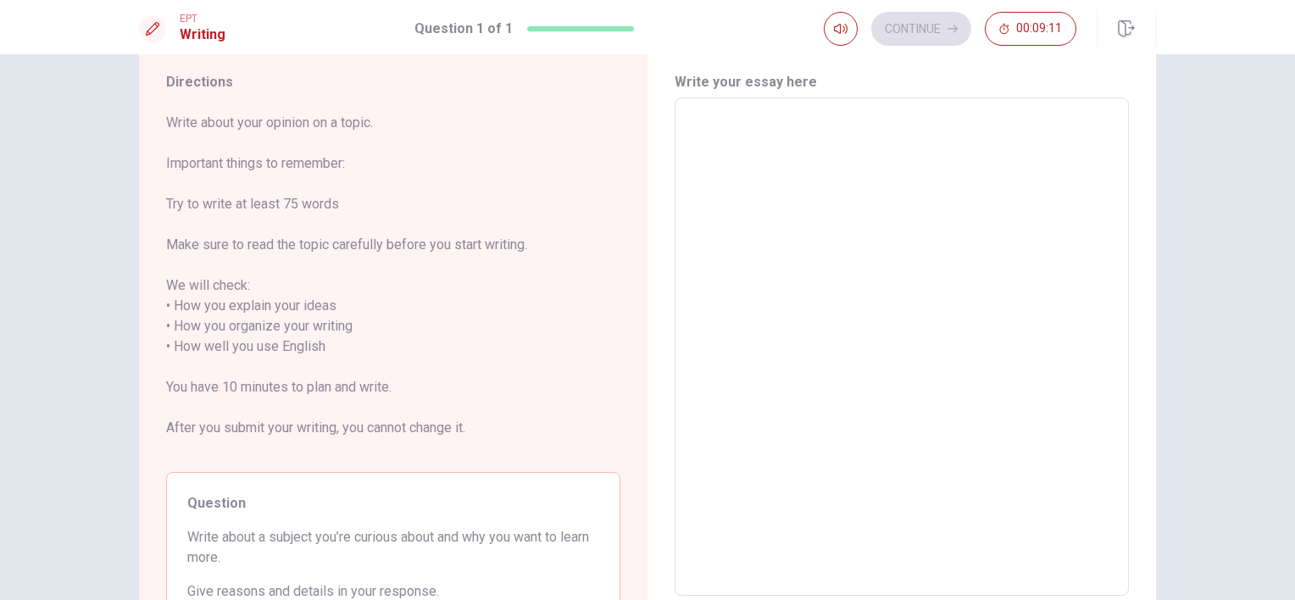
click at [746, 171] on textarea at bounding box center [902, 347] width 431 height 470
type textarea "i"
type textarea "x"
type textarea "in"
type textarea "x"
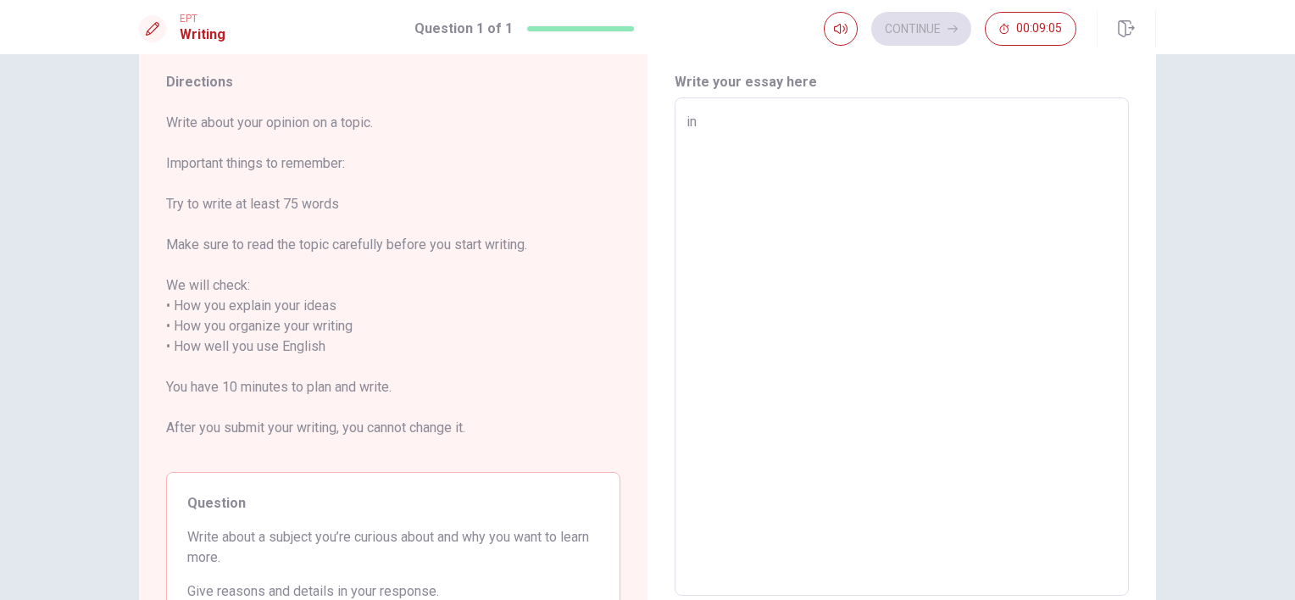
type textarea "in"
type textarea "x"
type textarea "in m"
type textarea "x"
type textarea "in my"
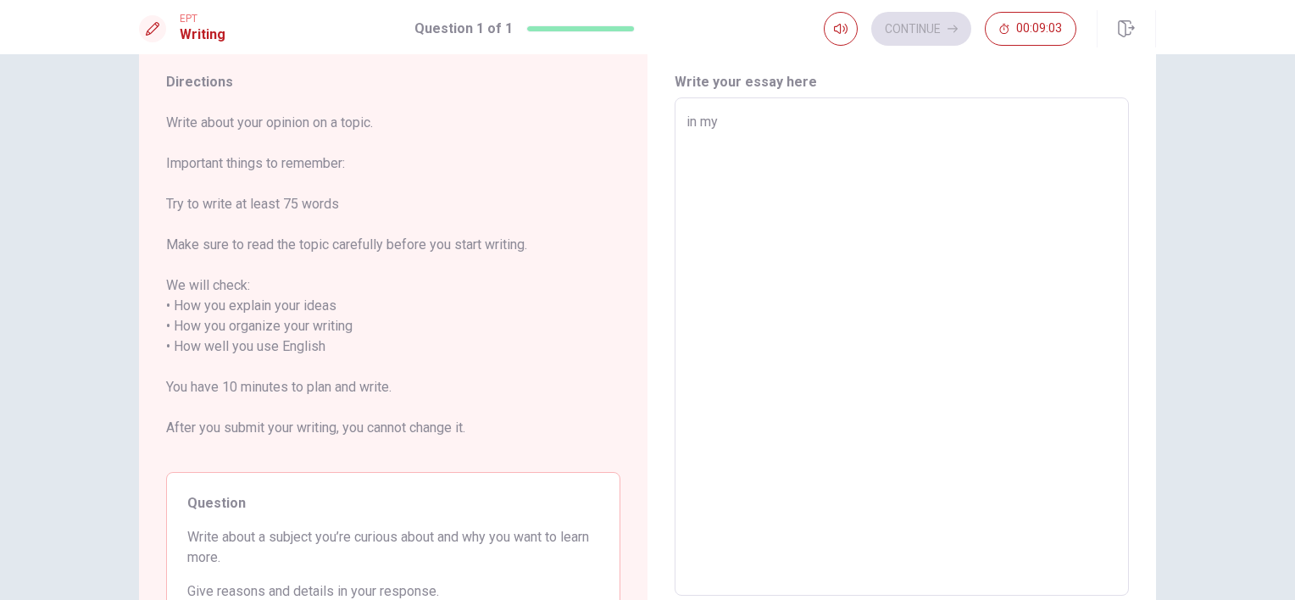
type textarea "x"
type textarea "in my"
type textarea "x"
type textarea "in my i"
type textarea "x"
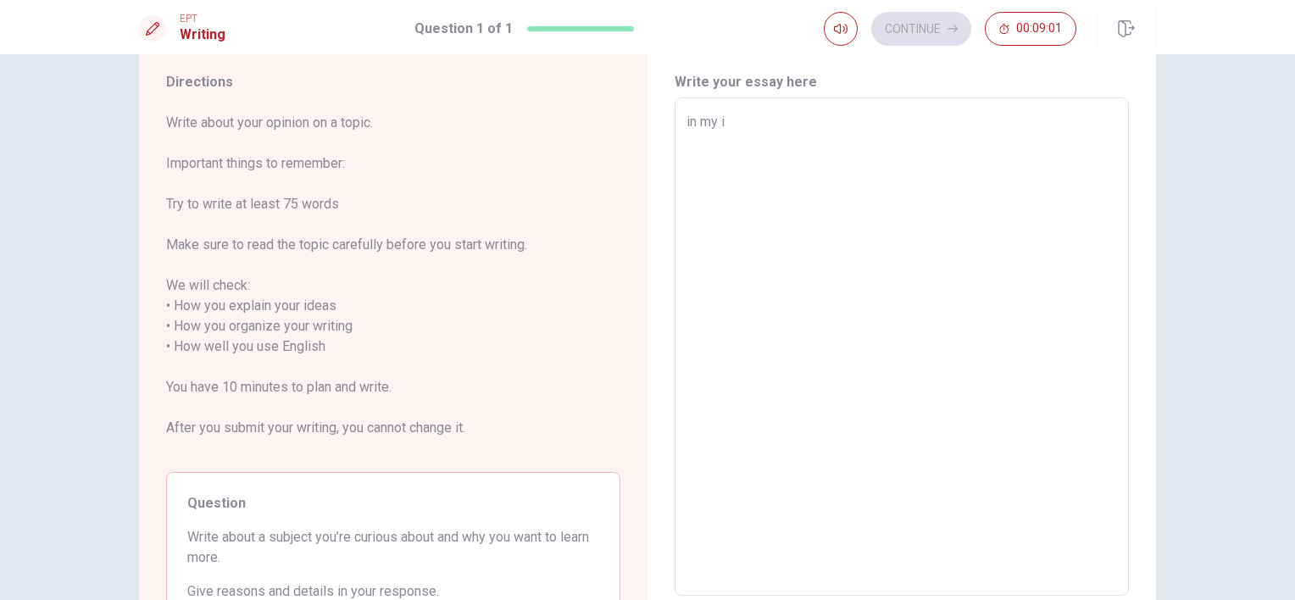
type textarea "in my"
type textarea "x"
type textarea "in my o"
type textarea "x"
type textarea "in my opi9"
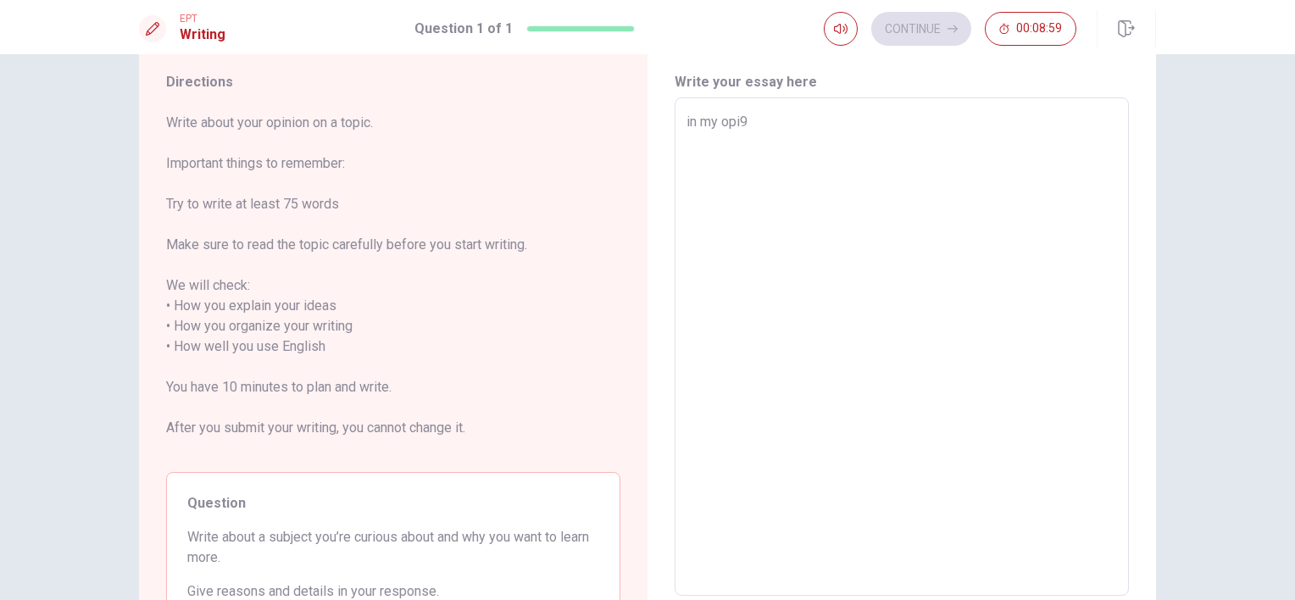
type textarea "x"
type textarea "in my opi"
type textarea "x"
type textarea "in my opin"
type textarea "x"
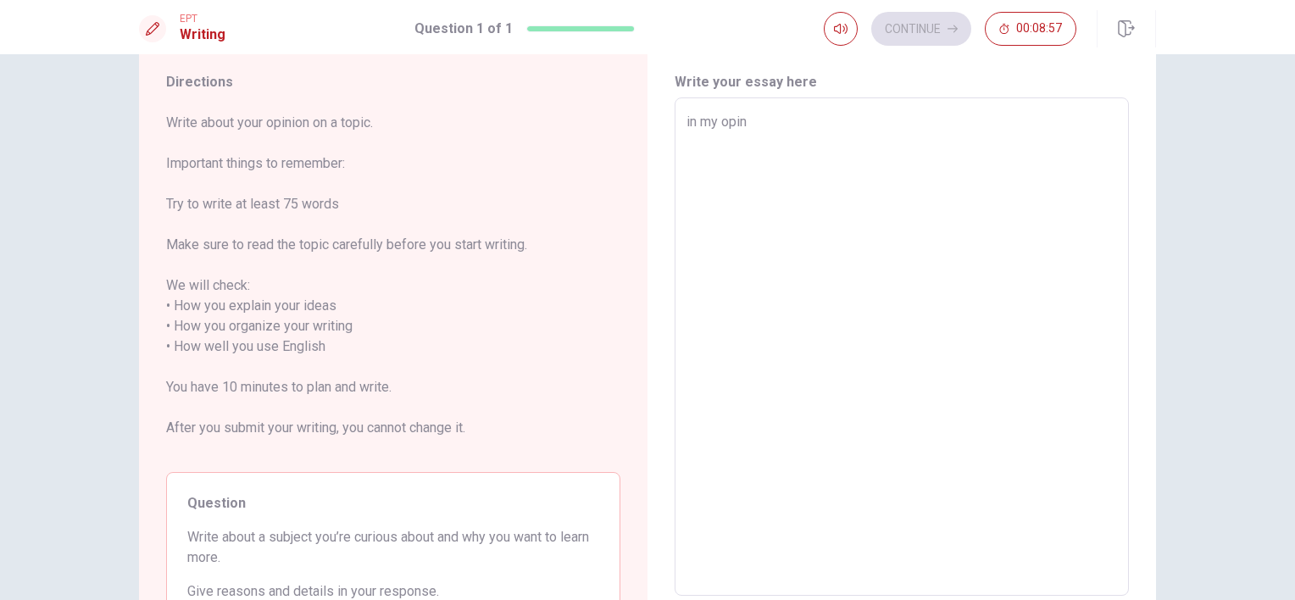
type textarea "in my opini"
type textarea "x"
type textarea "in my opinio"
type textarea "x"
type textarea "in my opinion"
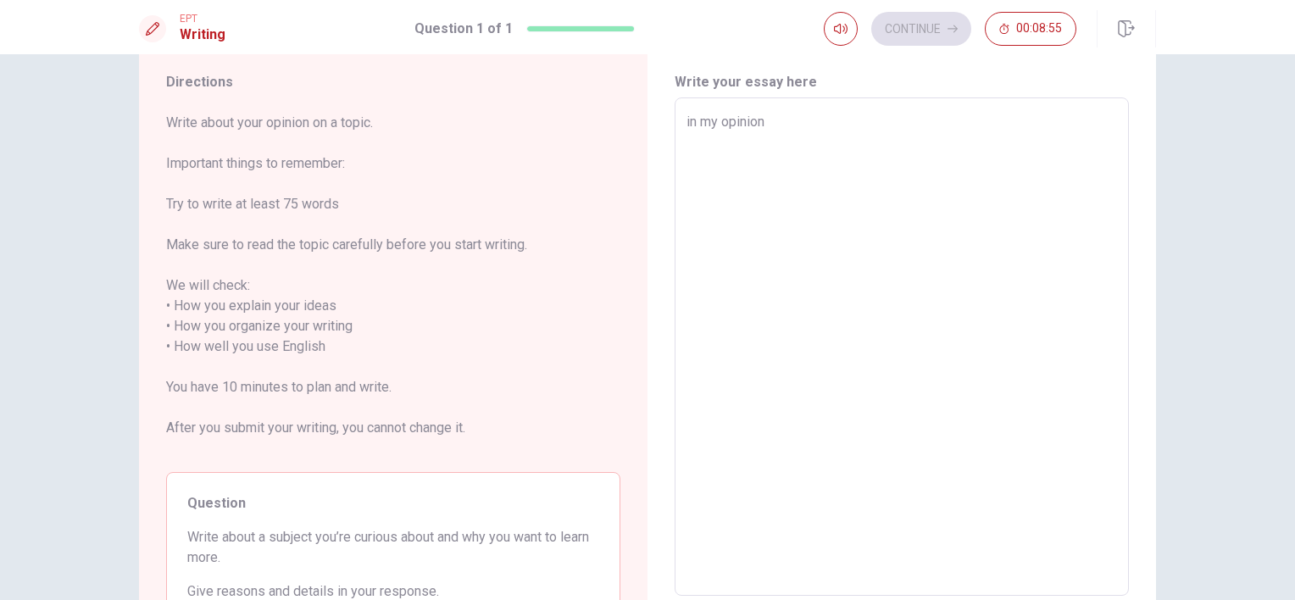
click at [687, 124] on textarea "in my opinion" at bounding box center [902, 347] width 431 height 470
type textarea "x"
type textarea "n my opinion"
type textarea "x"
type textarea "In my opinion"
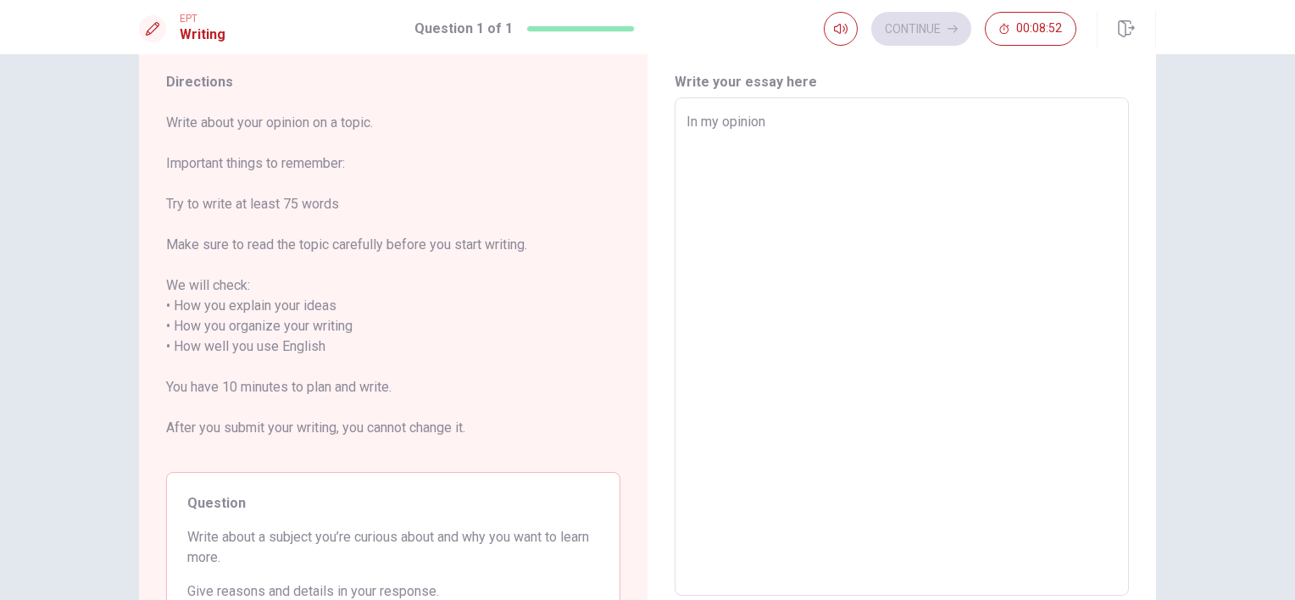
click at [770, 121] on textarea "In my opinion" at bounding box center [902, 347] width 431 height 470
type textarea "x"
type textarea "In my opinion"
type textarea "x"
type textarea "In my opinion t"
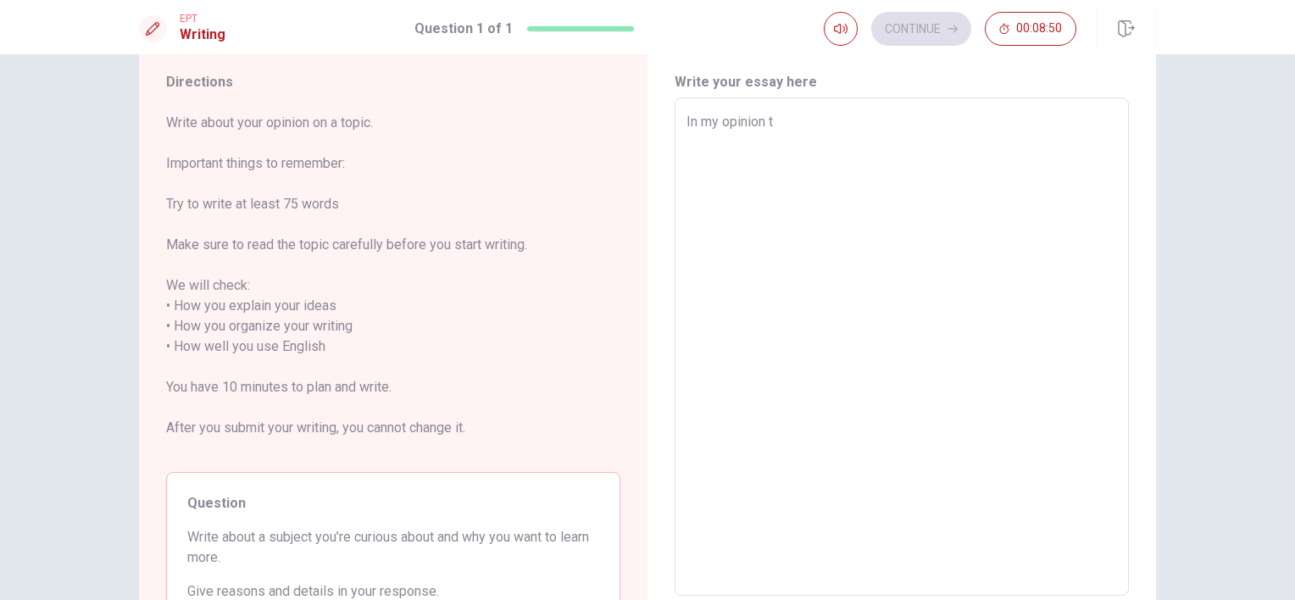
type textarea "x"
type textarea "In my opinion ta"
type textarea "x"
type textarea "In my opinion tak"
type textarea "x"
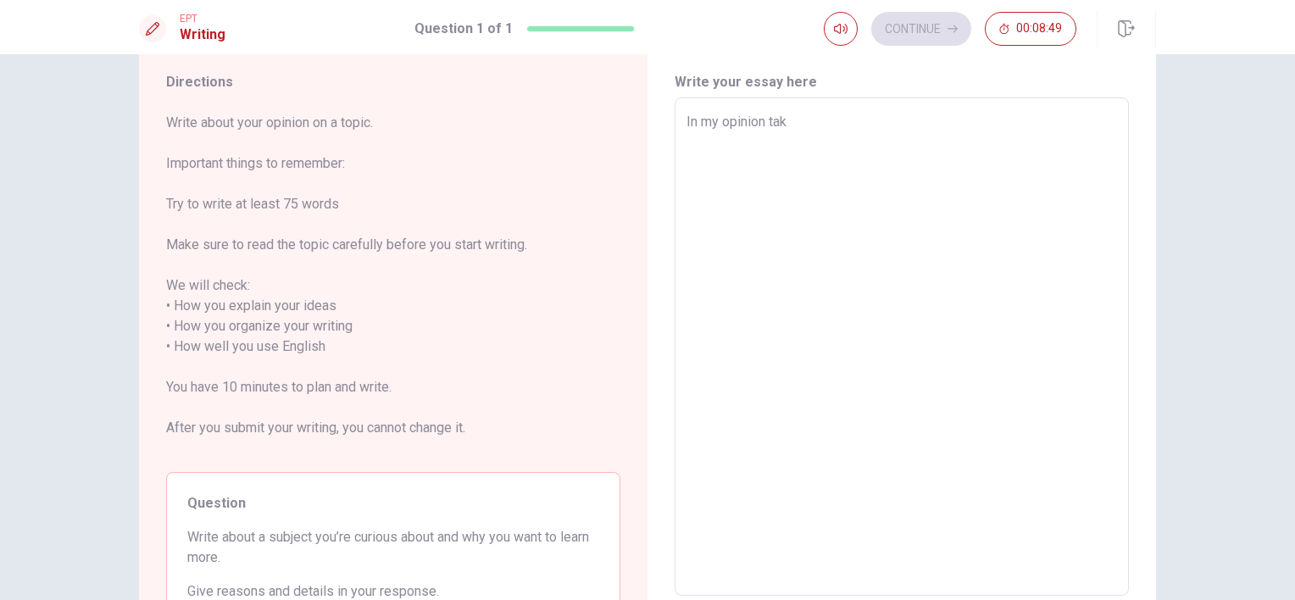
type textarea "In my opinion take"
type textarea "x"
type textarea "In my opinion take"
type textarea "x"
type textarea "In my opinion take c"
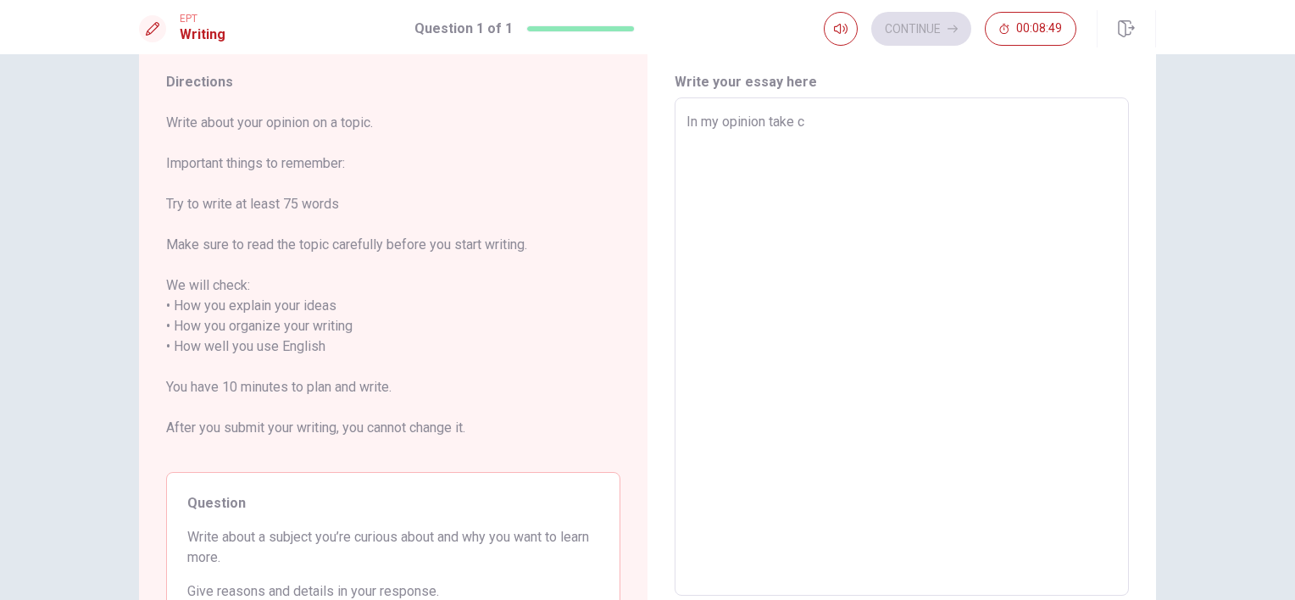
type textarea "x"
type textarea "In my opinion take ca"
type textarea "x"
type textarea "In my opinion take car"
type textarea "x"
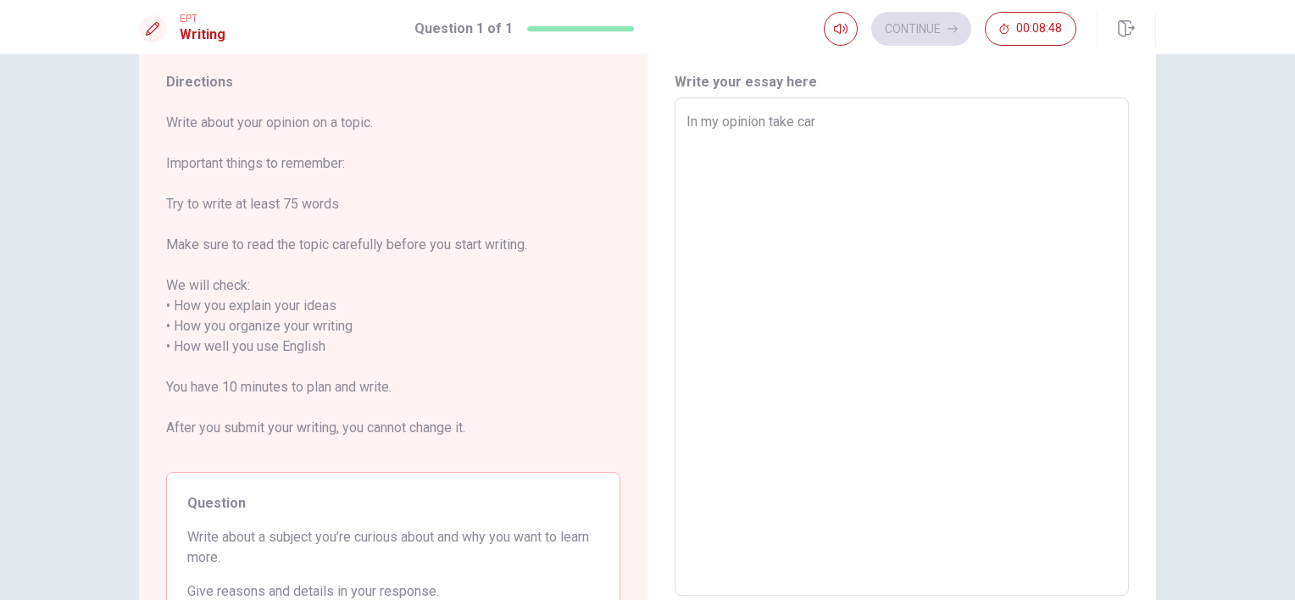
type textarea "In my opinion take care"
type textarea "x"
type textarea "In my opinion take care"
type textarea "x"
type textarea "In my opinion take care o"
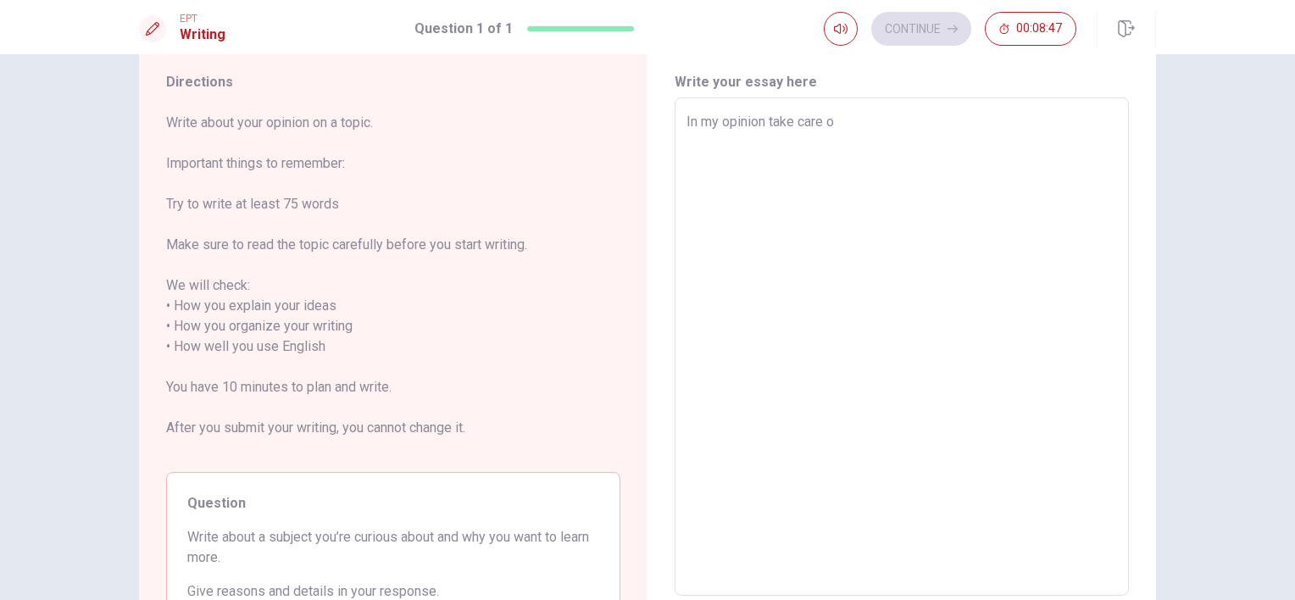
type textarea "x"
type textarea "In my opinion take care of"
type textarea "x"
type textarea "In my opinion take care of"
type textarea "x"
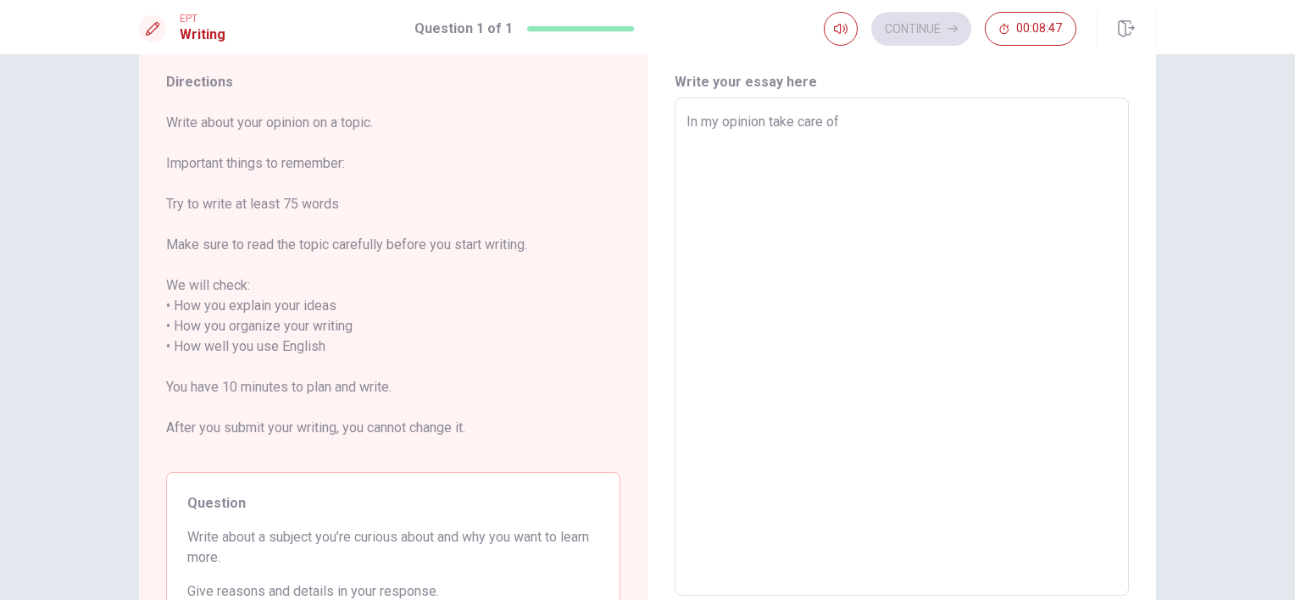
type textarea "In my opinion take care of t"
type textarea "x"
type textarea "In my opinion take care of th"
type textarea "x"
type textarea "In my opinion take care of the"
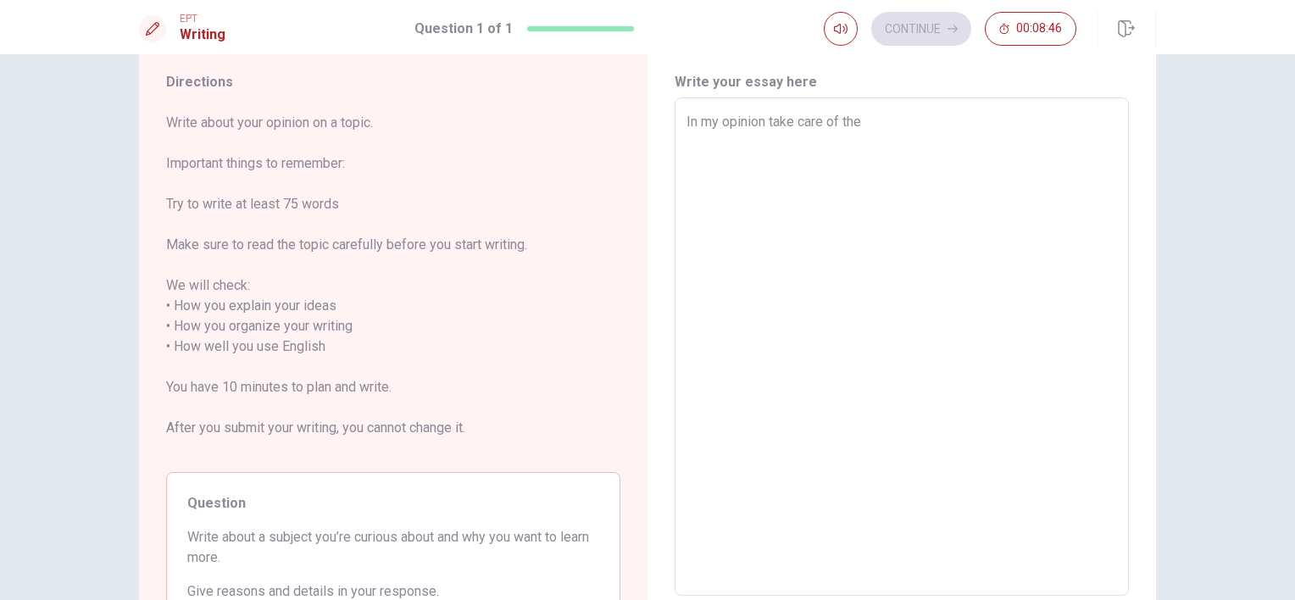
type textarea "x"
type textarea "In my opinion take care of the"
type textarea "x"
type textarea "In my opinion take care of the e"
type textarea "x"
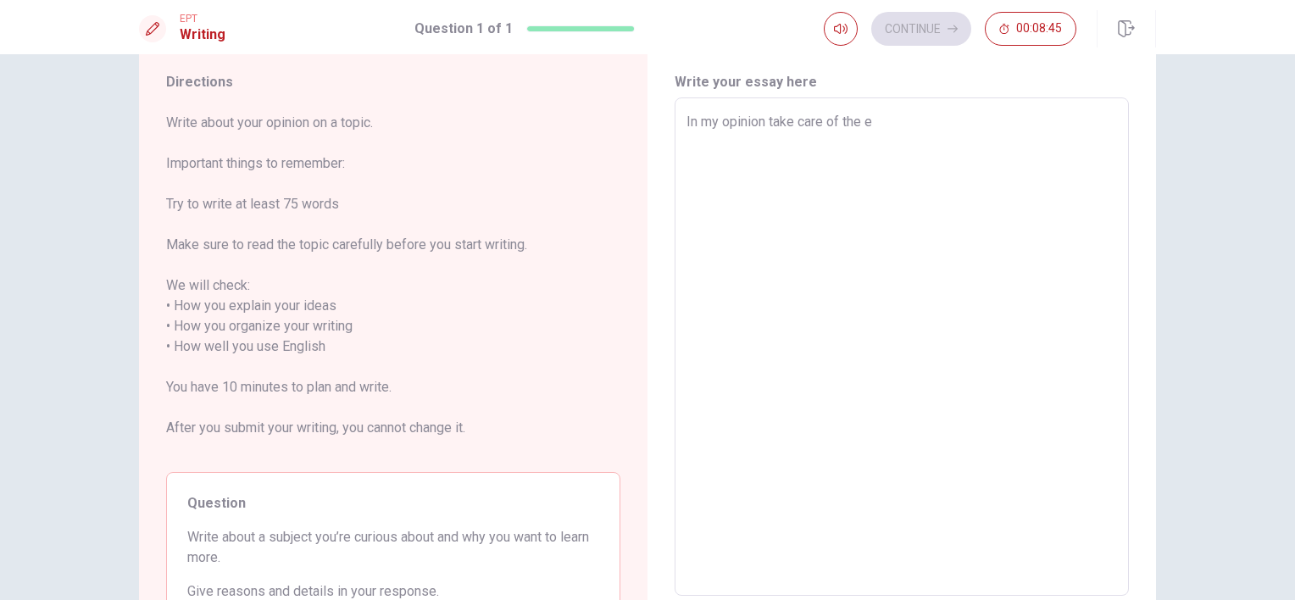
type textarea "In my opinion take care of the en"
type textarea "x"
type textarea "In my opinion take care of the env"
type textarea "x"
type textarea "In my opinion take care of the envi"
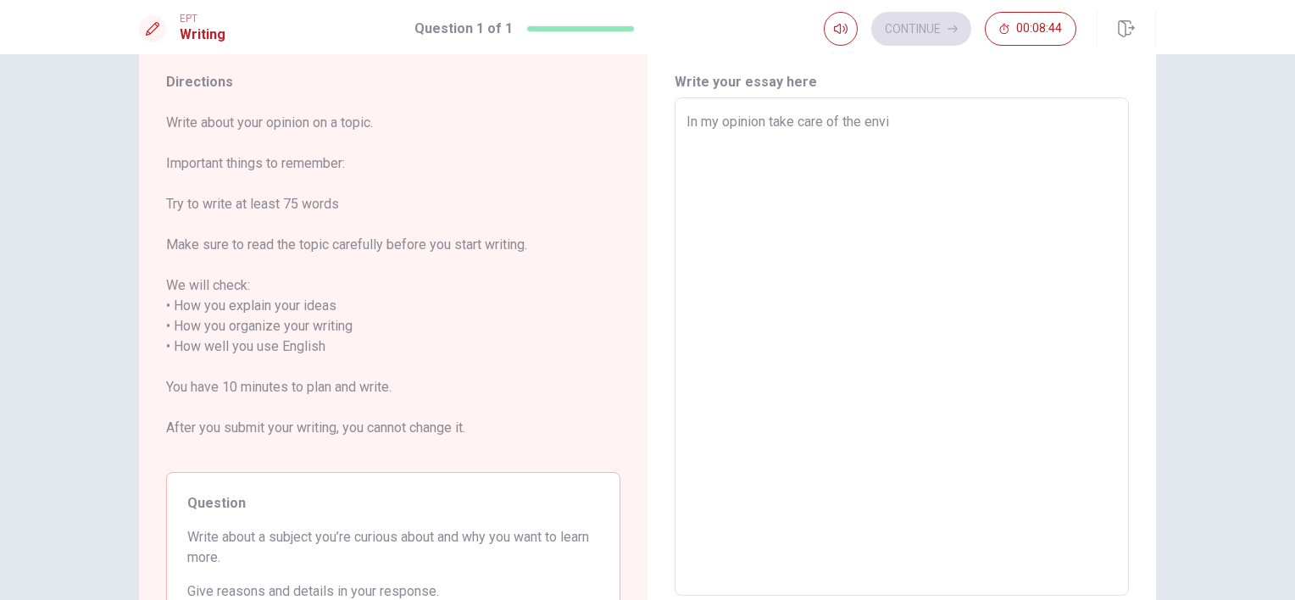
type textarea "x"
type textarea "In my opinion take care of the envir"
type textarea "x"
type textarea "In my opinion take care of the enviro"
type textarea "x"
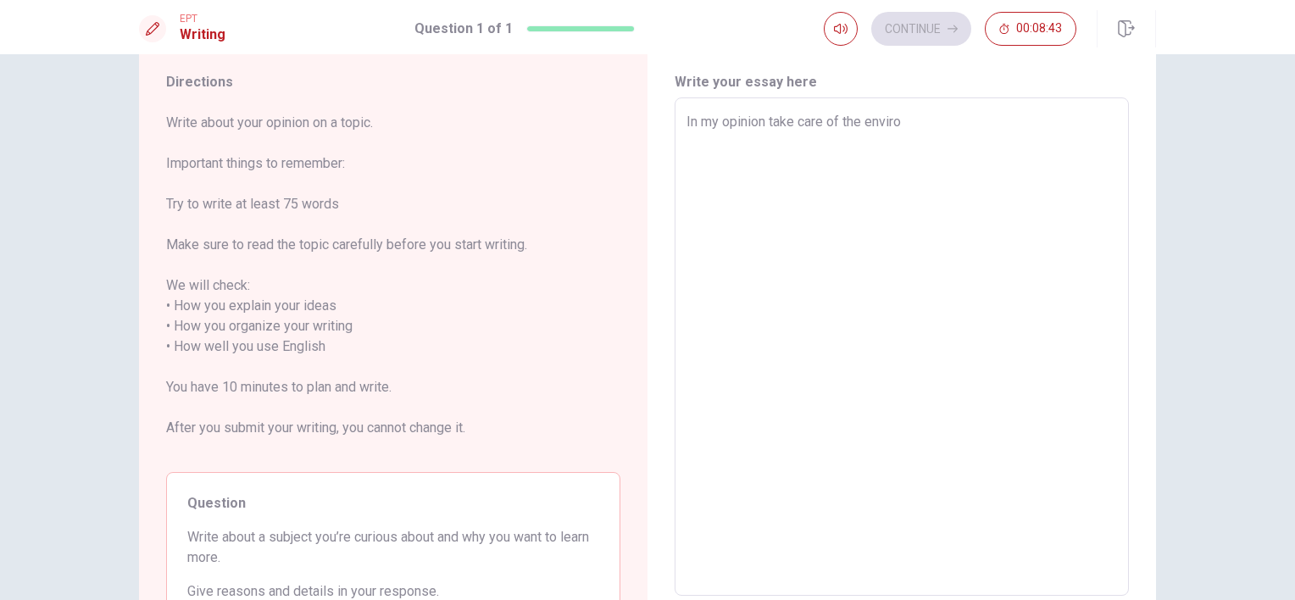
type textarea "In my opinion take care of the envirom"
type textarea "x"
type textarea "In my opinion take care of the envirome"
type textarea "x"
type textarea "In my opinion take care of the enviromen"
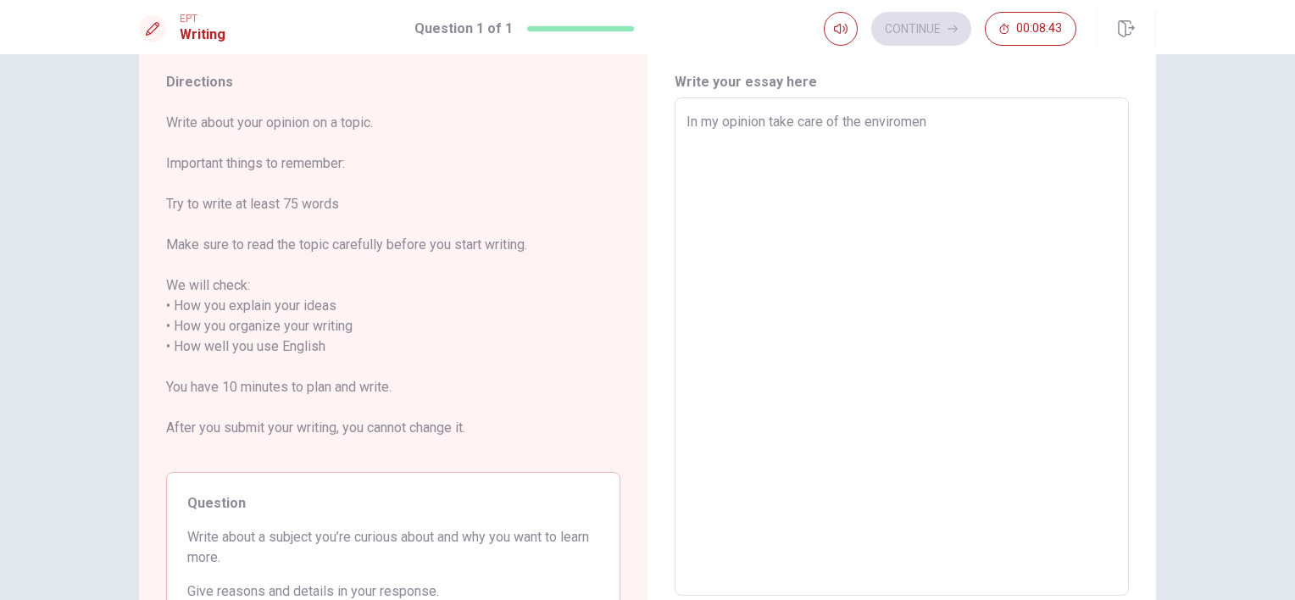
type textarea "x"
type textarea "In my opinion take care of the enviroment"
type textarea "x"
type textarea "In my opinion take care of the enviroment"
type textarea "x"
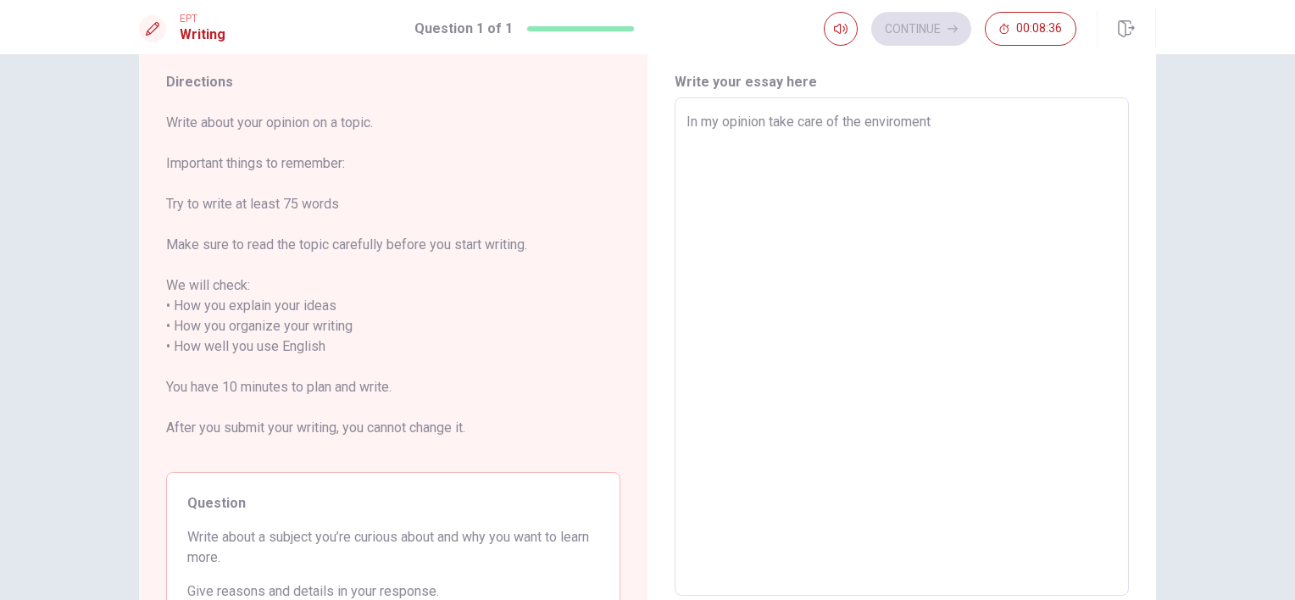
type textarea "In my opinion take care of the enviroment i"
type textarea "x"
type textarea "In my opinion take care of the enviroment is"
type textarea "x"
type textarea "In my opinion take care of the enviroment is"
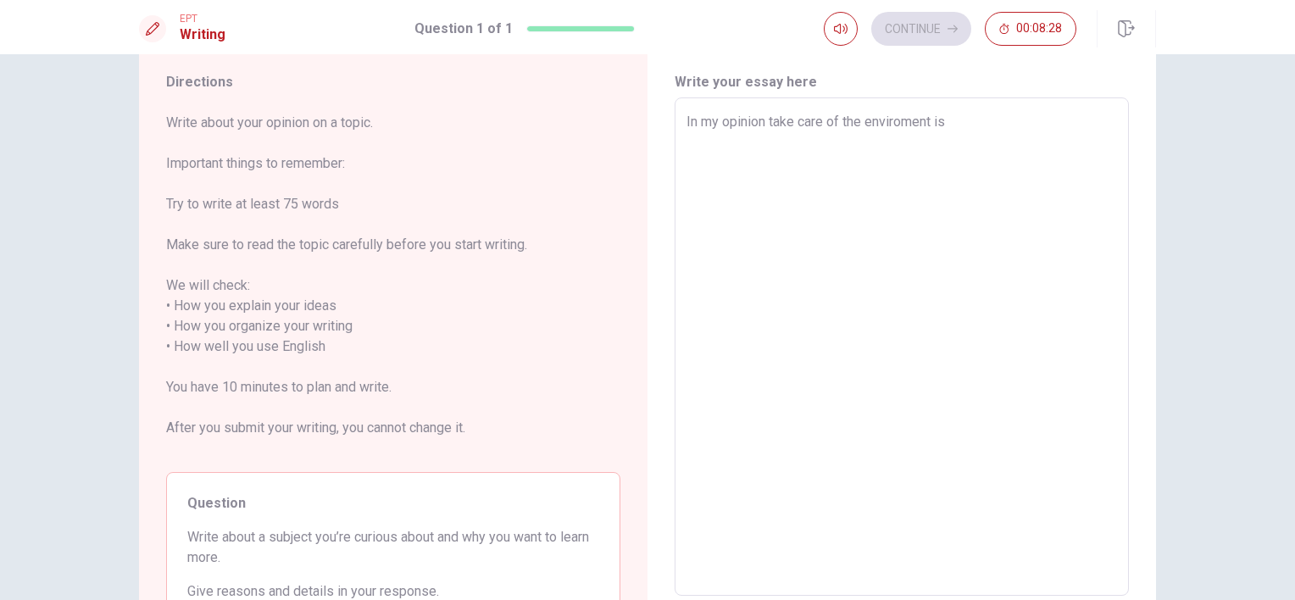
type textarea "x"
type textarea "In my opinion take care of the enviroment is e"
type textarea "x"
type textarea "In my opinion take care of the enviroment is ev"
type textarea "x"
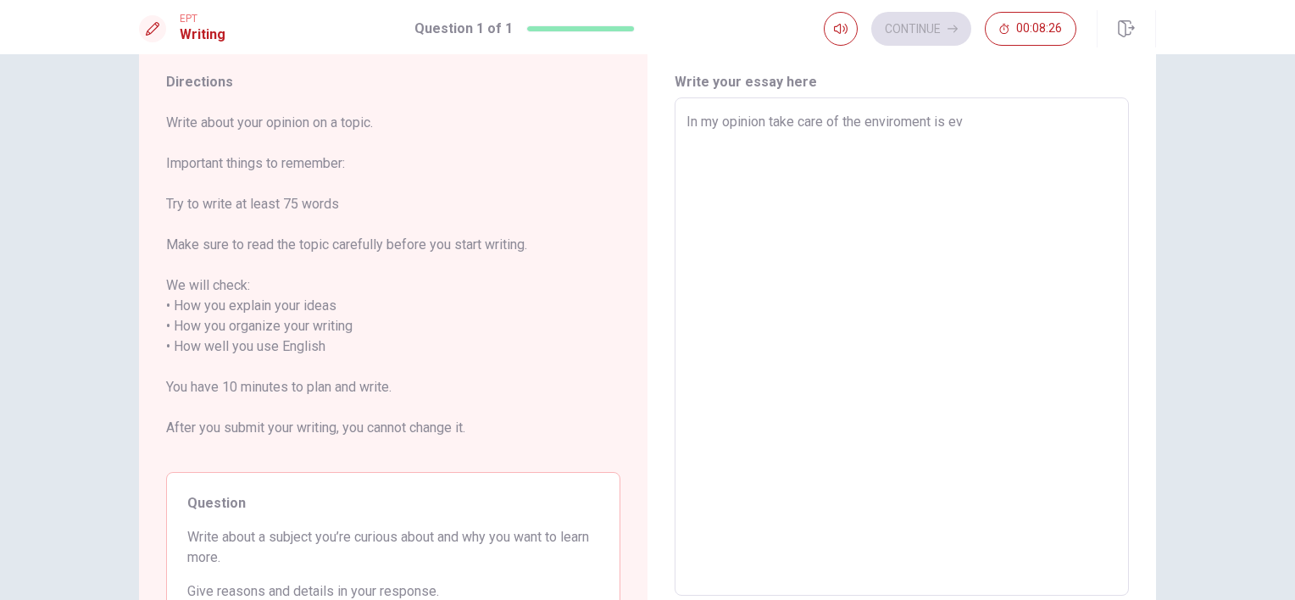
type textarea "In my opinion take care of the enviroment is [PERSON_NAME]"
type textarea "x"
type textarea "In my opinion take care of the enviroment is ever"
type textarea "x"
type textarea "In my opinion take care of the enviroment is every"
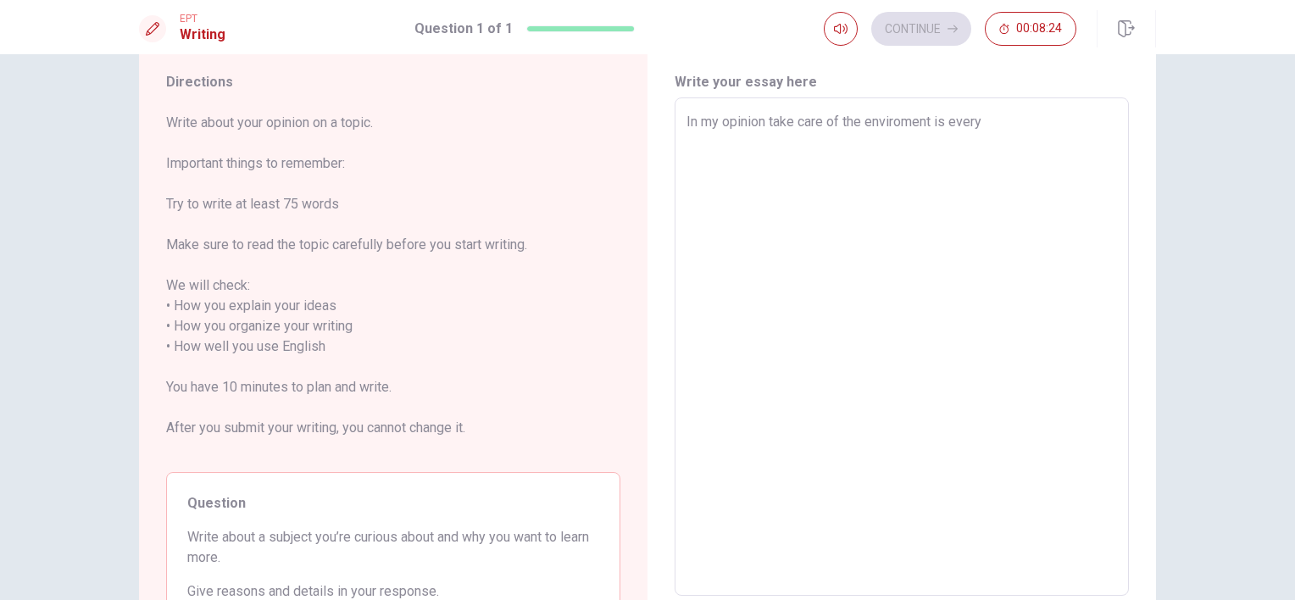
type textarea "x"
type textarea "In my opinion take care of the enviroment is everyo"
type textarea "x"
type textarea "In my opinion take care of the enviroment is everyon"
type textarea "x"
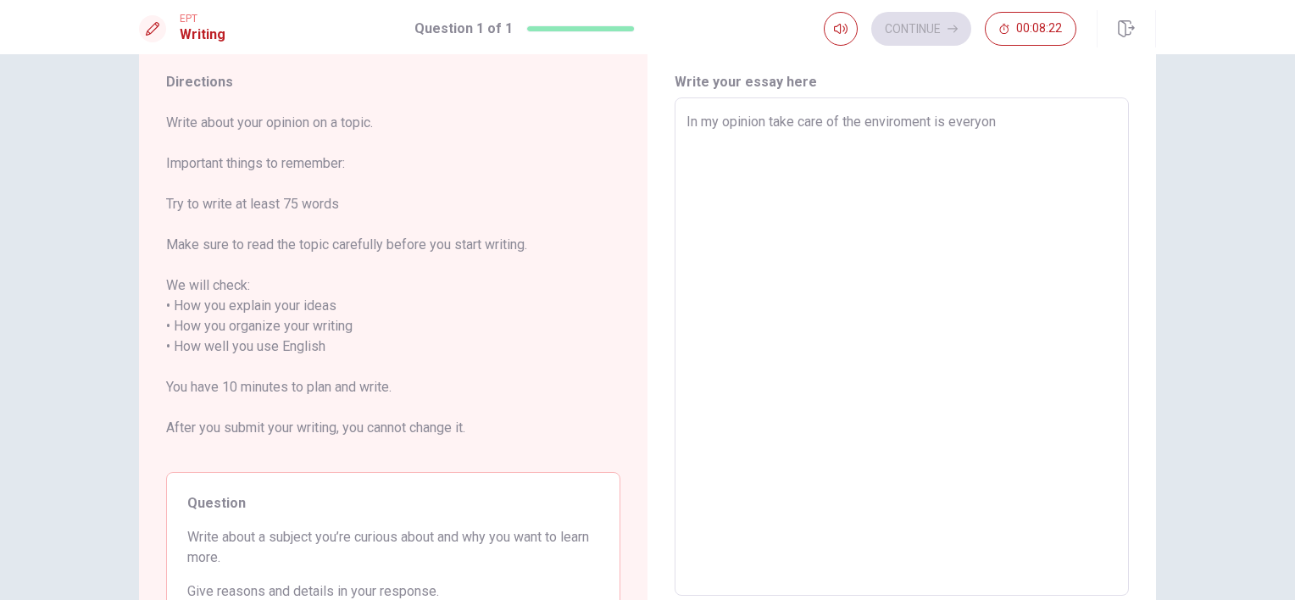
type textarea "In my opinion take care of the enviroment is everyone"
type textarea "x"
type textarea "In my opinion take care of the enviroment is everyone´¨"
type textarea "x"
type textarea "In my opinion take care of the enviroment is everyone´"
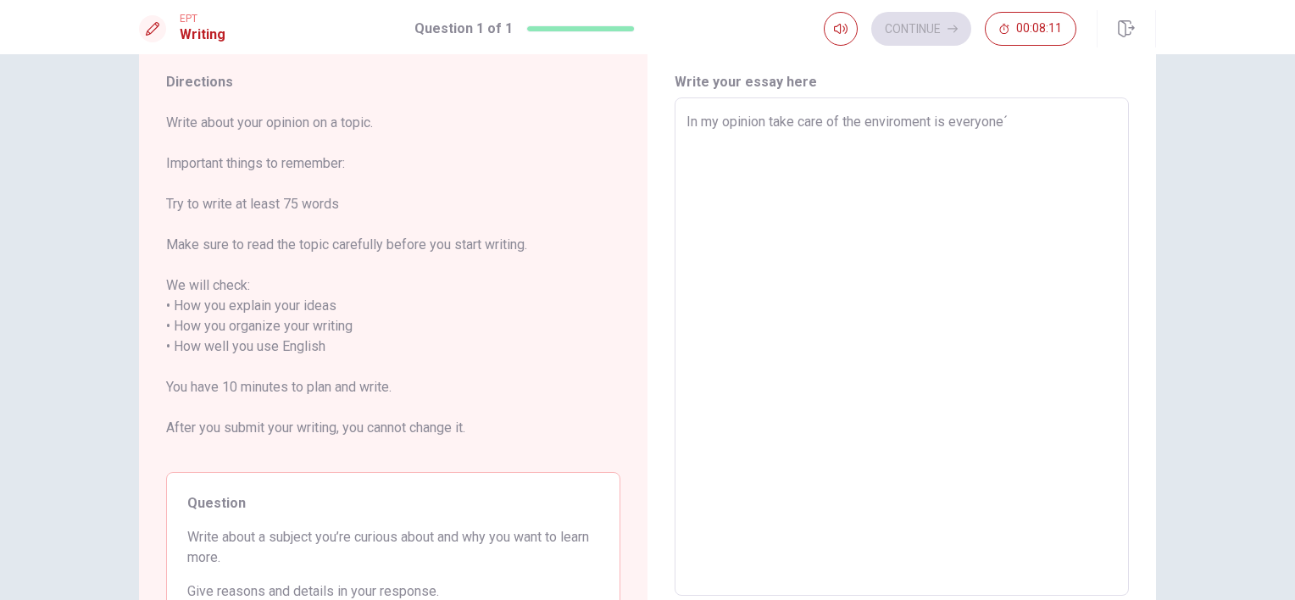
type textarea "x"
type textarea "In my opinion take care of the enviroment is everyone´s"
type textarea "x"
type textarea "In my opinion take care of the enviroment is everyone´s"
type textarea "x"
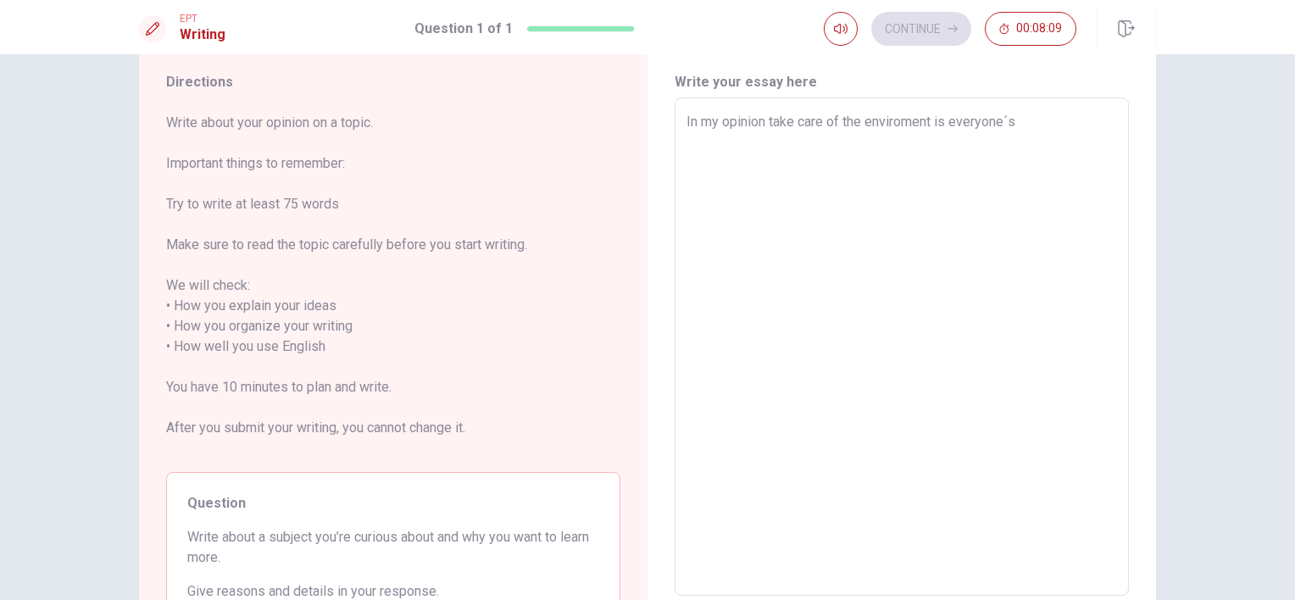
type textarea "In my opinion take care of the enviroment is everyone´s r"
type textarea "x"
type textarea "In my opinion take care of the enviroment is everyone´s re"
type textarea "x"
type textarea "In my opinion take care of the enviroment is everyone´s res"
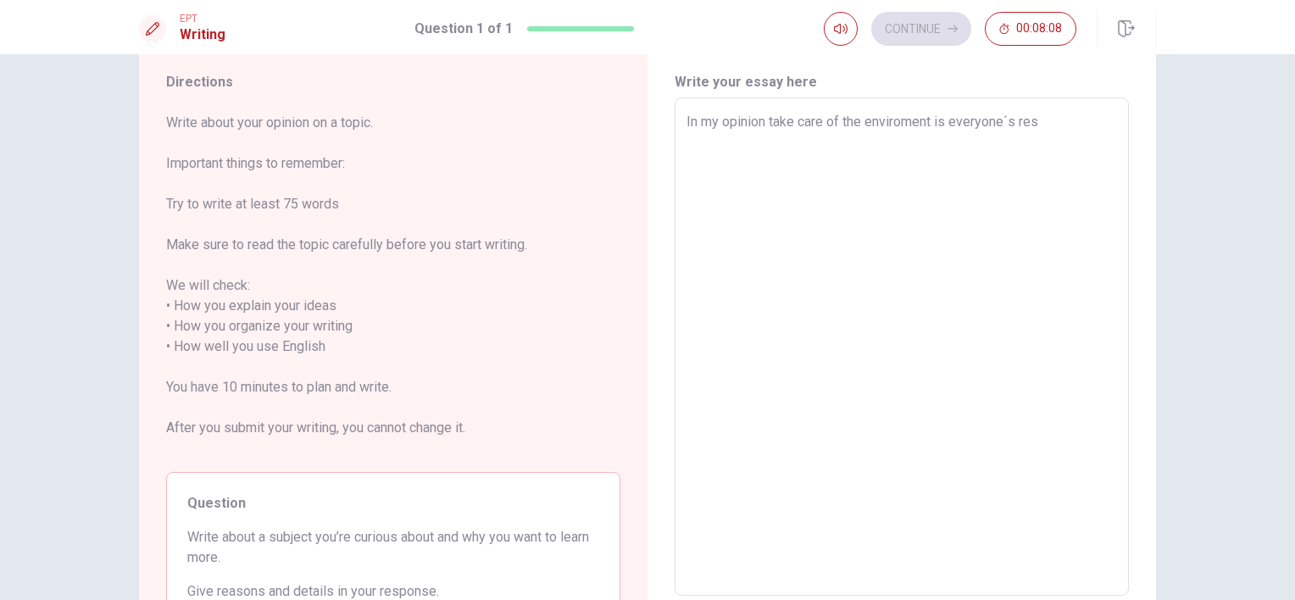
type textarea "x"
type textarea "In my opinion take care of the enviroment is everyone´s resp"
type textarea "x"
type textarea "In my opinion take care of the enviroment is everyone´s respo"
type textarea "x"
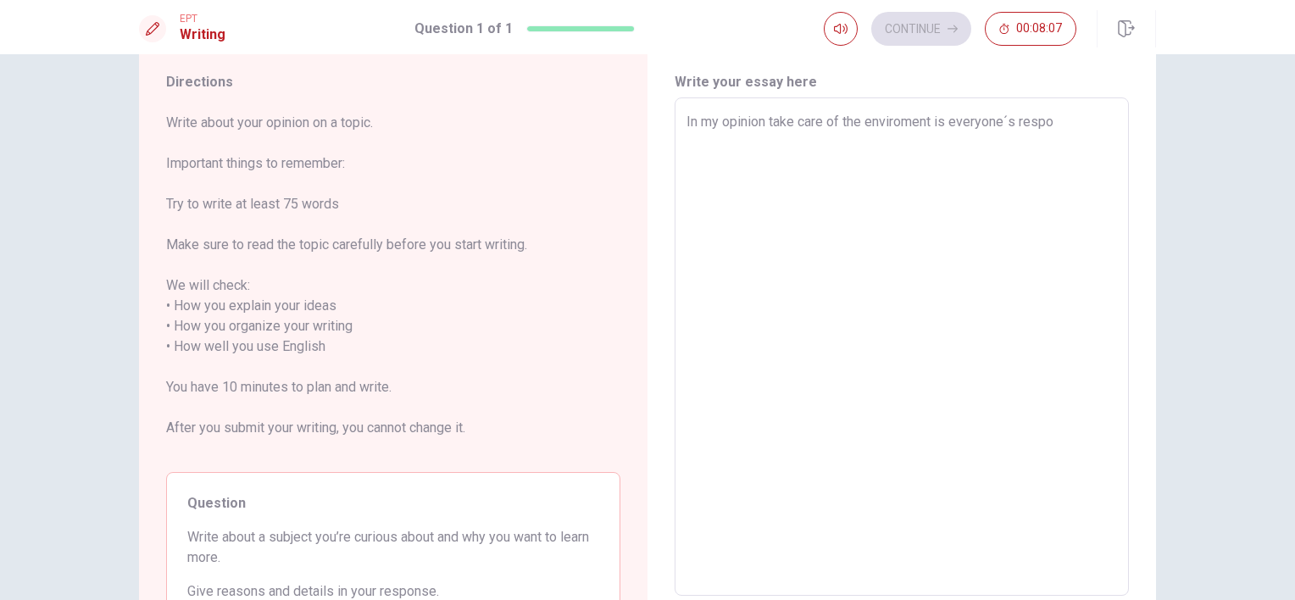
type textarea "In my opinion take care of the enviroment is everyone´s respon"
type textarea "x"
type textarea "In my opinion take care of the enviroment is everyone´s respons"
type textarea "x"
type textarea "In my opinion take care of the enviroment is everyone´s responsa"
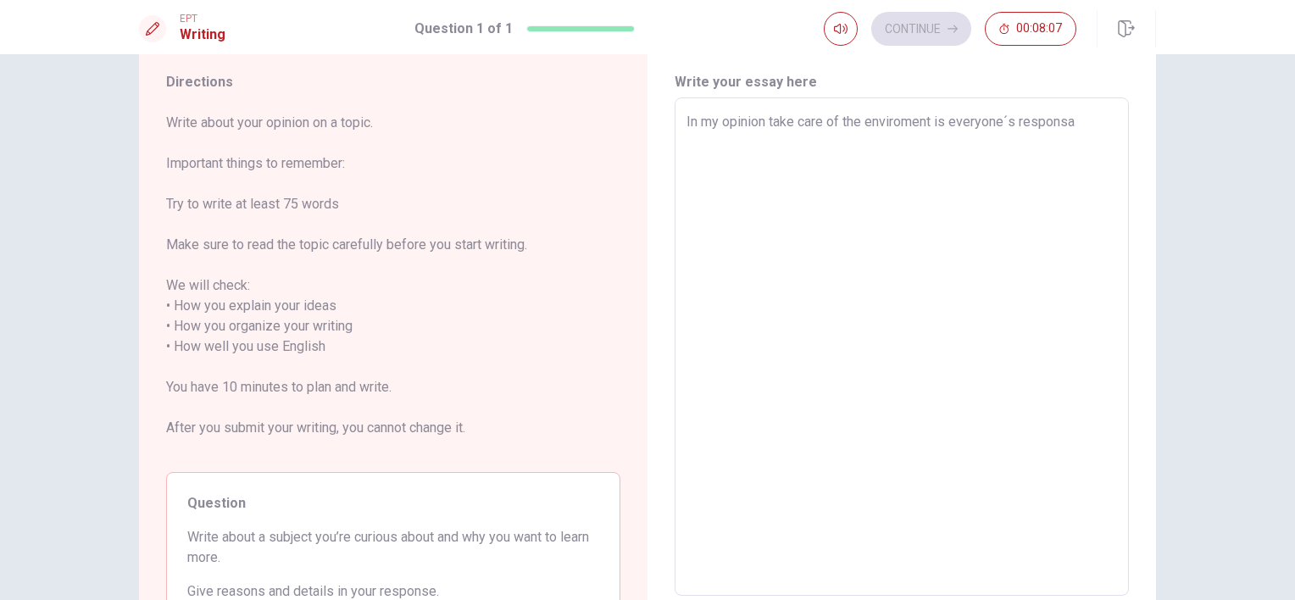
type textarea "x"
type textarea "In my opinion take care of the enviroment is everyone´s responsab"
type textarea "x"
type textarea "In my opinion take care of the enviroment is everyone´s responsabi"
type textarea "x"
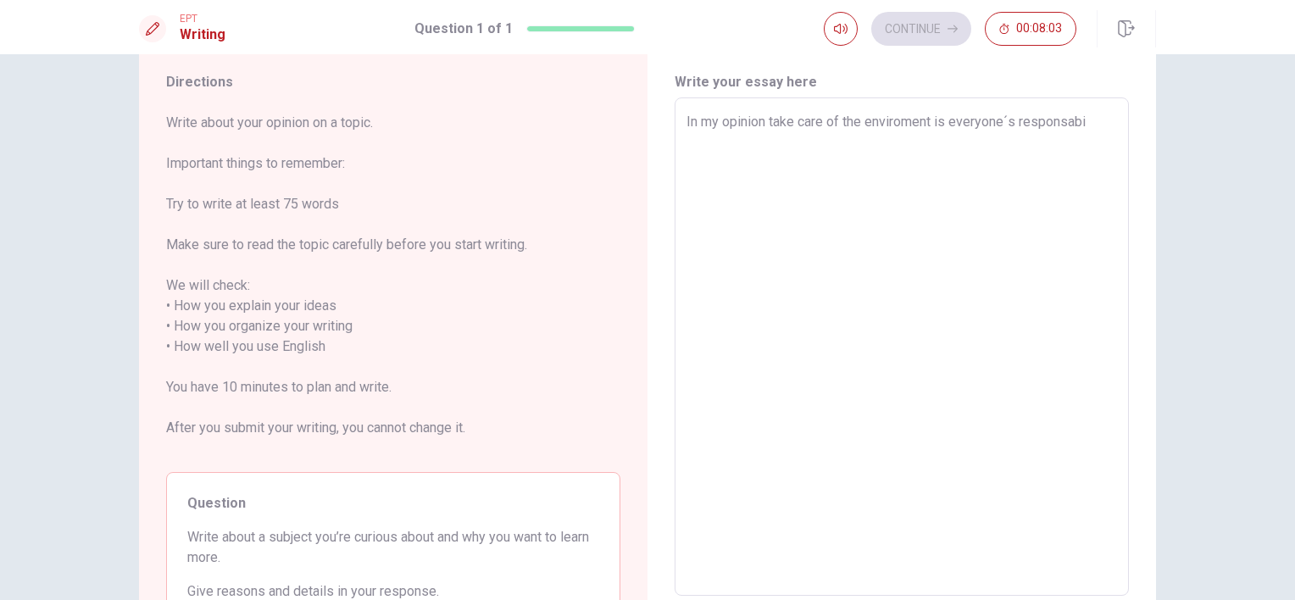
type textarea "In my opinion take care of the enviroment is everyone´s responsabil"
type textarea "x"
type textarea "In my opinion take care of the enviroment is everyone´s responsabili"
type textarea "x"
type textarea "In my opinion take care of the enviroment is everyone´s responsabilit"
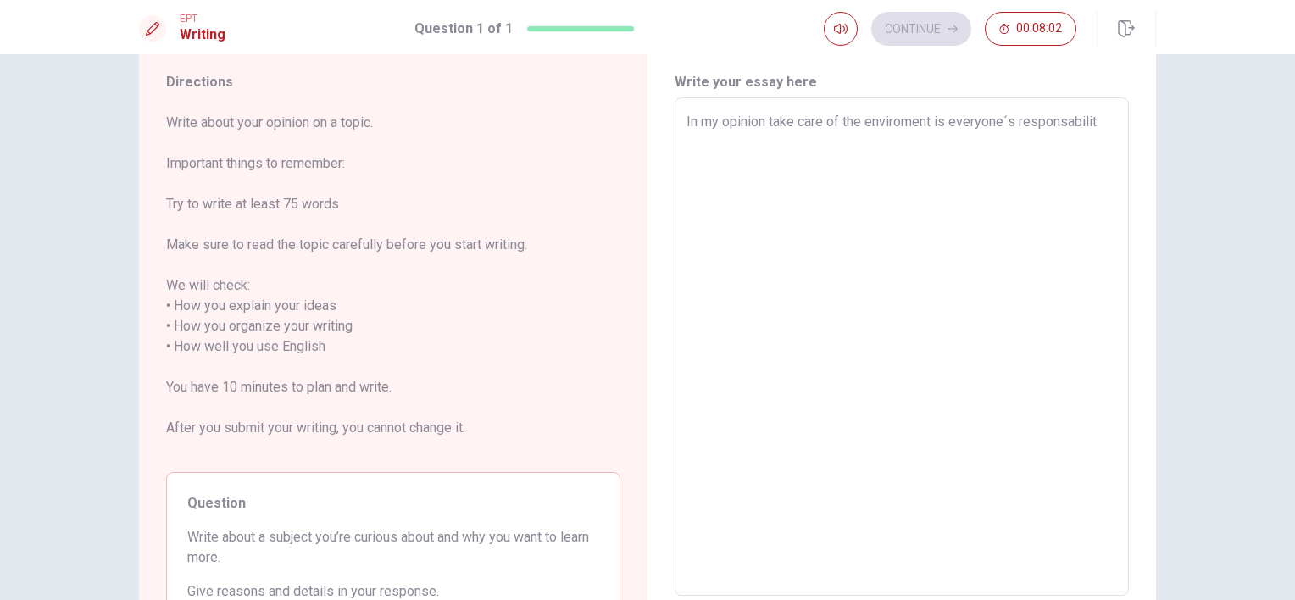
type textarea "x"
type textarea "In my opinion take care of the enviroment is everyone´s responsability"
type textarea "x"
type textarea "In my opinion take care of the enviroment is everyone´s responsability a"
type textarea "x"
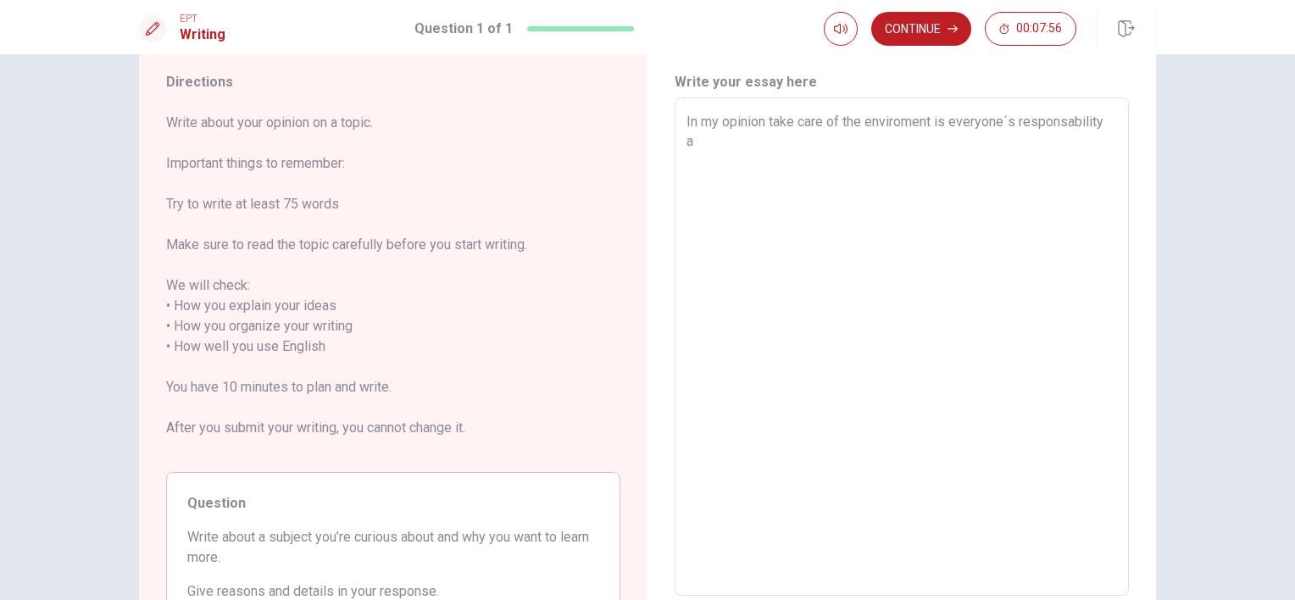
type textarea "In my opinion take care of the enviroment is everyone´s responsability an"
type textarea "x"
type textarea "In my opinion take care of the enviroment is everyone´s responsability and"
type textarea "x"
type textarea "In my opinion take care of the enviroment is everyone´s responsability and"
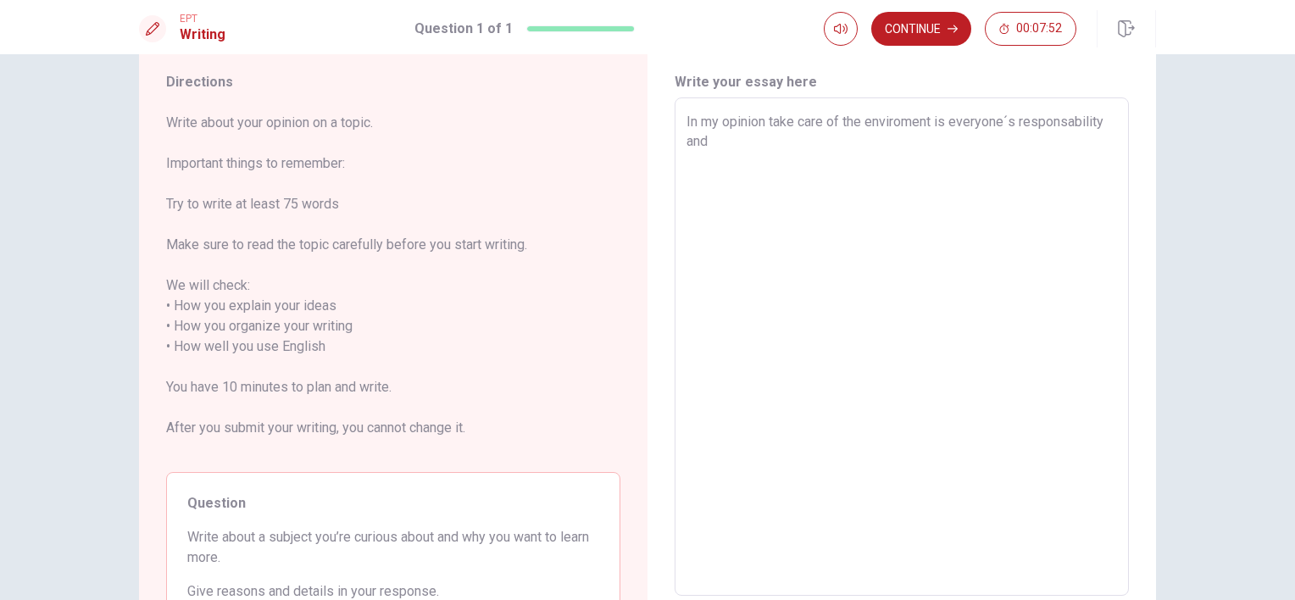
type textarea "x"
type textarea "In my opinion take care of the enviroment is everyone´s responsability and i"
type textarea "x"
type textarea "In my opinion take care of the enviroment is everyone´s responsability and im"
type textarea "x"
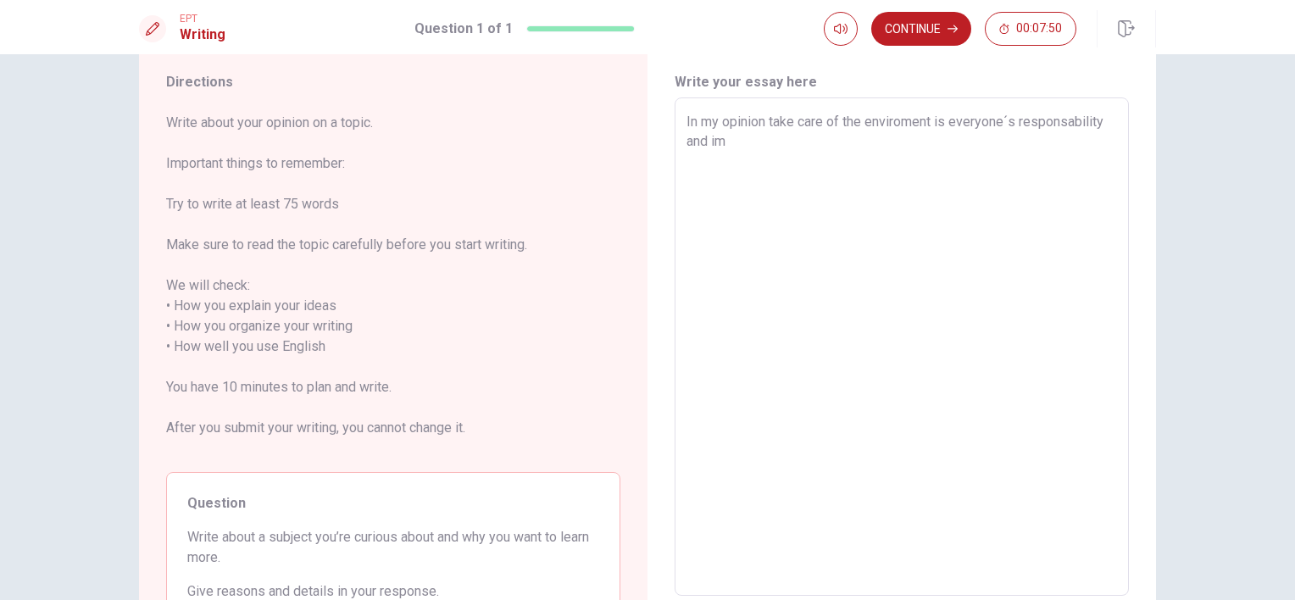
type textarea "In my opinion take care of the enviroment is everyone´s responsability and imp"
type textarea "x"
type textarea "In my opinion take care of the enviroment is everyone´s responsability and impo"
type textarea "x"
type textarea "In my opinion take care of the enviroment is everyone´s responsability and impor"
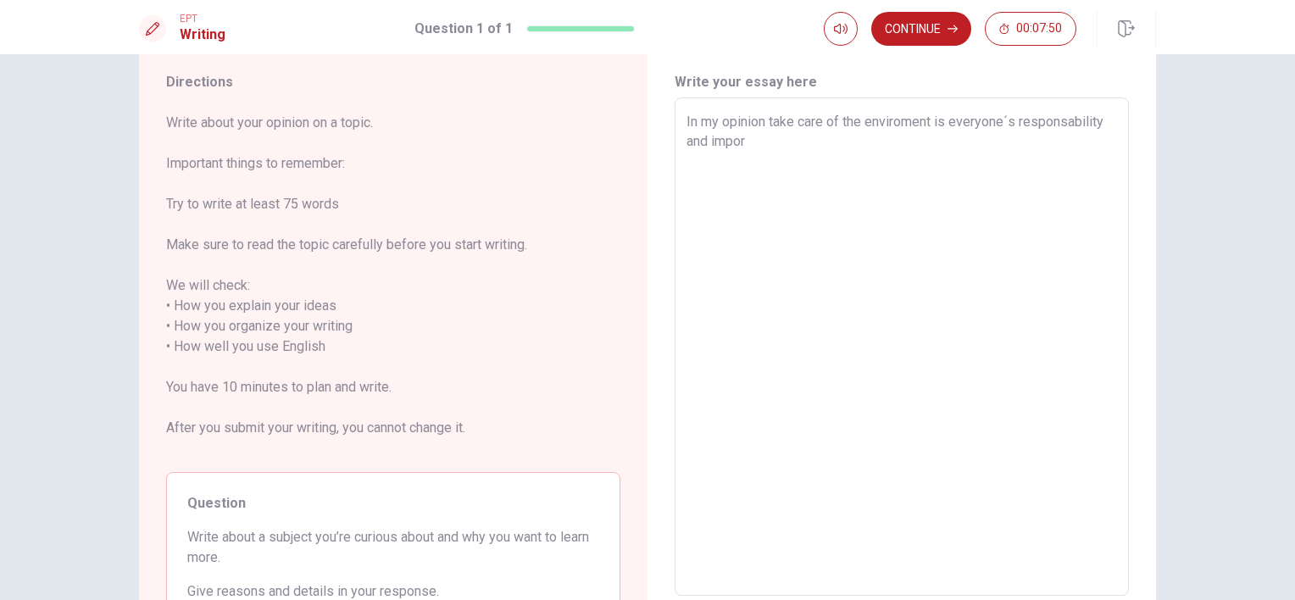
type textarea "x"
type textarea "In my opinion take care of the enviroment is everyone´s responsability and impo…"
type textarea "x"
type textarea "In my opinion take care of the enviroment is everyone´s responsability and impo…"
type textarea "x"
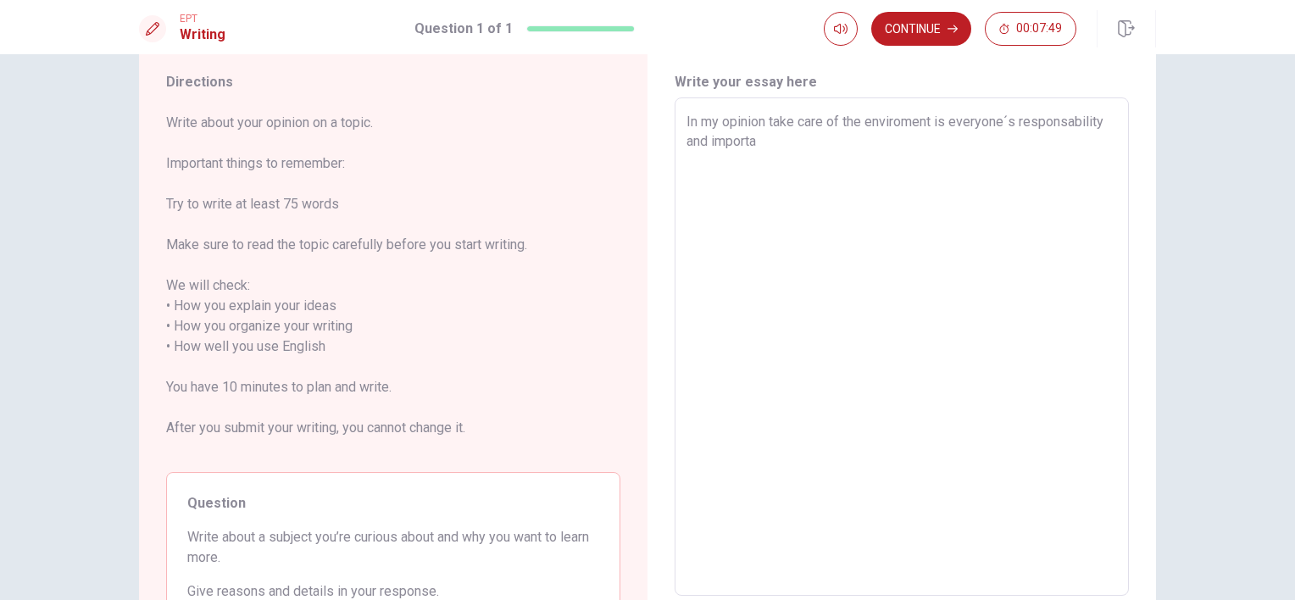
type textarea "In my opinion take care of the enviroment is everyone´s responsability and impo…"
type textarea "x"
type textarea "In my opinion take care of the enviroment is everyone´s responsability and impo…"
type textarea "x"
type textarea "In my opinion take care of the enviroment is everyone´s responsability and impo…"
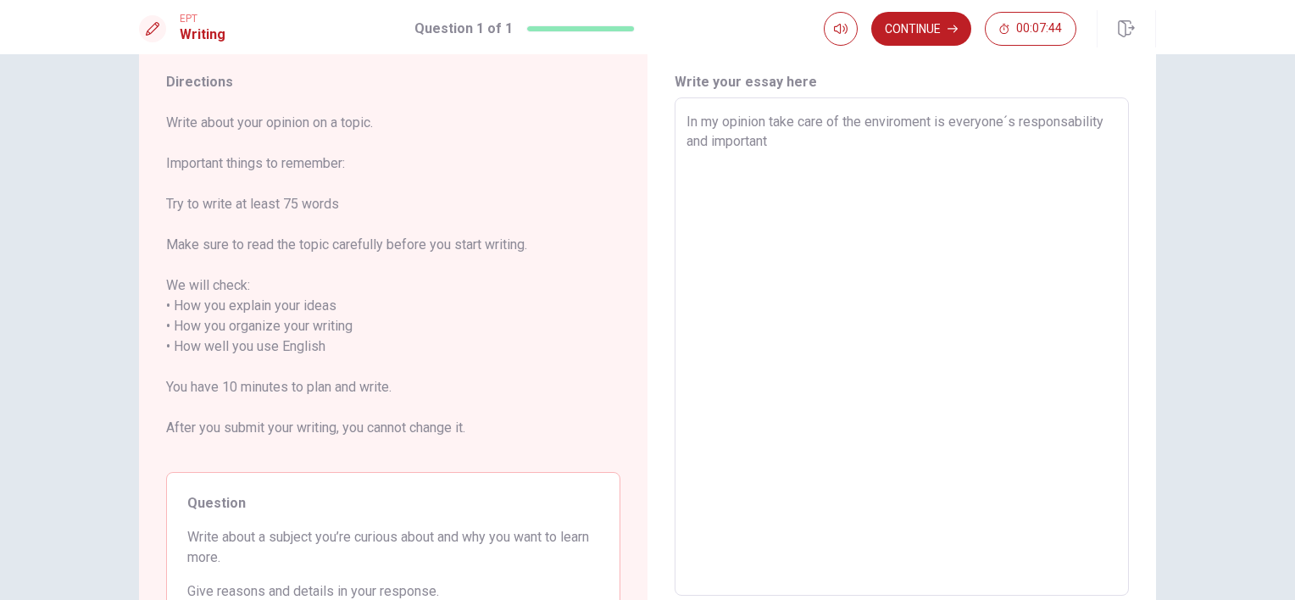
type textarea "x"
type textarea "In my opinion take care of the enviroment is everyone´s responsability and impo…"
type textarea "x"
type textarea "In my opinion take care of the enviroment is everyone´s responsability and impo…"
type textarea "x"
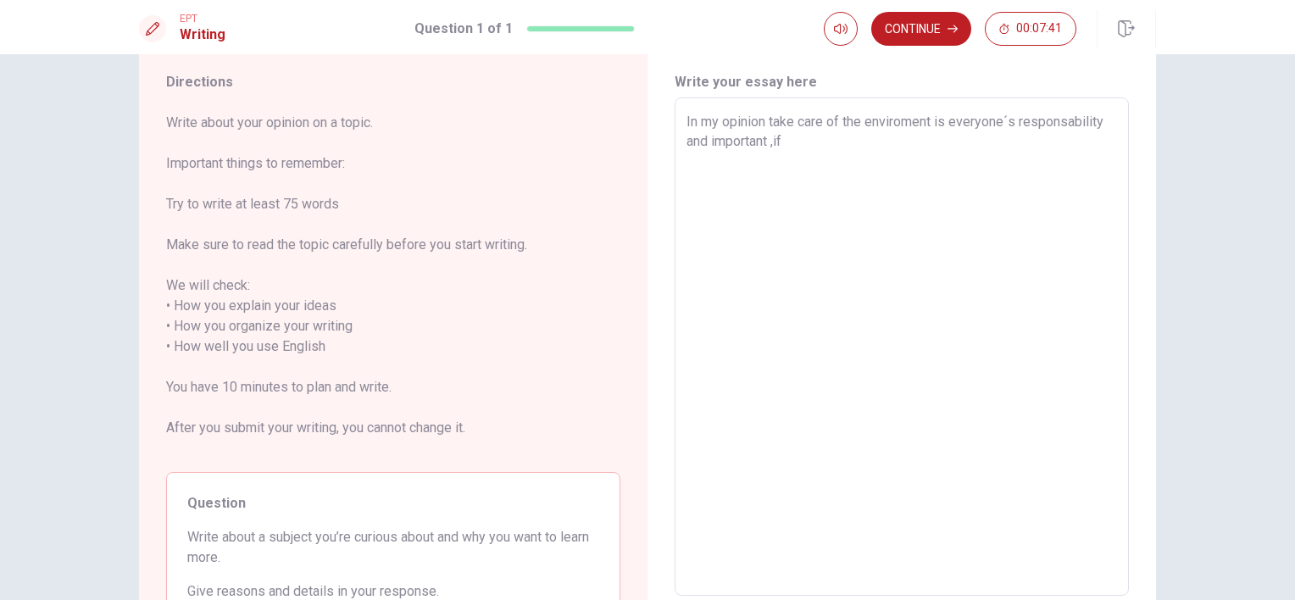
type textarea "In my opinion take care of the enviroment is everyone´s responsability and impo…"
type textarea "x"
type textarea "In my opinion take care of the enviroment is everyone´s responsability and impo…"
type textarea "x"
type textarea "In my opinion take care of the enviroment is everyone´s responsability and impo…"
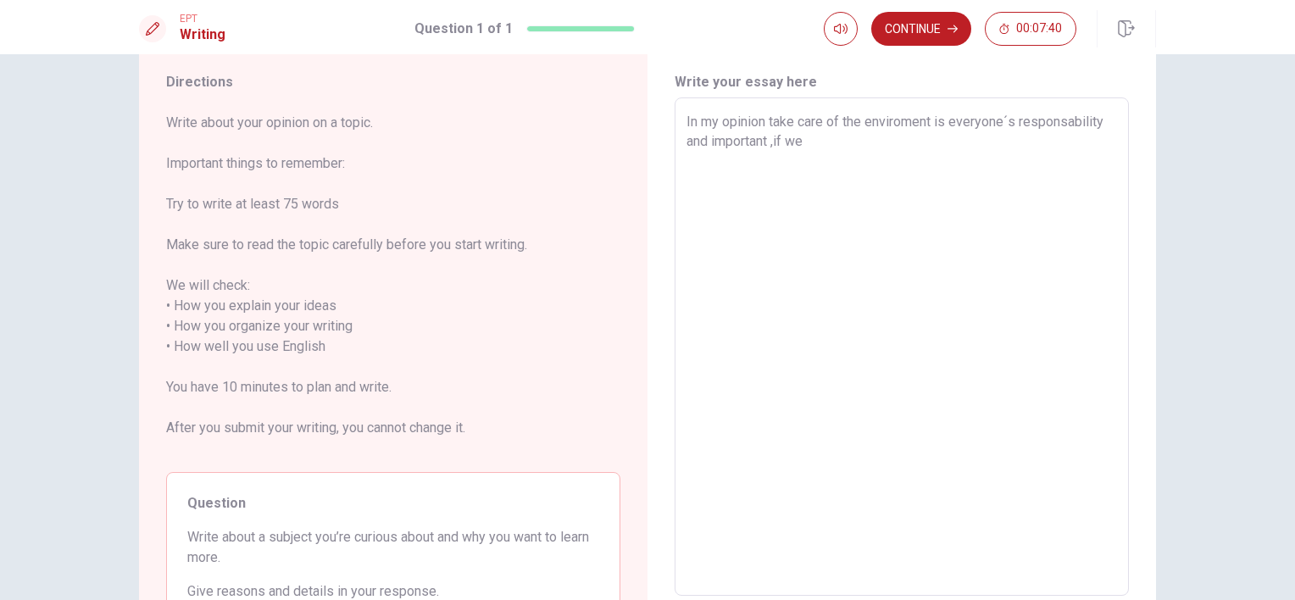
type textarea "x"
type textarea "In my opinion take care of the enviroment is everyone´s responsability and impo…"
type textarea "x"
type textarea "In my opinion take care of the enviroment is everyone´s responsability and impo…"
type textarea "x"
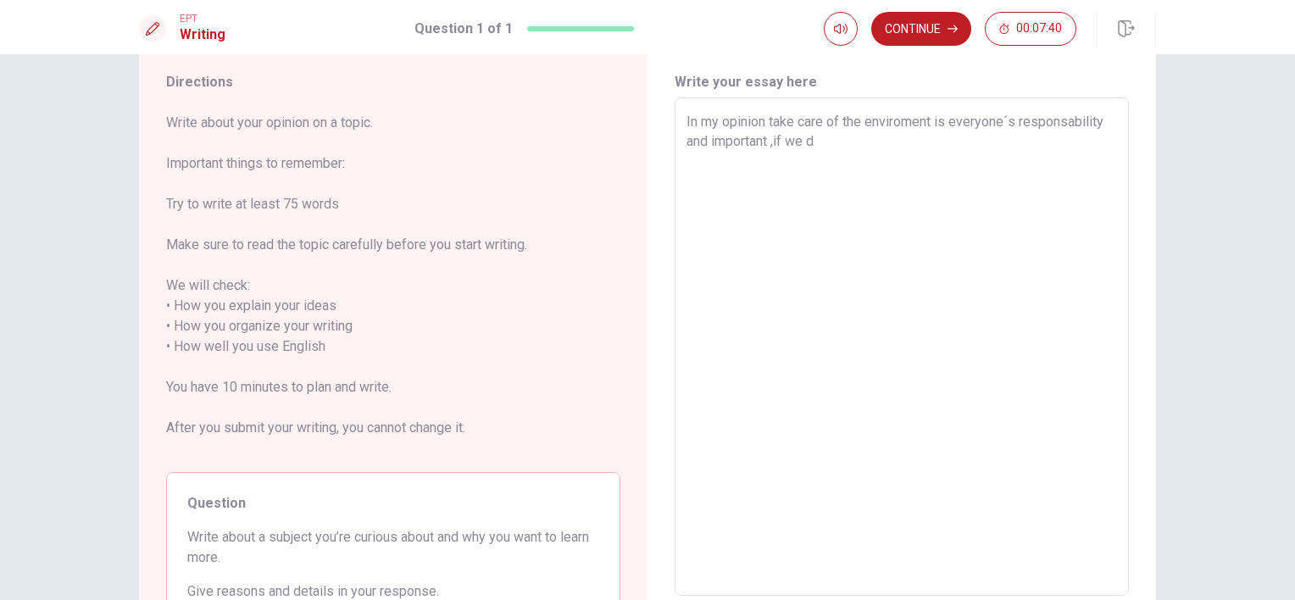
type textarea "In my opinion take care of the enviroment is everyone´s responsability and impo…"
type textarea "x"
type textarea "In my opinion take care of the enviroment is everyone´s responsability and impo…"
type textarea "x"
type textarea "In my opinion take care of the enviroment is everyone´s responsability and impo…"
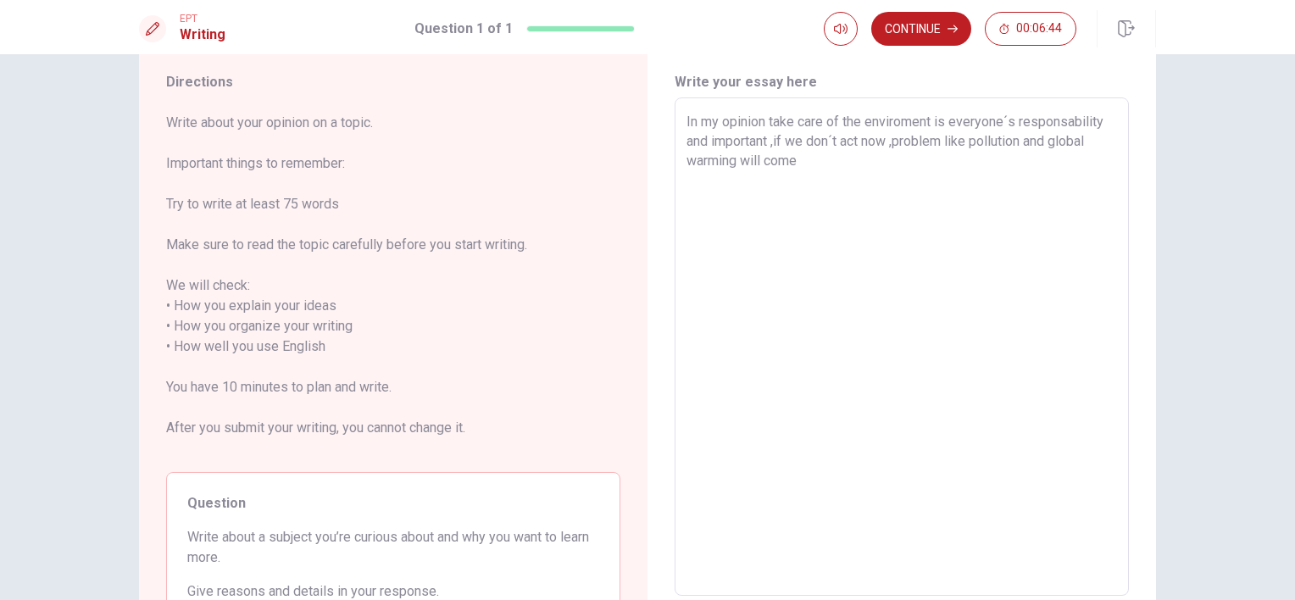
click at [760, 159] on textarea "In my opinion take care of the enviroment is everyone´s responsability and impo…" at bounding box center [902, 347] width 431 height 470
click at [815, 160] on textarea "In my opinion take care of the enviroment is everyone´s responsability and impo…" at bounding box center [902, 347] width 431 height 470
click at [821, 184] on textarea "In my opinion take care of the enviroment is everyone´s responsability and impo…" at bounding box center [902, 347] width 431 height 470
click at [923, 181] on textarea "In my opinion take care of the enviroment is everyone´s responsability and impo…" at bounding box center [902, 347] width 431 height 470
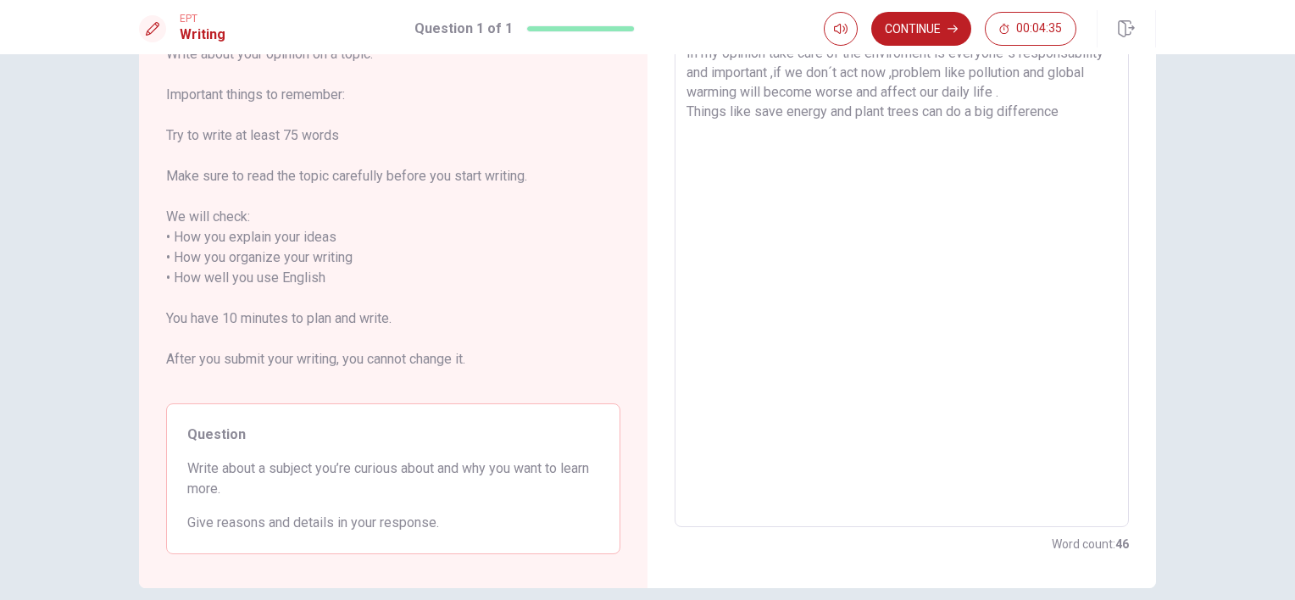
scroll to position [120, 0]
click at [688, 167] on textarea "In my opinion take care of the enviroment is everyone´s responsability and impo…" at bounding box center [902, 277] width 431 height 470
click at [776, 166] on textarea "In my opinion take care of the enviroment is everyone´s responsability and impo…" at bounding box center [902, 277] width 431 height 470
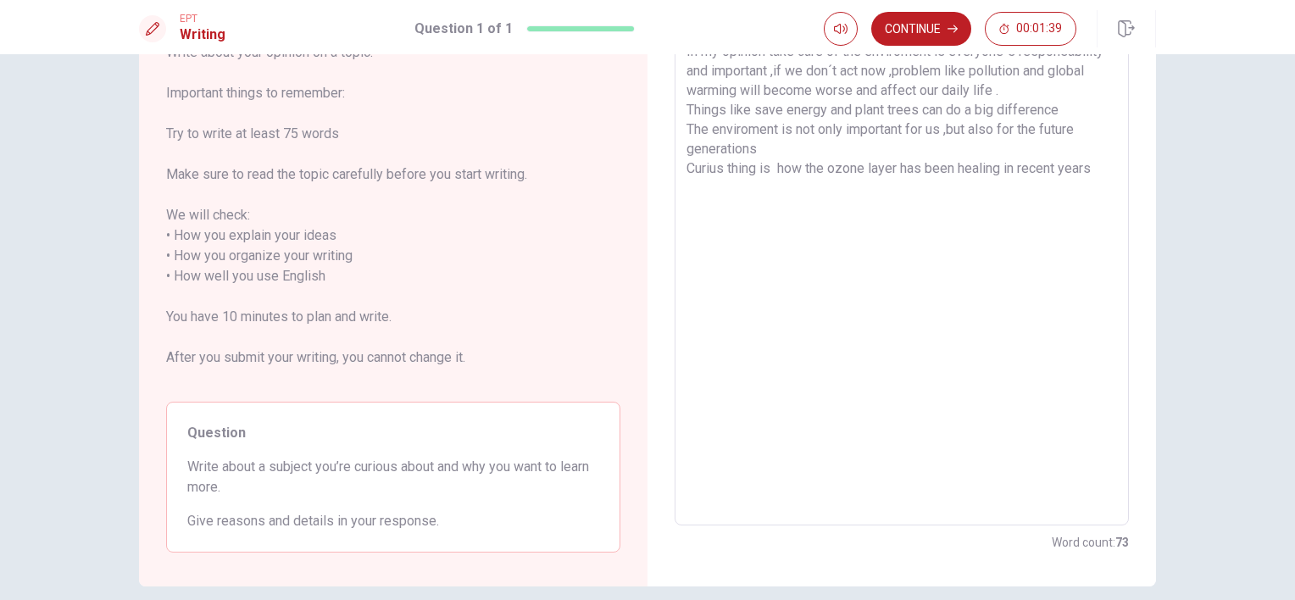
click at [1011, 172] on textarea "In my opinion take care of the enviroment is everyone´s responsability and impo…" at bounding box center [902, 277] width 431 height 470
click at [1098, 174] on textarea "In my opinion take care of the enviroment is everyone´s responsability and impo…" at bounding box center [902, 277] width 431 height 470
click at [1102, 169] on textarea "In my opinion take care of the enviroment is everyone´s responsability and impo…" at bounding box center [902, 277] width 431 height 470
click at [729, 193] on textarea "In my opinion take care of the enviroment is everyone´s responsability and impo…" at bounding box center [902, 277] width 431 height 470
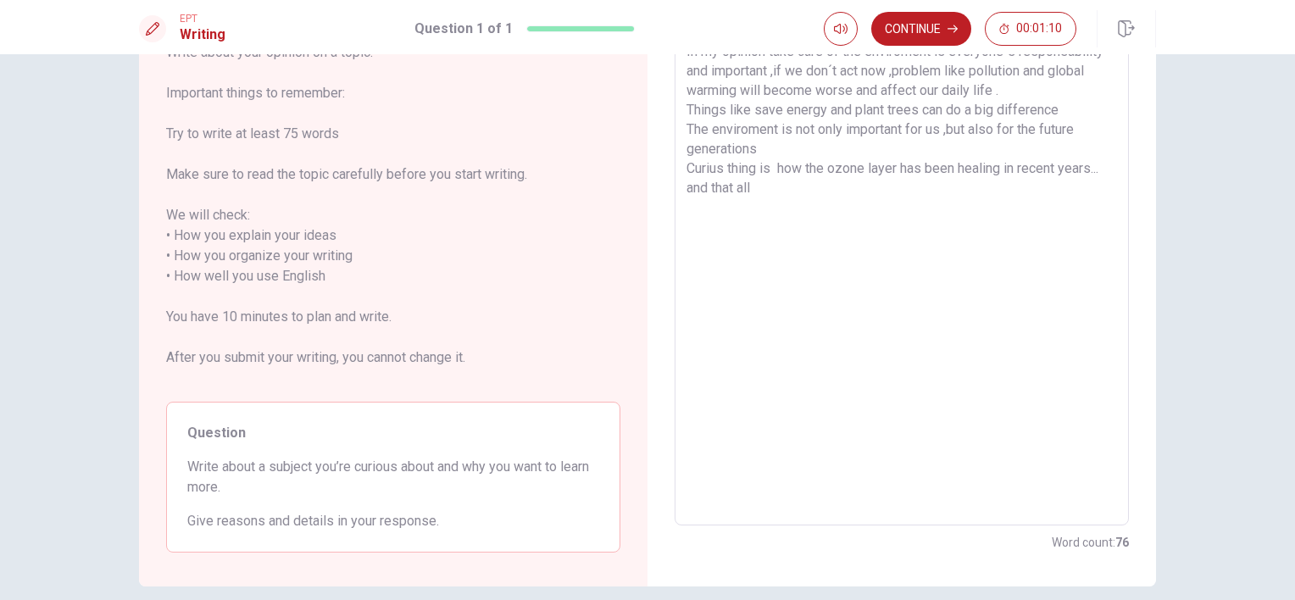
click at [731, 192] on textarea "In my opinion take care of the enviroment is everyone´s responsability and impo…" at bounding box center [902, 277] width 431 height 470
click at [759, 194] on textarea "In my opinion take care of the enviroment is everyone´s responsability and impo…" at bounding box center [902, 277] width 431 height 470
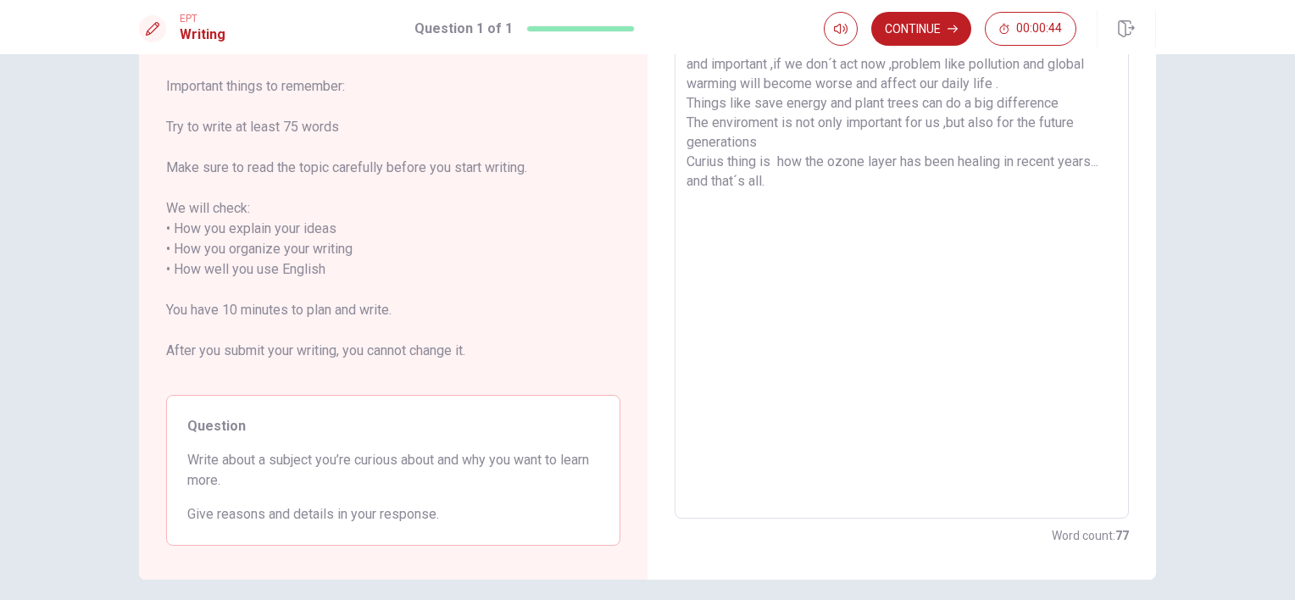
scroll to position [0, 0]
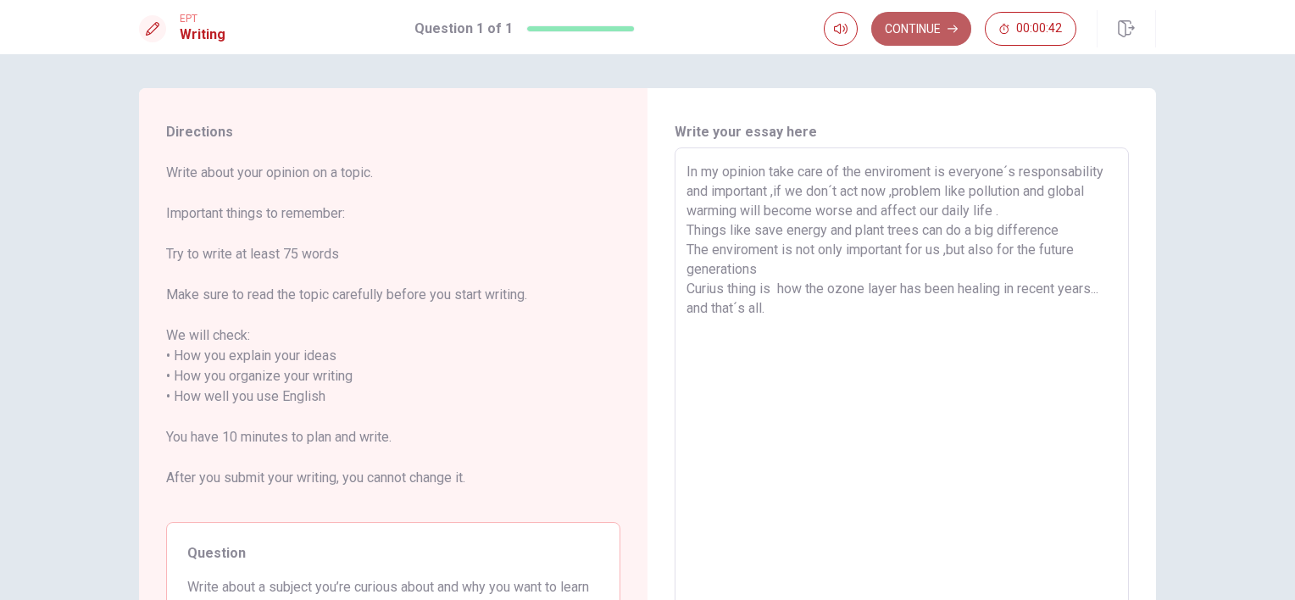
click at [931, 14] on button "Continue" at bounding box center [921, 29] width 100 height 34
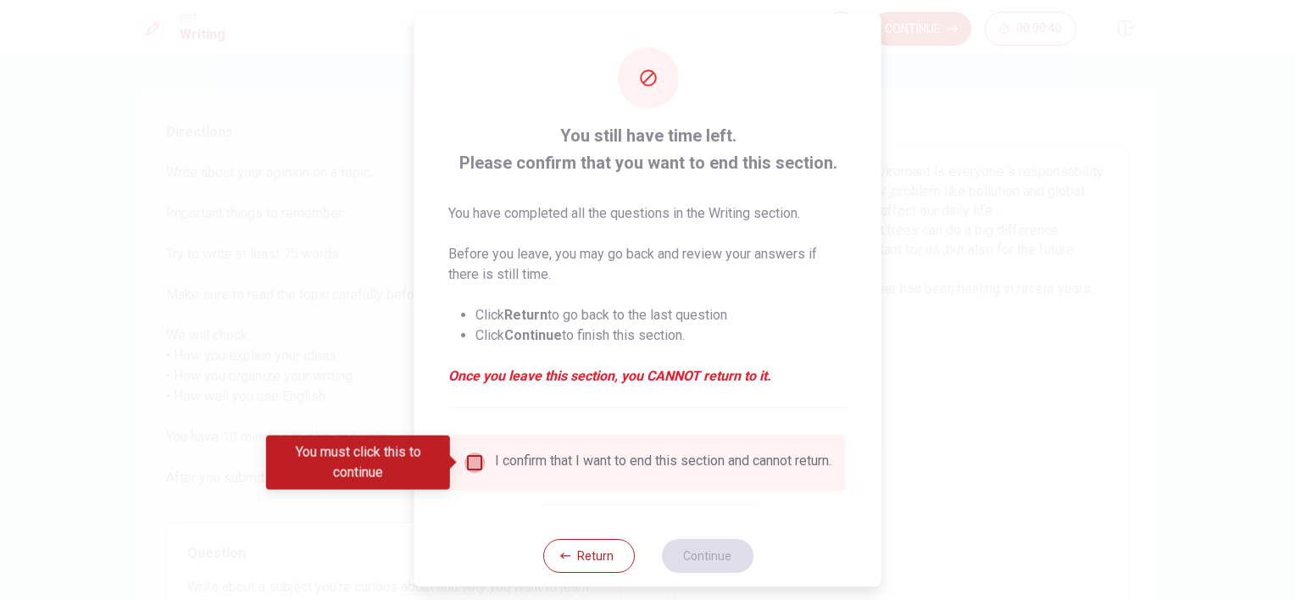
click at [470, 464] on input "You must click this to continue" at bounding box center [475, 463] width 20 height 20
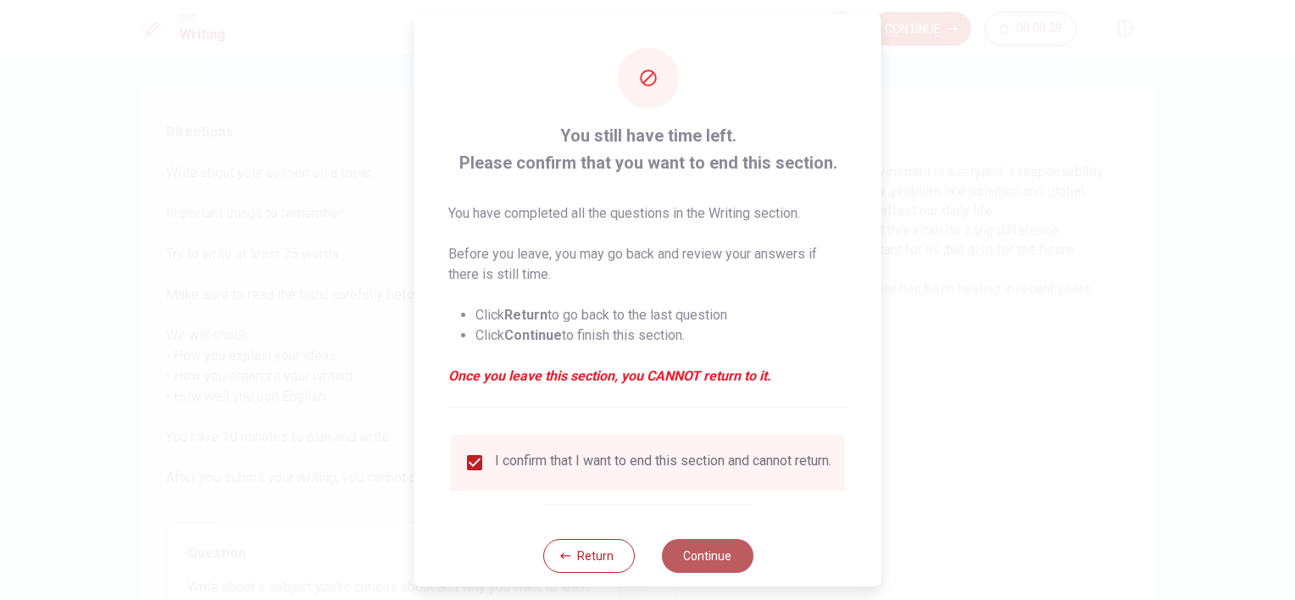
click at [717, 559] on button "Continue" at bounding box center [707, 556] width 92 height 34
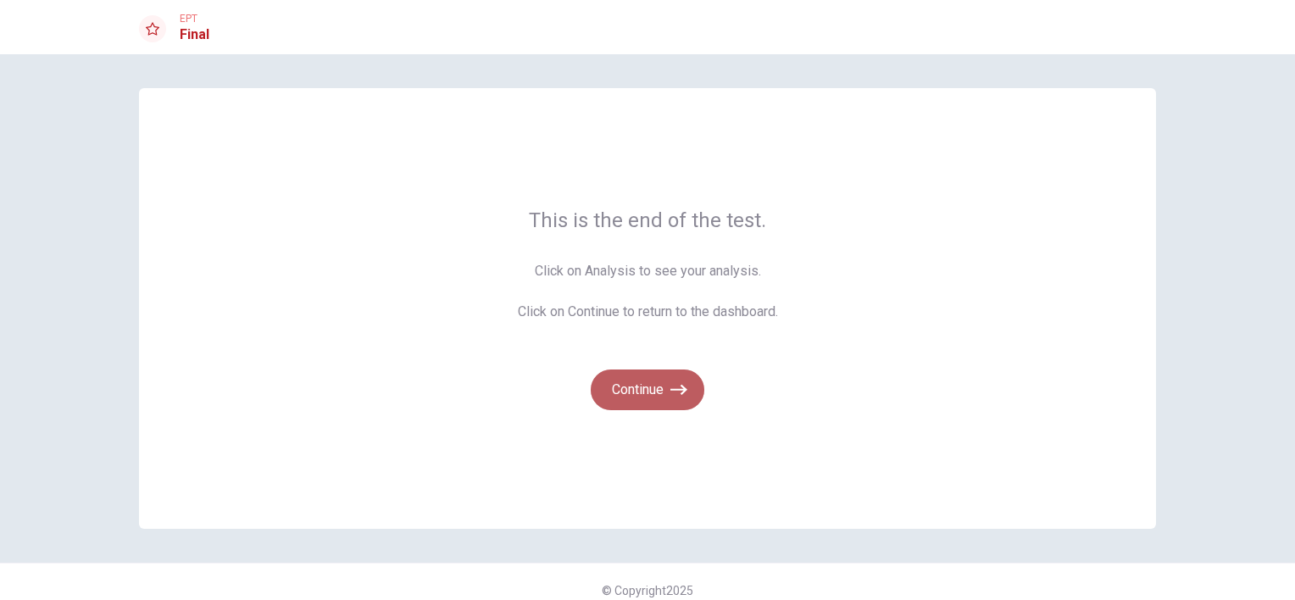
click at [671, 386] on icon "button" at bounding box center [679, 389] width 17 height 17
